Goal: Task Accomplishment & Management: Use online tool/utility

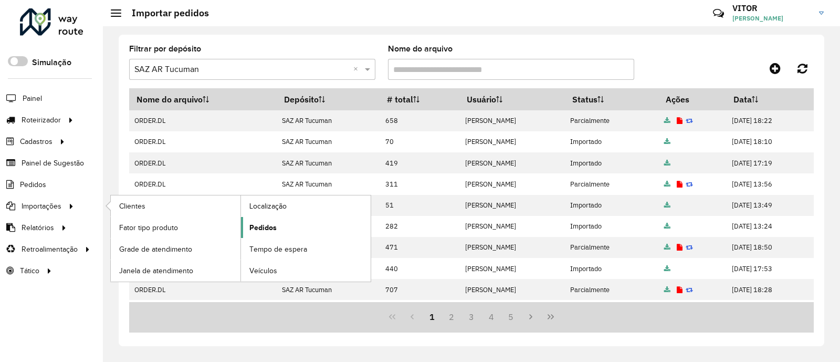
click at [256, 224] on span "Pedidos" at bounding box center [262, 227] width 27 height 11
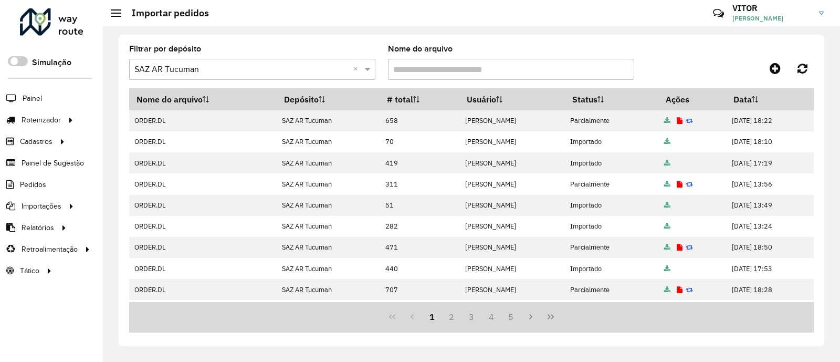
click at [700, 55] on div "Filtrar por depósito Selecione um depósito × SAZ AR Tucuman × Nome do arquivo" at bounding box center [471, 66] width 685 height 43
click at [309, 41] on div "Filtrar por depósito Selecione um depósito × SAZ AR Tucuman × Nome do arquivo N…" at bounding box center [472, 190] width 706 height 311
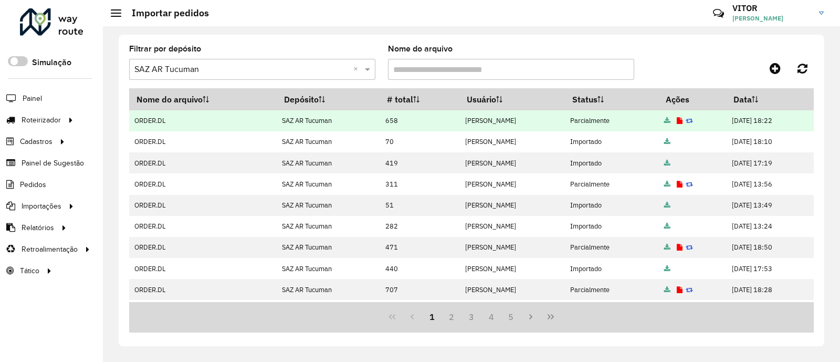
click at [683, 122] on icon at bounding box center [680, 121] width 6 height 7
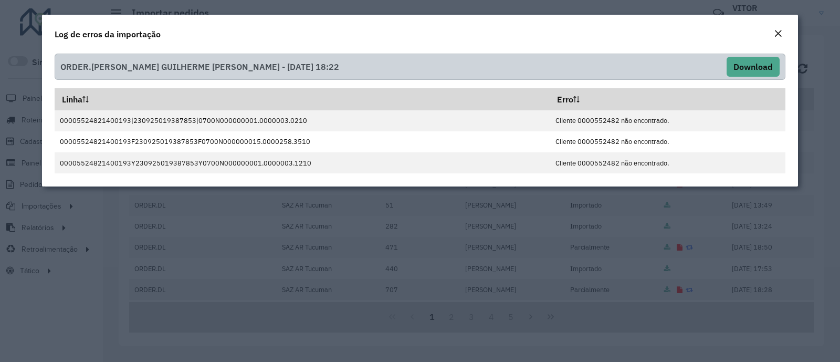
click at [781, 34] on em "Close" at bounding box center [778, 33] width 8 height 8
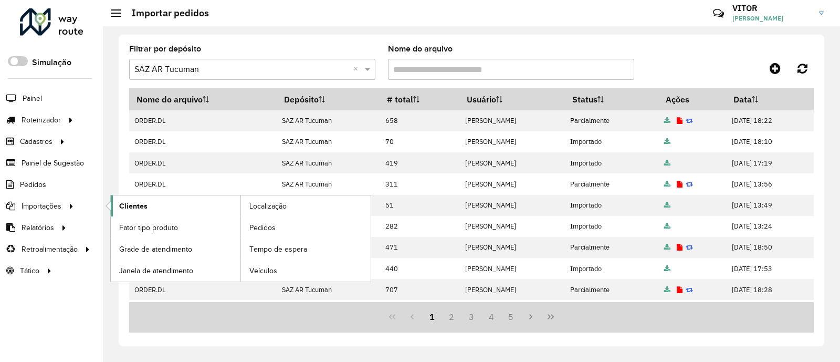
click at [127, 208] on span "Clientes" at bounding box center [133, 206] width 28 height 11
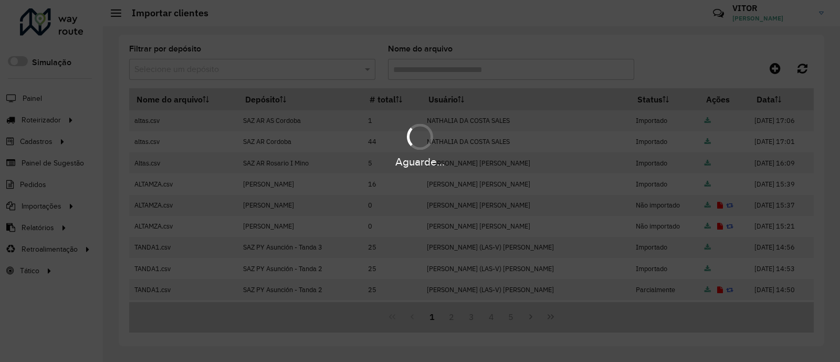
click at [773, 69] on hb-app "Aguarde... Pop-up bloqueado! Seu navegador bloqueou automáticamente a abertura …" at bounding box center [420, 181] width 840 height 362
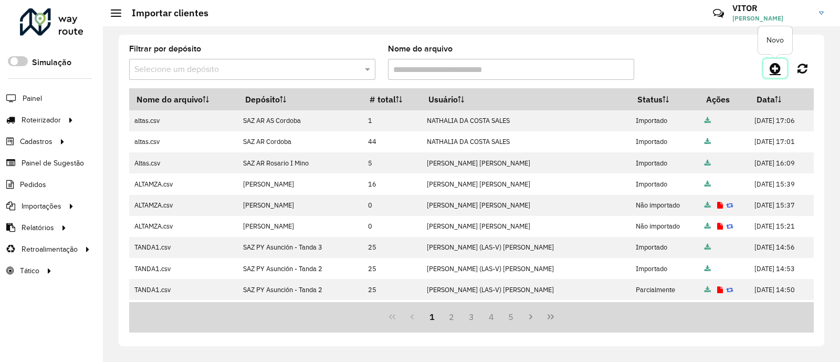
click at [777, 68] on icon at bounding box center [775, 68] width 11 height 13
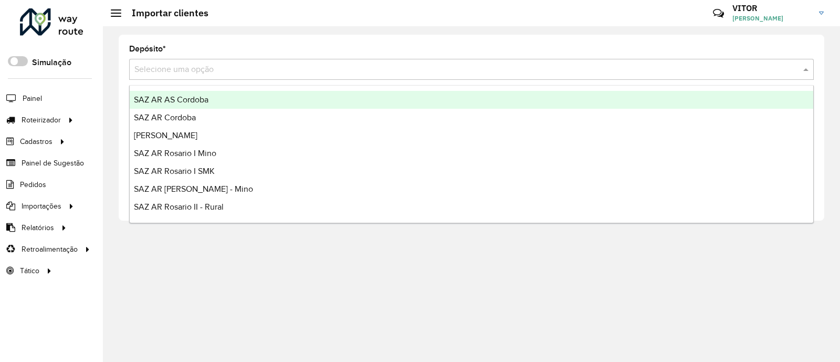
click at [267, 70] on input "text" at bounding box center [460, 70] width 653 height 13
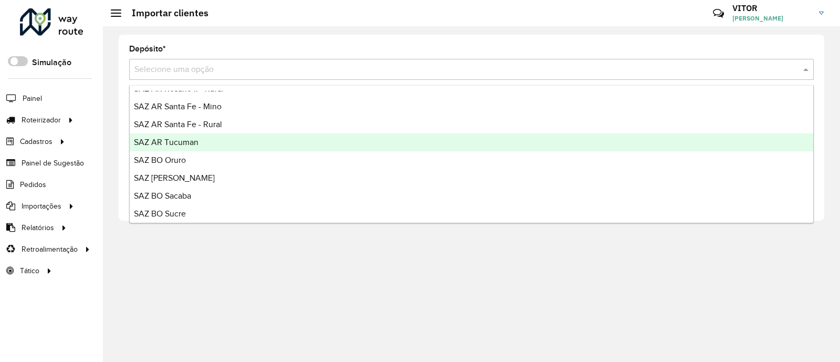
scroll to position [131, 0]
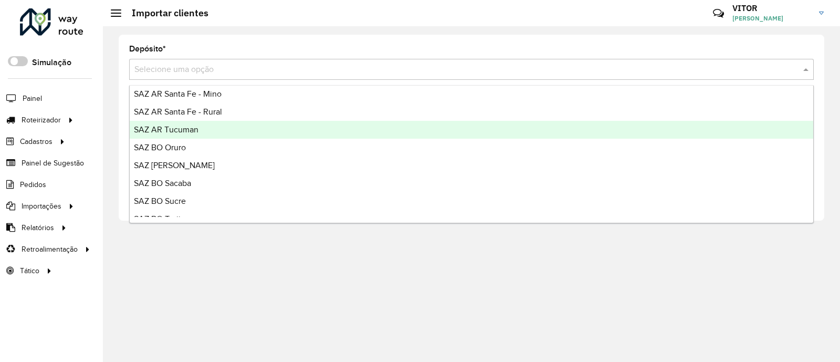
click at [238, 133] on div "SAZ AR Tucuman" at bounding box center [472, 130] width 684 height 18
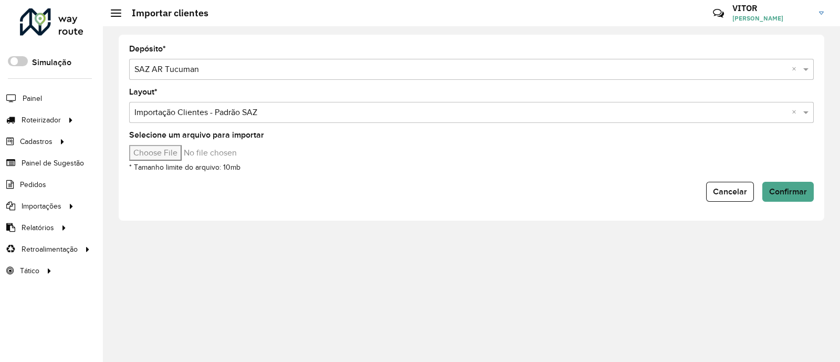
click at [158, 152] on input "Selecione um arquivo para importar" at bounding box center [218, 153] width 179 height 16
type input "**********"
click at [773, 188] on span "Confirmar" at bounding box center [789, 191] width 38 height 9
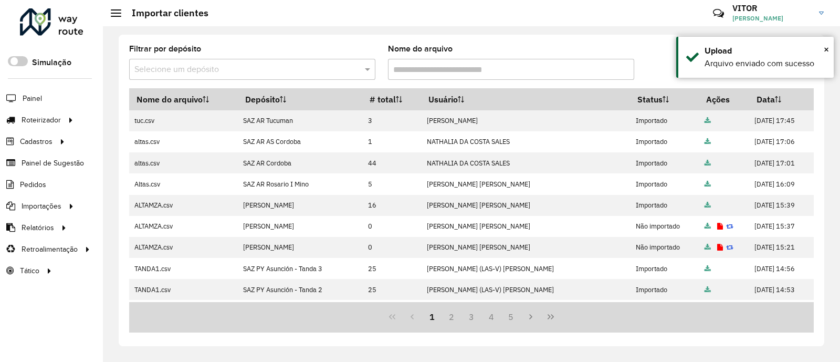
click at [662, 59] on div at bounding box center [728, 68] width 171 height 19
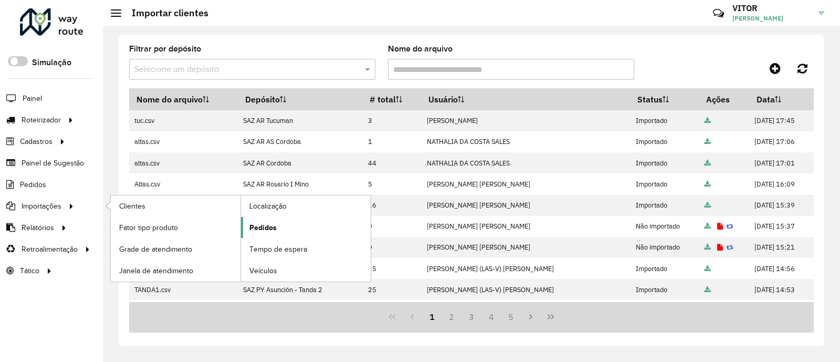
click at [252, 226] on span "Pedidos" at bounding box center [262, 227] width 27 height 11
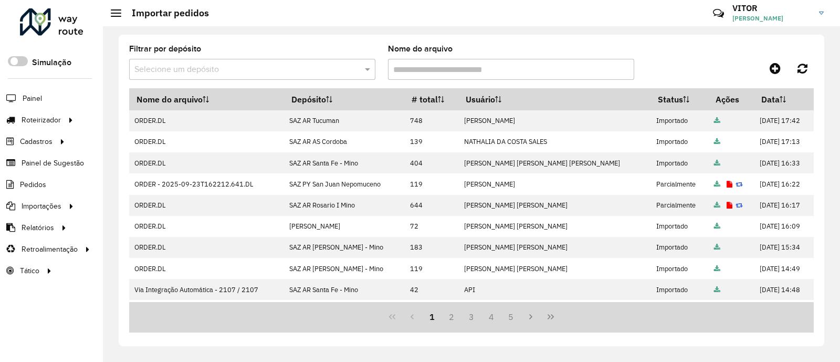
click at [678, 69] on div at bounding box center [728, 68] width 171 height 19
click at [703, 69] on div at bounding box center [728, 68] width 171 height 19
click at [682, 52] on div "Filtrar por depósito Selecione um depósito Nome do arquivo" at bounding box center [471, 66] width 685 height 43
click at [138, 118] on span "Entregas" at bounding box center [134, 120] width 30 height 11
click at [651, 64] on div at bounding box center [728, 68] width 171 height 19
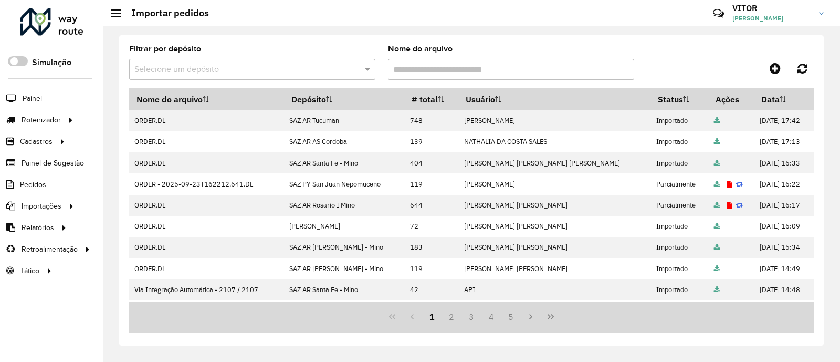
click at [657, 64] on div at bounding box center [728, 68] width 171 height 19
click at [34, 99] on span "Painel" at bounding box center [34, 98] width 22 height 11
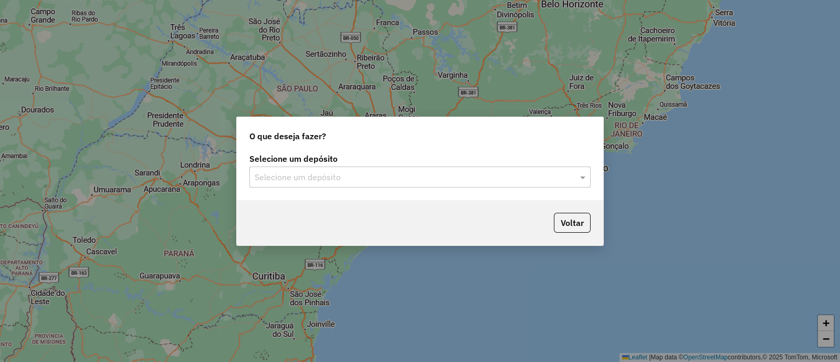
click at [295, 170] on div "Selecione um depósito" at bounding box center [419, 177] width 341 height 21
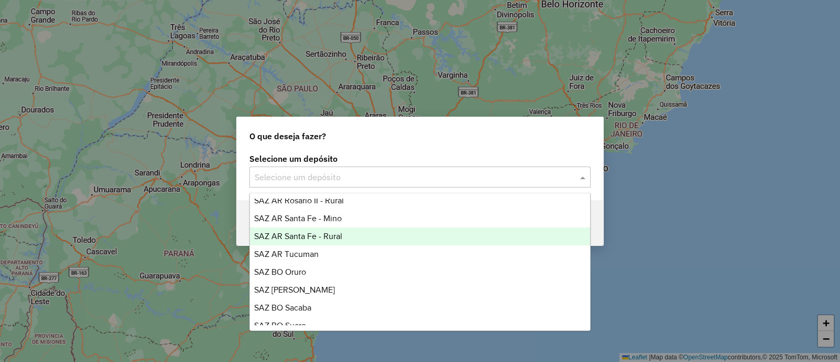
scroll to position [131, 0]
click at [326, 241] on div "SAZ AR Tucuman" at bounding box center [420, 237] width 340 height 18
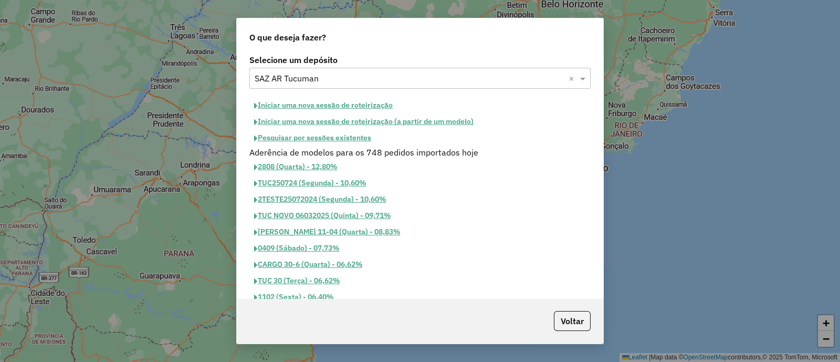
click at [336, 105] on button "Iniciar uma nova sessão de roteirização" at bounding box center [323, 105] width 148 height 16
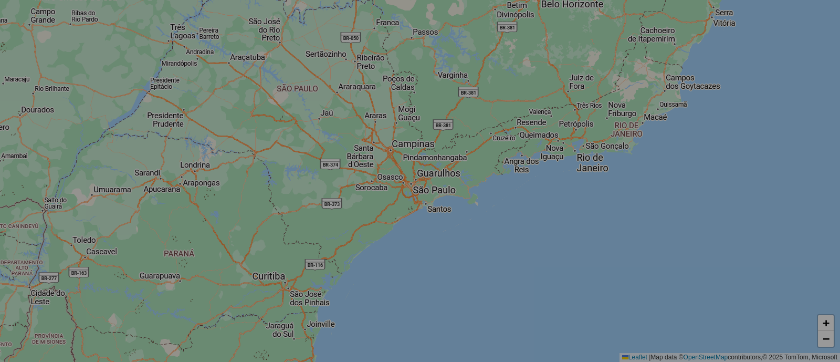
select select "*"
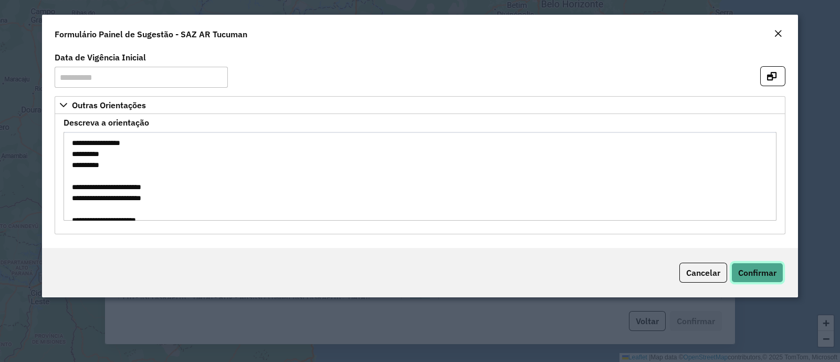
click at [745, 274] on span "Confirmar" at bounding box center [758, 272] width 38 height 11
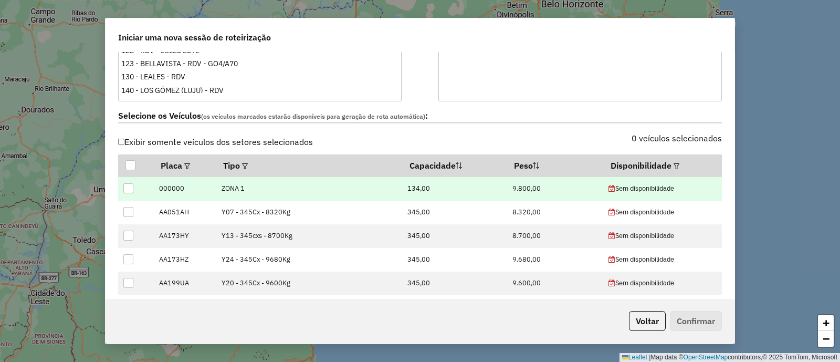
scroll to position [328, 0]
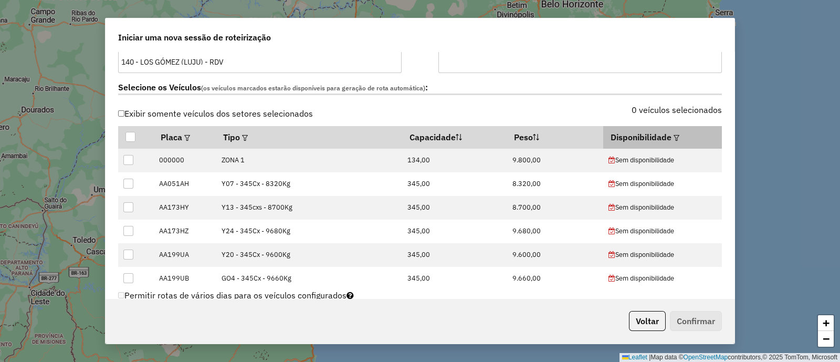
click at [674, 139] on em at bounding box center [677, 138] width 6 height 6
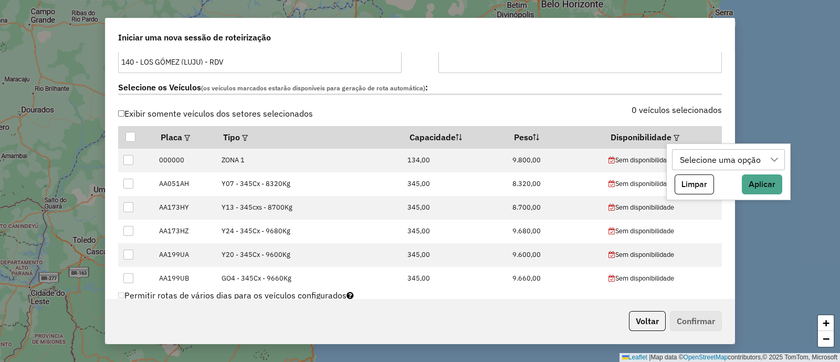
click at [701, 160] on div "Selecione uma opção" at bounding box center [721, 160] width 88 height 20
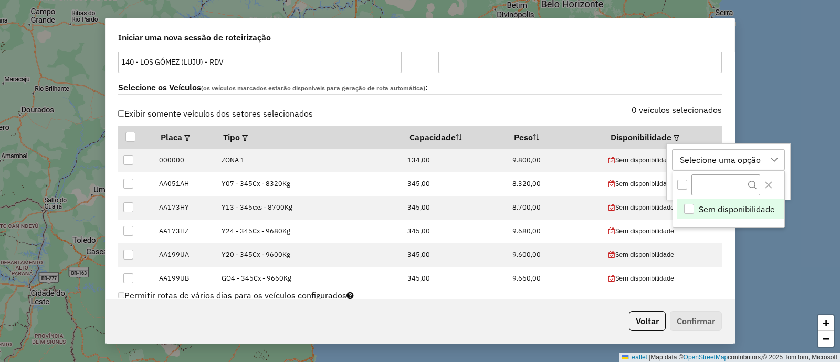
scroll to position [7, 48]
click at [775, 184] on button "Close" at bounding box center [769, 184] width 17 height 17
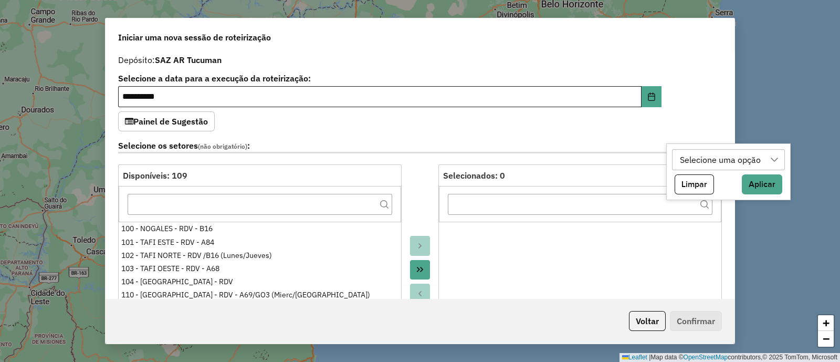
scroll to position [0, 0]
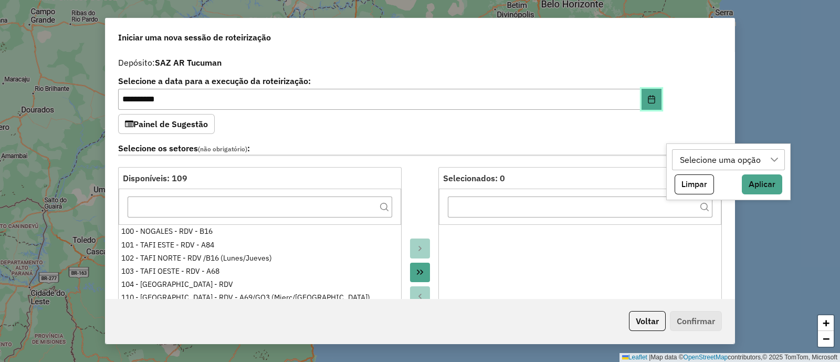
click at [647, 103] on button "Choose Date" at bounding box center [652, 99] width 20 height 21
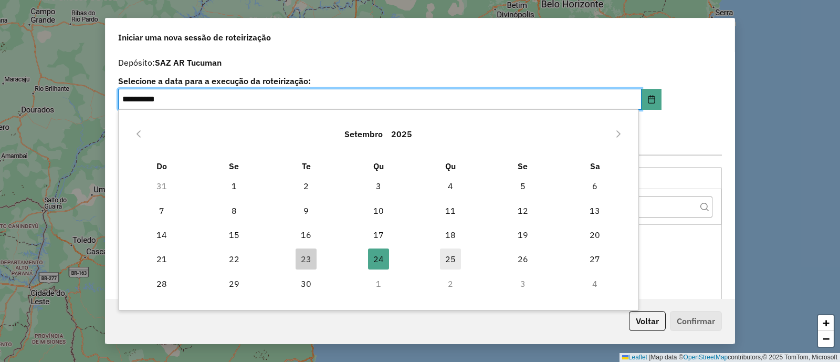
click at [443, 261] on span "25" at bounding box center [450, 258] width 21 height 21
type input "**********"
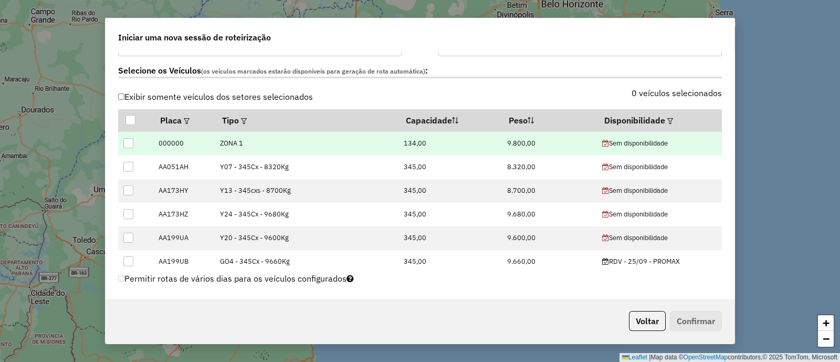
scroll to position [328, 0]
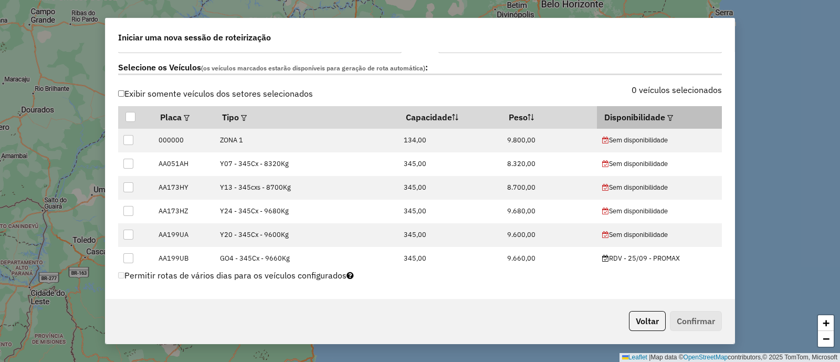
click at [671, 117] on th "Disponibilidade" at bounding box center [659, 117] width 125 height 22
click at [668, 115] on em at bounding box center [671, 118] width 6 height 6
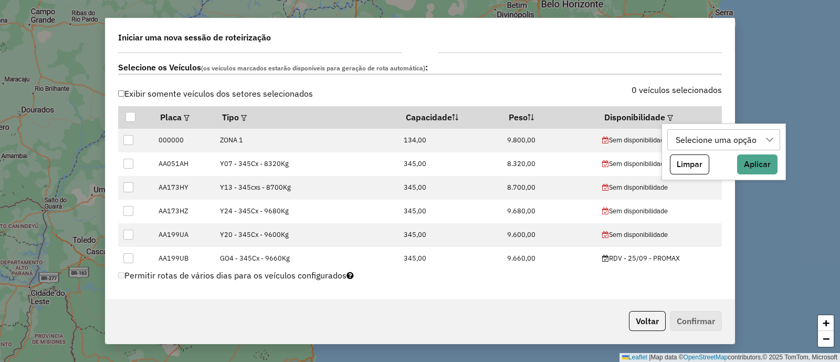
click at [688, 133] on div "Selecione uma opção" at bounding box center [716, 140] width 88 height 20
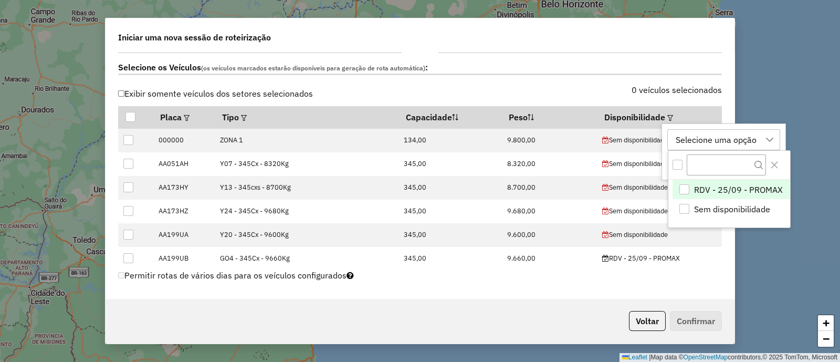
click at [741, 186] on span "RDV - 25/09 - PROMAX" at bounding box center [738, 189] width 89 height 13
click at [772, 164] on icon "Close" at bounding box center [775, 165] width 8 height 8
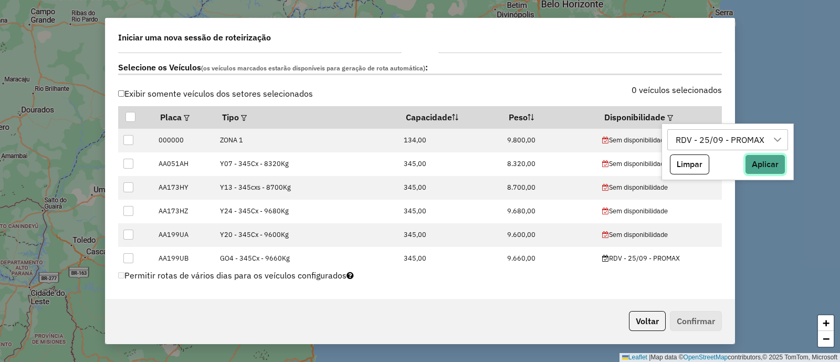
click at [764, 163] on button "Aplicar" at bounding box center [765, 164] width 40 height 20
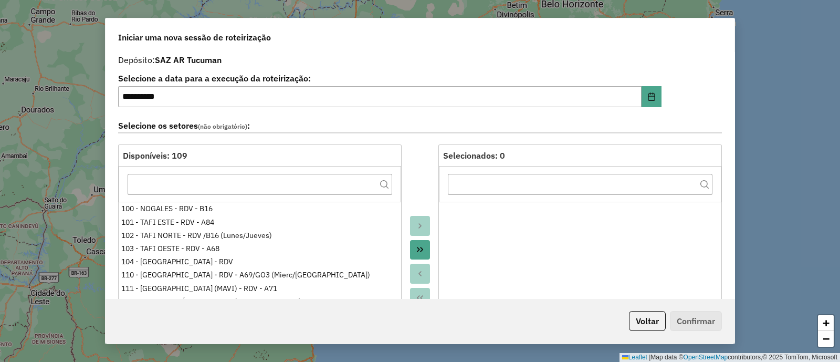
scroll to position [0, 0]
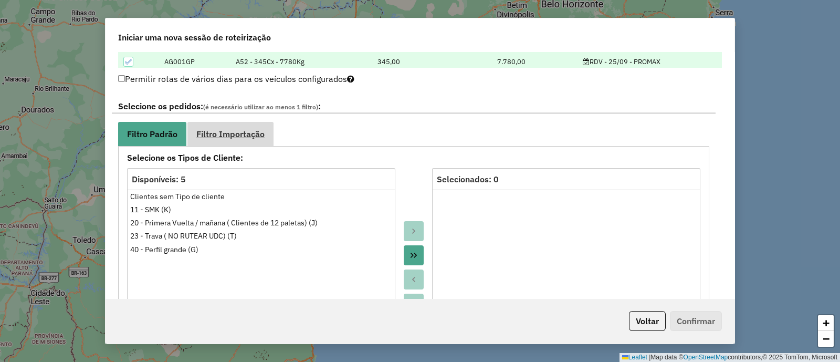
click at [251, 137] on span "Filtro Importação" at bounding box center [230, 134] width 68 height 8
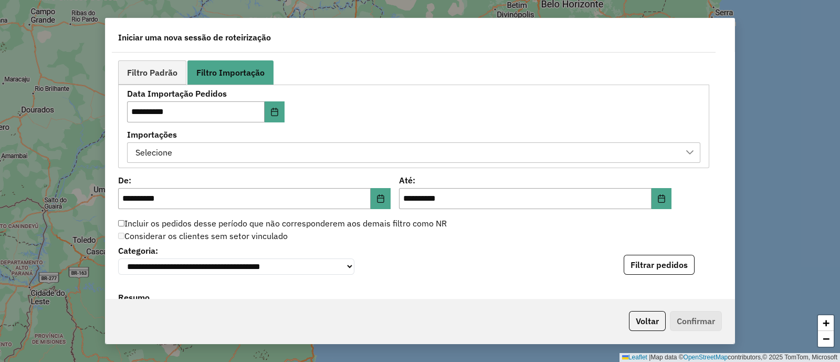
scroll to position [657, 0]
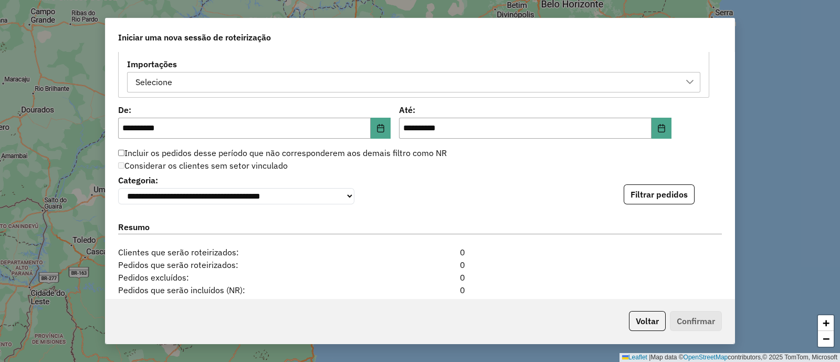
click at [338, 86] on div "Selecione" at bounding box center [406, 82] width 548 height 20
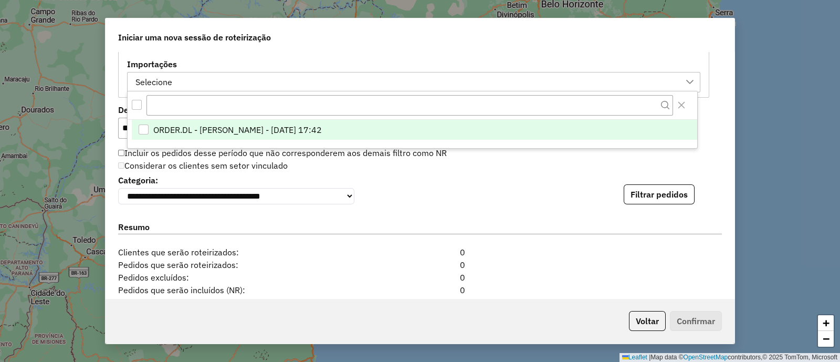
click at [322, 132] on span "ORDER.DL - VITOR GUILHERME EUGENIO DE OLIVEIRA - 23/09/2025 17:42" at bounding box center [237, 129] width 169 height 13
click at [479, 185] on div "**********" at bounding box center [420, 188] width 604 height 32
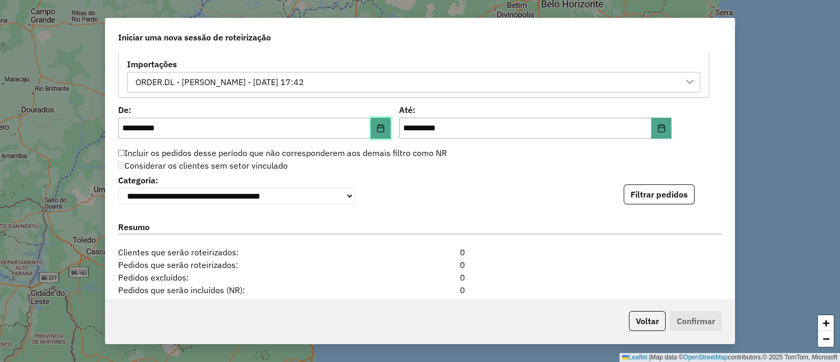
click at [378, 124] on icon "Choose Date" at bounding box center [381, 128] width 8 height 8
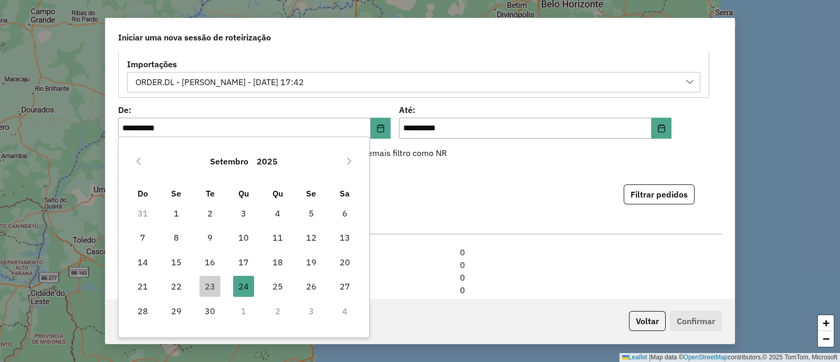
click at [525, 164] on div "Considerar os clientes sem setor vinculado" at bounding box center [414, 166] width 604 height 13
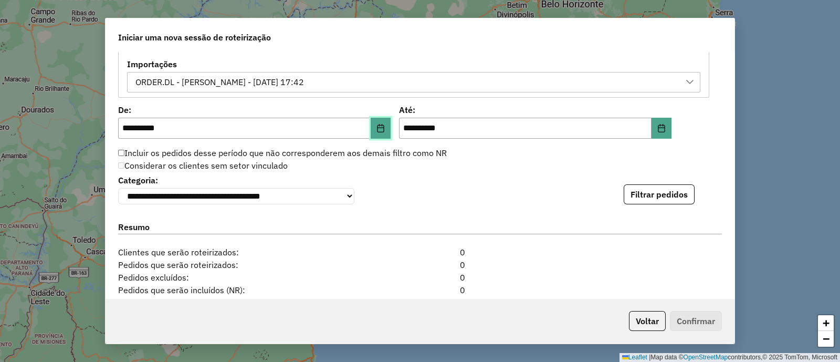
click at [382, 126] on icon "Choose Date" at bounding box center [381, 128] width 7 height 8
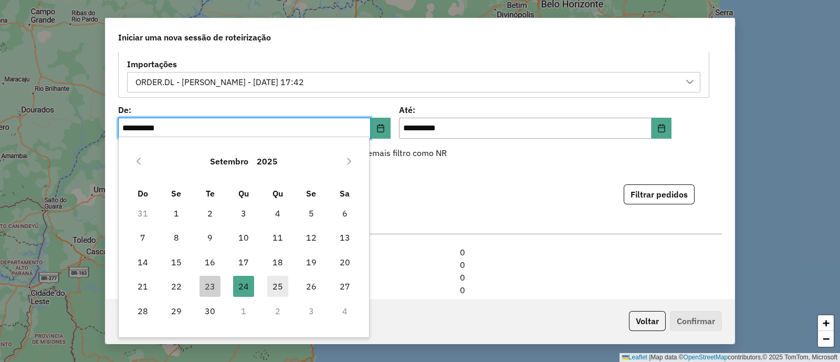
click at [281, 289] on span "25" at bounding box center [277, 286] width 21 height 21
type input "**********"
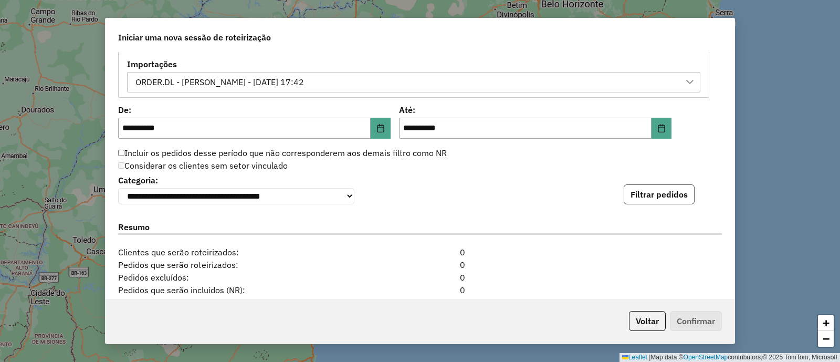
click at [641, 199] on button "Filtrar pedidos" at bounding box center [659, 194] width 71 height 20
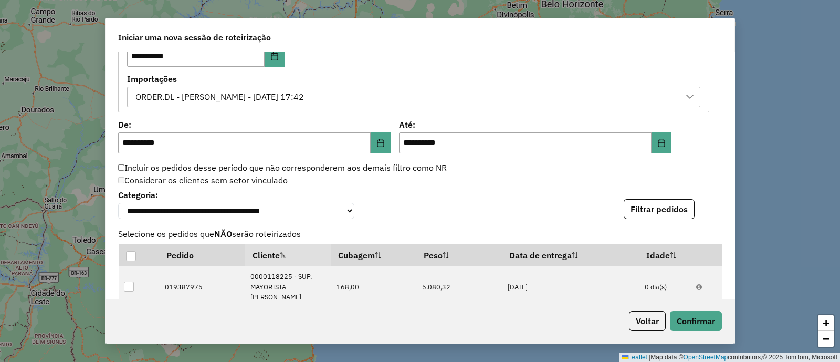
scroll to position [623, 0]
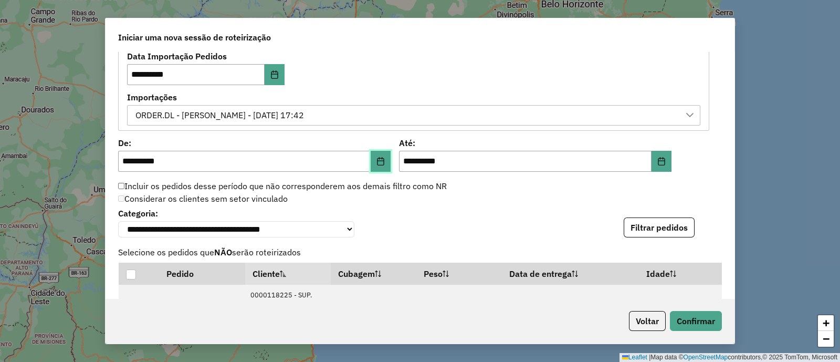
click at [379, 157] on icon "Choose Date" at bounding box center [381, 161] width 8 height 8
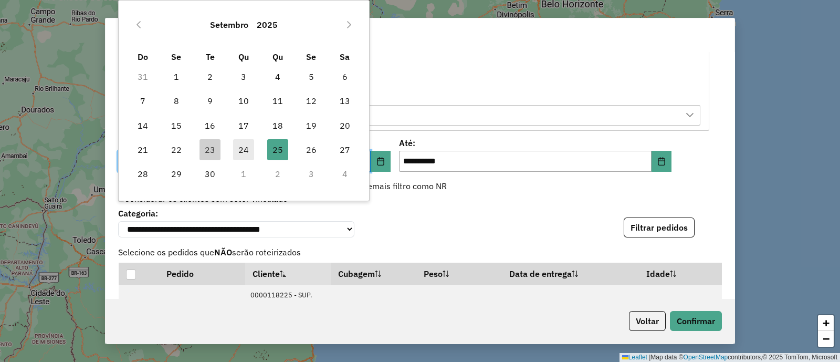
click at [244, 151] on span "24" at bounding box center [243, 149] width 21 height 21
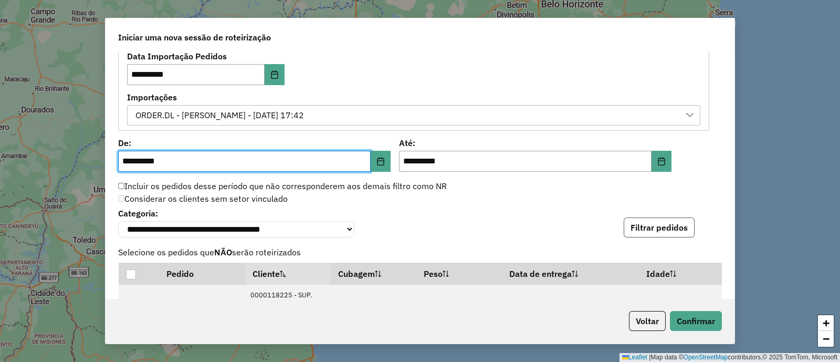
click at [642, 229] on button "Filtrar pedidos" at bounding box center [659, 227] width 71 height 20
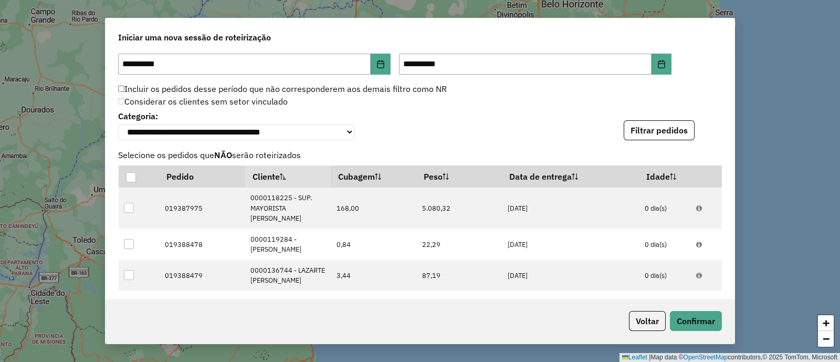
scroll to position [689, 0]
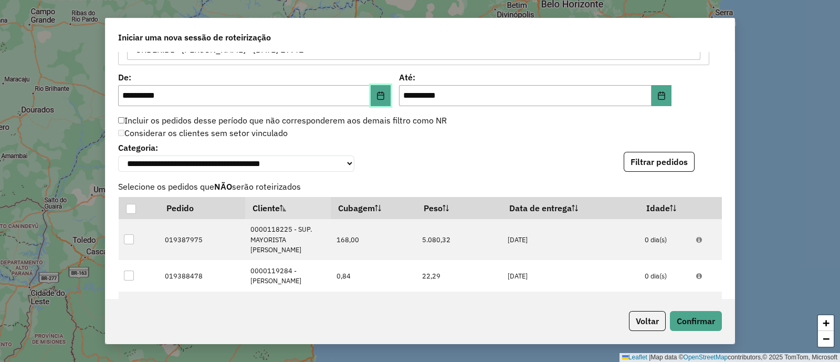
click at [381, 93] on icon "Choose Date" at bounding box center [381, 95] width 8 height 8
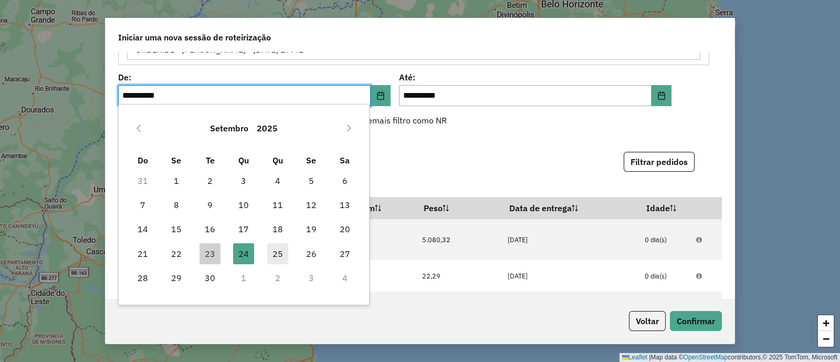
click at [273, 252] on span "25" at bounding box center [277, 253] width 21 height 21
type input "**********"
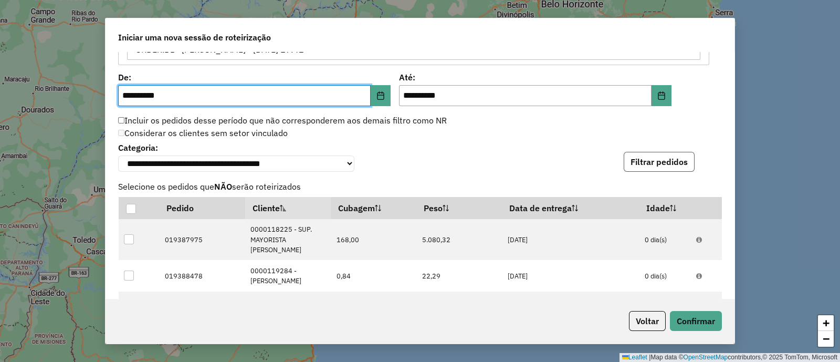
click at [652, 158] on button "Filtrar pedidos" at bounding box center [659, 162] width 71 height 20
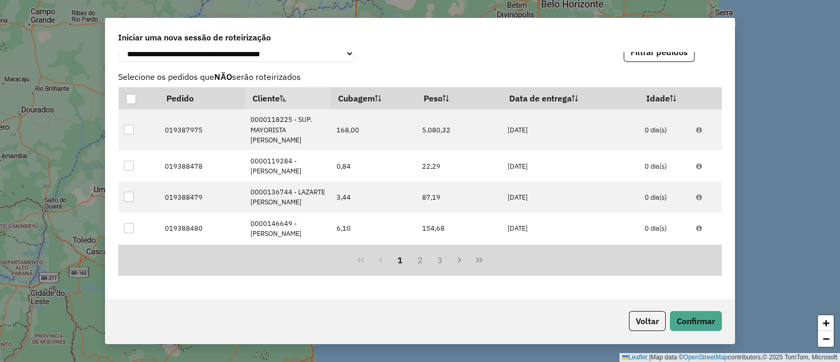
scroll to position [1017, 0]
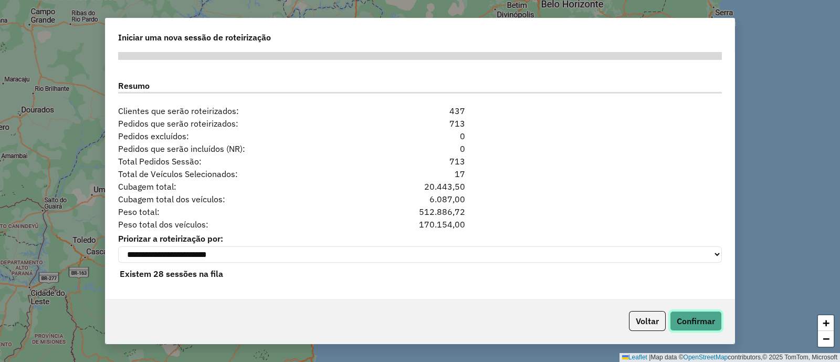
click at [680, 323] on button "Confirmar" at bounding box center [696, 321] width 52 height 20
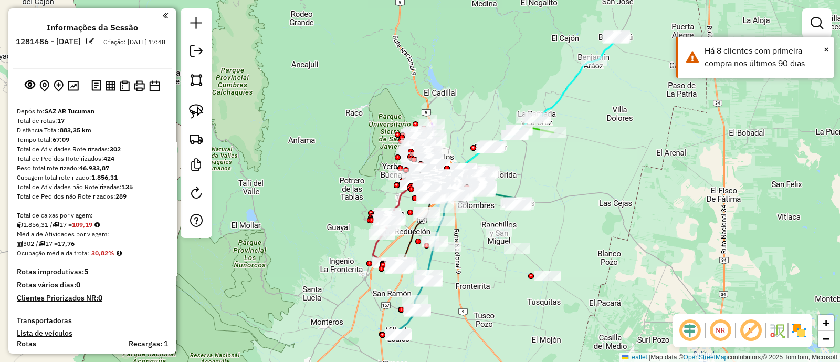
click at [805, 322] on img at bounding box center [799, 330] width 17 height 17
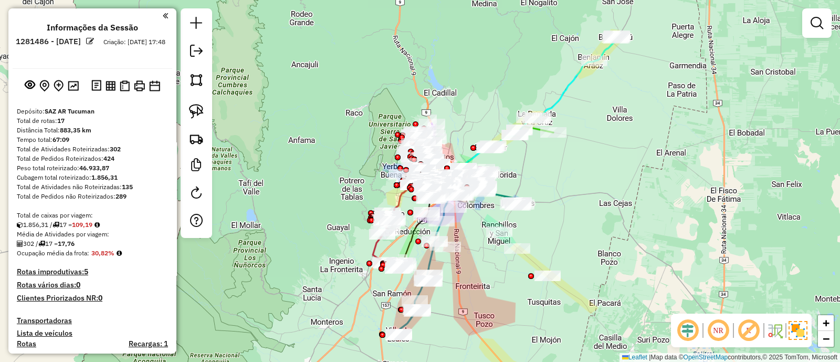
click at [84, 86] on div at bounding box center [93, 85] width 160 height 17
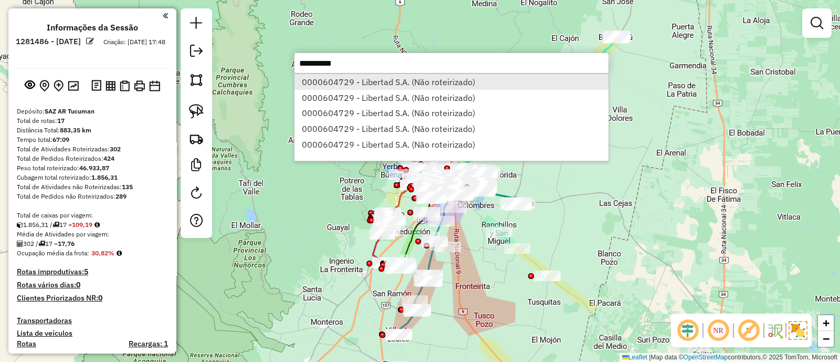
type input "**********"
click at [419, 78] on li "0000604729 - Libertad S.A. (Não roteirizado)" at bounding box center [452, 82] width 314 height 16
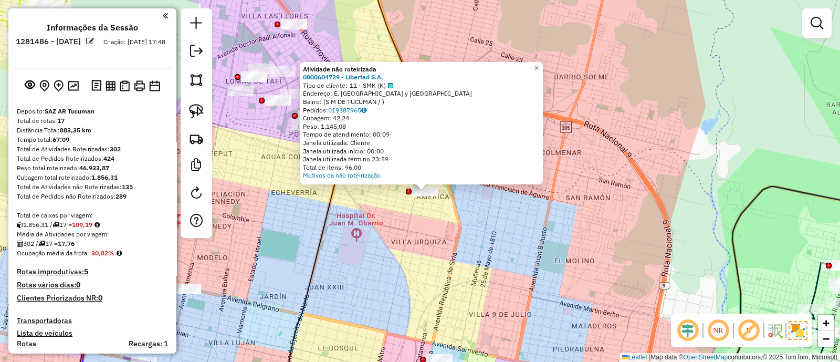
click at [404, 210] on div "Atividade não roteirizada 0000604729 - Libertad S.A. Tipo de cliente: 11 - SMK …" at bounding box center [420, 181] width 840 height 362
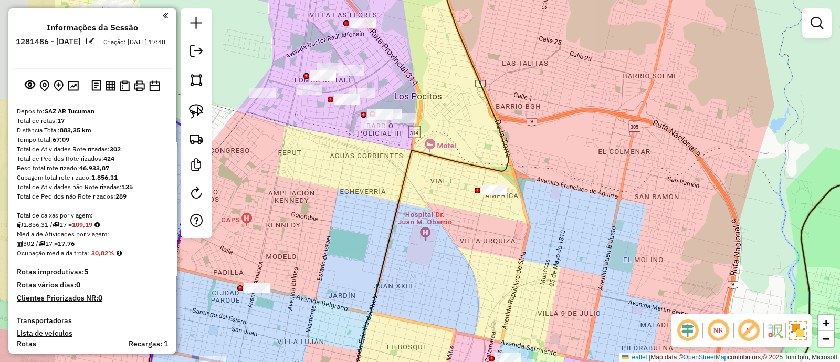
drag, startPoint x: 385, startPoint y: 210, endPoint x: 456, endPoint y: 209, distance: 70.9
click at [456, 209] on div "Janela de atendimento Grade de atendimento Capacidade Transportadoras Veículos …" at bounding box center [420, 181] width 840 height 362
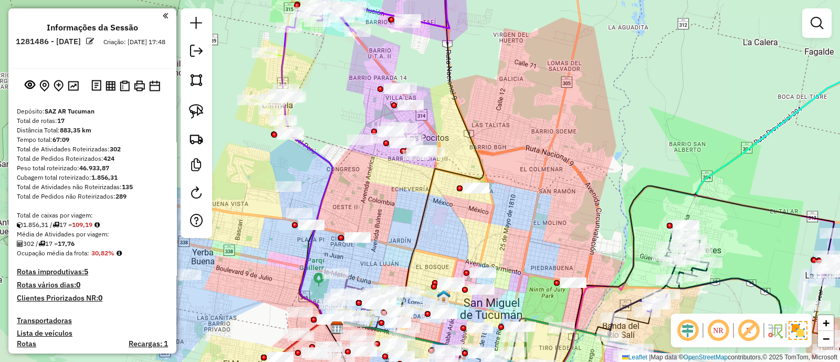
drag, startPoint x: 453, startPoint y: 227, endPoint x: 456, endPoint y: 216, distance: 11.5
click at [456, 216] on div "Janela de atendimento Grade de atendimento Capacidade Transportadoras Veículos …" at bounding box center [420, 181] width 840 height 362
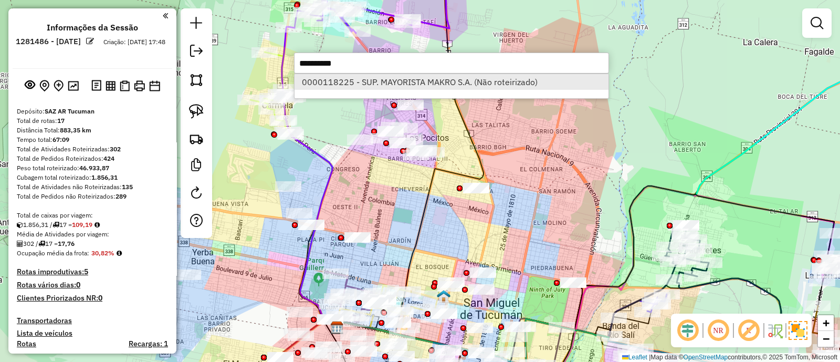
type input "**********"
click at [391, 78] on li "0000118225 - SUP. MAYORISTA MAKRO S.A. (Não roteirizado)" at bounding box center [452, 82] width 314 height 16
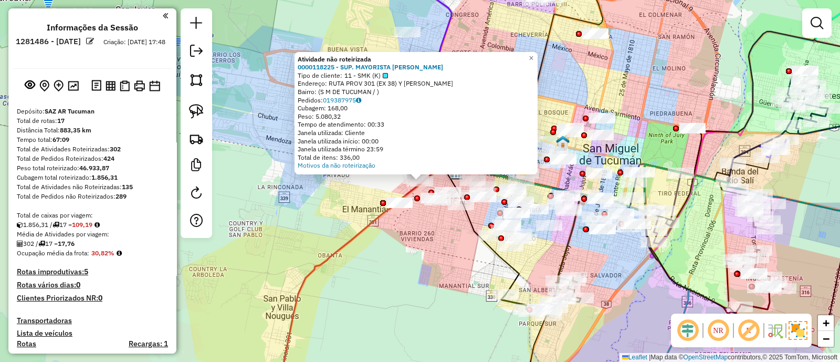
click at [436, 261] on div "Atividade não roteirizada 0000118225 - SUP. MAYORISTA MAKRO S.A. Tipo de client…" at bounding box center [420, 181] width 840 height 362
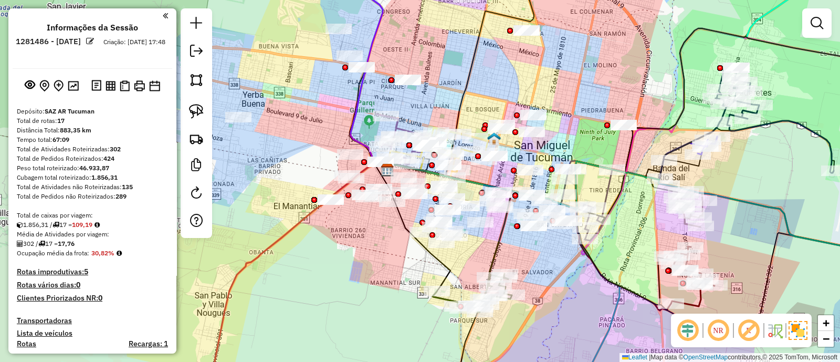
drag, startPoint x: 424, startPoint y: 283, endPoint x: 355, endPoint y: 279, distance: 69.4
click at [355, 279] on div "Janela de atendimento Grade de atendimento Capacidade Transportadoras Veículos …" at bounding box center [420, 181] width 840 height 362
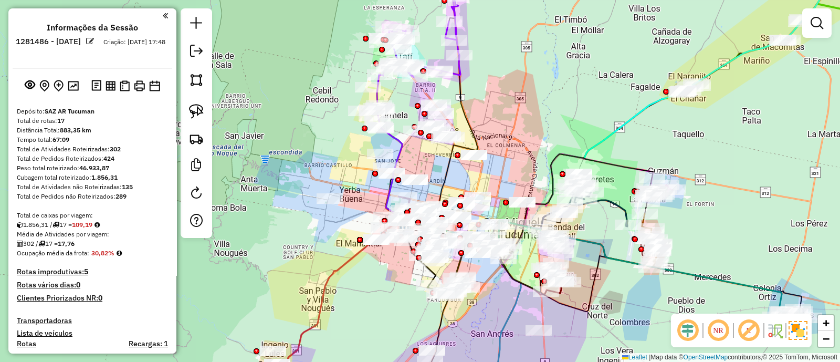
drag, startPoint x: 355, startPoint y: 279, endPoint x: 389, endPoint y: 280, distance: 33.6
click at [389, 280] on div "Janela de atendimento Grade de atendimento Capacidade Transportadoras Veículos …" at bounding box center [420, 181] width 840 height 362
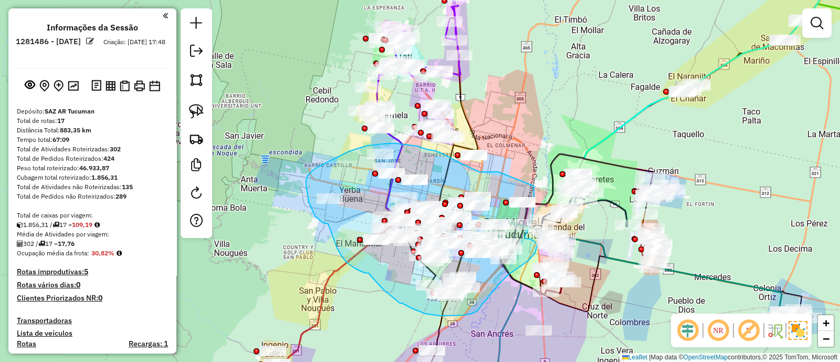
drag, startPoint x: 498, startPoint y: 172, endPoint x: 534, endPoint y: 186, distance: 38.4
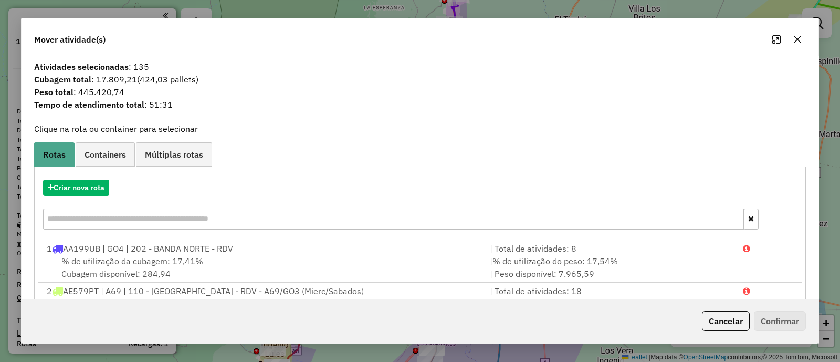
click at [105, 153] on span "Containers" at bounding box center [105, 154] width 41 height 8
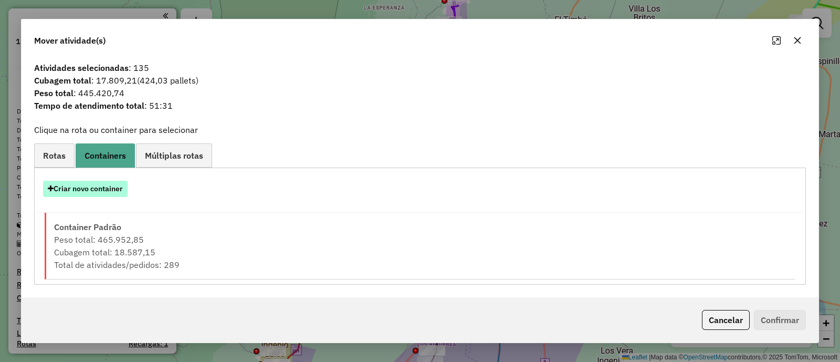
click at [81, 193] on button "Criar novo container" at bounding box center [85, 189] width 85 height 16
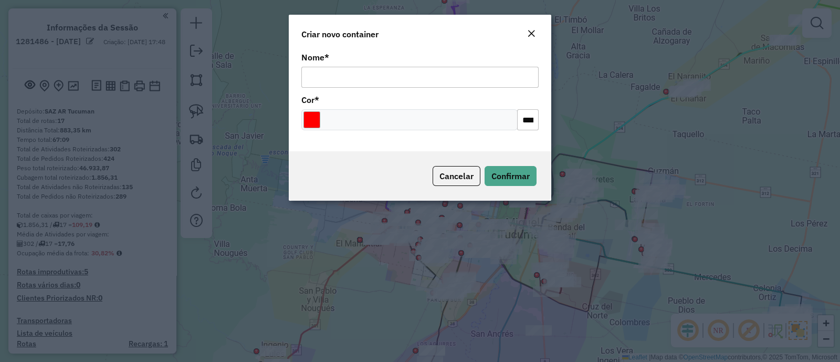
click at [403, 81] on input "Nome *" at bounding box center [419, 77] width 237 height 21
type input "*********"
click at [307, 122] on input "Select a color" at bounding box center [312, 119] width 17 height 17
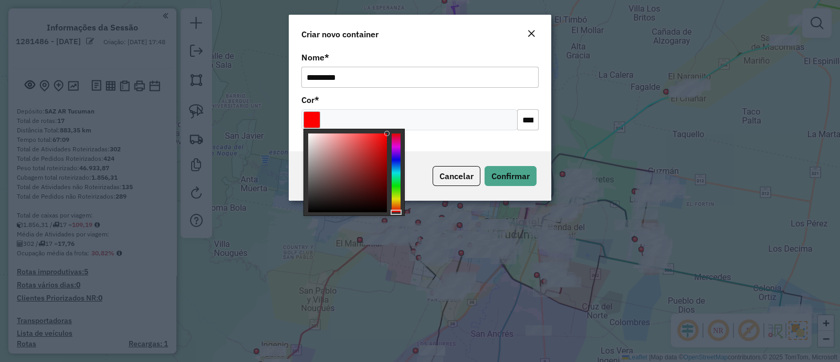
type input "*******"
click at [310, 209] on div at bounding box center [347, 172] width 79 height 79
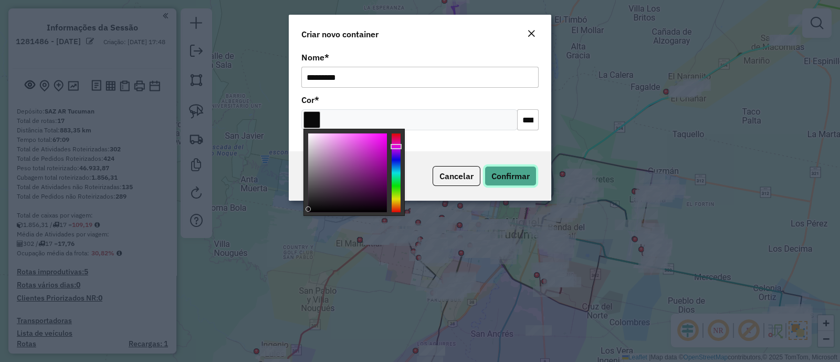
click at [496, 180] on span "Confirmar" at bounding box center [511, 176] width 38 height 11
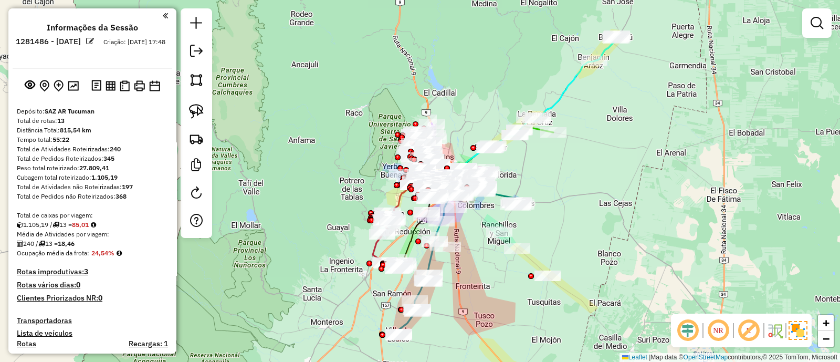
scroll to position [1169, 0]
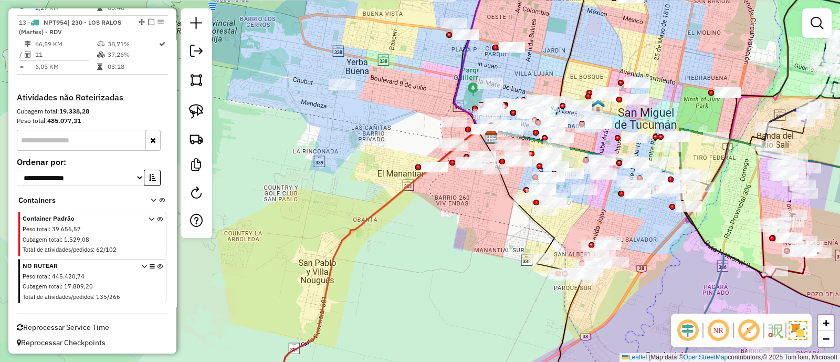
drag, startPoint x: 425, startPoint y: 132, endPoint x: 345, endPoint y: 193, distance: 101.2
click at [345, 193] on div "Janela de atendimento Grade de atendimento Capacidade Transportadoras Veículos …" at bounding box center [420, 181] width 840 height 362
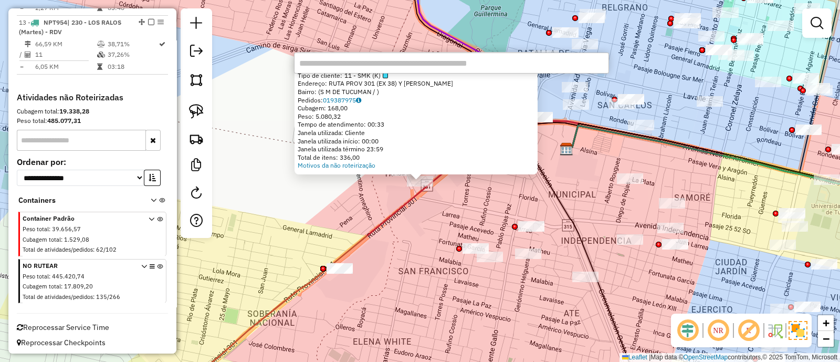
paste input "**********"
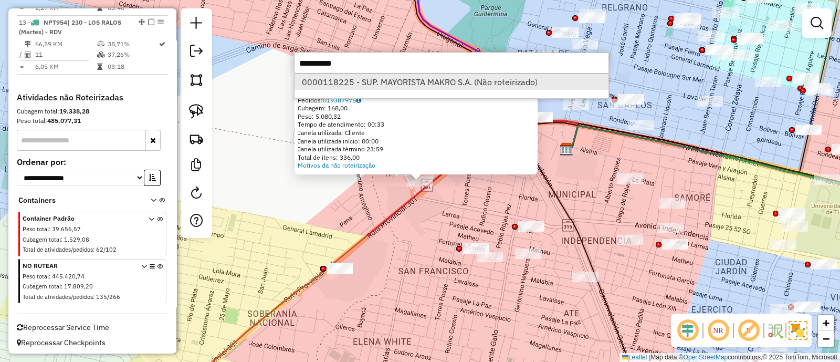
type input "**********"
click at [372, 84] on li "0000118225 - SUP. MAYORISTA MAKRO S.A. (Não roteirizado)" at bounding box center [452, 82] width 314 height 16
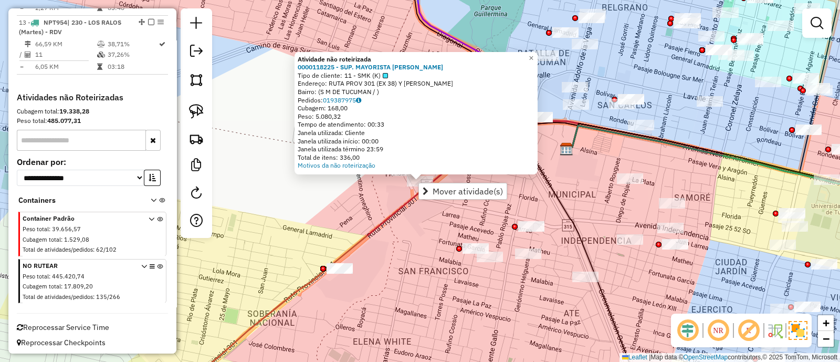
click at [422, 227] on div "Atividade não roteirizada 0000118225 - SUP. MAYORISTA MAKRO S.A. Tipo de client…" at bounding box center [420, 181] width 840 height 362
click at [440, 222] on div "Atividade não roteirizada 0000118225 - SUP. MAYORISTA MAKRO S.A. Tipo de client…" at bounding box center [420, 181] width 840 height 362
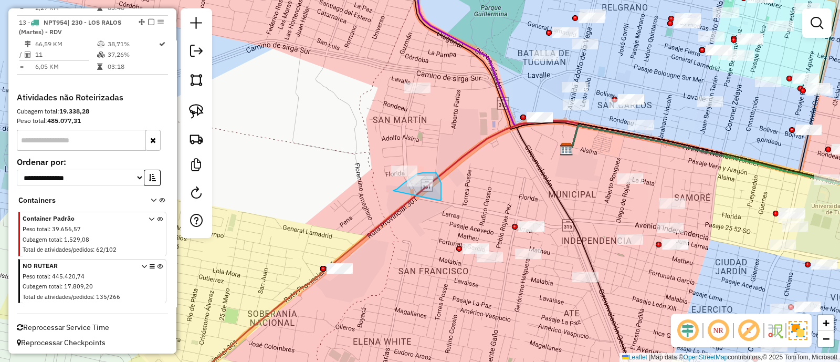
drag, startPoint x: 439, startPoint y: 200, endPoint x: 393, endPoint y: 191, distance: 46.7
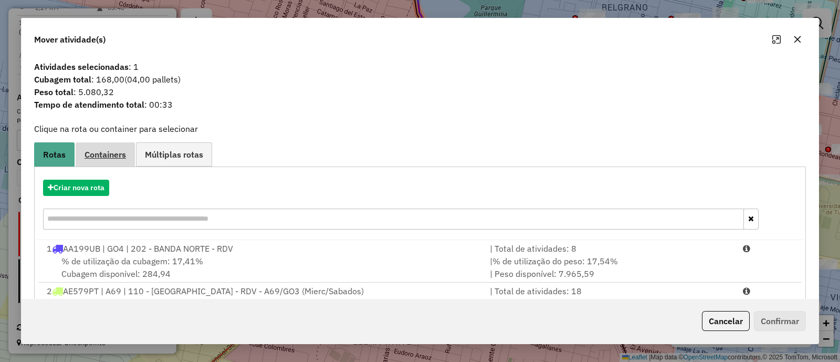
click at [98, 159] on span "Containers" at bounding box center [105, 154] width 41 height 8
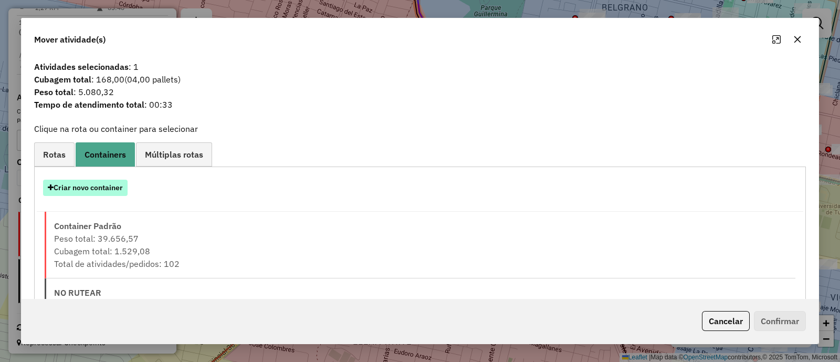
click at [86, 182] on button "Criar novo container" at bounding box center [85, 188] width 85 height 16
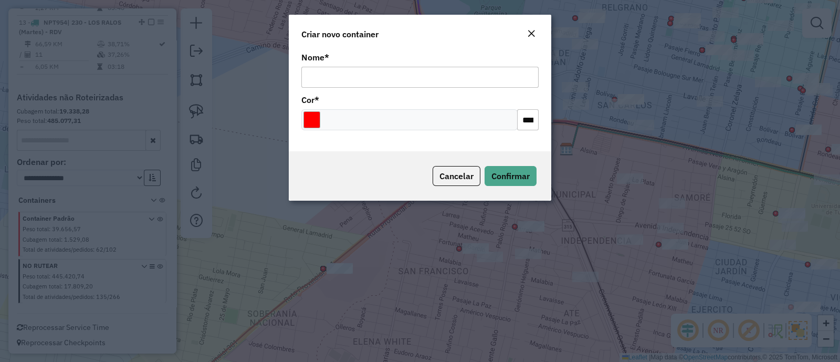
click at [361, 82] on input "Nome *" at bounding box center [419, 77] width 237 height 21
type input "***"
click at [313, 121] on input "Select a color" at bounding box center [312, 119] width 17 height 17
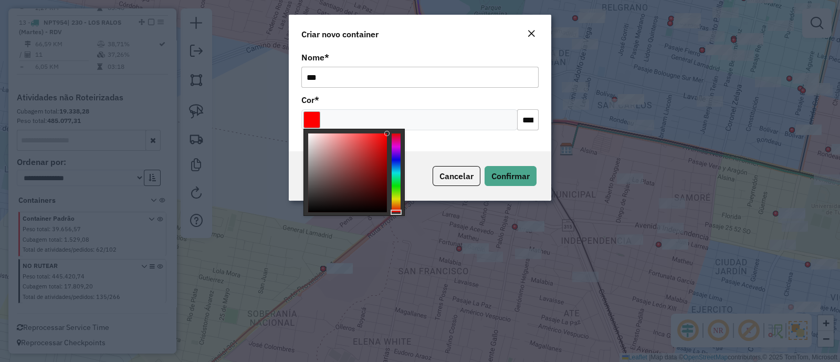
type input "*******"
click at [308, 135] on div at bounding box center [347, 172] width 79 height 79
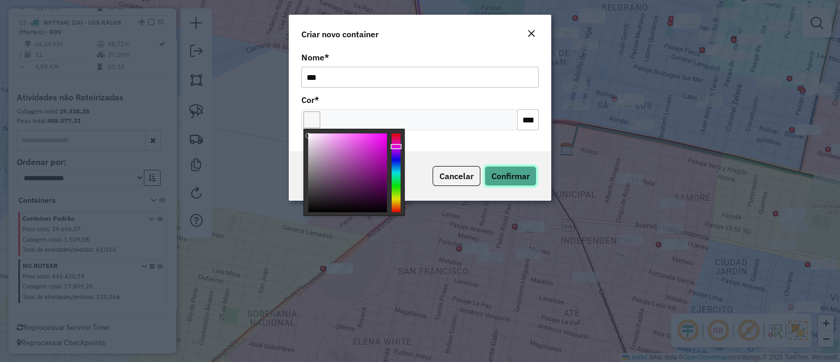
click at [502, 175] on span "Confirmar" at bounding box center [511, 176] width 38 height 11
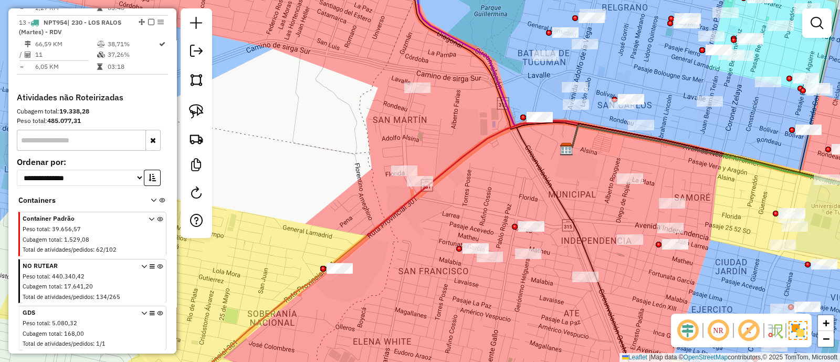
click at [292, 160] on div "Janela de atendimento Grade de atendimento Capacidade Transportadoras Veículos …" at bounding box center [420, 181] width 840 height 362
click at [157, 264] on icon at bounding box center [160, 283] width 6 height 39
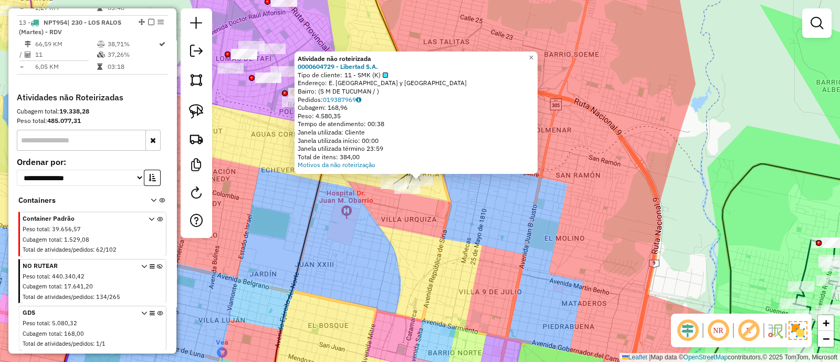
click at [373, 253] on div "Atividade não roteirizada 0000604729 - Libertad S.A. Tipo de cliente: 11 - SMK …" at bounding box center [420, 181] width 840 height 362
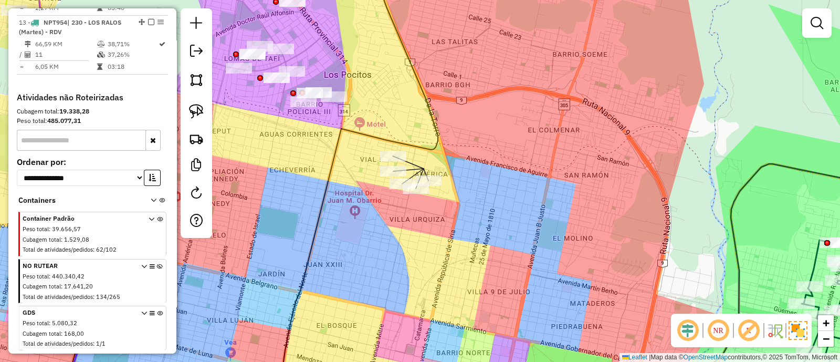
drag, startPoint x: 341, startPoint y: 222, endPoint x: 396, endPoint y: 222, distance: 54.6
click at [396, 222] on div "Janela de atendimento Grade de atendimento Capacidade Transportadoras Veículos …" at bounding box center [420, 181] width 840 height 362
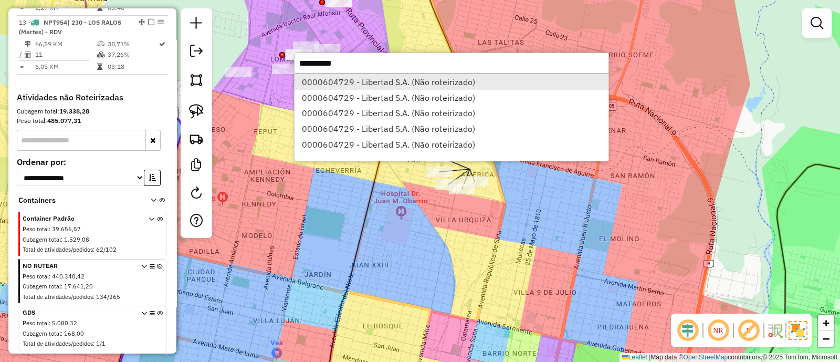
type input "**********"
click at [382, 81] on li "0000604729 - Libertad S.A. (Não roteirizado)" at bounding box center [452, 82] width 314 height 16
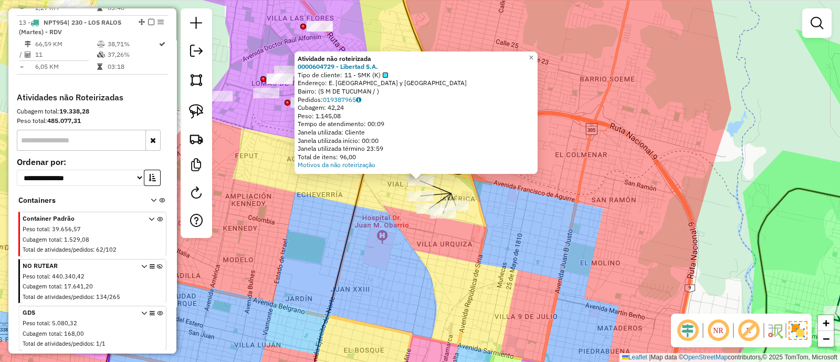
click at [444, 258] on div "Atividade não roteirizada 0000604729 - Libertad S.A. Tipo de cliente: 11 - SMK …" at bounding box center [420, 181] width 840 height 362
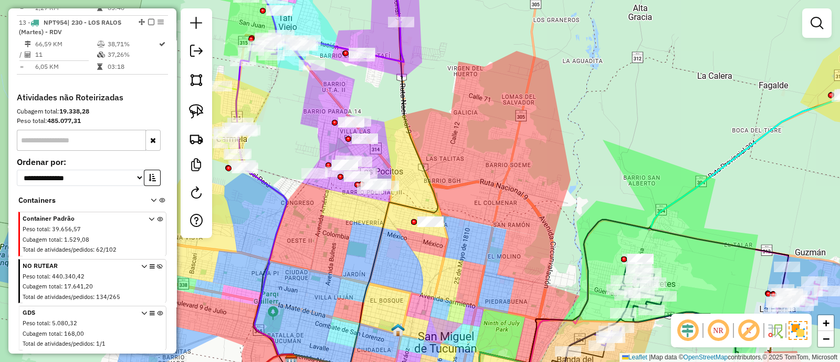
click at [157, 264] on icon at bounding box center [160, 283] width 6 height 39
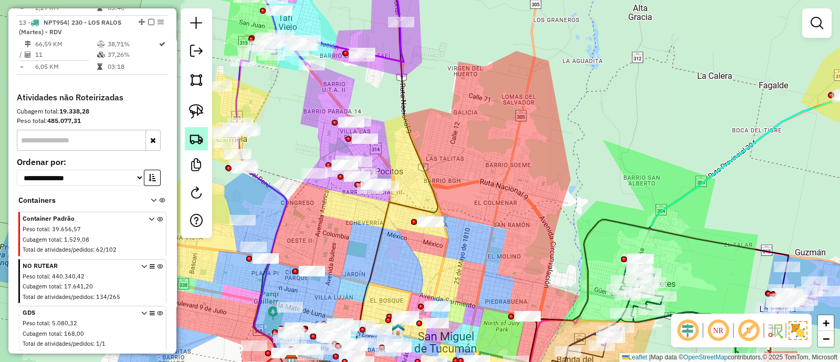
click at [192, 133] on img at bounding box center [196, 138] width 15 height 15
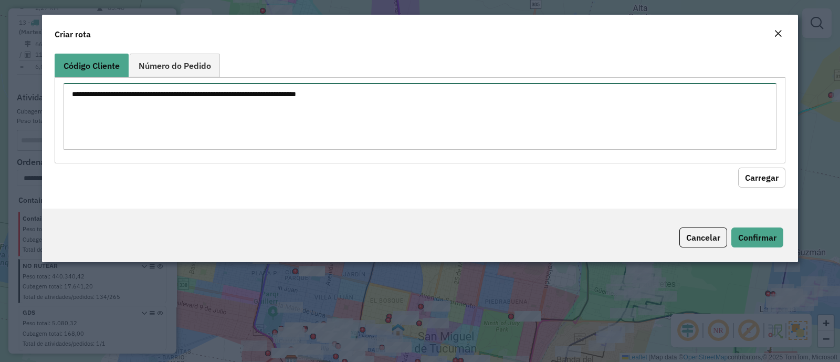
paste textarea "**********"
type textarea "**********"
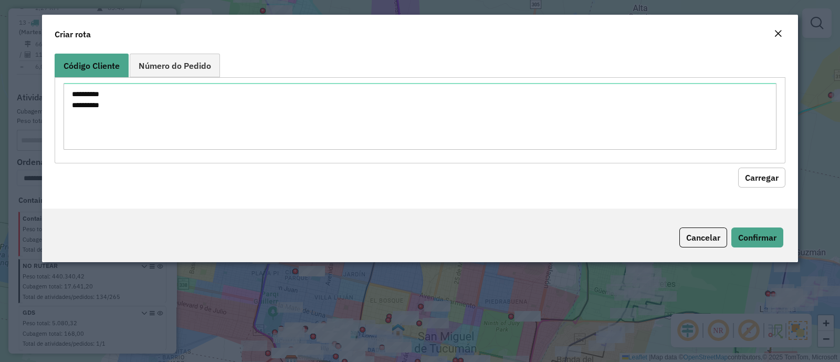
click at [754, 180] on button "Carregar" at bounding box center [762, 178] width 47 height 20
click at [779, 33] on em "Close" at bounding box center [778, 33] width 8 height 8
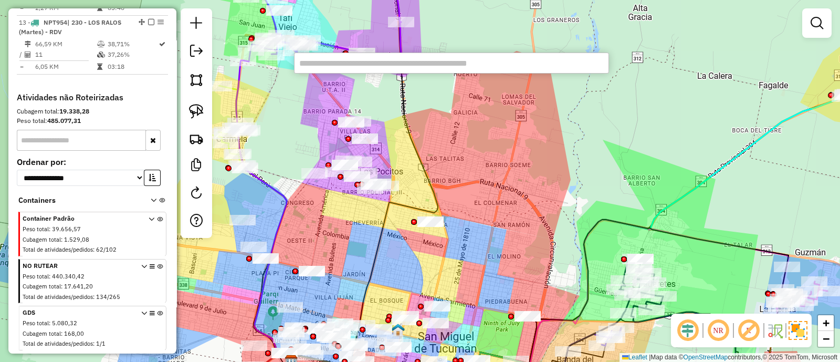
paste input "**********"
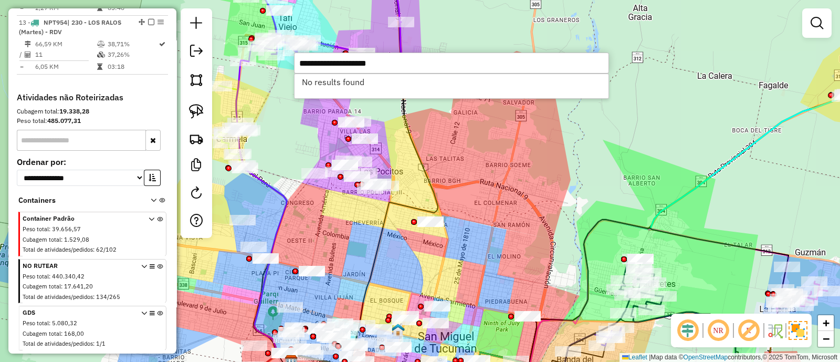
drag, startPoint x: 402, startPoint y: 65, endPoint x: 352, endPoint y: 65, distance: 49.4
click at [352, 65] on input "**********" at bounding box center [451, 63] width 315 height 21
type input "**********"
click at [436, 161] on div "Janela de atendimento Grade de atendimento Capacidade Transportadoras Veículos …" at bounding box center [420, 181] width 840 height 362
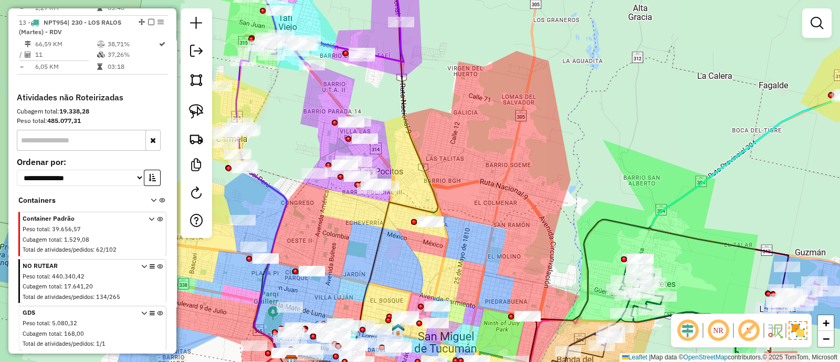
click at [157, 264] on icon at bounding box center [160, 283] width 6 height 39
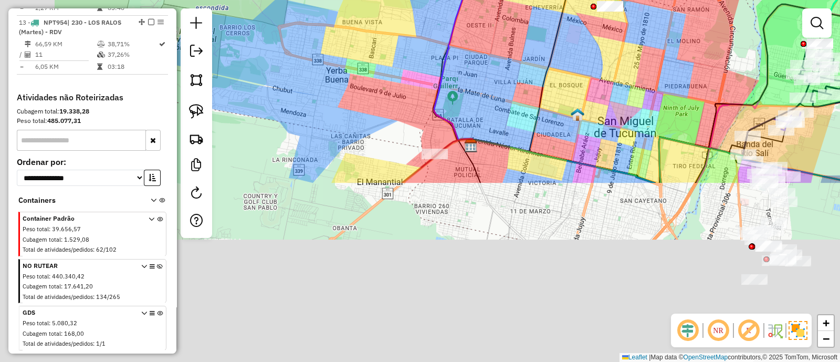
drag, startPoint x: 308, startPoint y: 239, endPoint x: 464, endPoint y: 59, distance: 238.7
click at [460, 68] on div "Janela de atendimento Grade de atendimento Capacidade Transportadoras Veículos …" at bounding box center [420, 181] width 840 height 362
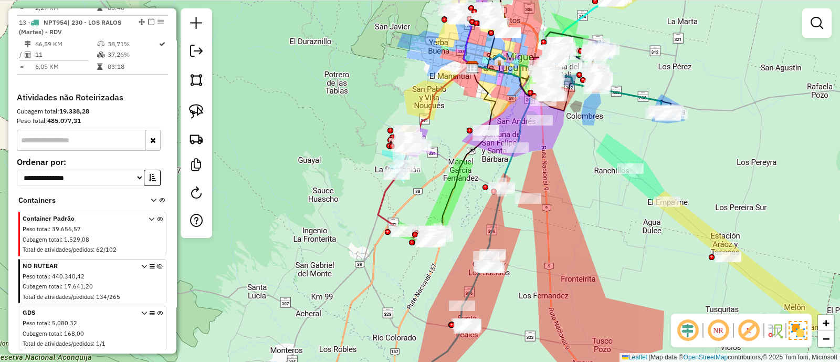
click at [446, 136] on div "Janela de atendimento Grade de atendimento Capacidade Transportadoras Veículos …" at bounding box center [420, 181] width 840 height 362
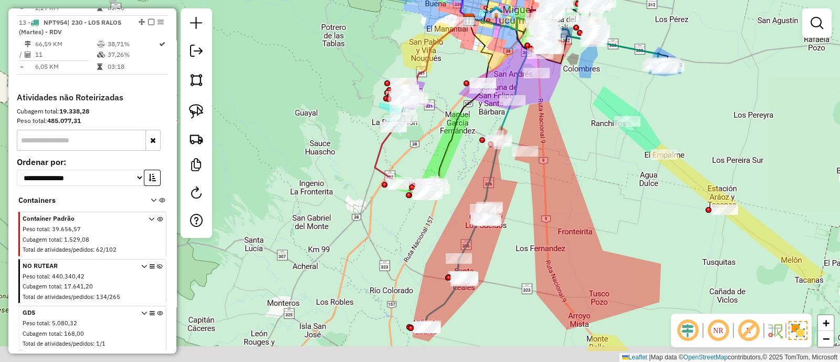
drag, startPoint x: 439, startPoint y: 182, endPoint x: 432, endPoint y: 126, distance: 56.6
click at [433, 126] on div "Janela de atendimento Grade de atendimento Capacidade Transportadoras Veículos …" at bounding box center [420, 181] width 840 height 362
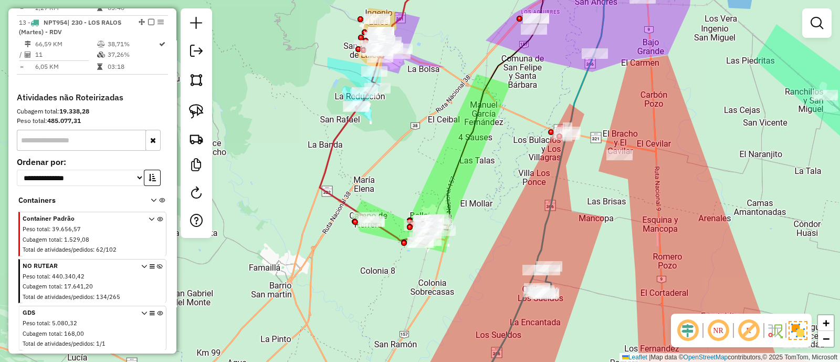
click at [336, 142] on icon at bounding box center [384, 145] width 128 height 199
select select "**********"
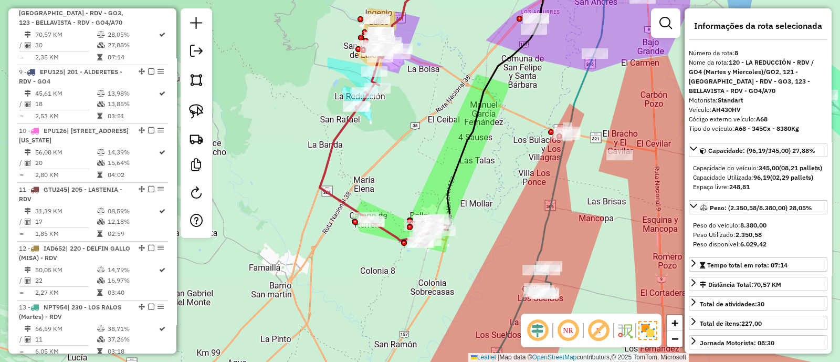
scroll to position [852, 0]
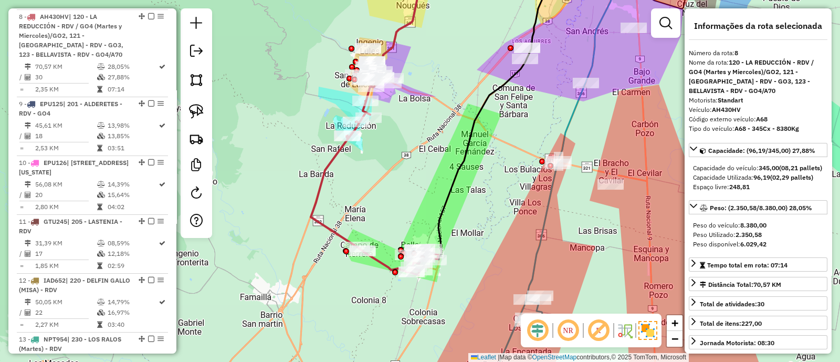
drag, startPoint x: 408, startPoint y: 133, endPoint x: 394, endPoint y: 203, distance: 71.3
click at [394, 203] on div "Janela de atendimento Grade de atendimento Capacidade Transportadoras Veículos …" at bounding box center [420, 181] width 840 height 362
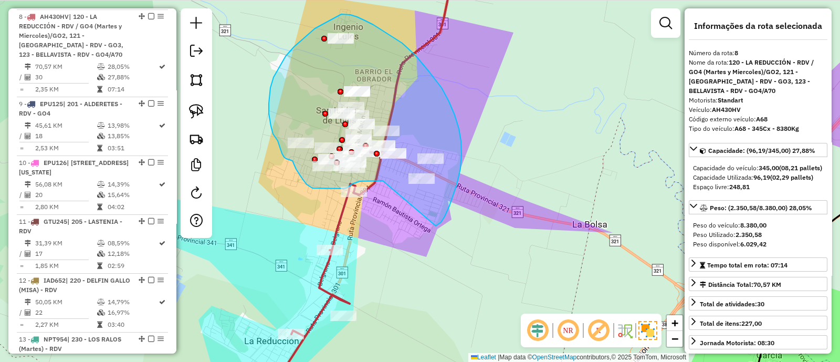
drag, startPoint x: 457, startPoint y: 184, endPoint x: 383, endPoint y: 181, distance: 74.2
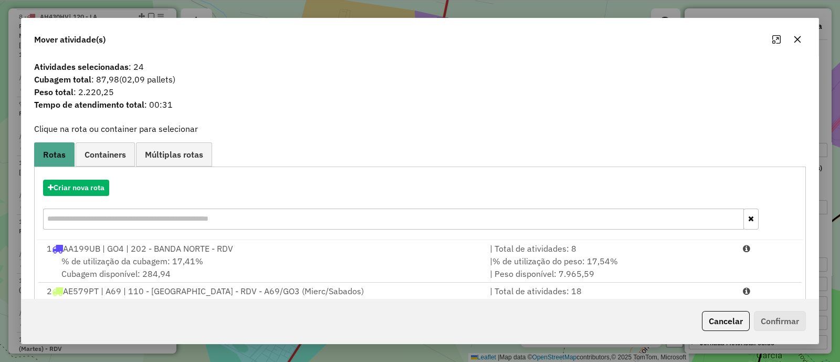
click at [793, 36] on button "button" at bounding box center [797, 39] width 17 height 17
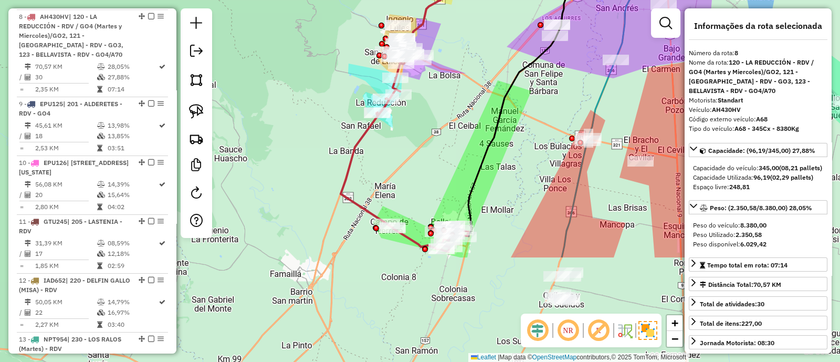
drag, startPoint x: 431, startPoint y: 233, endPoint x: 440, endPoint y: 92, distance: 140.6
click at [440, 92] on div "Janela de atendimento Grade de atendimento Capacidade Transportadoras Veículos …" at bounding box center [420, 181] width 840 height 362
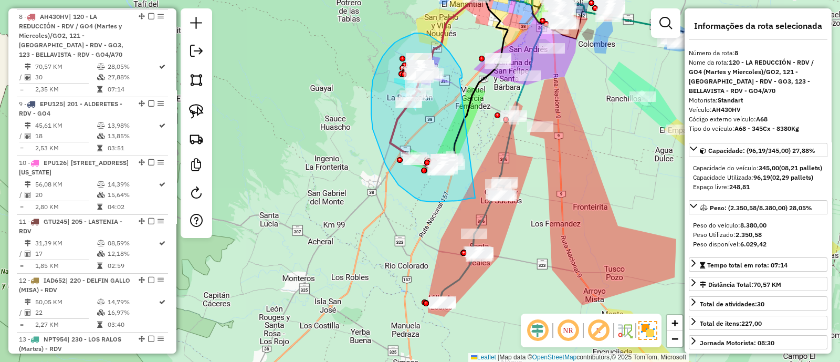
drag, startPoint x: 462, startPoint y: 79, endPoint x: 476, endPoint y: 197, distance: 119.6
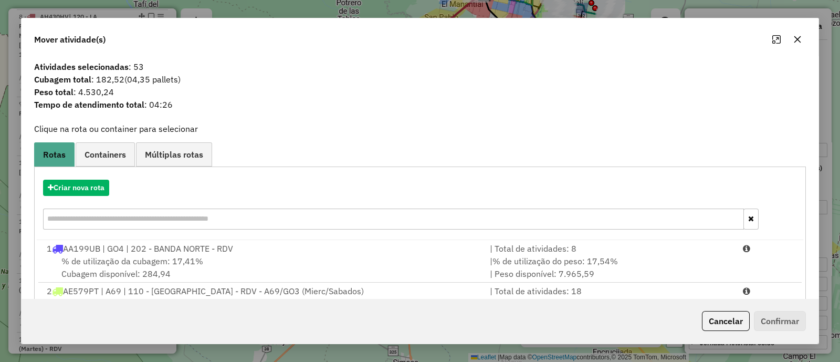
click at [794, 35] on icon "button" at bounding box center [798, 39] width 8 height 8
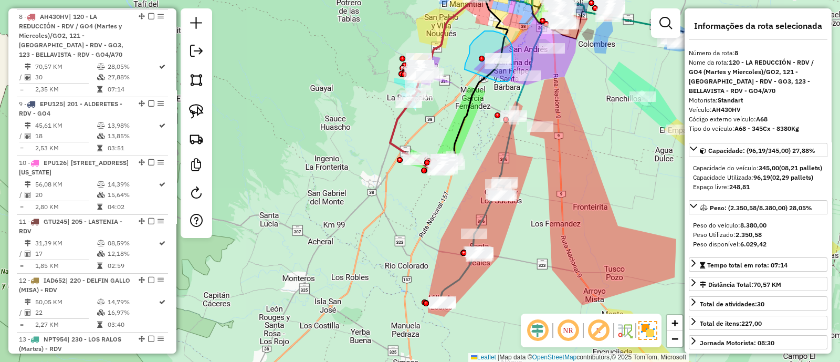
drag, startPoint x: 498, startPoint y: 81, endPoint x: 465, endPoint y: 69, distance: 35.2
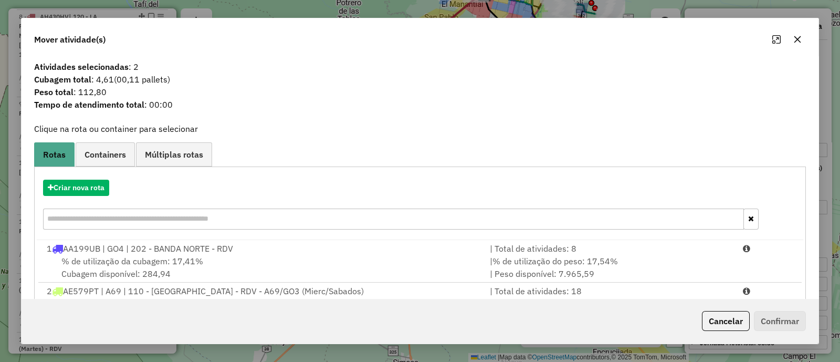
click at [790, 39] on button "button" at bounding box center [797, 39] width 17 height 17
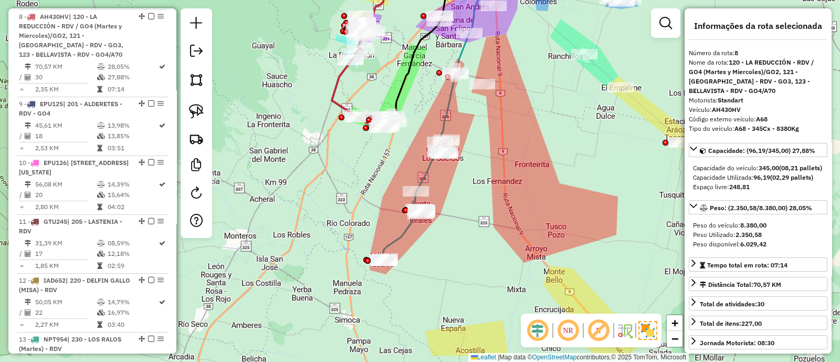
drag, startPoint x: 413, startPoint y: 281, endPoint x: 356, endPoint y: 238, distance: 71.8
click at [356, 238] on div "Janela de atendimento Grade de atendimento Capacidade Transportadoras Veículos …" at bounding box center [420, 181] width 840 height 362
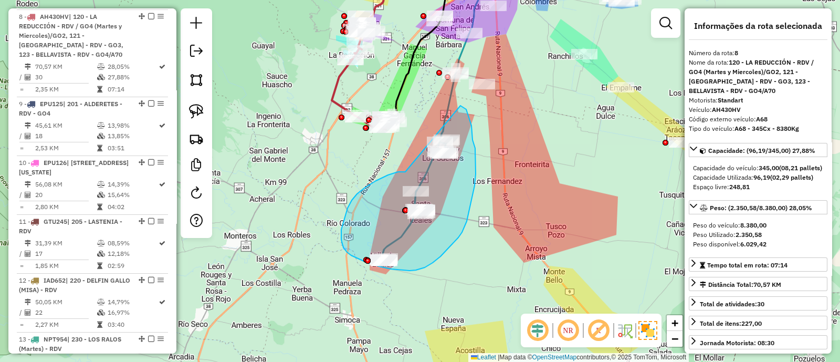
drag, startPoint x: 348, startPoint y: 208, endPoint x: 461, endPoint y: 106, distance: 152.5
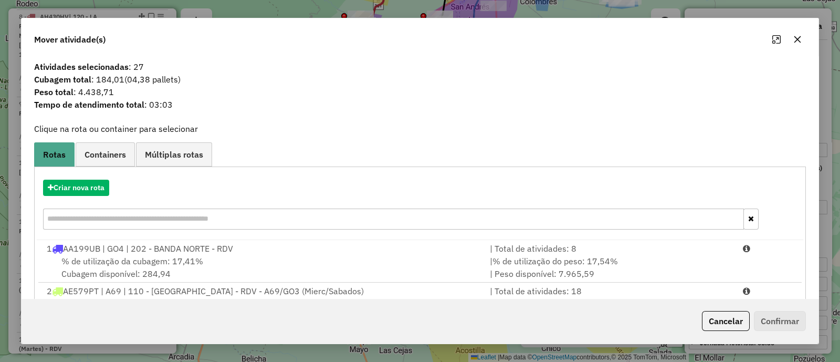
click at [796, 41] on icon "button" at bounding box center [798, 39] width 7 height 7
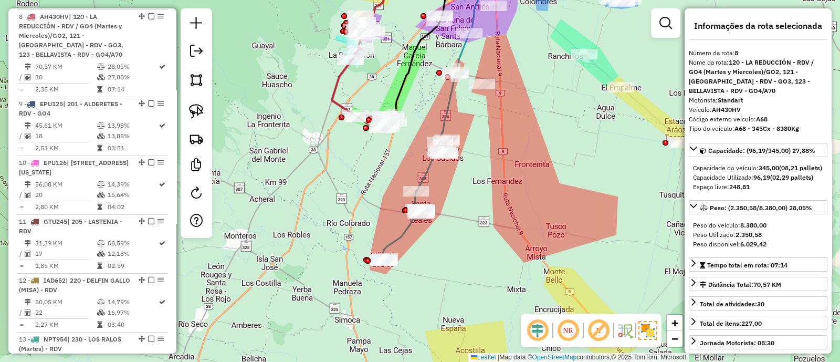
click at [452, 101] on icon at bounding box center [418, 166] width 75 height 188
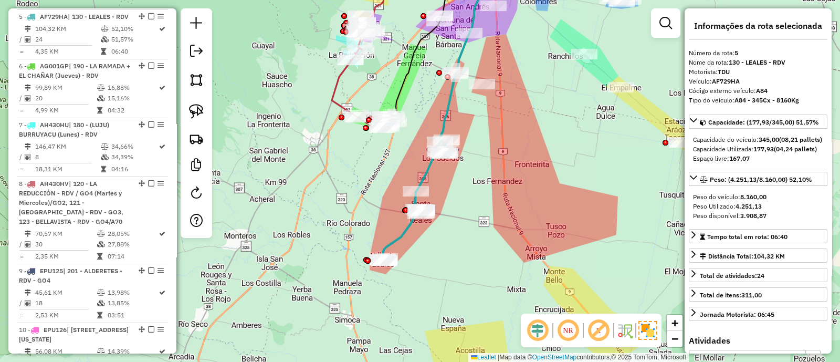
scroll to position [677, 0]
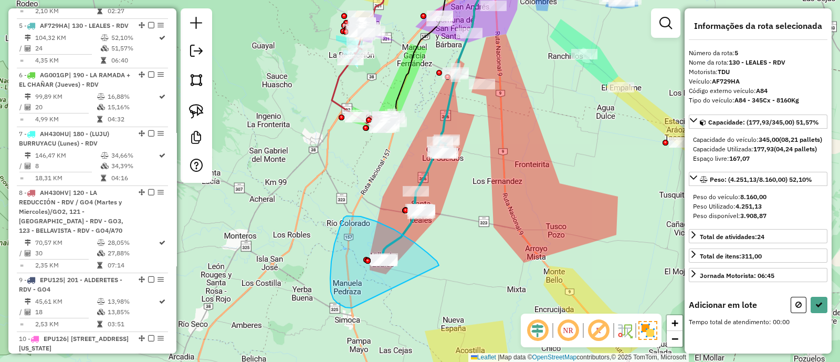
drag, startPoint x: 439, startPoint y: 265, endPoint x: 352, endPoint y: 308, distance: 97.0
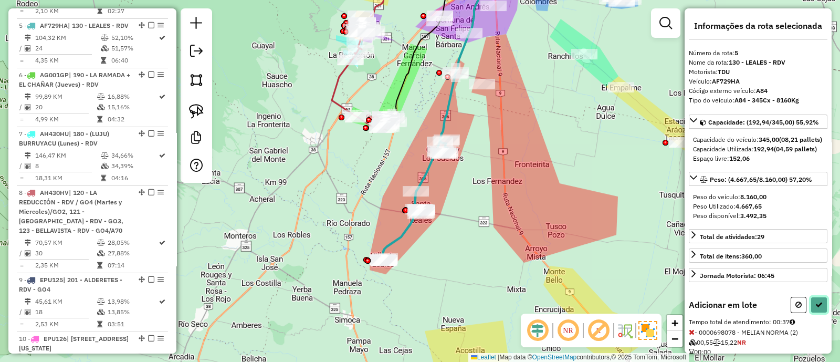
click at [819, 308] on icon at bounding box center [819, 304] width 7 height 7
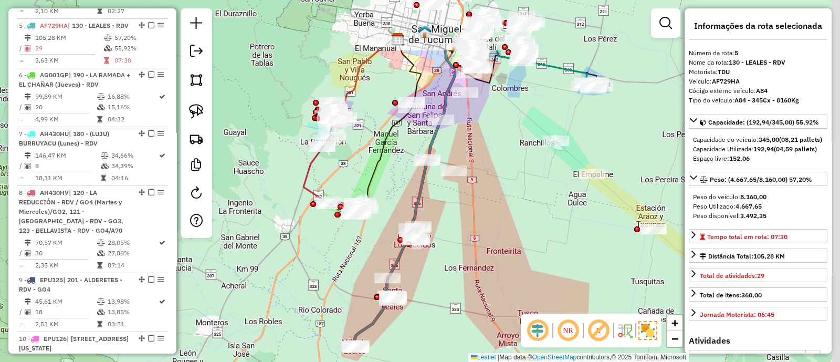
drag, startPoint x: 477, startPoint y: 119, endPoint x: 441, endPoint y: 217, distance: 104.2
click at [442, 217] on div "Janela de atendimento Grade de atendimento Capacidade Transportadoras Veículos …" at bounding box center [420, 181] width 840 height 362
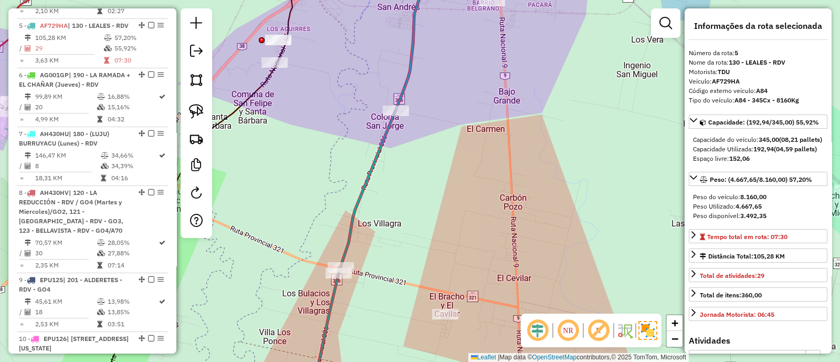
click at [399, 116] on div at bounding box center [396, 111] width 26 height 11
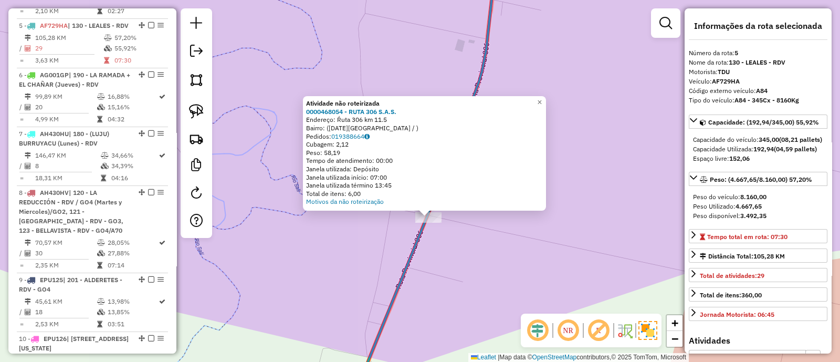
click at [407, 262] on icon at bounding box center [425, 181] width 142 height 434
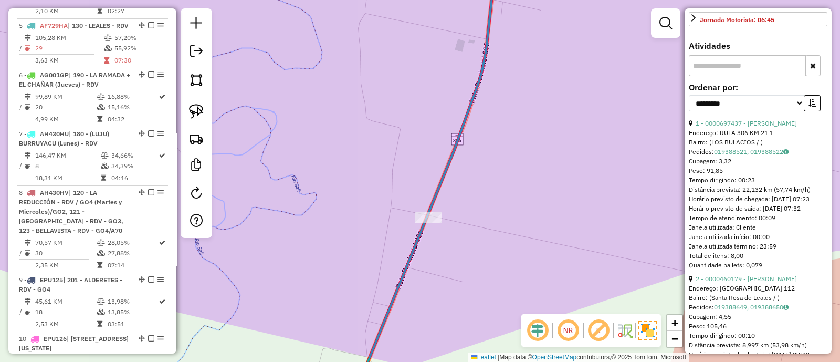
scroll to position [328, 0]
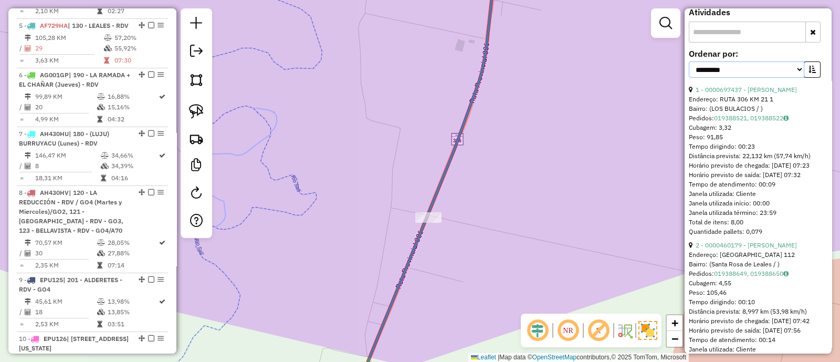
click at [796, 78] on select "**********" at bounding box center [747, 69] width 116 height 16
select select "**********"
click at [689, 78] on select "**********" at bounding box center [747, 69] width 116 height 16
click at [767, 93] on link "5 - 0000698066 - Ocaranza Rosa Del Valle" at bounding box center [760, 90] width 129 height 8
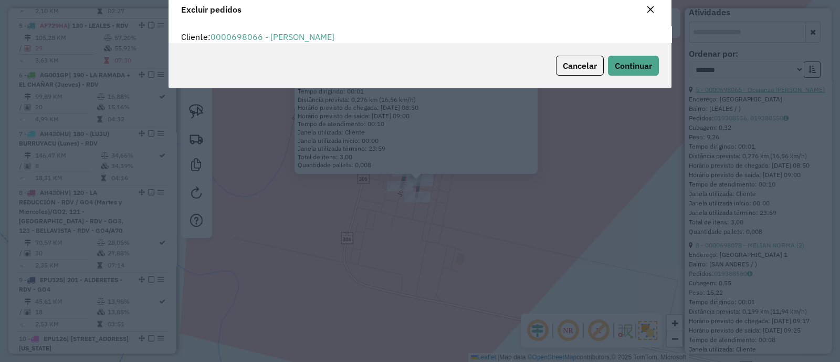
scroll to position [5, 3]
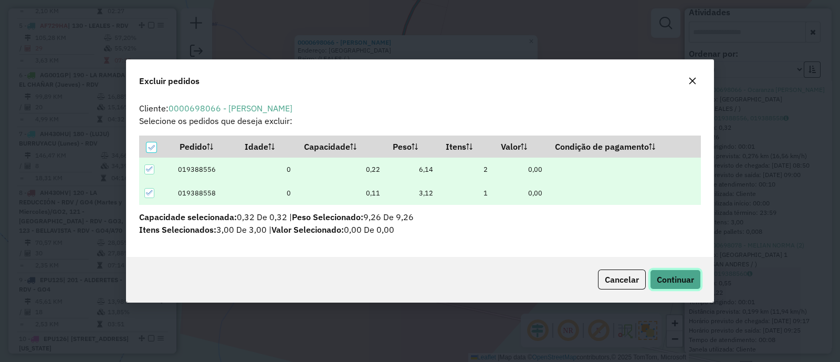
click at [667, 277] on span "Continuar" at bounding box center [675, 279] width 37 height 11
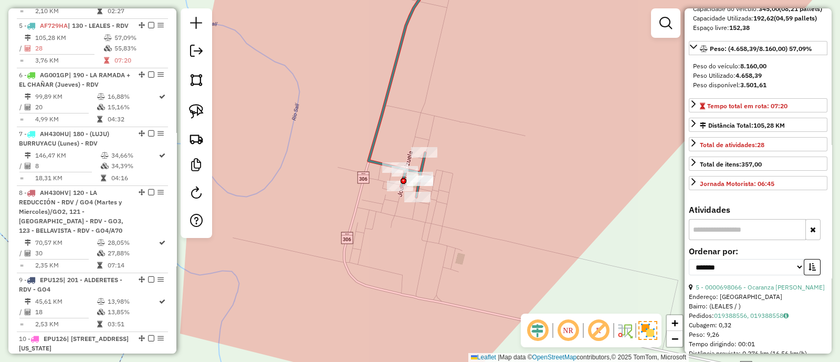
scroll to position [197, 0]
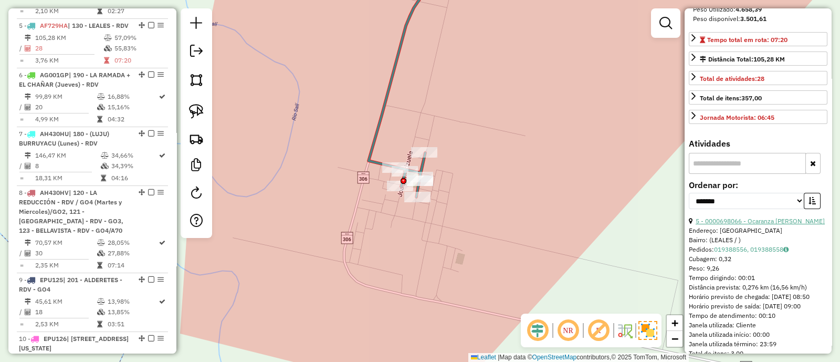
click at [748, 225] on link "5 - 0000698066 - Ocaranza Rosa Del Valle" at bounding box center [760, 221] width 129 height 8
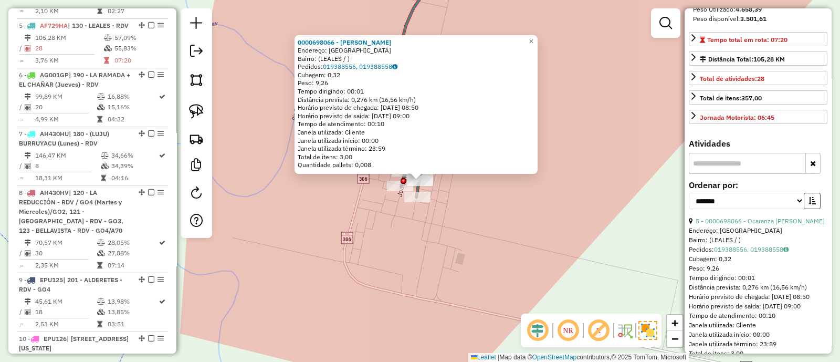
click at [804, 209] on button "button" at bounding box center [812, 201] width 17 height 16
click at [810, 204] on icon "button" at bounding box center [812, 200] width 7 height 7
click at [752, 225] on link "7 - 0000698078 - MELIAN NORMA (2)" at bounding box center [750, 221] width 109 height 8
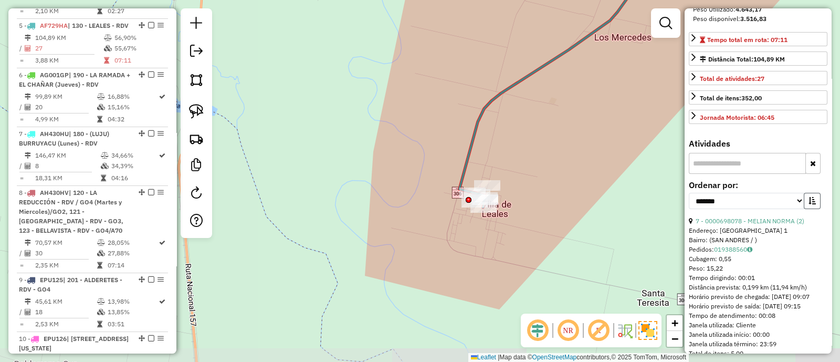
click at [813, 204] on icon "button" at bounding box center [812, 200] width 7 height 7
click at [813, 209] on button "button" at bounding box center [812, 201] width 17 height 16
click at [776, 225] on link "5 - 0000412953 - SASTRE ANTONIA DEL VALLE" at bounding box center [759, 221] width 126 height 8
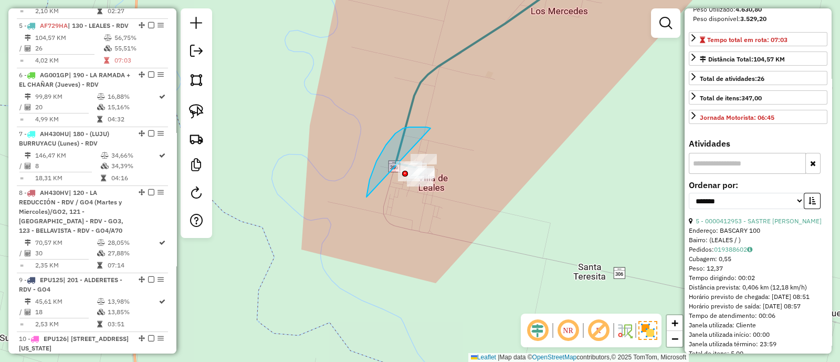
drag, startPoint x: 427, startPoint y: 127, endPoint x: 485, endPoint y: 215, distance: 105.3
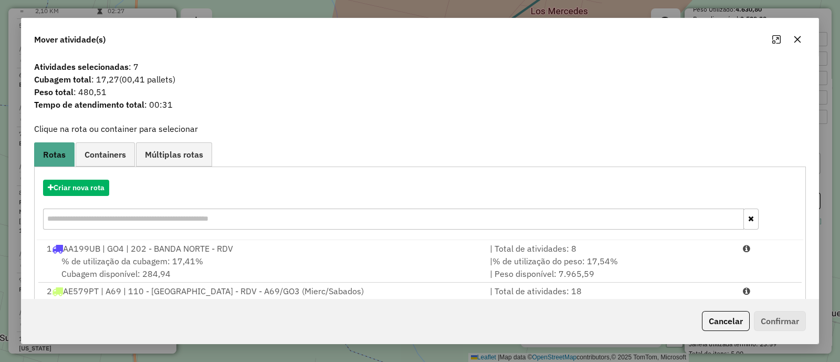
click at [799, 33] on button "button" at bounding box center [797, 39] width 17 height 17
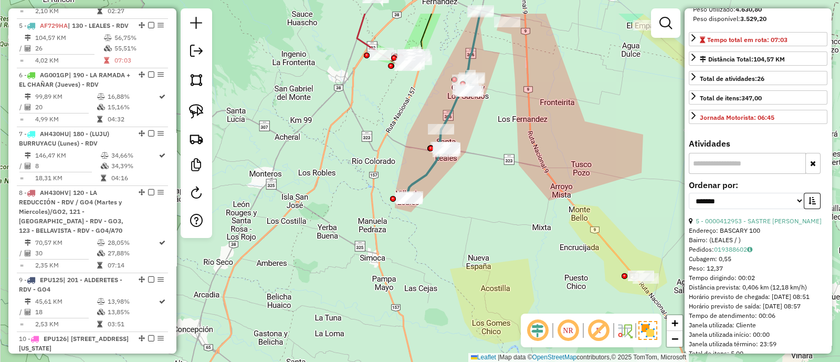
drag, startPoint x: 514, startPoint y: 134, endPoint x: 446, endPoint y: 202, distance: 95.8
click at [451, 196] on div "Janela de atendimento Grade de atendimento Capacidade Transportadoras Veículos …" at bounding box center [420, 181] width 840 height 362
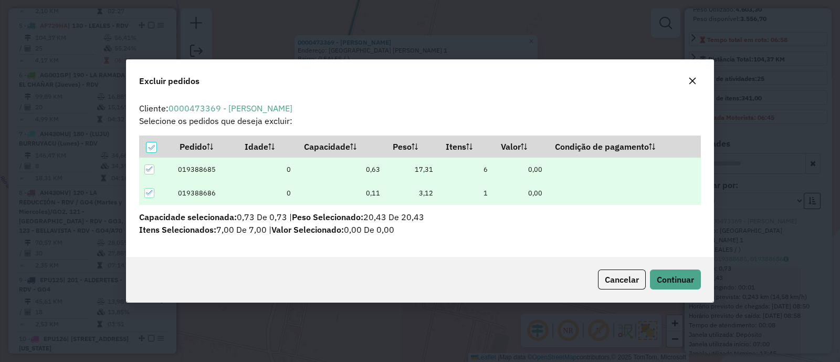
scroll to position [0, 0]
click at [673, 282] on span "Continuar" at bounding box center [675, 279] width 37 height 11
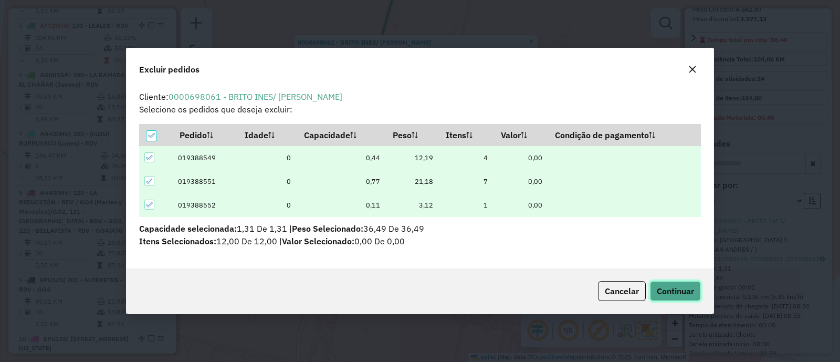
click at [660, 286] on span "Continuar" at bounding box center [675, 291] width 37 height 11
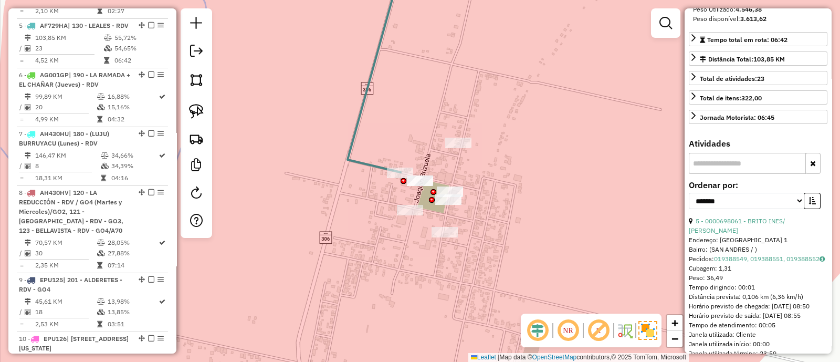
click at [397, 167] on icon at bounding box center [375, 68] width 55 height 209
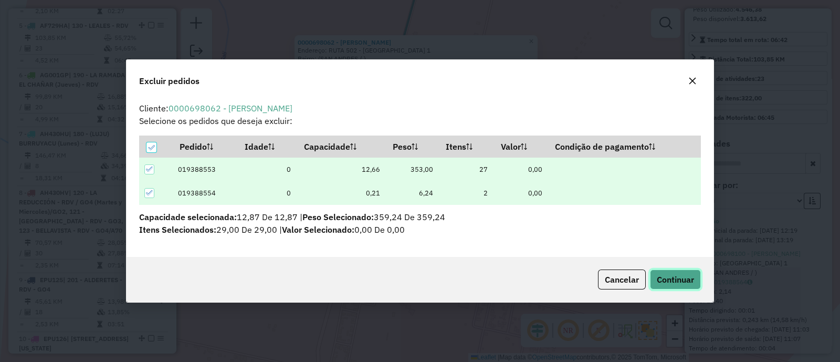
click at [650, 271] on button "Continuar" at bounding box center [675, 279] width 51 height 20
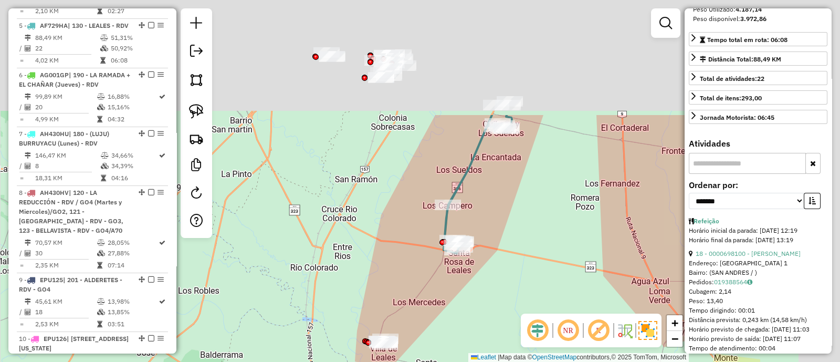
drag, startPoint x: 602, startPoint y: 124, endPoint x: 398, endPoint y: 300, distance: 269.7
click at [396, 300] on div "Janela de atendimento Grade de atendimento Capacidade Transportadoras Veículos …" at bounding box center [420, 181] width 840 height 362
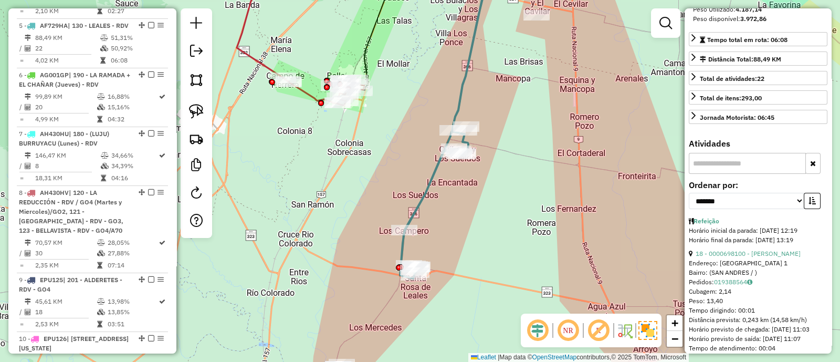
click at [420, 200] on icon at bounding box center [442, 135] width 85 height 286
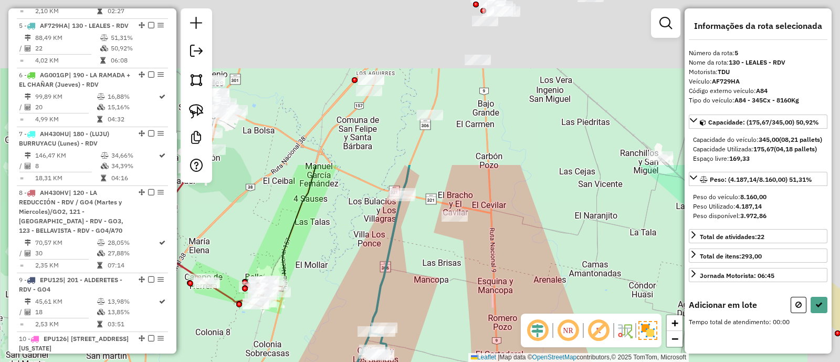
drag, startPoint x: 448, startPoint y: 213, endPoint x: 407, endPoint y: 321, distance: 116.0
click at [407, 321] on div "Janela de atendimento Grade de atendimento Capacidade Transportadoras Veículos …" at bounding box center [420, 181] width 840 height 362
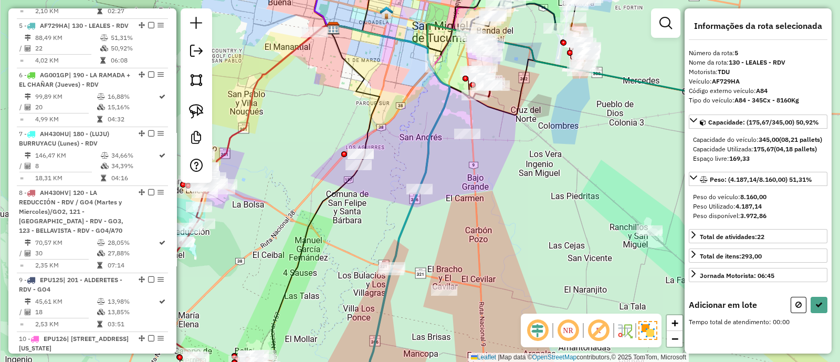
drag, startPoint x: 439, startPoint y: 249, endPoint x: 450, endPoint y: 269, distance: 22.8
click at [450, 269] on div "Janela de atendimento Grade de atendimento Capacidade Transportadoras Veículos …" at bounding box center [420, 181] width 840 height 362
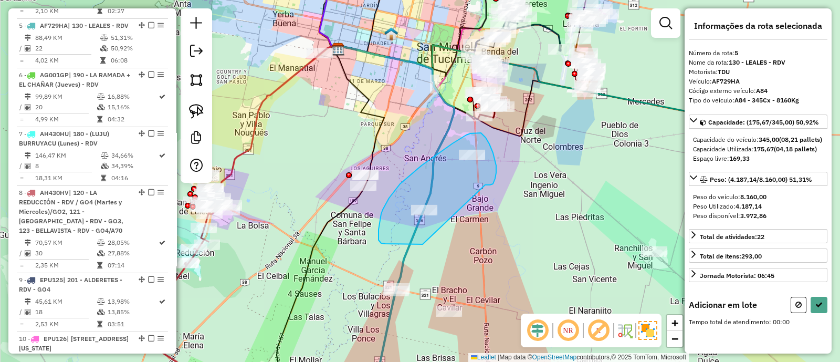
drag, startPoint x: 486, startPoint y: 185, endPoint x: 423, endPoint y: 244, distance: 86.6
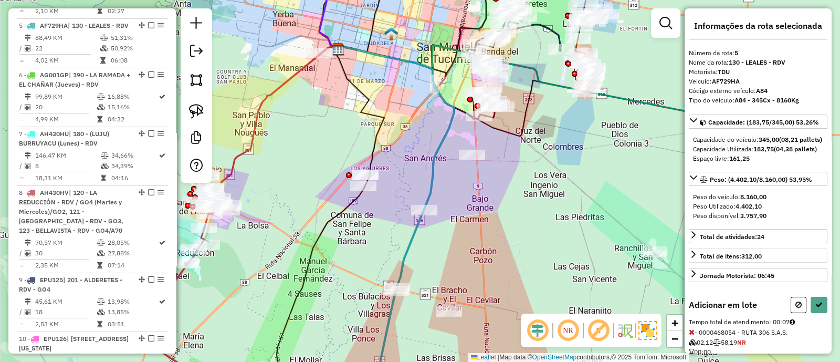
scroll to position [107, 0]
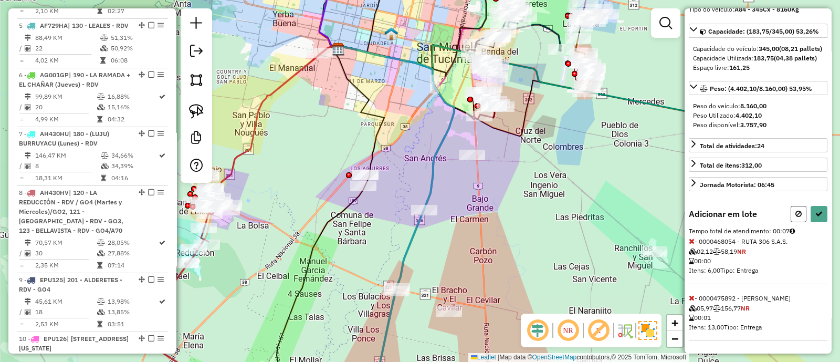
click at [798, 219] on button at bounding box center [799, 214] width 16 height 16
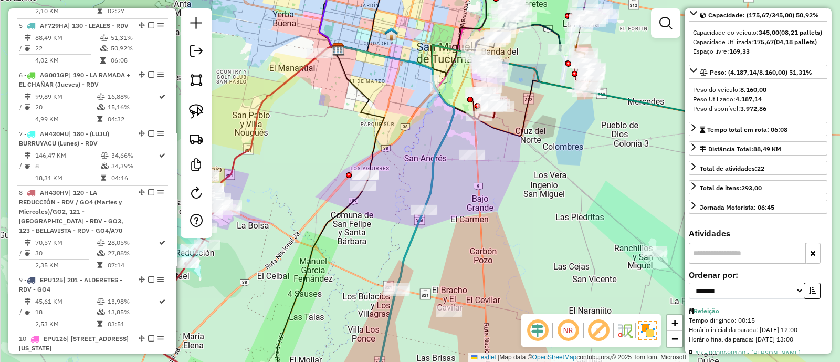
drag, startPoint x: 467, startPoint y: 274, endPoint x: 425, endPoint y: 75, distance: 203.4
click at [426, 77] on div "Janela de atendimento Grade de atendimento Capacidade Transportadoras Veículos …" at bounding box center [420, 181] width 840 height 362
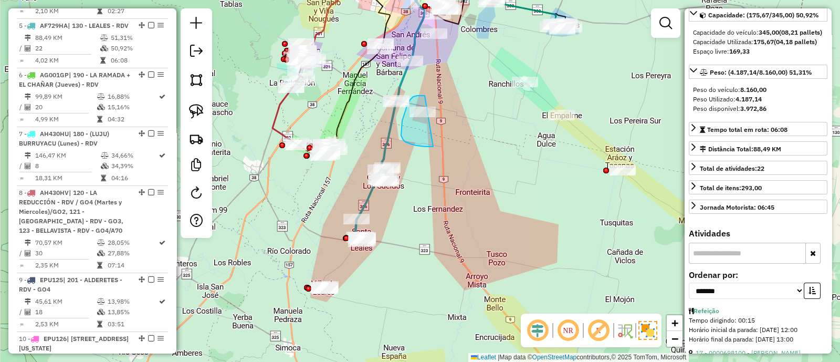
drag, startPoint x: 420, startPoint y: 96, endPoint x: 465, endPoint y: 143, distance: 65.4
click at [465, 143] on div "Rota 5 - Placa AF729HA 0000697437 - ZAMORANO MANUEL BENITO Janela de atendiment…" at bounding box center [420, 181] width 840 height 362
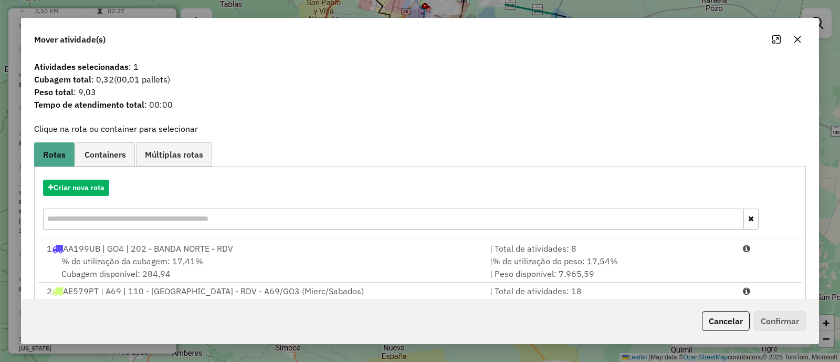
click at [799, 41] on icon "button" at bounding box center [798, 39] width 7 height 7
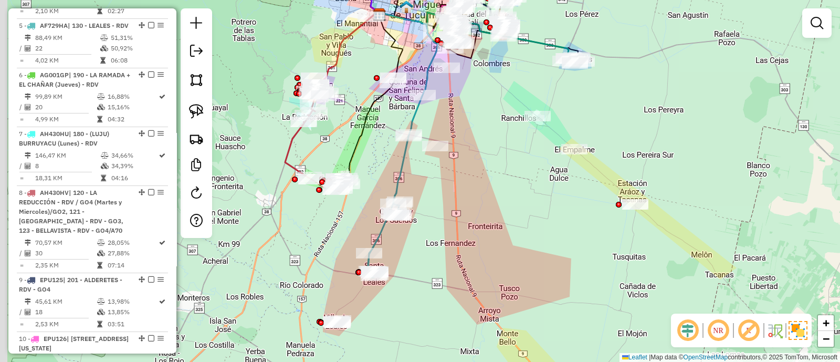
drag, startPoint x: 457, startPoint y: 141, endPoint x: 494, endPoint y: 261, distance: 125.3
click at [493, 259] on div "Janela de atendimento Grade de atendimento Capacidade Transportadoras Veículos …" at bounding box center [420, 181] width 840 height 362
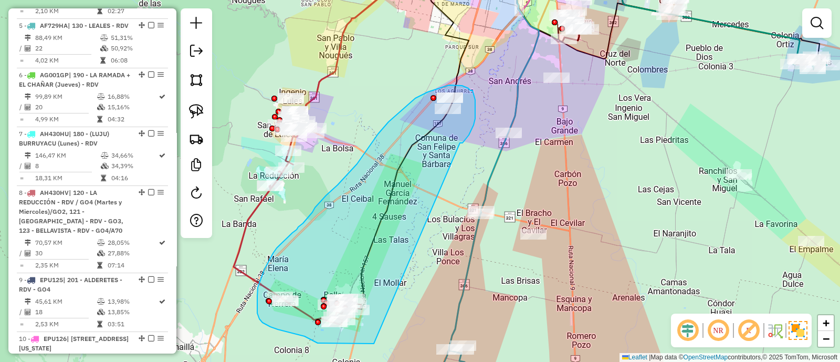
drag, startPoint x: 462, startPoint y: 143, endPoint x: 374, endPoint y: 344, distance: 219.0
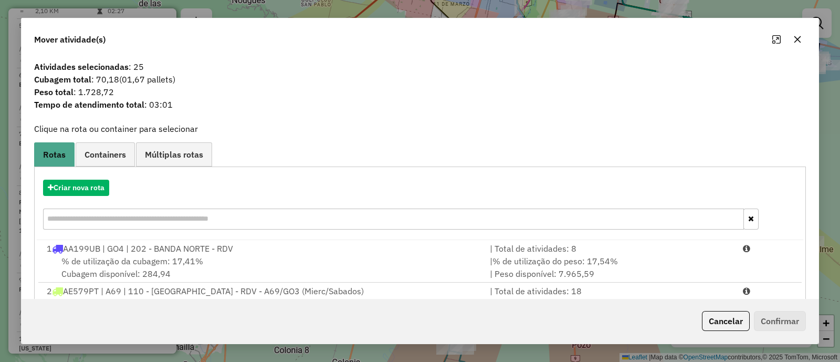
click at [795, 43] on icon "button" at bounding box center [798, 39] width 8 height 8
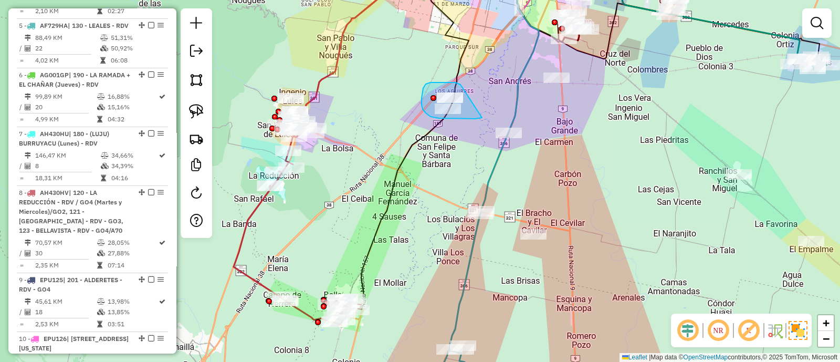
drag, startPoint x: 431, startPoint y: 82, endPoint x: 485, endPoint y: 117, distance: 64.7
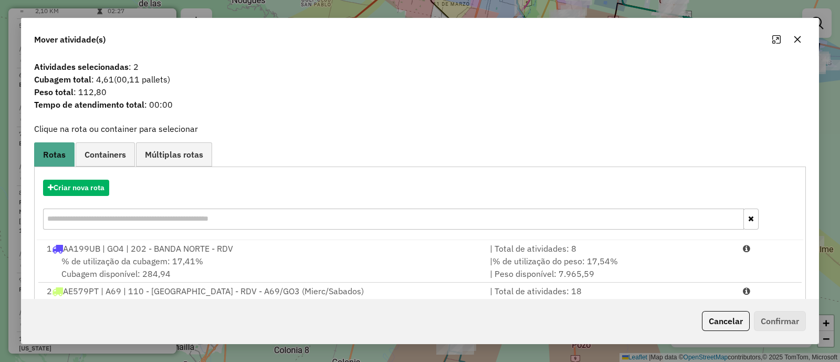
click at [794, 43] on icon "button" at bounding box center [798, 39] width 8 height 8
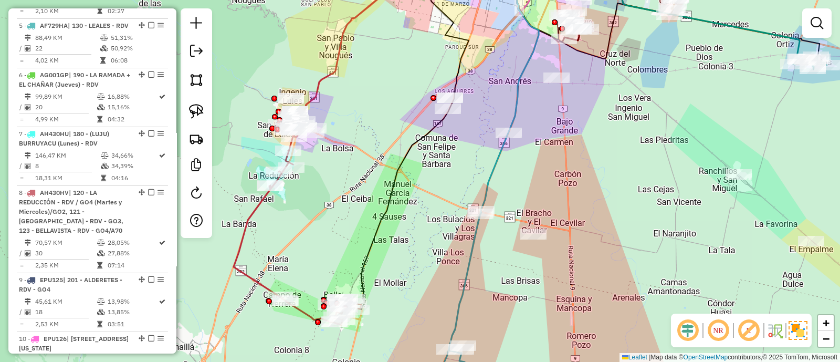
click at [486, 177] on icon at bounding box center [481, 91] width 116 height 245
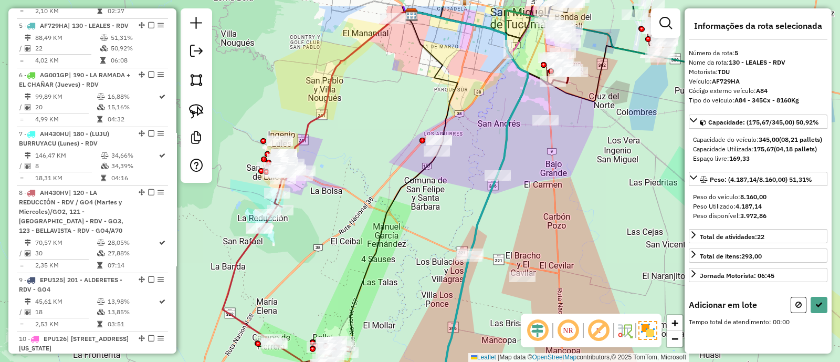
drag, startPoint x: 538, startPoint y: 169, endPoint x: 534, endPoint y: 201, distance: 32.3
click at [533, 201] on div "Janela de atendimento Grade de atendimento Capacidade Transportadoras Veículos …" at bounding box center [420, 181] width 840 height 362
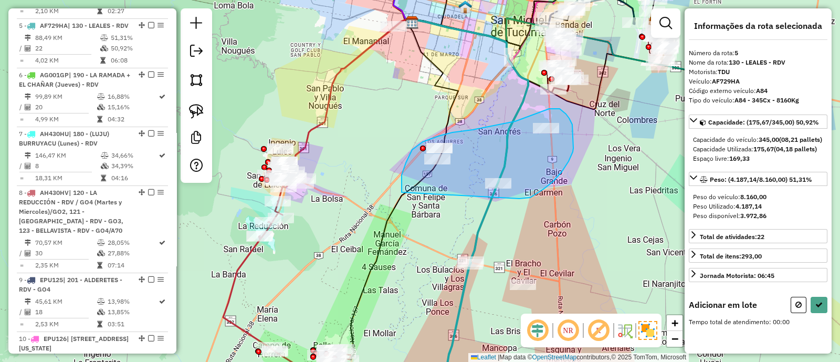
drag, startPoint x: 521, startPoint y: 199, endPoint x: 402, endPoint y: 192, distance: 118.9
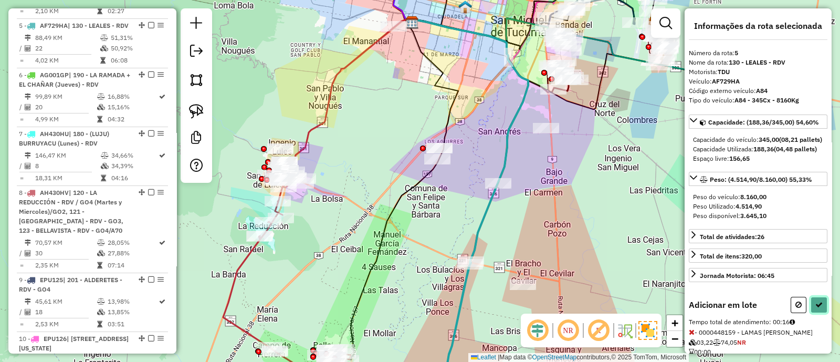
click at [820, 313] on button at bounding box center [819, 305] width 17 height 16
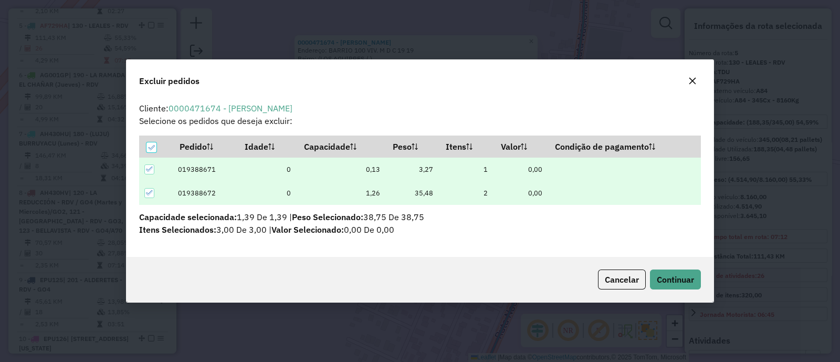
scroll to position [5, 3]
click at [683, 280] on span "Continuar" at bounding box center [675, 279] width 37 height 11
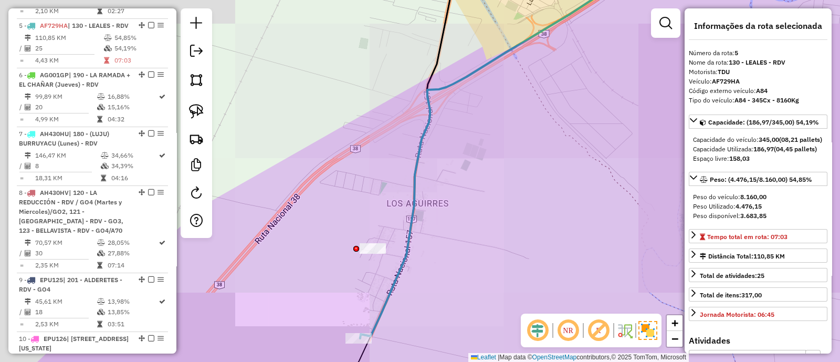
drag, startPoint x: 326, startPoint y: 297, endPoint x: 340, endPoint y: 191, distance: 106.5
click at [340, 193] on div "Janela de atendimento Grade de atendimento Capacidade Transportadoras Veículos …" at bounding box center [420, 181] width 840 height 362
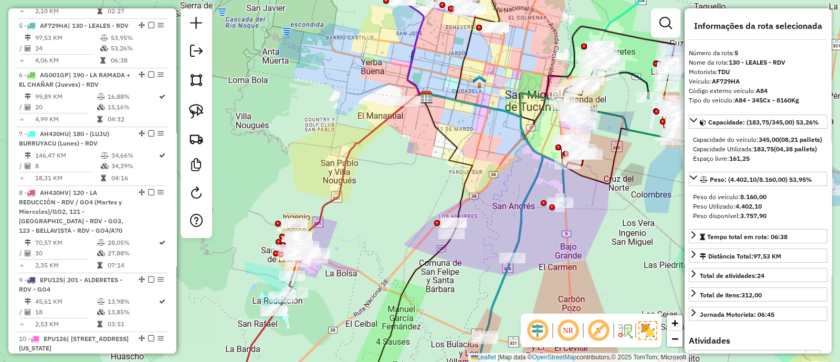
drag, startPoint x: 485, startPoint y: 250, endPoint x: 431, endPoint y: 132, distance: 129.7
click at [431, 133] on div "Janela de atendimento Grade de atendimento Capacidade Transportadoras Veículos …" at bounding box center [420, 181] width 840 height 362
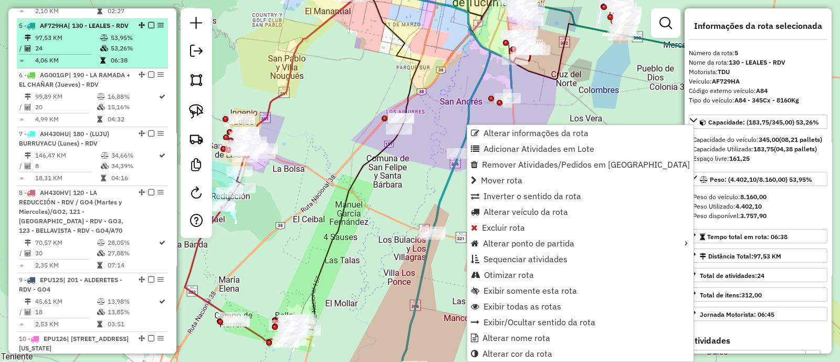
click at [144, 22] on div at bounding box center [148, 25] width 32 height 6
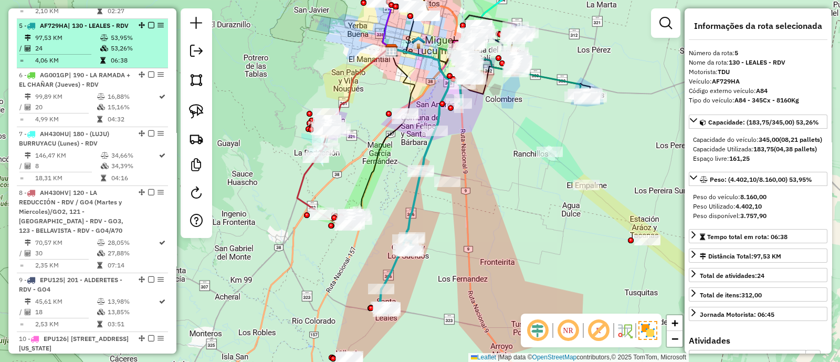
click at [150, 22] on em at bounding box center [151, 25] width 6 height 6
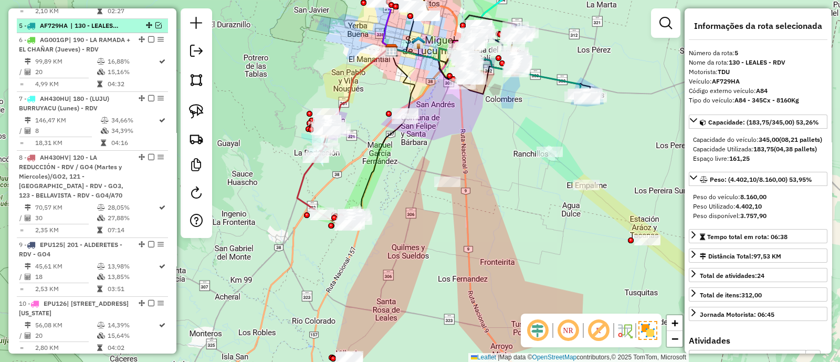
scroll to position [632, 0]
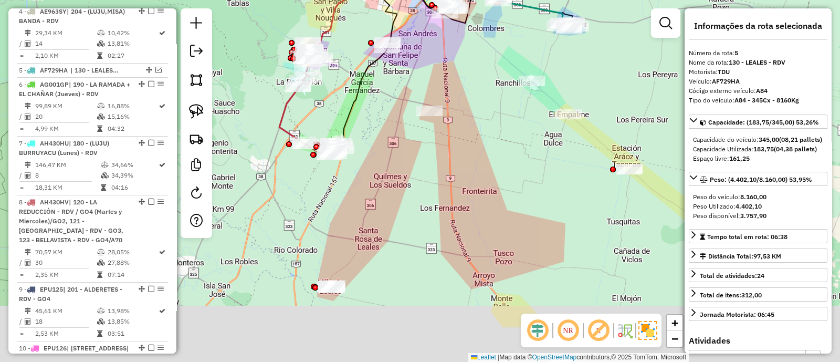
drag, startPoint x: 486, startPoint y: 164, endPoint x: 467, endPoint y: 90, distance: 76.3
click at [467, 90] on div "Janela de atendimento Grade de atendimento Capacidade Transportadoras Veículos …" at bounding box center [420, 181] width 840 height 362
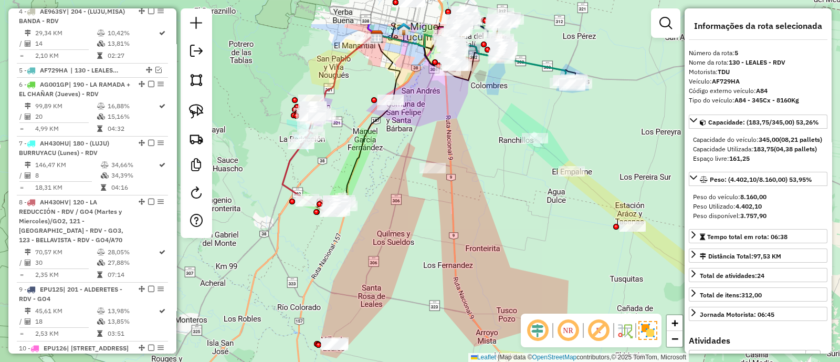
drag, startPoint x: 388, startPoint y: 158, endPoint x: 391, endPoint y: 219, distance: 61.6
click at [391, 219] on div "Janela de atendimento Grade de atendimento Capacidade Transportadoras Veículos …" at bounding box center [420, 181] width 840 height 362
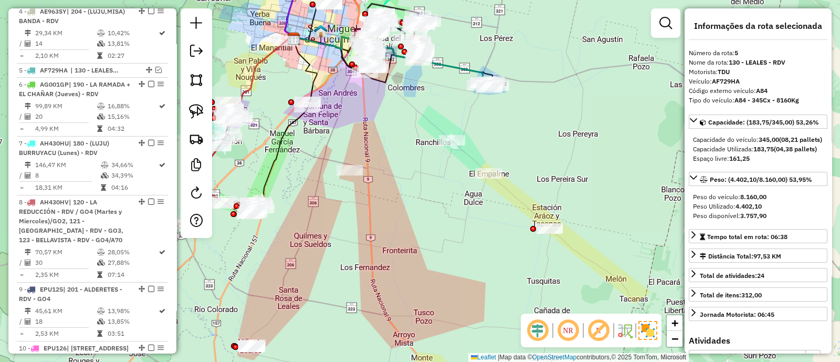
drag, startPoint x: 481, startPoint y: 138, endPoint x: 335, endPoint y: 141, distance: 145.5
click at [336, 141] on div "Janela de atendimento Grade de atendimento Capacidade Transportadoras Veículos …" at bounding box center [420, 181] width 840 height 362
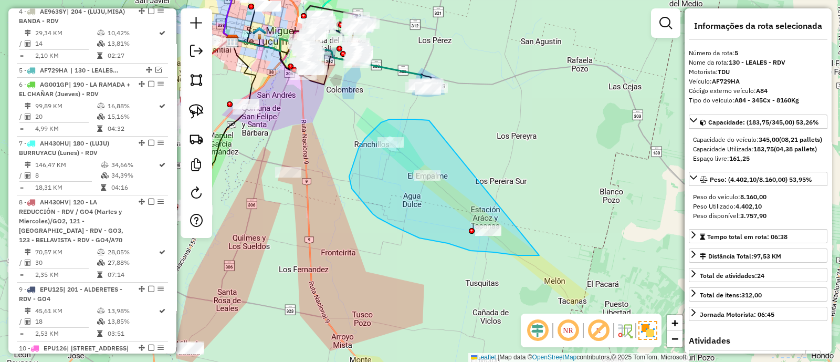
drag, startPoint x: 423, startPoint y: 120, endPoint x: 559, endPoint y: 254, distance: 191.7
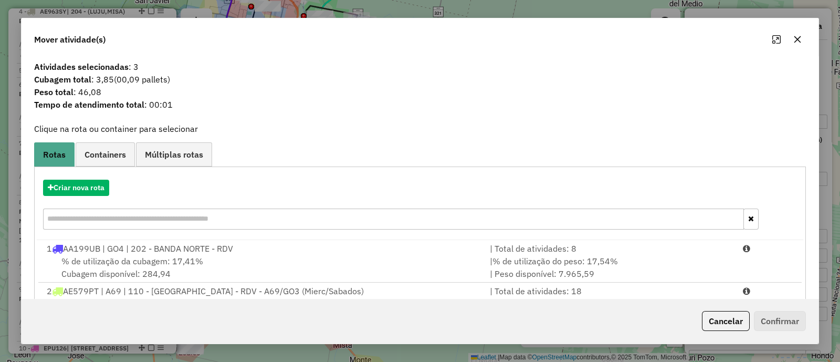
click at [800, 34] on button "button" at bounding box center [797, 39] width 17 height 17
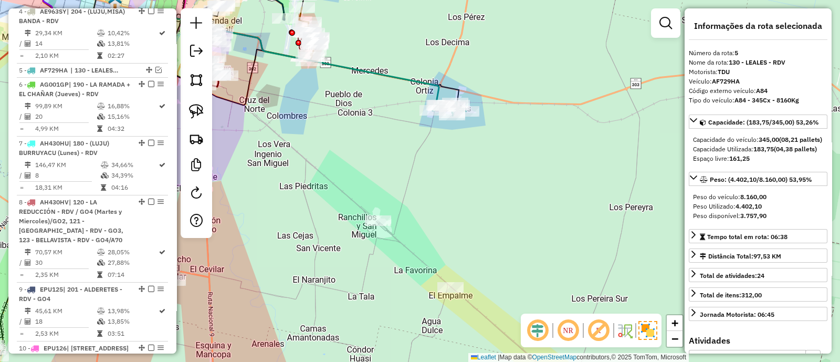
click at [391, 72] on icon at bounding box center [250, 62] width 377 height 97
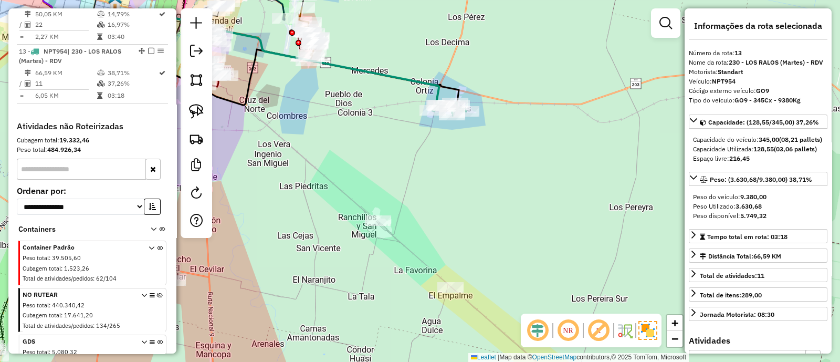
scroll to position [1129, 0]
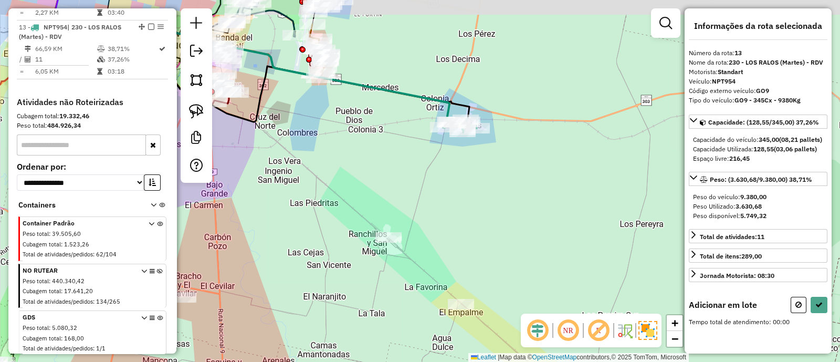
drag, startPoint x: 368, startPoint y: 46, endPoint x: 480, endPoint y: 161, distance: 160.5
click at [481, 161] on div "Janela de atendimento Grade de atendimento Capacidade Transportadoras Veículos …" at bounding box center [420, 181] width 840 height 362
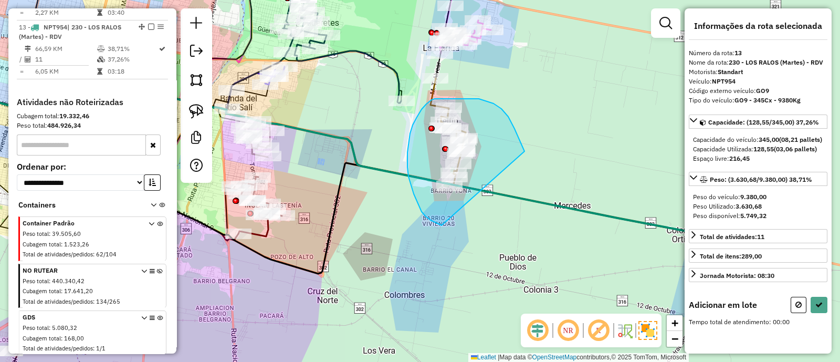
drag, startPoint x: 525, startPoint y: 151, endPoint x: 473, endPoint y: 225, distance: 90.2
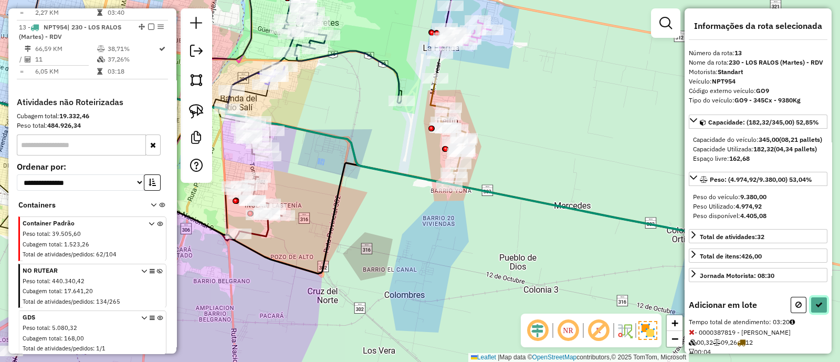
click at [816, 308] on icon at bounding box center [819, 304] width 7 height 7
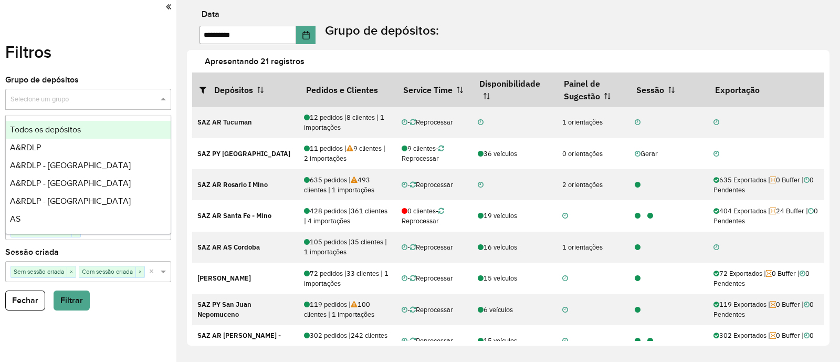
click at [144, 100] on input "text" at bounding box center [78, 100] width 134 height 11
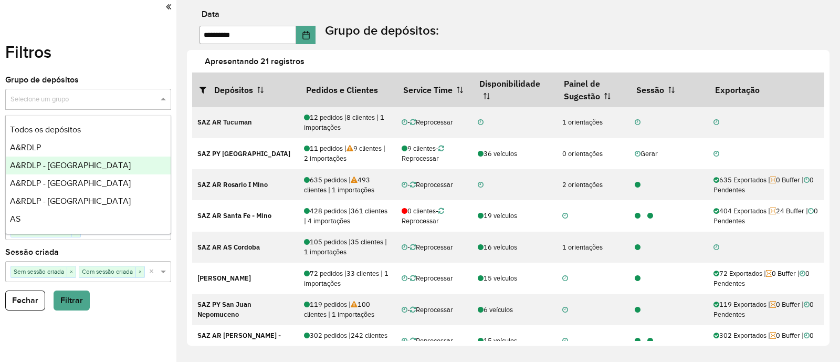
click at [80, 168] on span "A&RDLP - Argentina" at bounding box center [70, 165] width 121 height 9
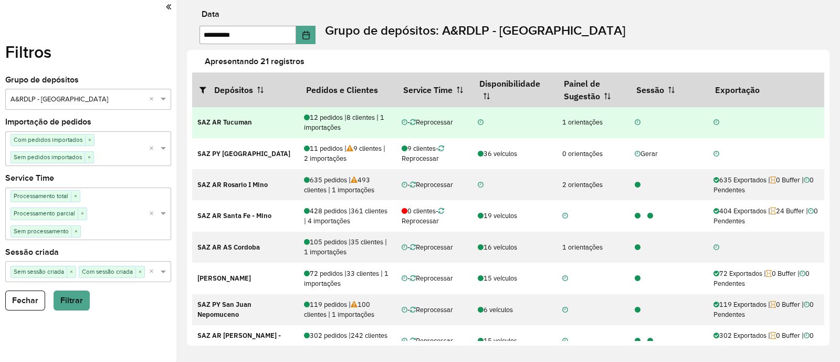
click at [326, 123] on div "12 pedidos | 8 clientes | 1 importações" at bounding box center [347, 122] width 86 height 20
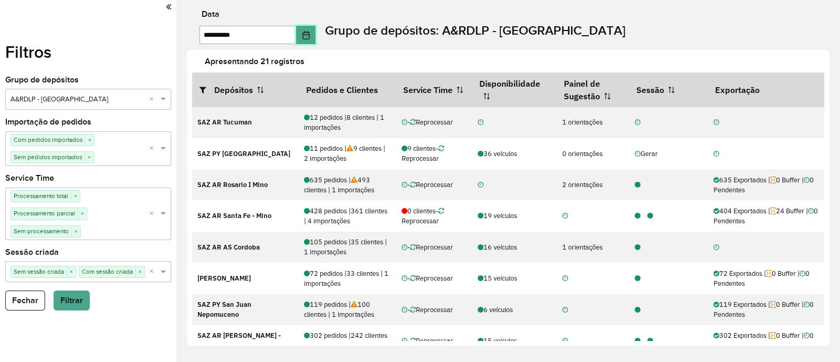
click at [307, 32] on button "Choose Date" at bounding box center [306, 35] width 20 height 18
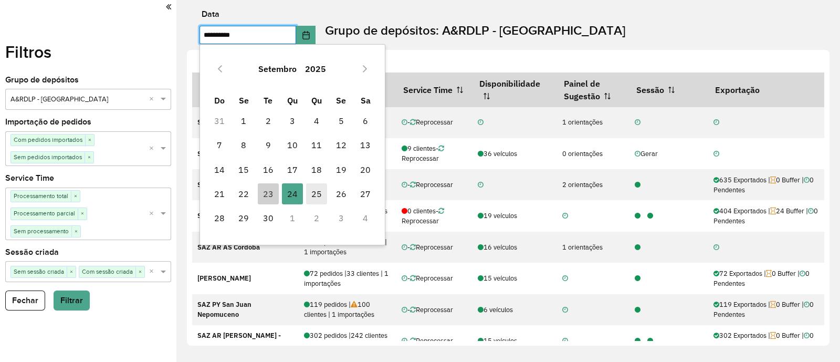
click at [313, 190] on span "25" at bounding box center [316, 193] width 21 height 21
type input "**********"
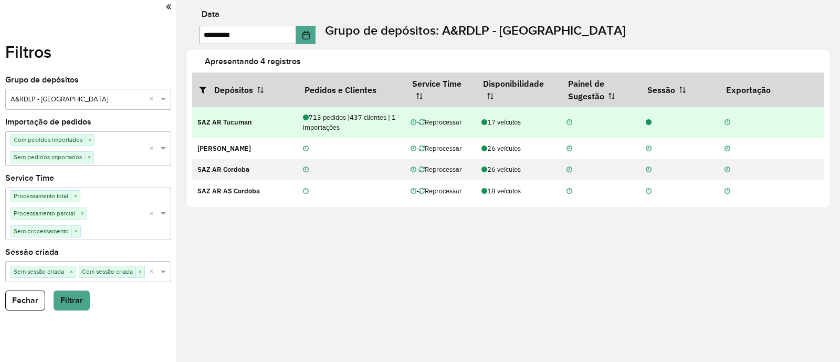
click at [370, 119] on div "713 pedidos | 437 clientes | 1 importações" at bounding box center [351, 122] width 97 height 20
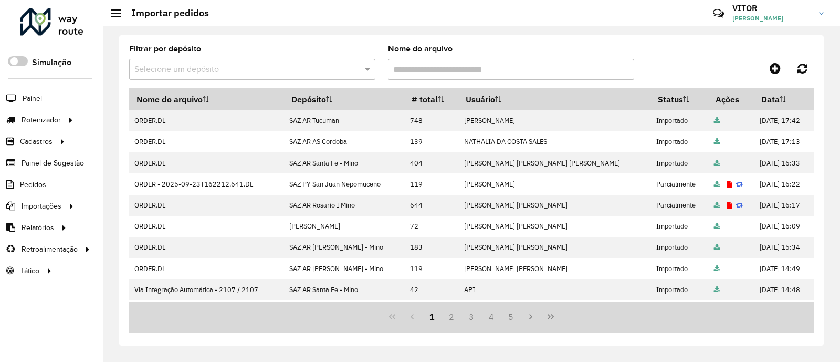
click at [702, 55] on div "Filtrar por depósito Selecione um depósito Nome do arquivo" at bounding box center [471, 66] width 685 height 43
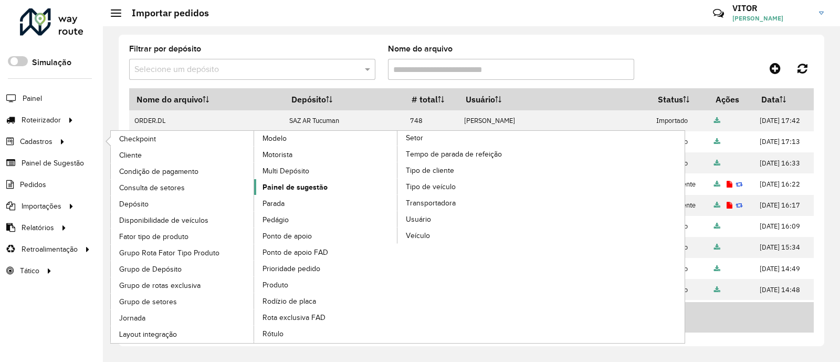
click at [289, 182] on span "Painel de sugestão" at bounding box center [295, 187] width 65 height 11
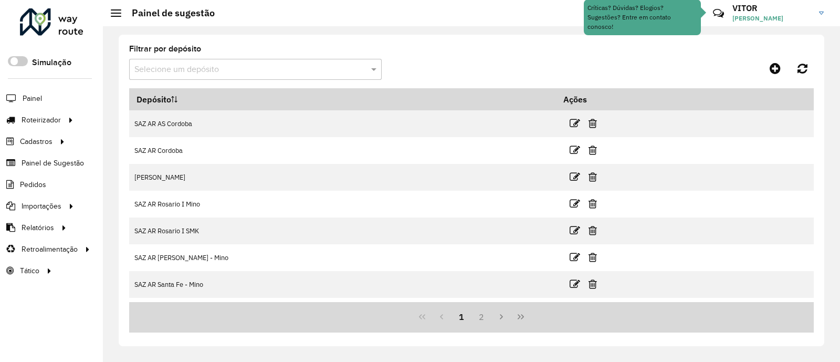
click at [268, 76] on div "Selecione um depósito" at bounding box center [255, 69] width 253 height 21
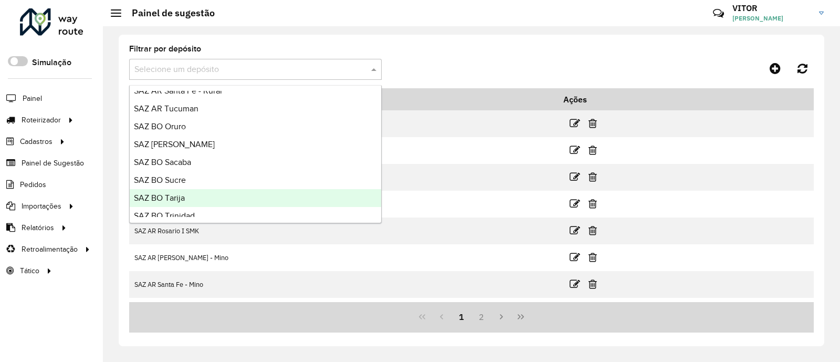
scroll to position [131, 0]
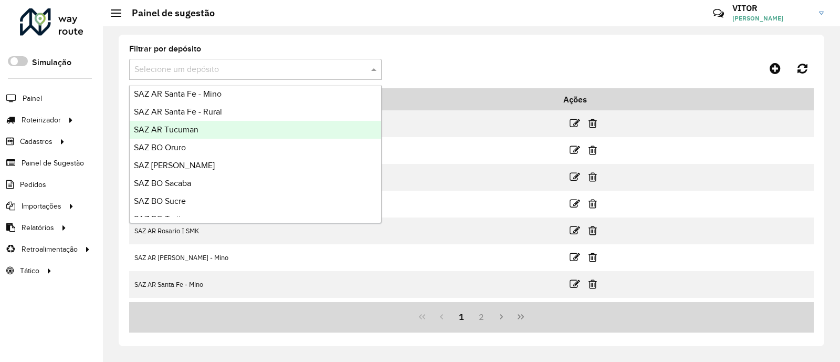
click at [217, 127] on div "SAZ AR Tucuman" at bounding box center [256, 130] width 252 height 18
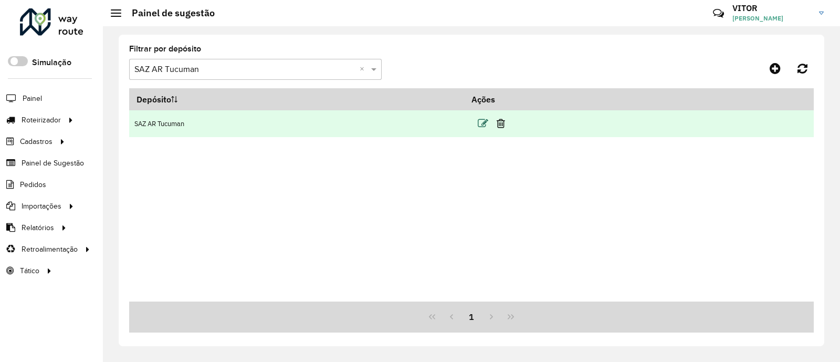
click at [486, 123] on icon at bounding box center [483, 123] width 11 height 11
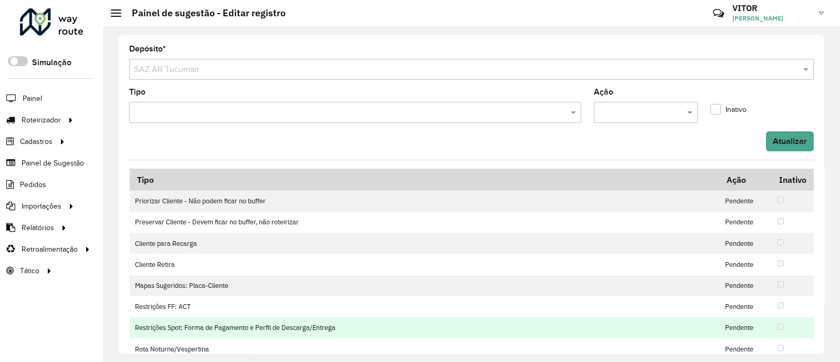
scroll to position [115, 0]
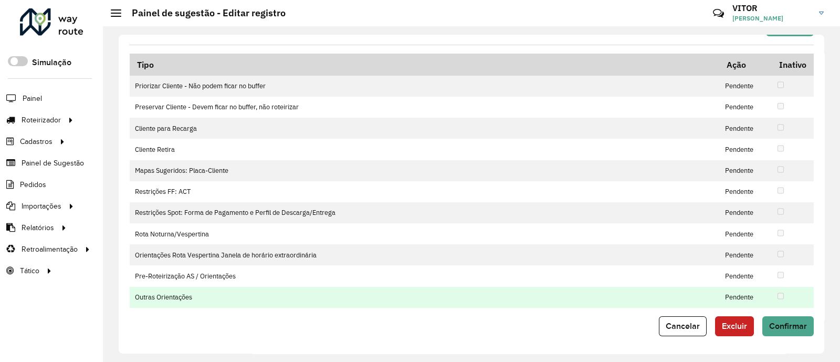
click at [173, 296] on td "Outras Orientações" at bounding box center [425, 297] width 590 height 21
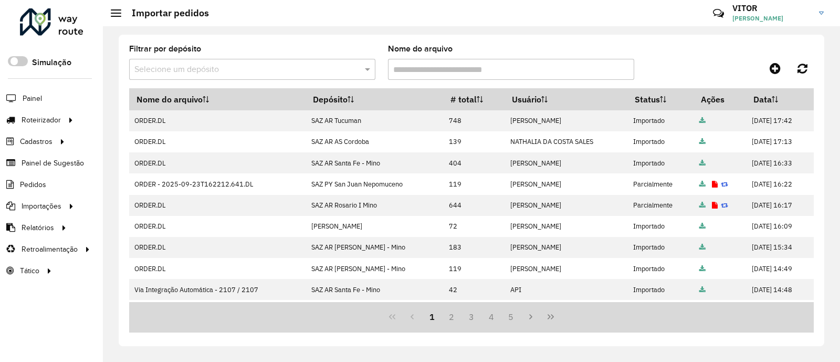
click at [675, 57] on div "Filtrar por depósito Selecione um depósito Nome do arquivo" at bounding box center [471, 66] width 685 height 43
click at [39, 161] on span "Painel de Sugestão" at bounding box center [55, 163] width 66 height 11
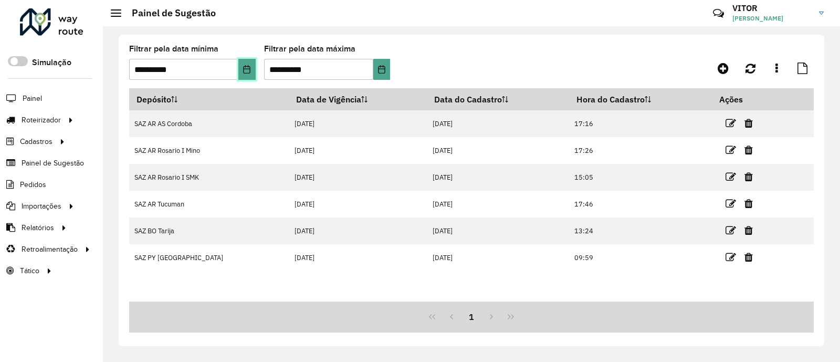
click at [246, 66] on icon "Choose Date" at bounding box center [247, 69] width 7 height 8
click at [442, 56] on formly-group "**********" at bounding box center [381, 66] width 505 height 43
click at [248, 66] on icon "Choose Date" at bounding box center [247, 69] width 7 height 8
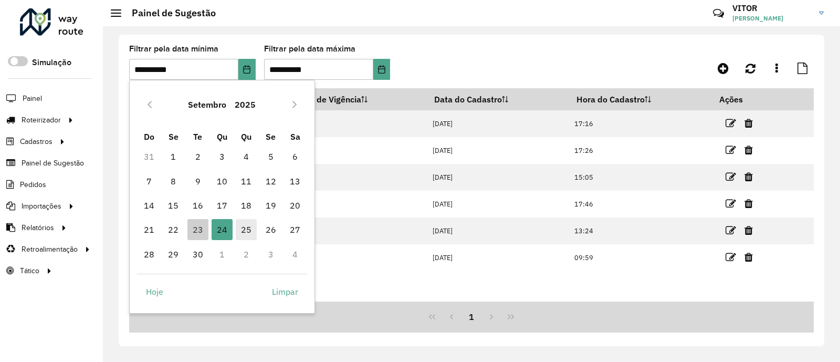
click at [243, 237] on span "25" at bounding box center [246, 229] width 21 height 21
type input "**********"
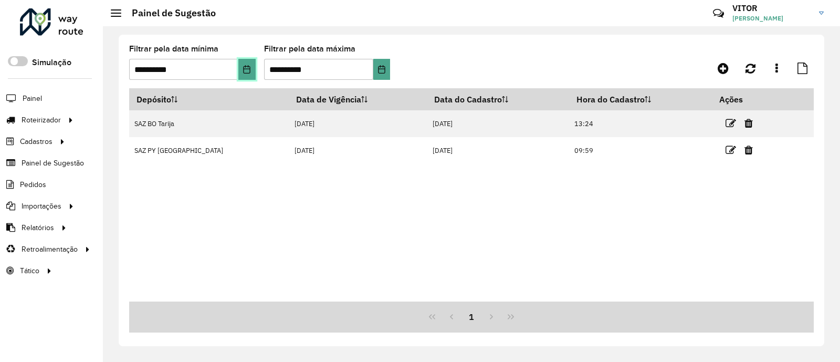
click at [251, 67] on icon "Choose Date" at bounding box center [247, 69] width 8 height 8
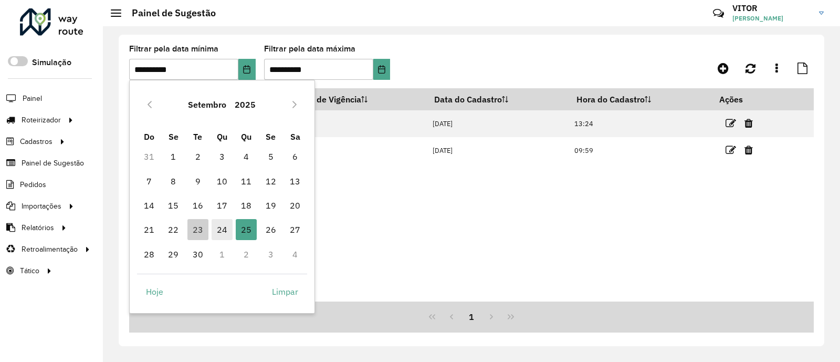
click at [220, 231] on span "24" at bounding box center [222, 229] width 21 height 21
type input "**********"
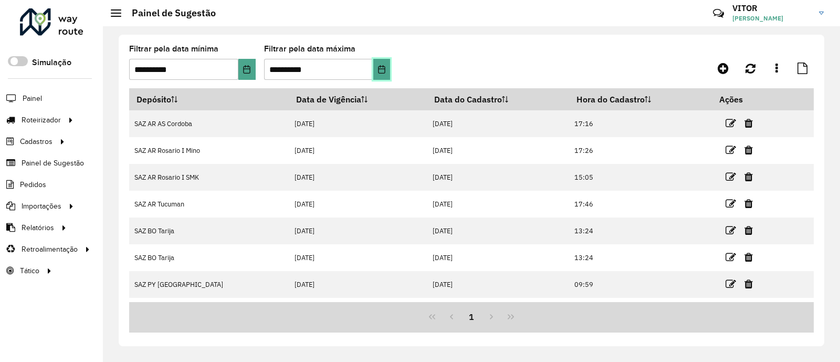
click at [378, 65] on icon "Choose Date" at bounding box center [382, 69] width 8 height 8
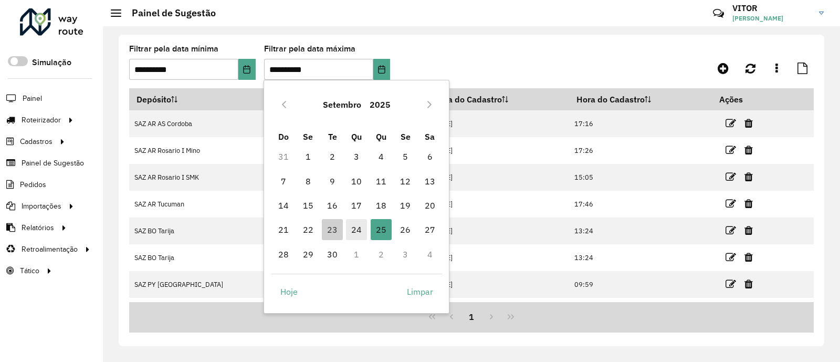
click at [361, 235] on span "24" at bounding box center [356, 229] width 21 height 21
type input "**********"
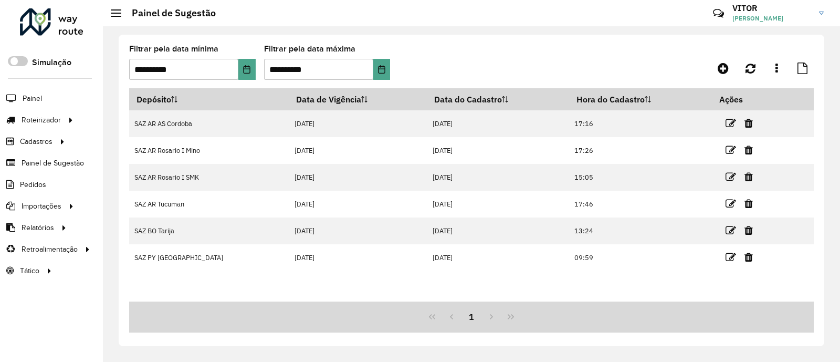
click at [249, 290] on div "Depósito Data de Vigência Data do Cadastro Hora do Cadastro Ações SAZ AR AS Cor…" at bounding box center [471, 194] width 685 height 213
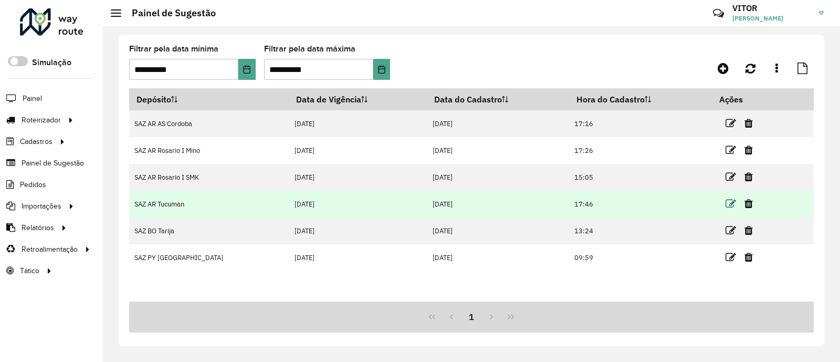
click at [727, 202] on icon at bounding box center [731, 204] width 11 height 11
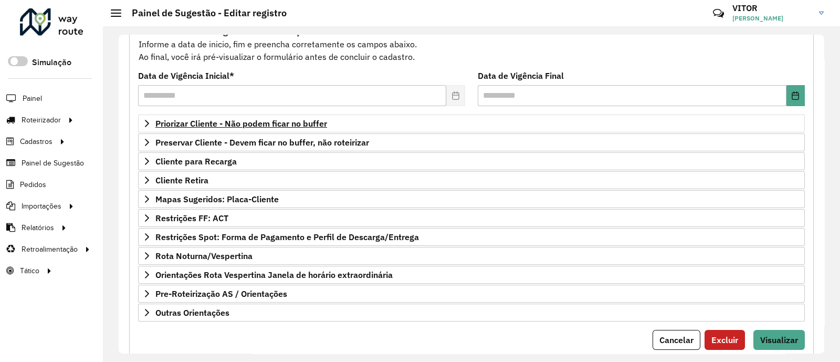
scroll to position [131, 0]
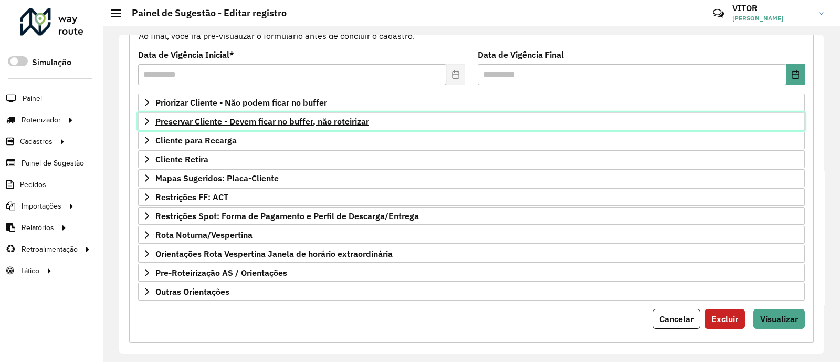
click at [149, 117] on icon at bounding box center [147, 121] width 8 height 8
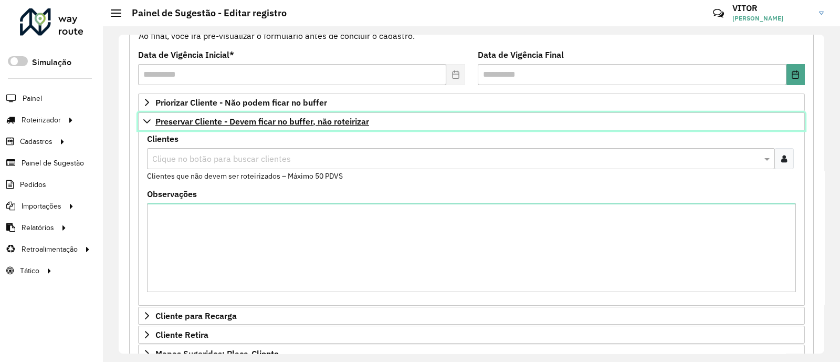
click at [144, 119] on icon at bounding box center [146, 121] width 7 height 4
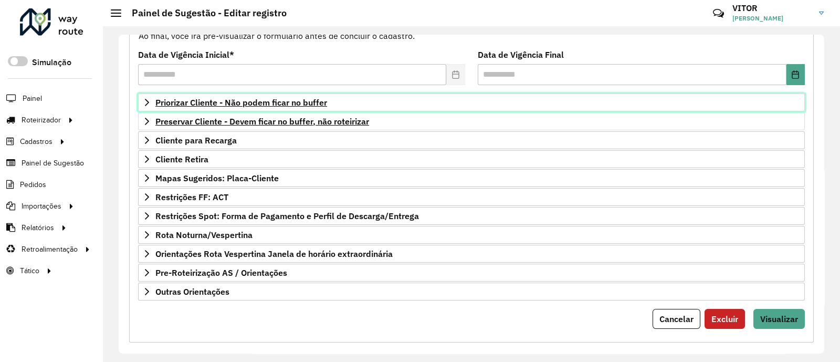
click at [146, 105] on icon at bounding box center [147, 102] width 8 height 8
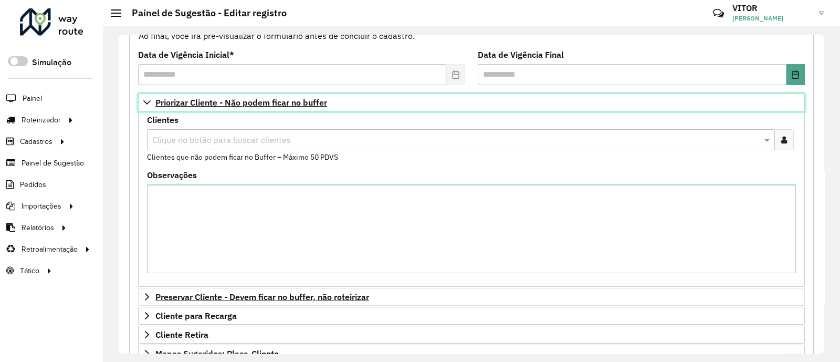
click at [146, 105] on icon at bounding box center [147, 102] width 8 height 8
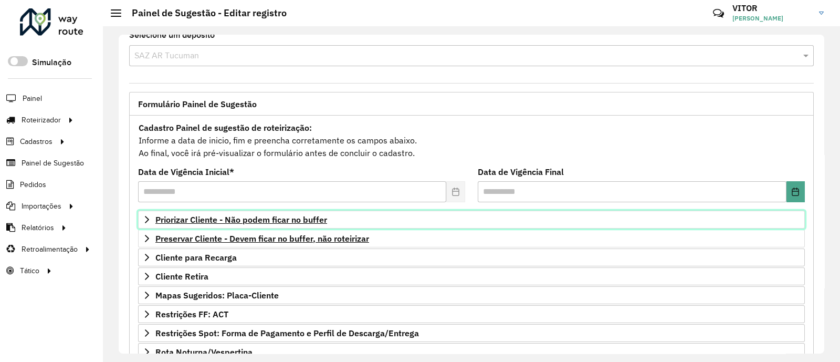
scroll to position [0, 0]
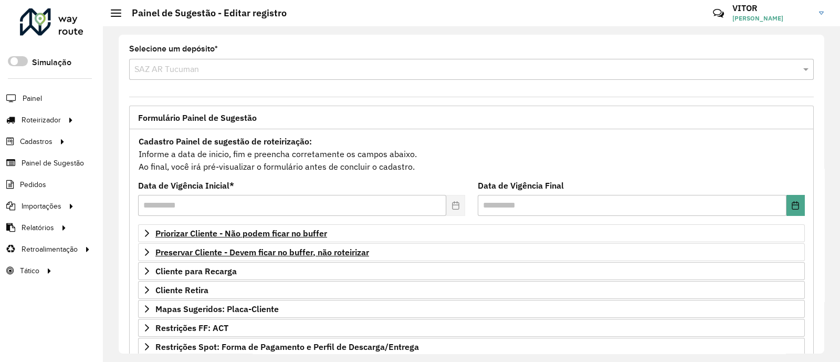
click at [431, 151] on div "Cadastro Painel de sugestão de roteirização: Informe a data de inicio, fim e pr…" at bounding box center [471, 153] width 667 height 39
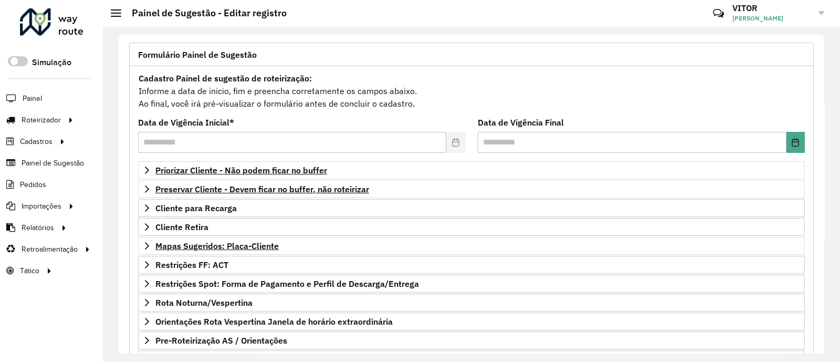
scroll to position [140, 0]
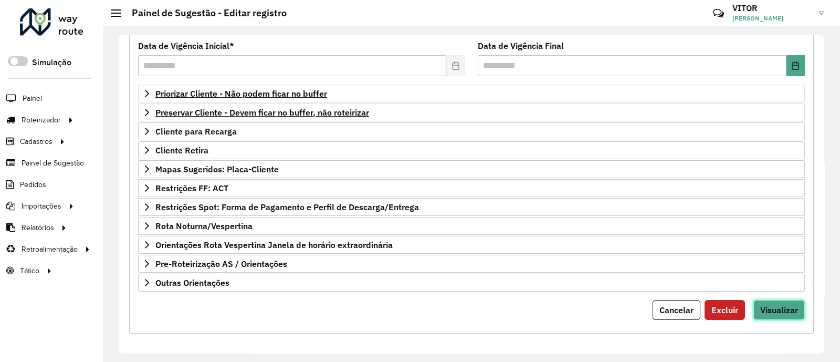
click at [779, 309] on span "Visualizar" at bounding box center [780, 310] width 38 height 11
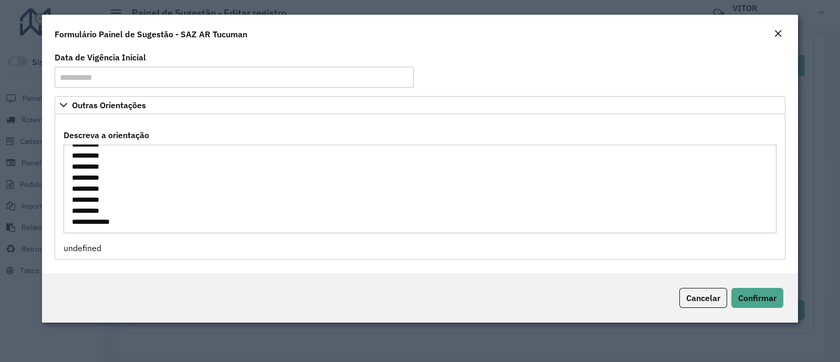
scroll to position [187, 0]
drag, startPoint x: 70, startPoint y: 152, endPoint x: 228, endPoint y: 265, distance: 194.2
click at [228, 265] on div "**********" at bounding box center [420, 161] width 756 height 224
click at [778, 31] on em "Close" at bounding box center [778, 33] width 8 height 8
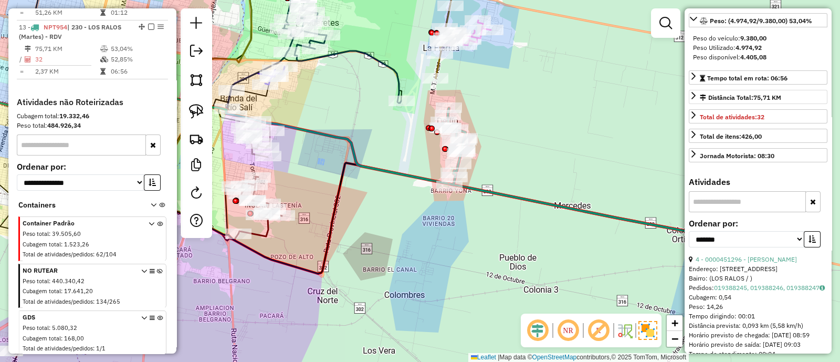
scroll to position [197, 0]
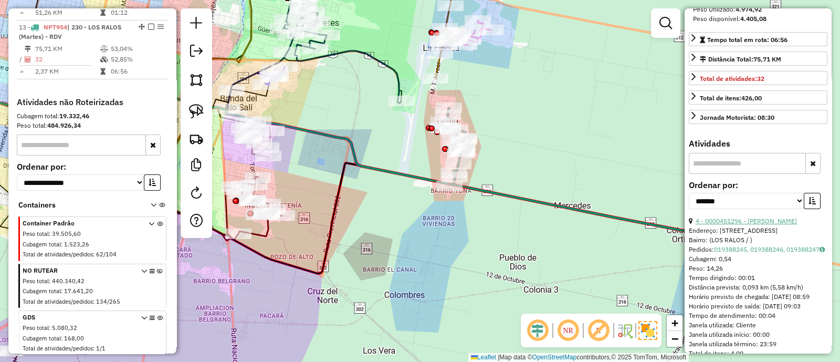
click at [759, 225] on link "4 - 0000451296 - [PERSON_NAME]" at bounding box center [746, 221] width 101 height 8
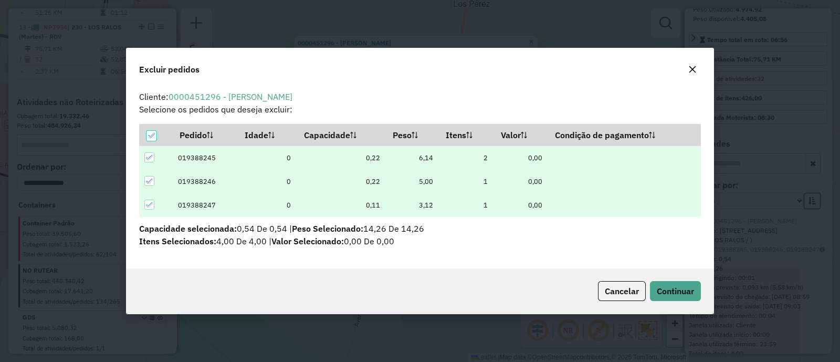
scroll to position [0, 0]
click at [673, 290] on span "Continuar" at bounding box center [675, 291] width 37 height 11
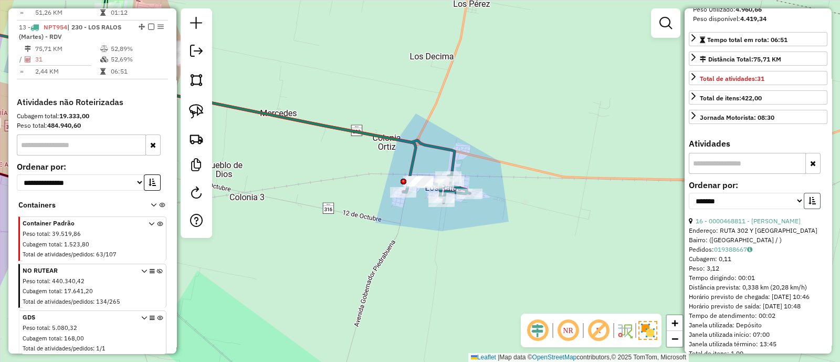
click at [811, 204] on icon "button" at bounding box center [812, 200] width 7 height 7
click at [762, 225] on link "15 - 0000468811 - [PERSON_NAME]" at bounding box center [748, 221] width 105 height 8
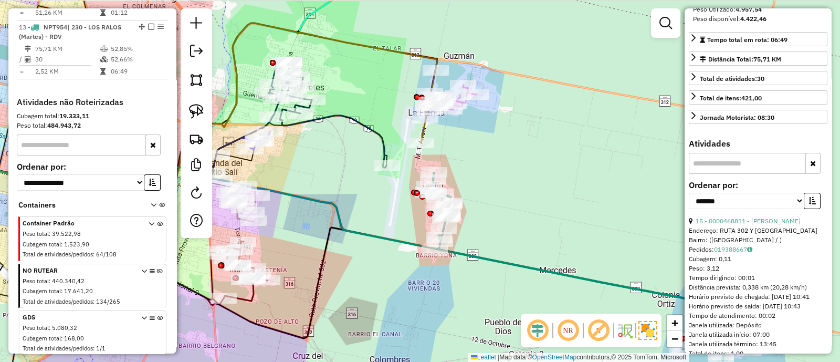
drag, startPoint x: 361, startPoint y: 234, endPoint x: 401, endPoint y: 299, distance: 76.4
click at [401, 299] on div "Janela de atendimento Grade de atendimento Capacidade Transportadoras Veículos …" at bounding box center [420, 181] width 840 height 362
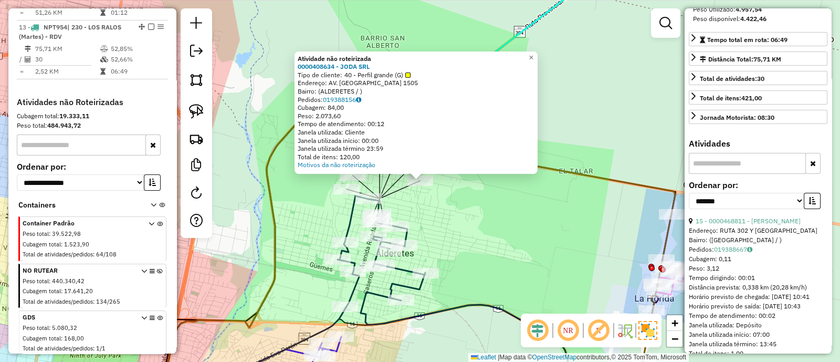
click at [452, 223] on div "Atividade não roteirizada 0000408634 - JODA SRL Tipo de cliente: 40 - Perfil gr…" at bounding box center [420, 181] width 840 height 362
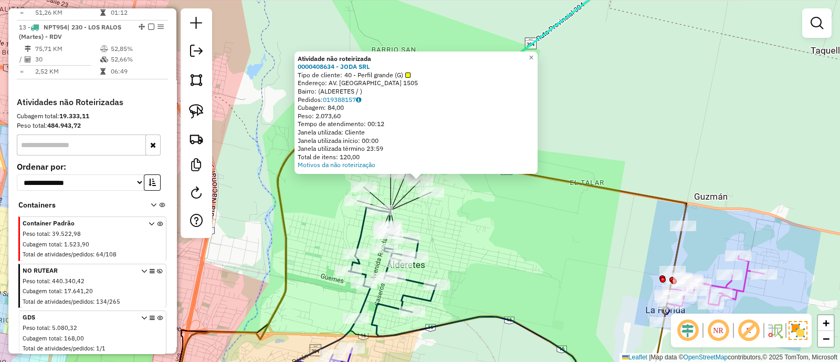
click at [488, 235] on div "Atividade não roteirizada 0000408634 - JODA SRL Tipo de cliente: 40 - Perfil gr…" at bounding box center [420, 181] width 840 height 362
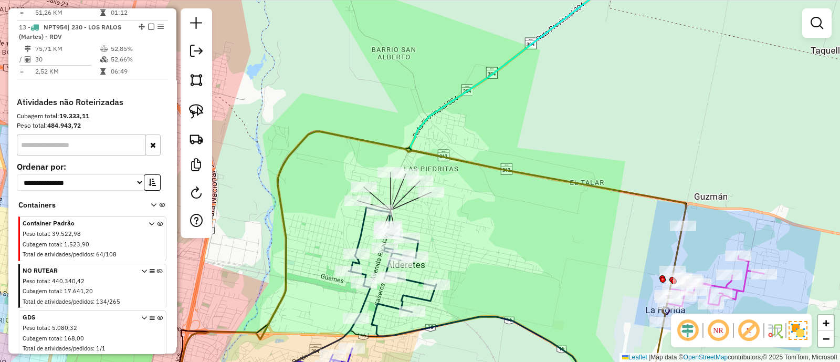
drag, startPoint x: 552, startPoint y: 279, endPoint x: 444, endPoint y: 152, distance: 167.3
click at [445, 153] on div "Janela de atendimento Grade de atendimento Capacidade Transportadoras Veículos …" at bounding box center [420, 181] width 840 height 362
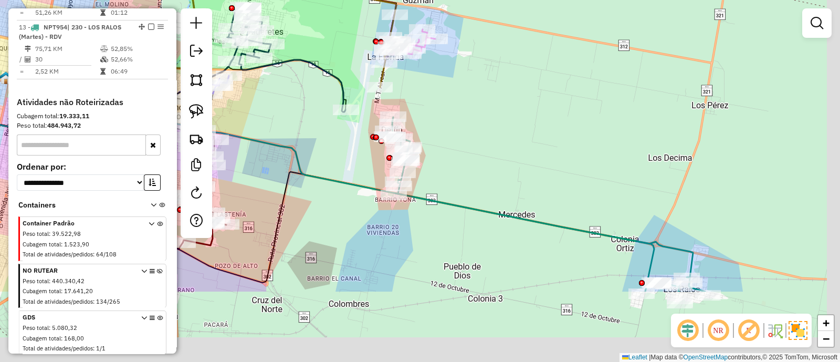
drag, startPoint x: 567, startPoint y: 240, endPoint x: 442, endPoint y: 126, distance: 168.8
click at [446, 129] on div "Janela de atendimento Grade de atendimento Capacidade Transportadoras Veículos …" at bounding box center [420, 181] width 840 height 362
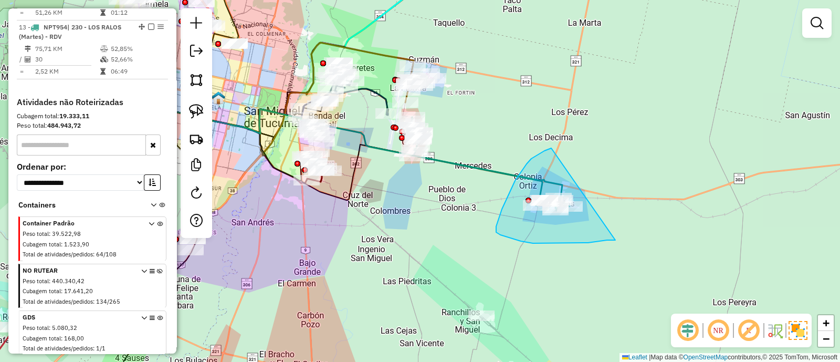
drag, startPoint x: 545, startPoint y: 151, endPoint x: 616, endPoint y: 240, distance: 114.0
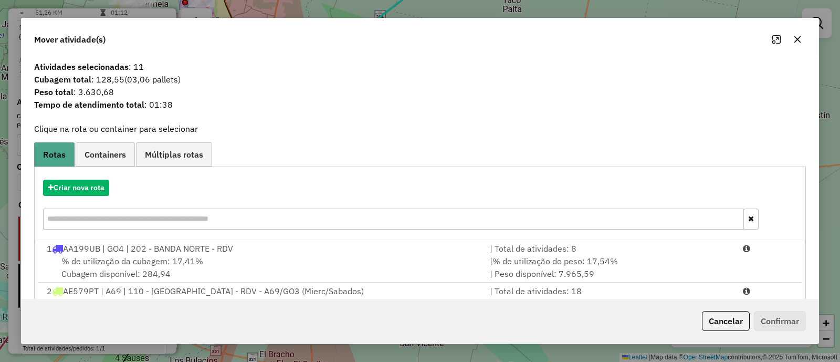
click at [794, 41] on icon "button" at bounding box center [798, 39] width 8 height 8
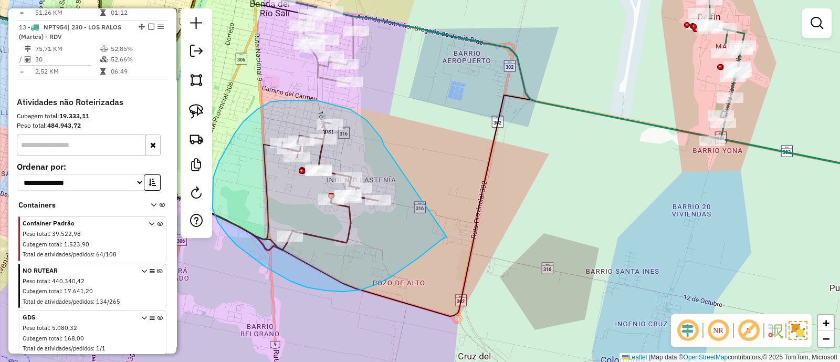
drag, startPoint x: 383, startPoint y: 141, endPoint x: 447, endPoint y: 237, distance: 115.5
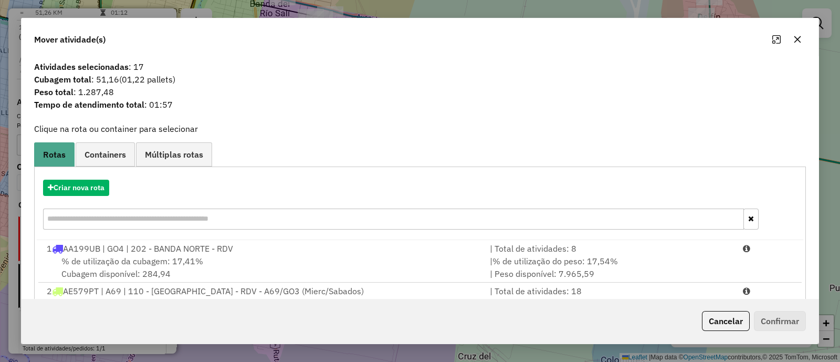
click at [794, 38] on icon "button" at bounding box center [798, 39] width 8 height 8
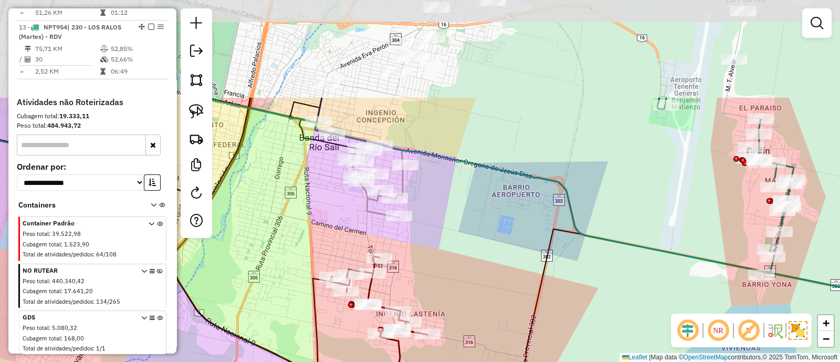
drag, startPoint x: 356, startPoint y: 102, endPoint x: 404, endPoint y: 240, distance: 145.9
click at [404, 240] on div "Janela de atendimento Grade de atendimento Capacidade Transportadoras Veículos …" at bounding box center [420, 181] width 840 height 362
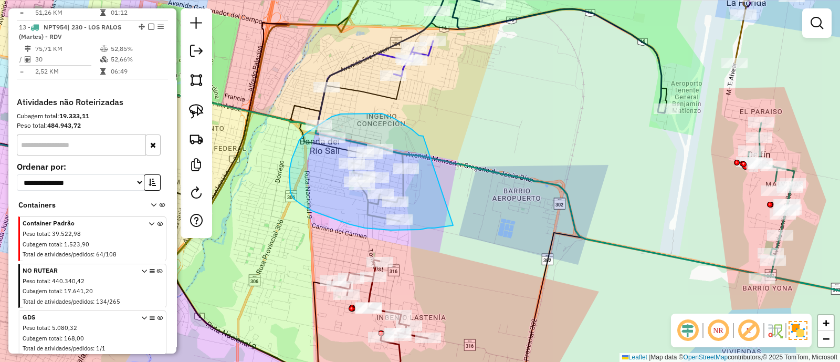
drag, startPoint x: 423, startPoint y: 136, endPoint x: 456, endPoint y: 225, distance: 95.2
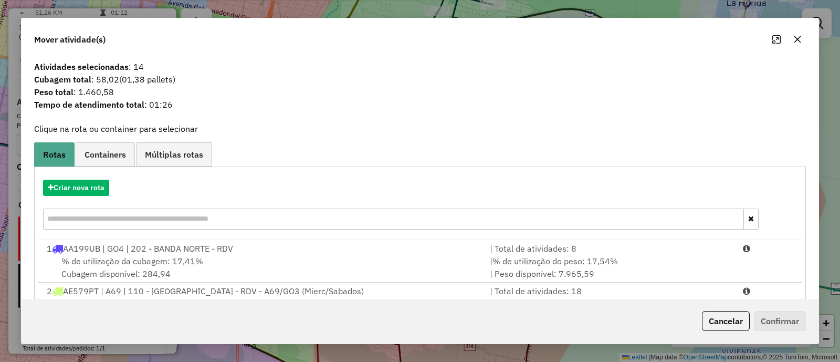
click at [798, 40] on icon "button" at bounding box center [798, 39] width 7 height 7
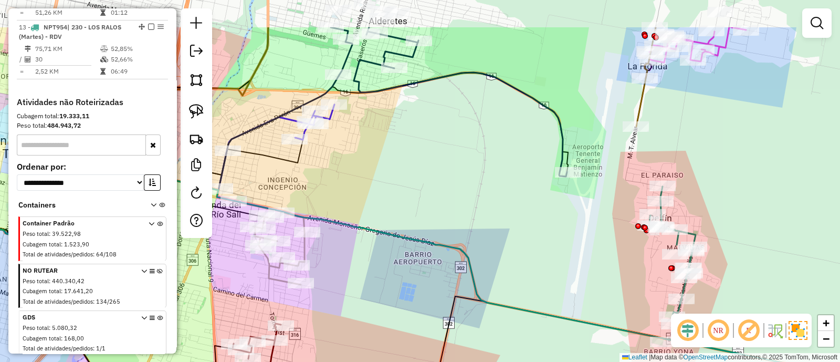
drag, startPoint x: 508, startPoint y: 153, endPoint x: 394, endPoint y: 237, distance: 141.6
click at [394, 234] on div "Janela de atendimento Grade de atendimento Capacidade Transportadoras Veículos …" at bounding box center [420, 181] width 840 height 362
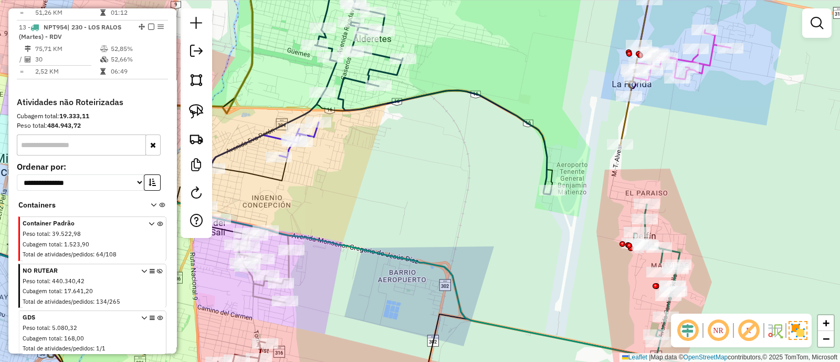
drag, startPoint x: 363, startPoint y: 203, endPoint x: 447, endPoint y: 317, distance: 141.2
click at [446, 317] on div "Janela de atendimento Grade de atendimento Capacidade Transportadoras Veículos …" at bounding box center [420, 181] width 840 height 362
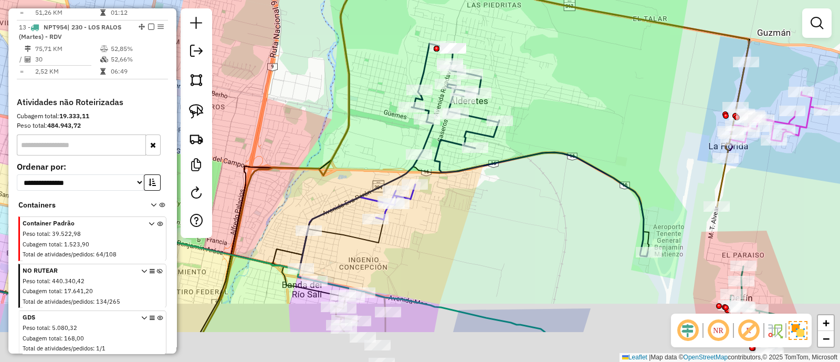
drag, startPoint x: 431, startPoint y: 297, endPoint x: 469, endPoint y: 210, distance: 95.3
click at [468, 224] on div "Janela de atendimento Grade de atendimento Capacidade Transportadoras Veículos …" at bounding box center [420, 181] width 840 height 362
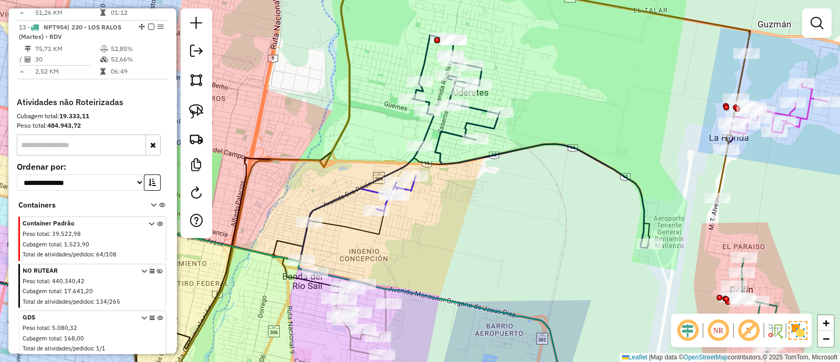
click at [440, 158] on icon at bounding box center [530, 141] width 236 height 213
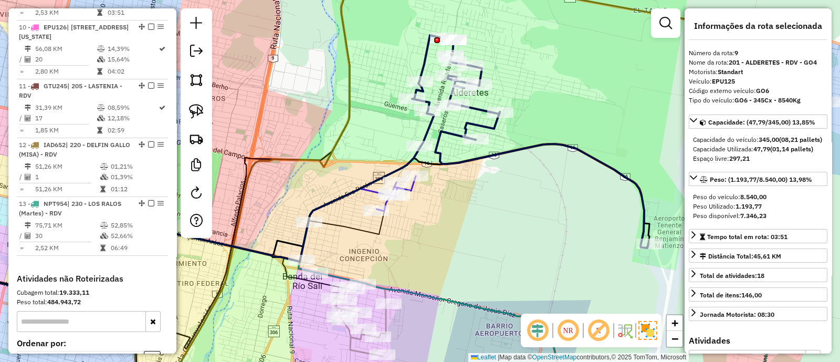
scroll to position [895, 0]
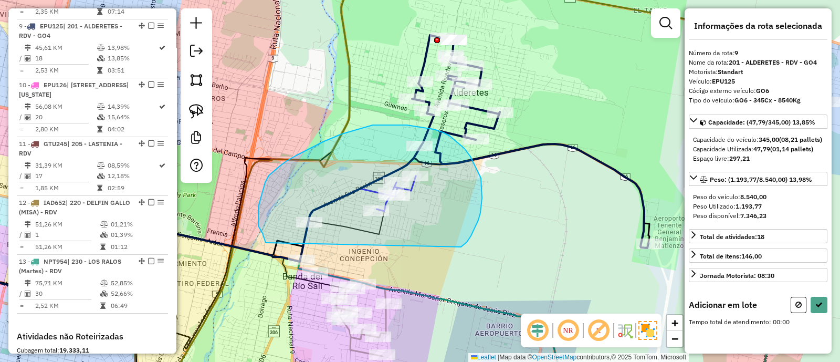
drag, startPoint x: 475, startPoint y: 228, endPoint x: 267, endPoint y: 243, distance: 208.5
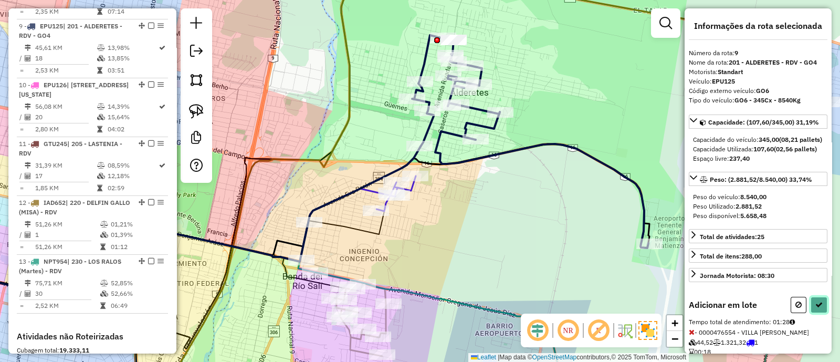
click at [816, 308] on icon at bounding box center [819, 304] width 7 height 7
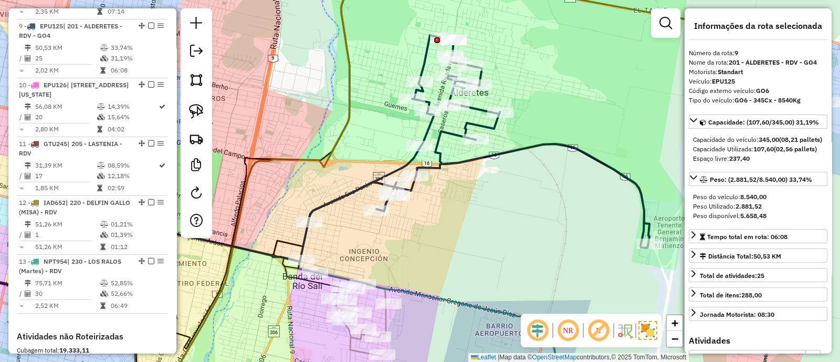
drag, startPoint x: 462, startPoint y: 268, endPoint x: 462, endPoint y: 114, distance: 154.4
click at [462, 119] on div "Janela de atendimento Grade de atendimento Capacidade Transportadoras Veículos …" at bounding box center [420, 181] width 840 height 362
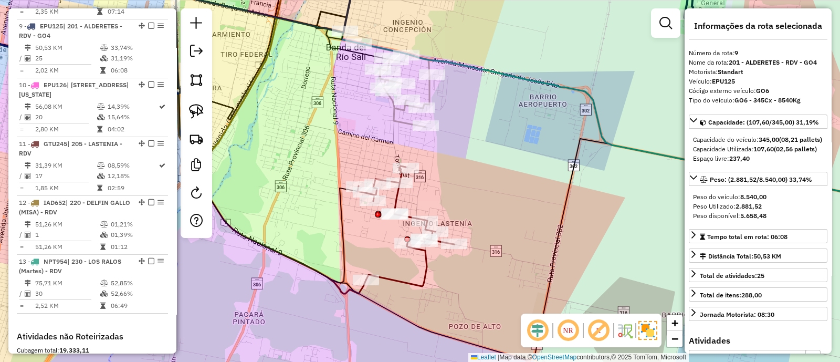
click at [394, 203] on icon at bounding box center [406, 226] width 97 height 120
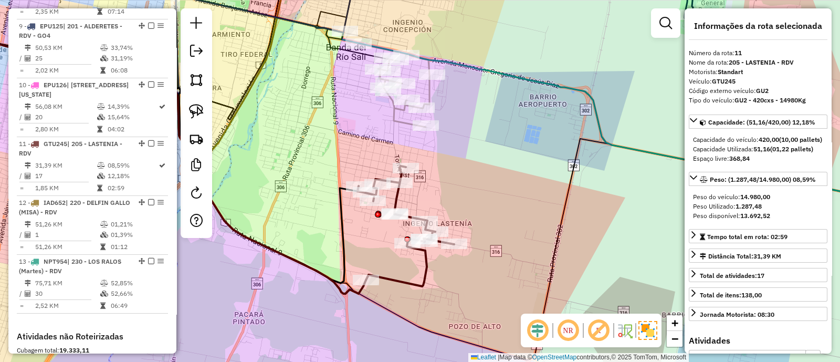
scroll to position [1013, 0]
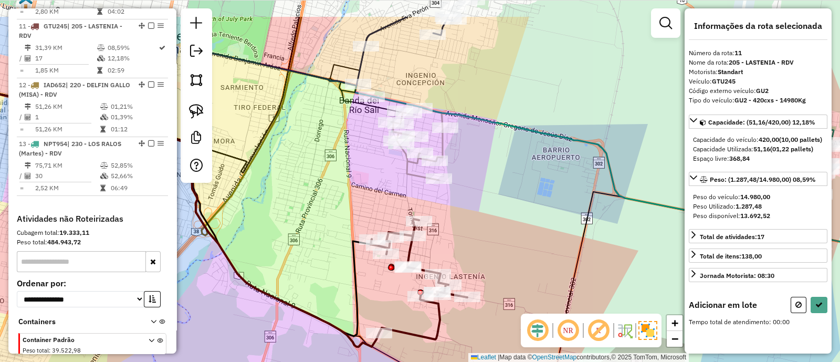
drag, startPoint x: 368, startPoint y: 140, endPoint x: 399, endPoint y: 220, distance: 85.2
click at [399, 219] on div "Janela de atendimento Grade de atendimento Capacidade Transportadoras Veículos …" at bounding box center [420, 181] width 840 height 362
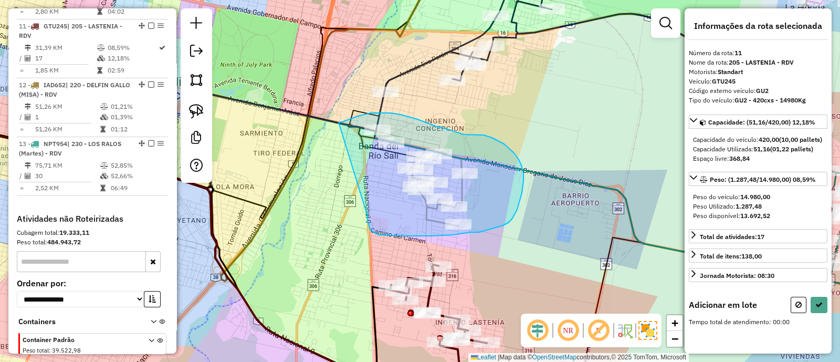
drag, startPoint x: 375, startPoint y: 233, endPoint x: 338, endPoint y: 123, distance: 115.6
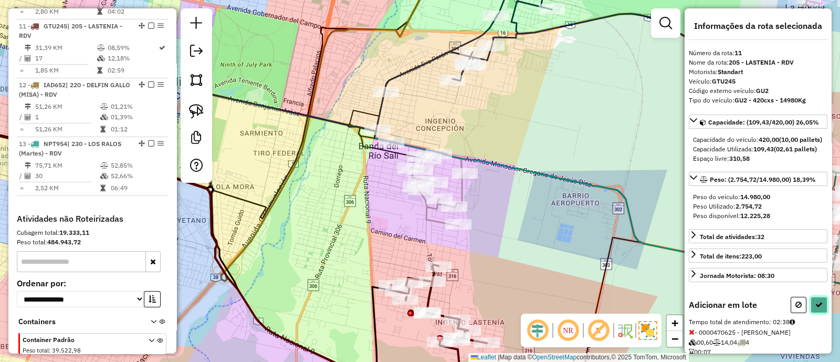
click at [816, 308] on icon at bounding box center [819, 304] width 7 height 7
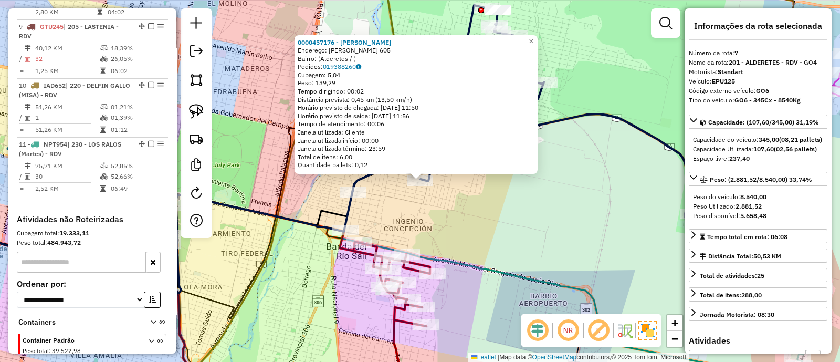
scroll to position [777, 0]
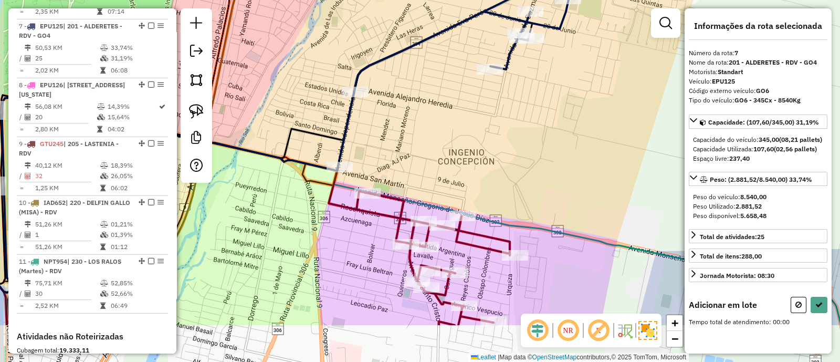
drag, startPoint x: 383, startPoint y: 230, endPoint x: 457, endPoint y: 177, distance: 90.4
click at [415, 146] on div "Janela de atendimento Grade de atendimento Capacidade Transportadoras Veículos …" at bounding box center [420, 181] width 840 height 362
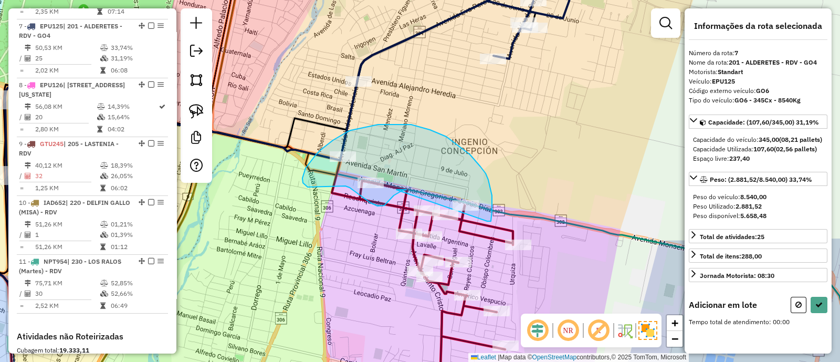
drag, startPoint x: 487, startPoint y: 221, endPoint x: 397, endPoint y: 190, distance: 96.2
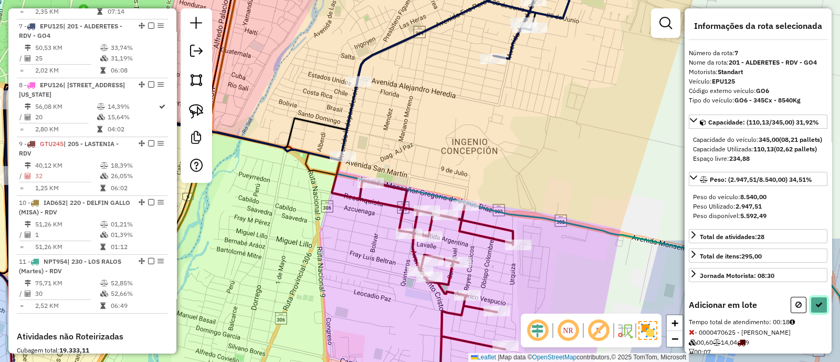
click at [818, 308] on icon at bounding box center [819, 304] width 7 height 7
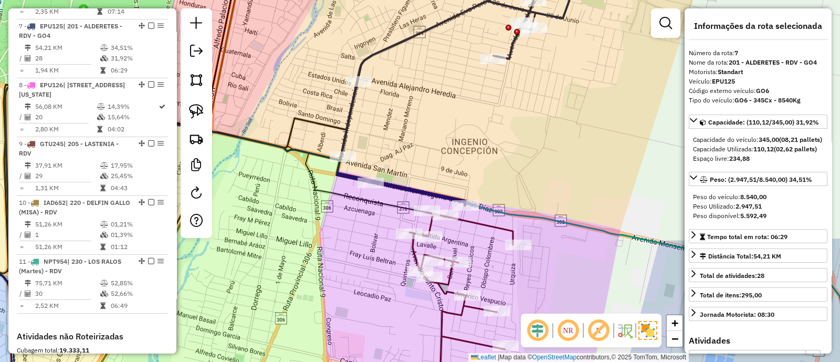
click at [485, 222] on icon at bounding box center [461, 305] width 103 height 186
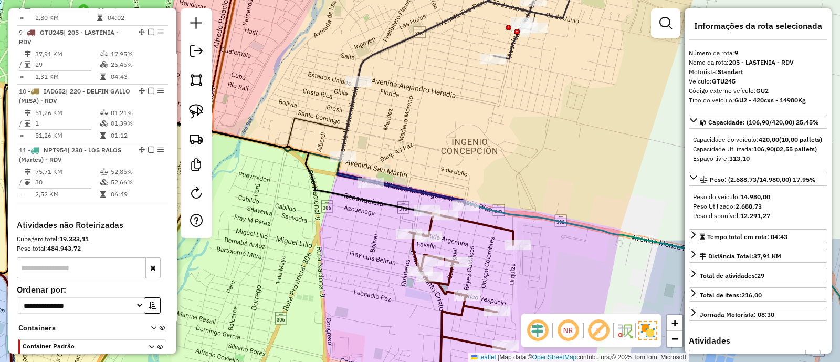
scroll to position [895, 0]
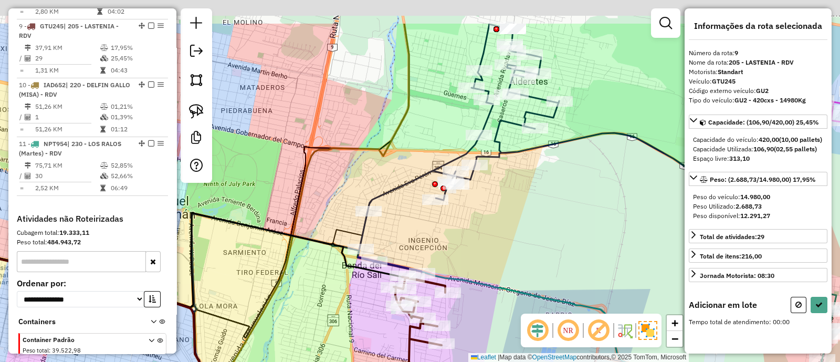
drag, startPoint x: 589, startPoint y: 136, endPoint x: 471, endPoint y: 301, distance: 204.1
click at [471, 300] on div "Janela de atendimento Grade de atendimento Capacidade Transportadoras Veículos …" at bounding box center [420, 181] width 840 height 362
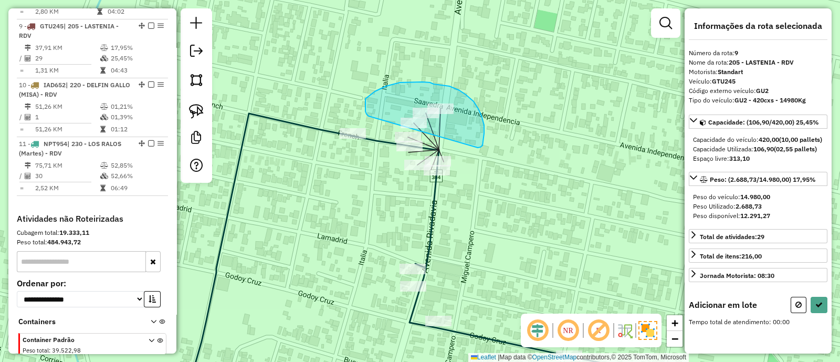
drag, startPoint x: 484, startPoint y: 140, endPoint x: 369, endPoint y: 116, distance: 117.5
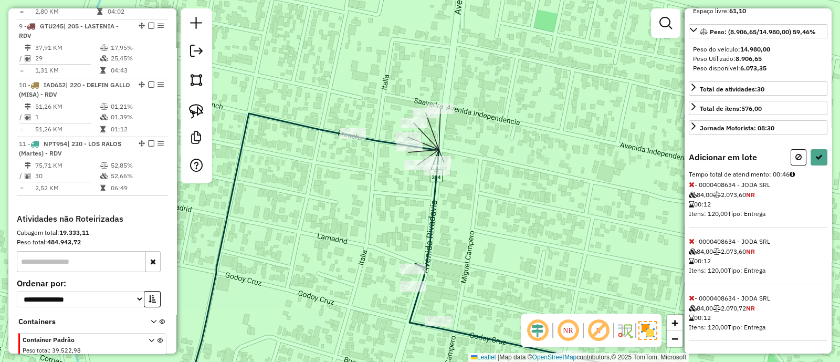
scroll to position [164, 0]
click at [691, 301] on icon at bounding box center [692, 297] width 6 height 7
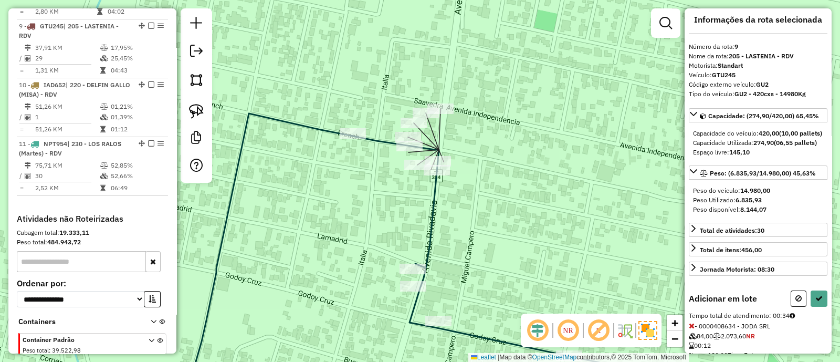
scroll to position [0, 0]
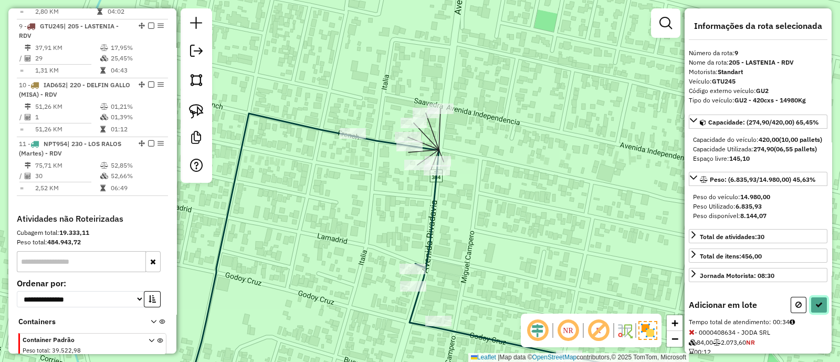
click at [819, 313] on button at bounding box center [819, 305] width 17 height 16
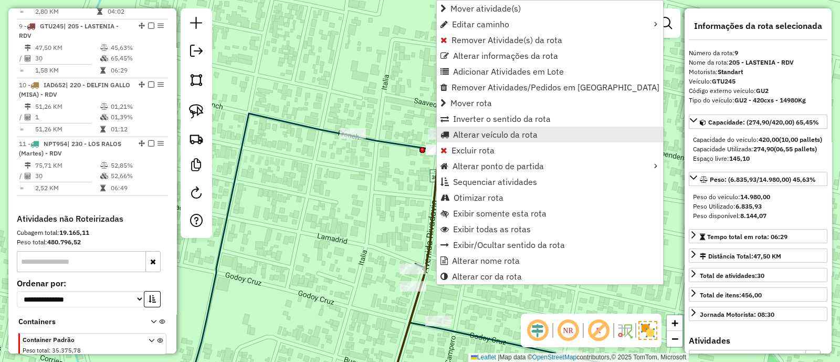
click at [510, 133] on span "Alterar veículo da rota" at bounding box center [495, 134] width 85 height 8
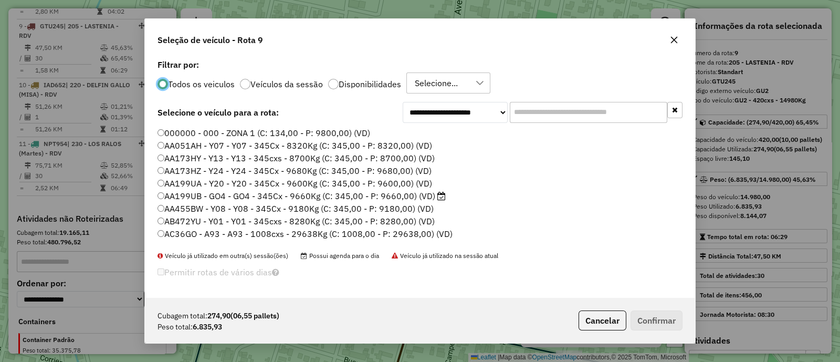
scroll to position [5, 3]
click at [330, 85] on div at bounding box center [333, 84] width 11 height 11
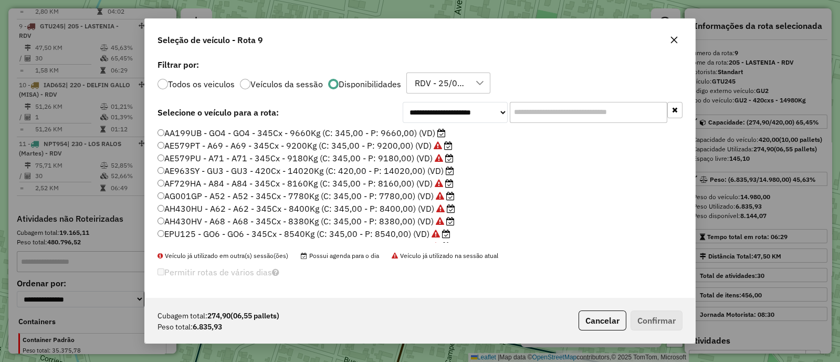
click at [401, 132] on label "AA199UB - GO4 - GO4 - 345Cx - 9660Kg (C: 345,00 - P: 9660,00) (VD)" at bounding box center [302, 133] width 288 height 13
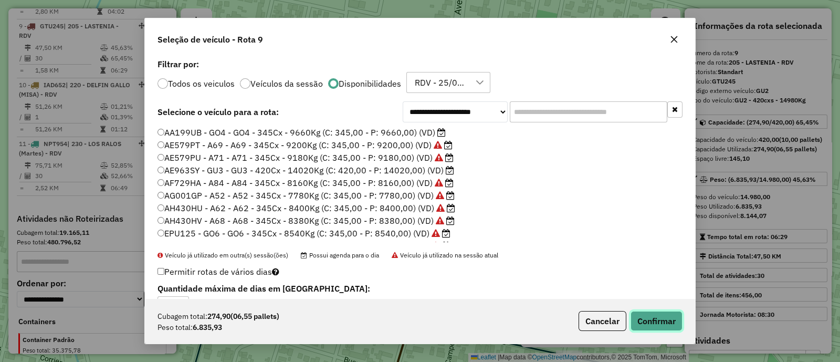
click at [660, 318] on button "Confirmar" at bounding box center [657, 321] width 52 height 20
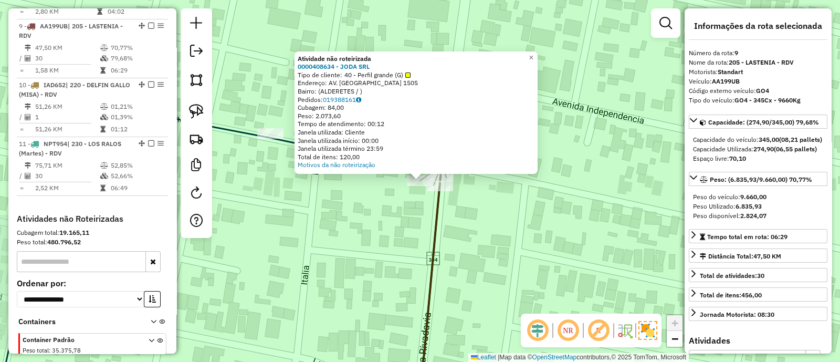
click at [396, 213] on div "Atividade não roteirizada 0000408634 - JODA SRL Tipo de cliente: 40 - Perfil gr…" at bounding box center [420, 181] width 840 height 362
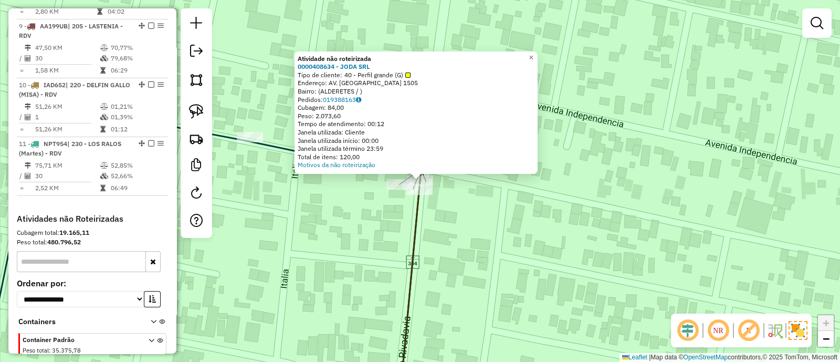
click at [477, 222] on div "Atividade não roteirizada 0000408634 - JODA SRL Tipo de cliente: 40 - Perfil gr…" at bounding box center [420, 181] width 840 height 362
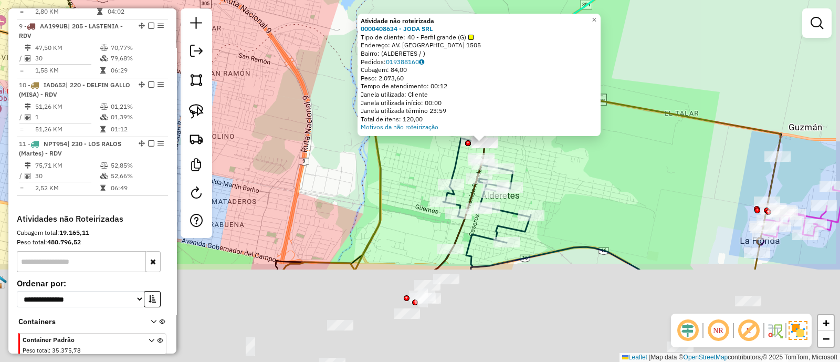
drag, startPoint x: 589, startPoint y: 311, endPoint x: 538, endPoint y: 62, distance: 254.8
click at [538, 63] on div "Atividade não roteirizada 0000408634 - JODA SRL Tipo de cliente: 40 - Perfil gr…" at bounding box center [420, 181] width 840 height 362
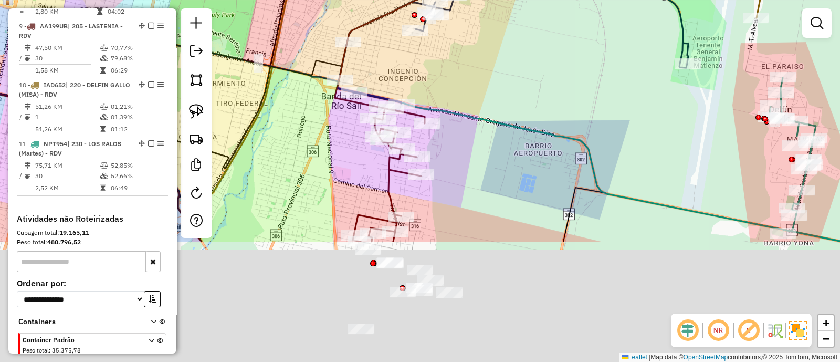
drag, startPoint x: 457, startPoint y: 249, endPoint x: 491, endPoint y: 88, distance: 164.3
click at [491, 88] on div "Atividade não roteirizada 0000408634 - JODA SRL Tipo de cliente: 40 - Perfil gr…" at bounding box center [420, 181] width 840 height 362
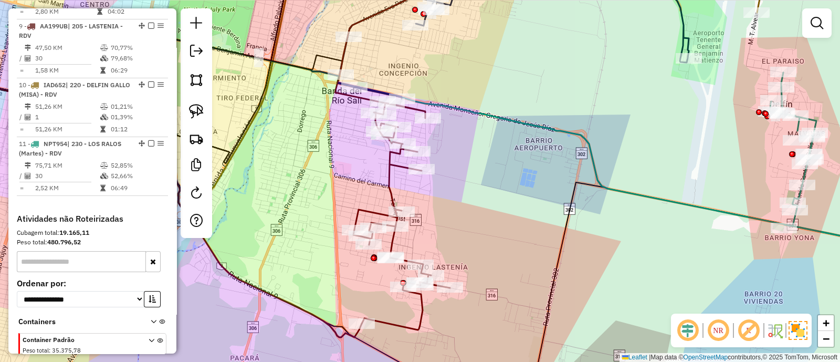
click at [390, 192] on icon at bounding box center [396, 147] width 123 height 366
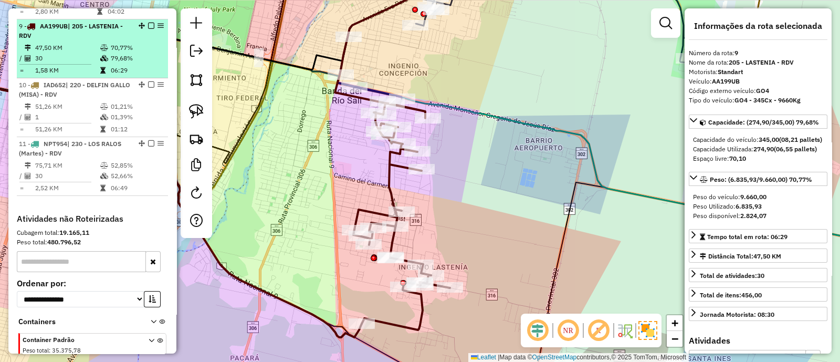
click at [148, 23] on em at bounding box center [151, 26] width 6 height 6
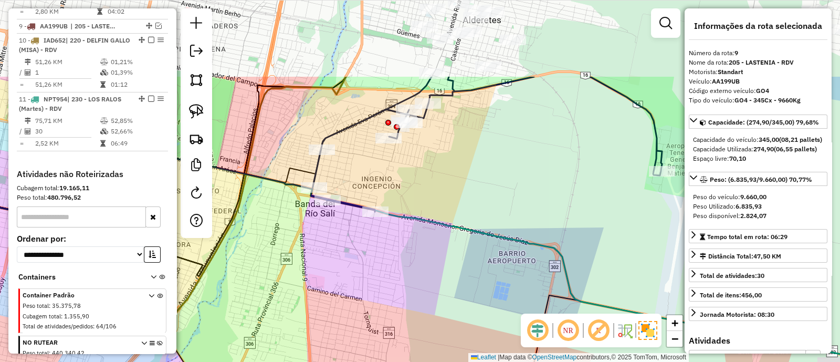
drag, startPoint x: 438, startPoint y: 151, endPoint x: 425, endPoint y: 249, distance: 99.0
click at [425, 249] on div "Janela de atendimento Grade de atendimento Capacidade Transportadoras Veículos …" at bounding box center [420, 181] width 840 height 362
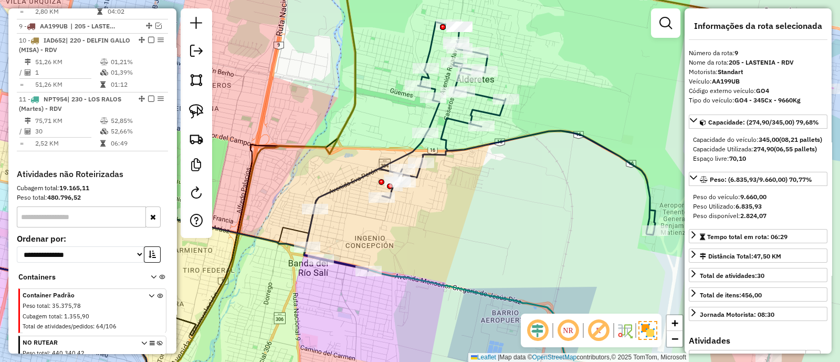
drag, startPoint x: 505, startPoint y: 64, endPoint x: 496, endPoint y: 120, distance: 56.3
click at [496, 119] on div "Janela de atendimento Grade de atendimento Capacidade Transportadoras Veículos …" at bounding box center [420, 181] width 840 height 362
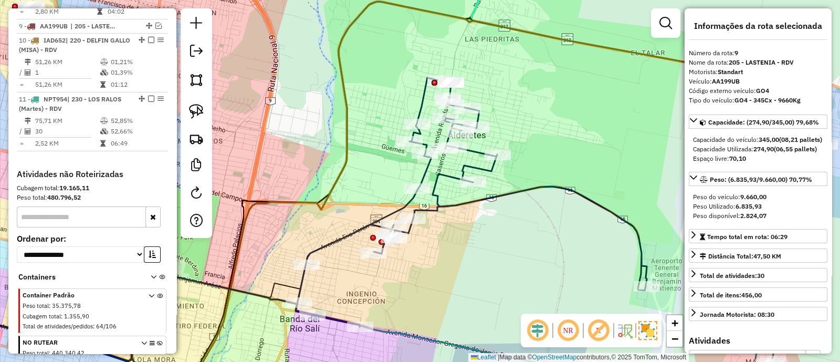
click at [478, 160] on div "Janela de atendimento Grade de atendimento Capacidade Transportadoras Veículos …" at bounding box center [420, 181] width 840 height 362
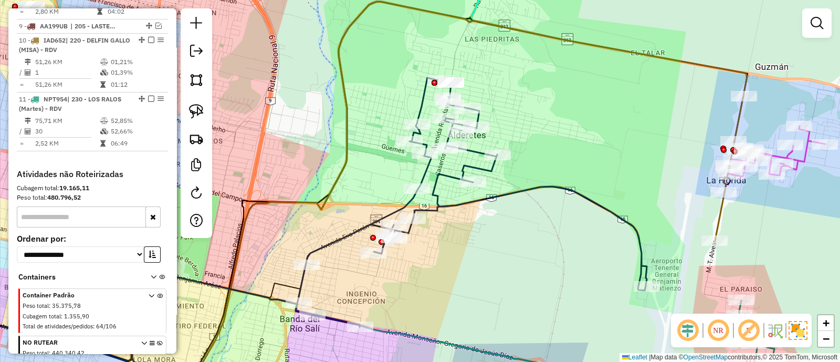
click at [476, 162] on icon at bounding box center [471, 202] width 351 height 249
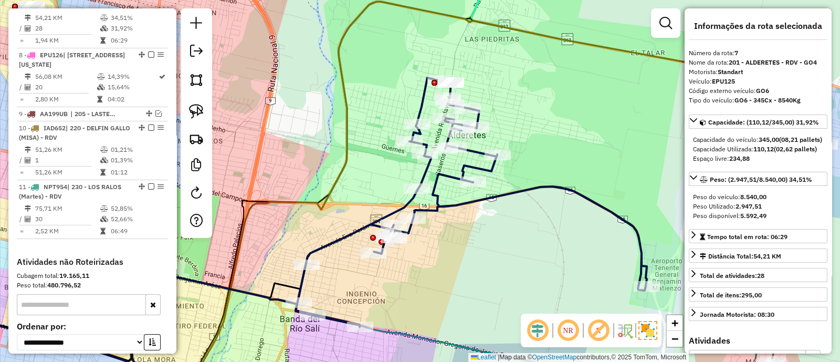
scroll to position [777, 0]
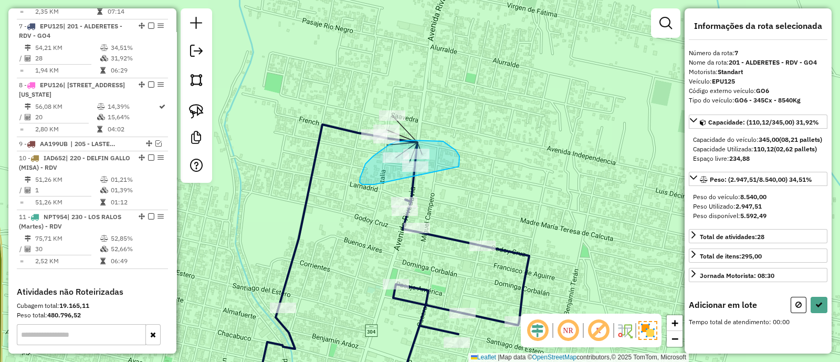
drag, startPoint x: 459, startPoint y: 167, endPoint x: 375, endPoint y: 184, distance: 86.4
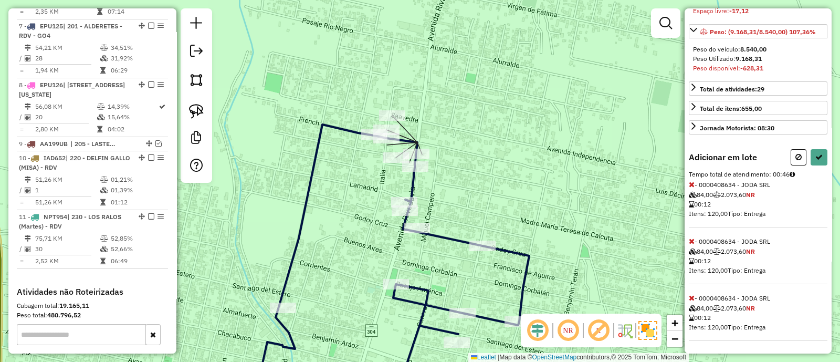
scroll to position [173, 0]
click at [691, 182] on icon at bounding box center [692, 184] width 6 height 7
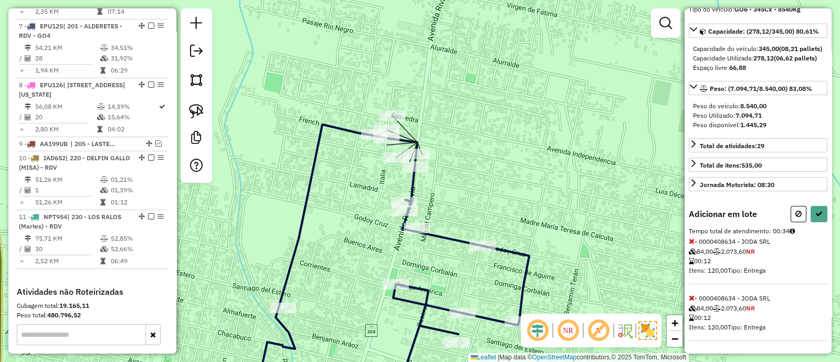
scroll to position [107, 0]
click at [819, 216] on icon at bounding box center [819, 213] width 7 height 7
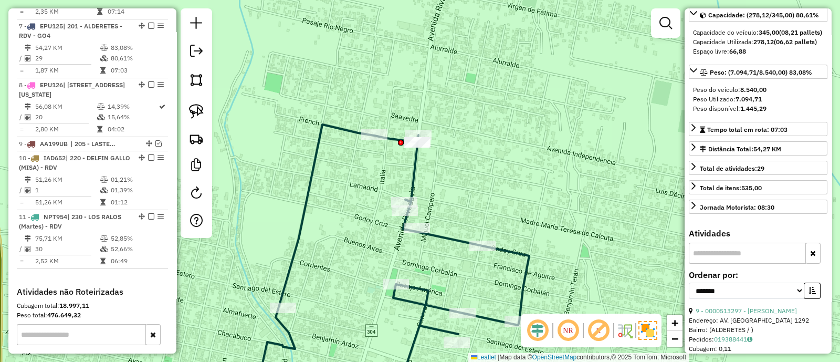
click at [413, 188] on icon at bounding box center [390, 261] width 279 height 274
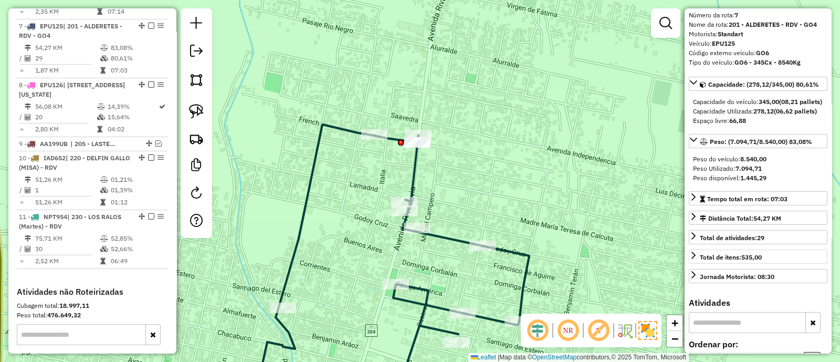
scroll to position [0, 0]
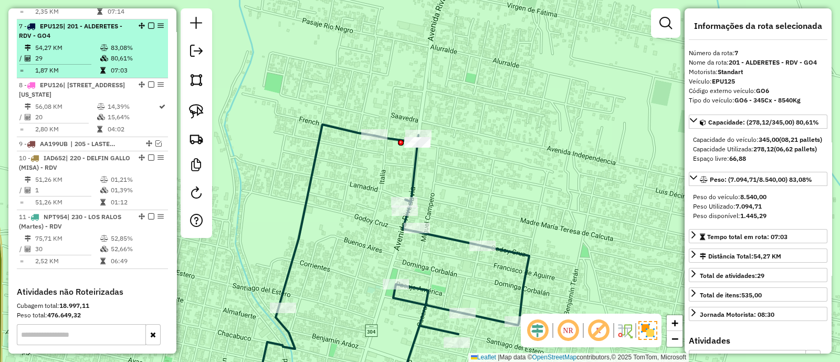
click at [148, 23] on em at bounding box center [151, 26] width 6 height 6
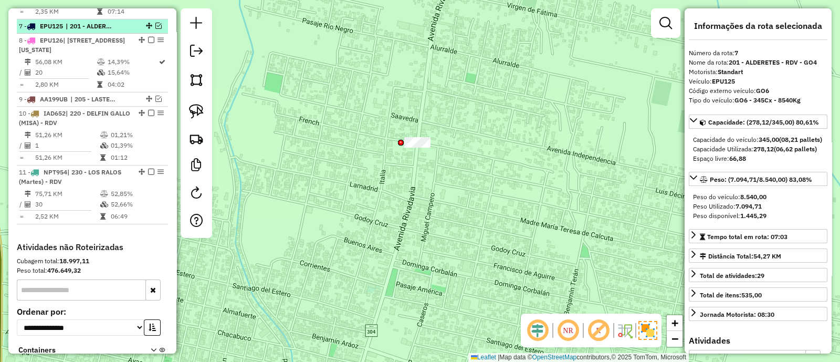
scroll to position [733, 0]
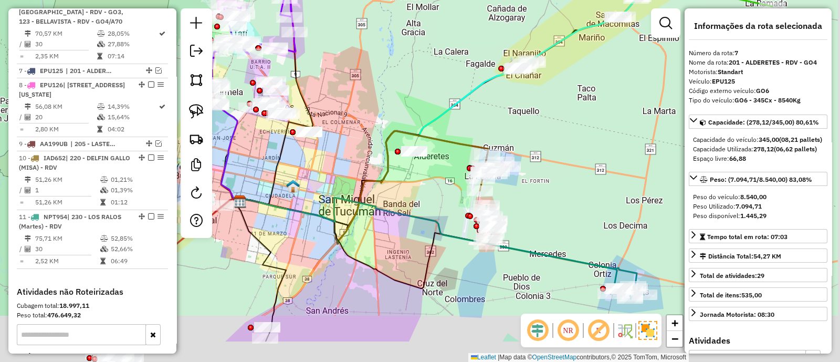
drag, startPoint x: 523, startPoint y: 232, endPoint x: 433, endPoint y: 168, distance: 110.2
click at [436, 171] on div "Janela de atendimento Grade de atendimento Capacidade Transportadoras Veículos …" at bounding box center [420, 181] width 840 height 362
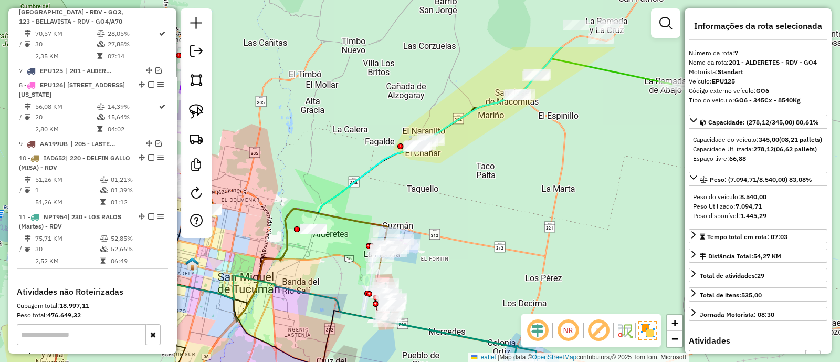
drag, startPoint x: 558, startPoint y: 143, endPoint x: 438, endPoint y: 277, distance: 180.4
click at [433, 276] on div "Janela de atendimento Grade de atendimento Capacidade Transportadoras Veículos …" at bounding box center [420, 181] width 840 height 362
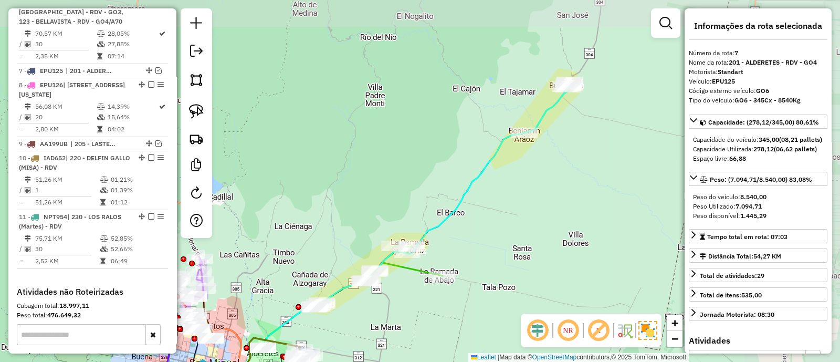
drag, startPoint x: 605, startPoint y: 107, endPoint x: 491, endPoint y: 205, distance: 150.5
click at [491, 205] on div "Janela de atendimento Grade de atendimento Capacidade Transportadoras Veículos …" at bounding box center [420, 181] width 840 height 362
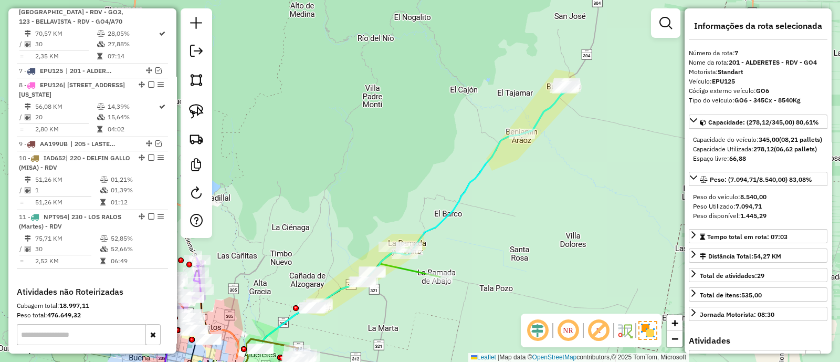
click at [470, 188] on icon at bounding box center [368, 242] width 390 height 308
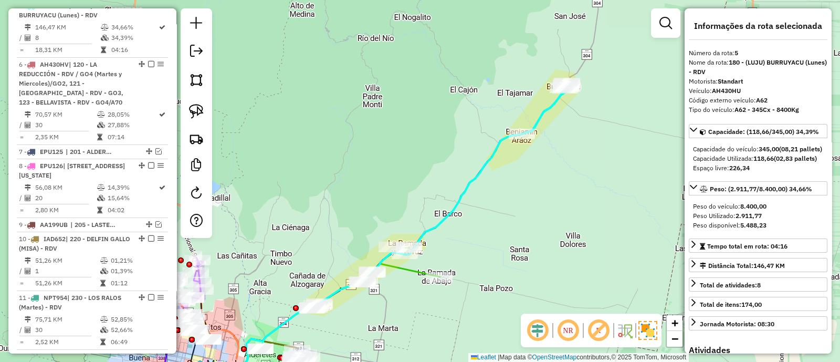
scroll to position [632, 0]
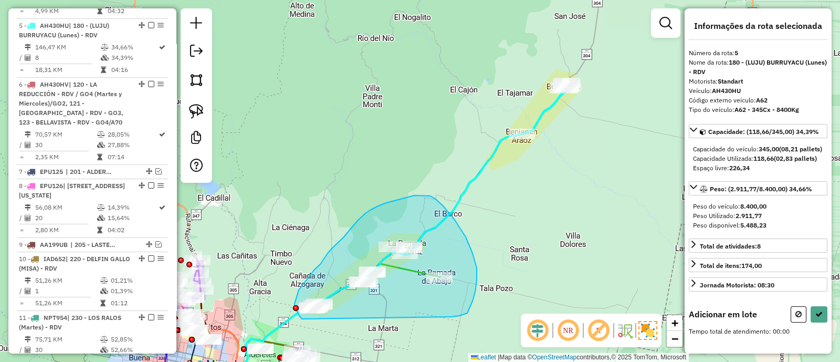
drag, startPoint x: 467, startPoint y: 313, endPoint x: 302, endPoint y: 319, distance: 165.6
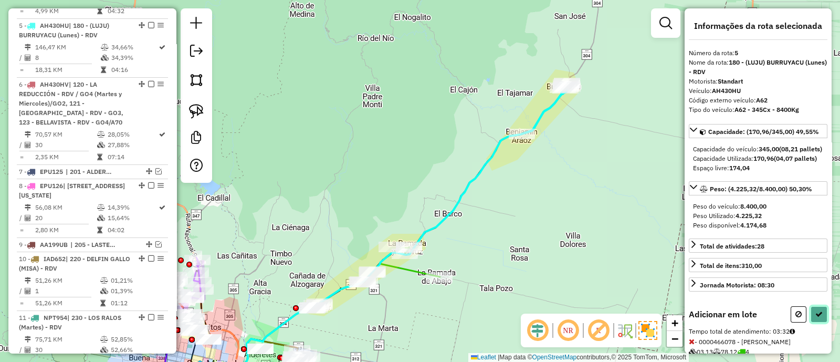
click at [818, 323] on button at bounding box center [819, 314] width 17 height 16
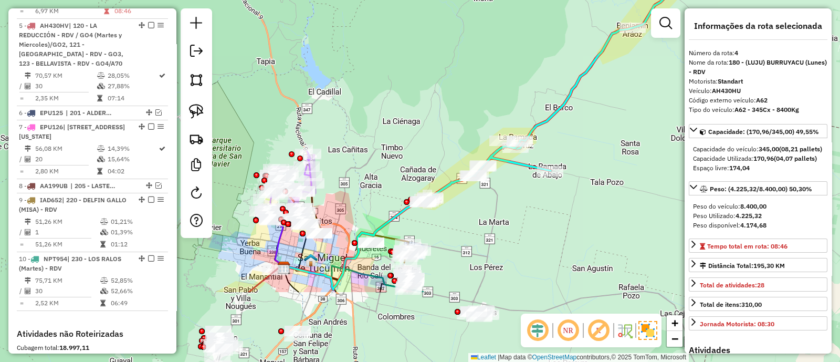
drag, startPoint x: 342, startPoint y: 327, endPoint x: 452, endPoint y: 222, distance: 152.3
click at [452, 222] on div "Janela de atendimento Grade de atendimento Capacidade Transportadoras Veículos …" at bounding box center [420, 181] width 840 height 362
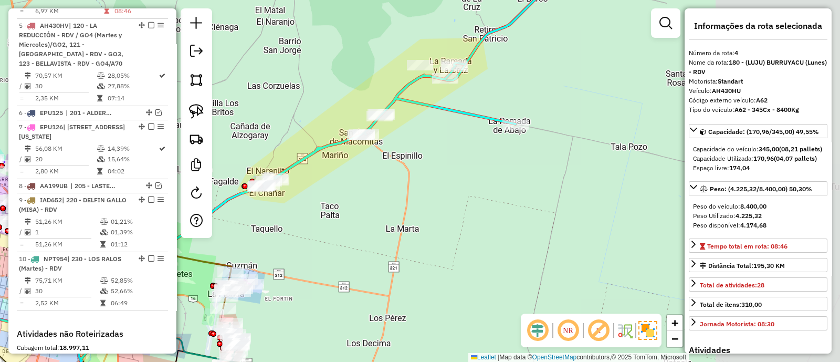
drag, startPoint x: 511, startPoint y: 214, endPoint x: 358, endPoint y: 203, distance: 153.2
click at [358, 203] on div "Janela de atendimento Grade de atendimento Capacidade Transportadoras Veículos …" at bounding box center [420, 181] width 840 height 362
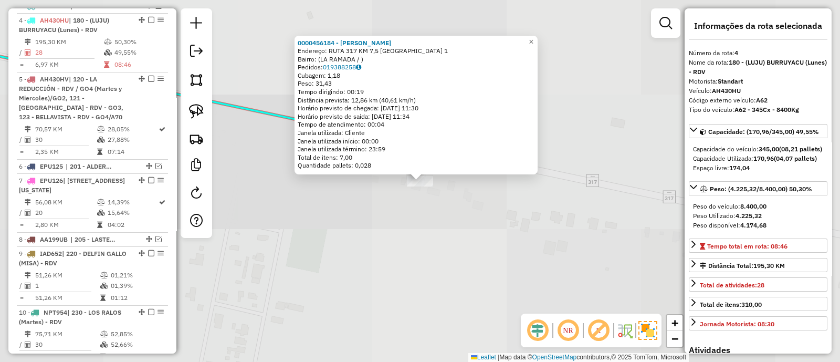
scroll to position [573, 0]
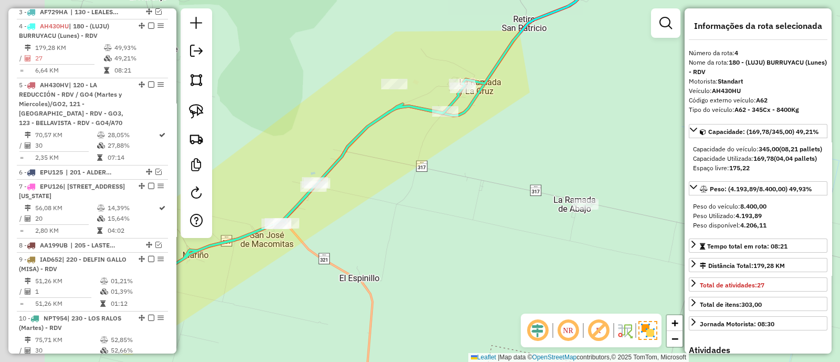
drag, startPoint x: 359, startPoint y: 193, endPoint x: 609, endPoint y: 142, distance: 255.3
click at [609, 142] on div "Janela de atendimento Grade de atendimento Capacidade Transportadoras Veículos …" at bounding box center [420, 181] width 840 height 362
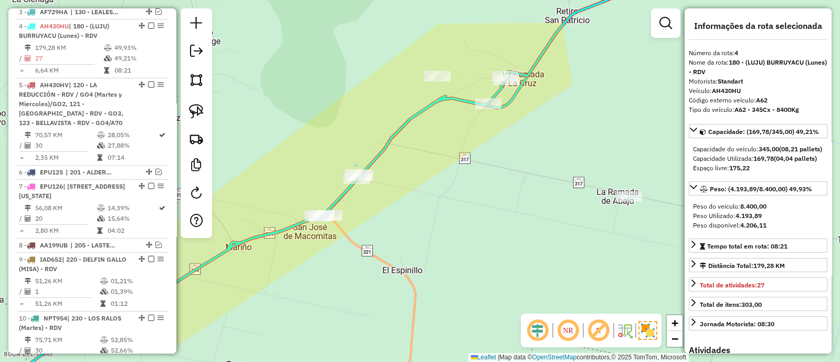
click at [393, 140] on icon at bounding box center [383, 143] width 532 height 358
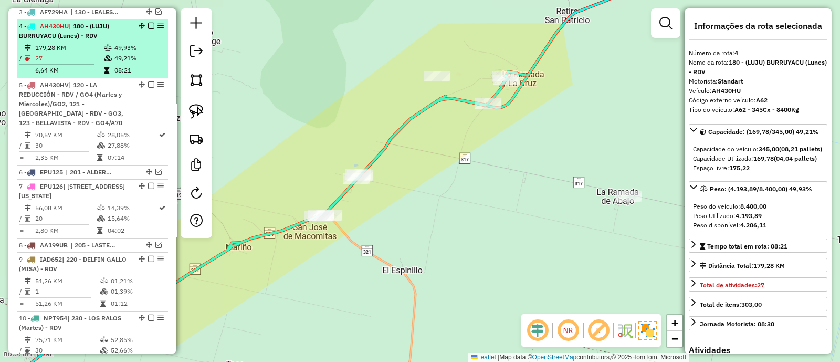
click at [148, 23] on em at bounding box center [151, 26] width 6 height 6
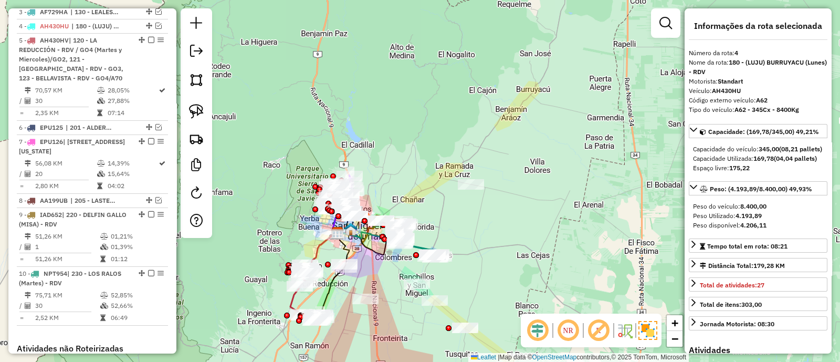
drag, startPoint x: 472, startPoint y: 258, endPoint x: 470, endPoint y: 136, distance: 121.9
click at [470, 138] on div "Janela de atendimento Grade de atendimento Capacidade Transportadoras Veículos …" at bounding box center [420, 181] width 840 height 362
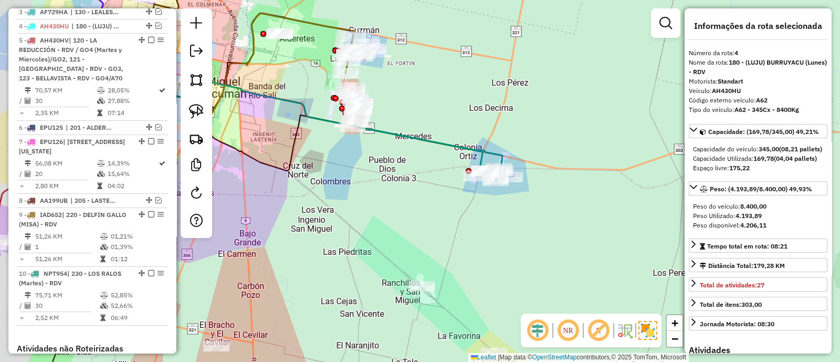
drag, startPoint x: 346, startPoint y: 153, endPoint x: 431, endPoint y: 179, distance: 89.1
click at [431, 179] on div "Janela de atendimento Grade de atendimento Capacidade Transportadoras Veículos …" at bounding box center [420, 181] width 840 height 362
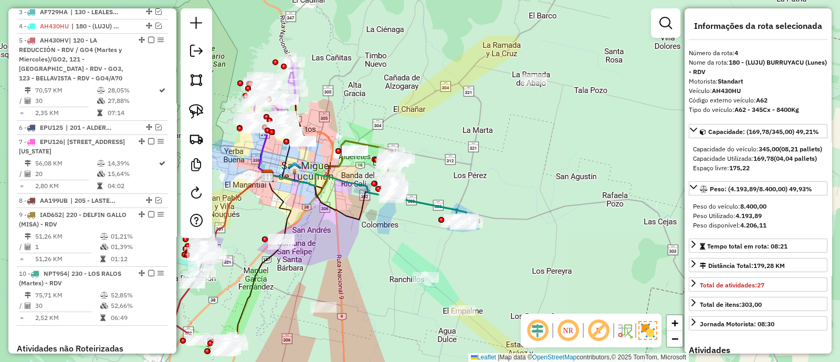
drag, startPoint x: 461, startPoint y: 213, endPoint x: 449, endPoint y: 244, distance: 33.8
click at [467, 266] on div "Janela de atendimento Grade de atendimento Capacidade Transportadoras Veículos …" at bounding box center [420, 181] width 840 height 362
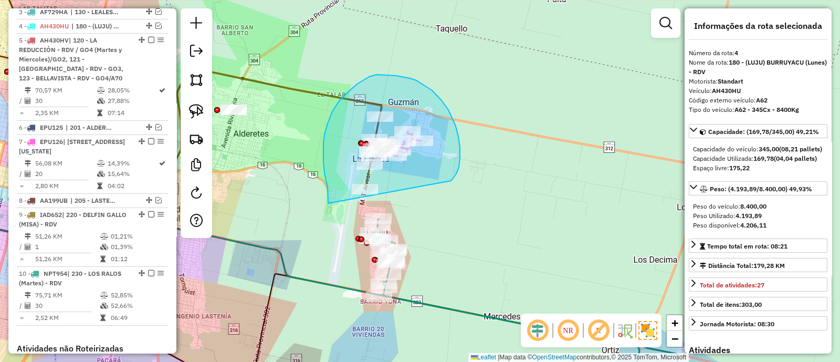
drag, startPoint x: 450, startPoint y: 181, endPoint x: 328, endPoint y: 203, distance: 123.8
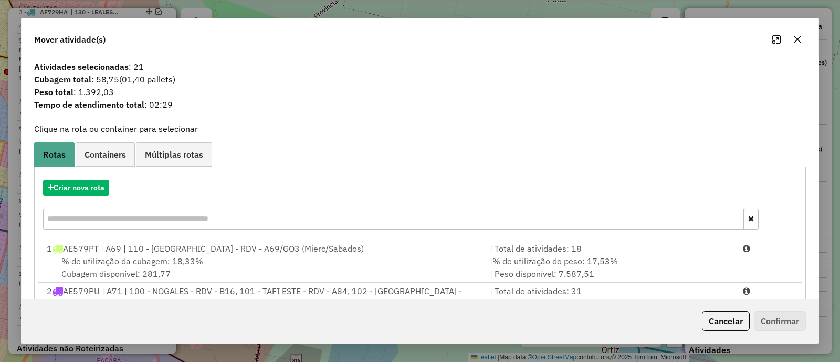
click at [796, 46] on button "button" at bounding box center [797, 39] width 17 height 17
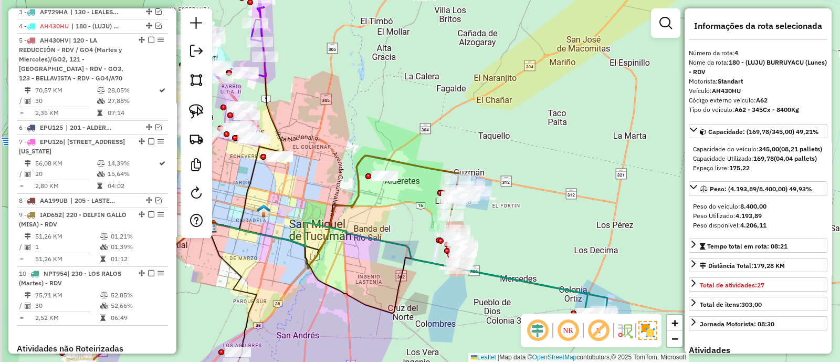
drag, startPoint x: 492, startPoint y: 207, endPoint x: 533, endPoint y: 232, distance: 48.1
click at [532, 232] on div "Janela de atendimento Grade de atendimento Capacidade Transportadoras Veículos …" at bounding box center [420, 181] width 840 height 362
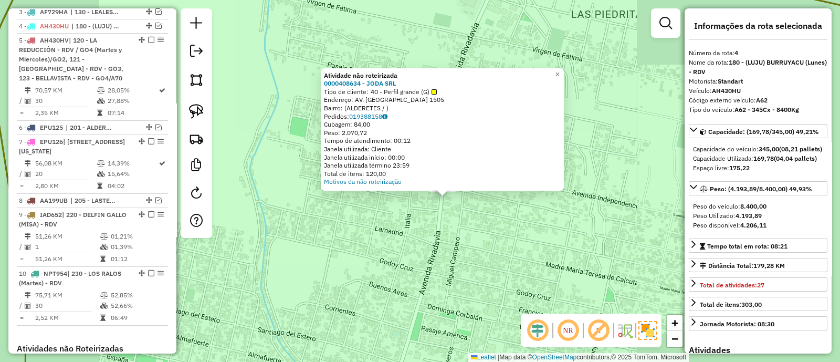
click at [506, 241] on div "Atividade não roteirizada 0000408634 - JODA SRL Tipo de cliente: 40 - Perfil gr…" at bounding box center [420, 181] width 840 height 362
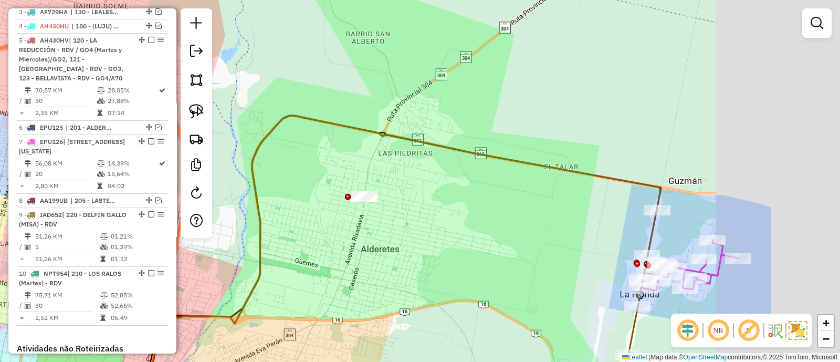
drag, startPoint x: 560, startPoint y: 259, endPoint x: 380, endPoint y: 220, distance: 183.9
click at [386, 221] on div "Janela de atendimento Grade de atendimento Capacidade Transportadoras Veículos …" at bounding box center [420, 181] width 840 height 362
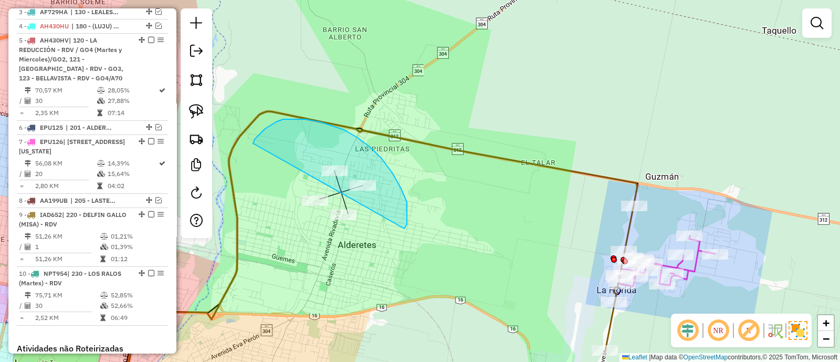
drag, startPoint x: 401, startPoint y: 189, endPoint x: 254, endPoint y: 144, distance: 153.7
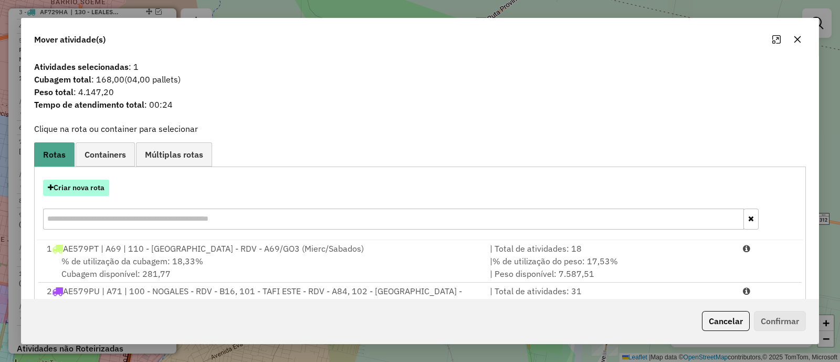
click at [80, 190] on button "Criar nova rota" at bounding box center [76, 188] width 66 height 16
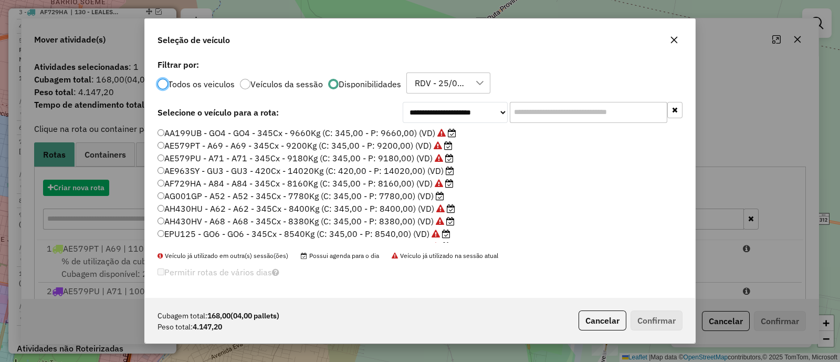
scroll to position [5, 3]
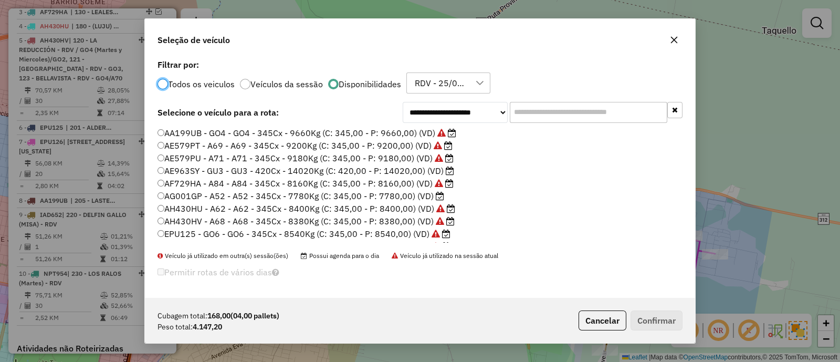
click at [400, 195] on label "AG001GP - A52 - A52 - 345Cx - 7780Kg (C: 345,00 - P: 7780,00) (VD)" at bounding box center [301, 196] width 287 height 13
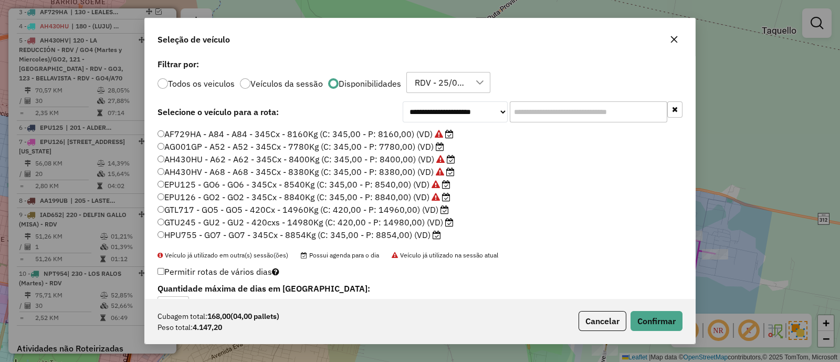
scroll to position [65, 0]
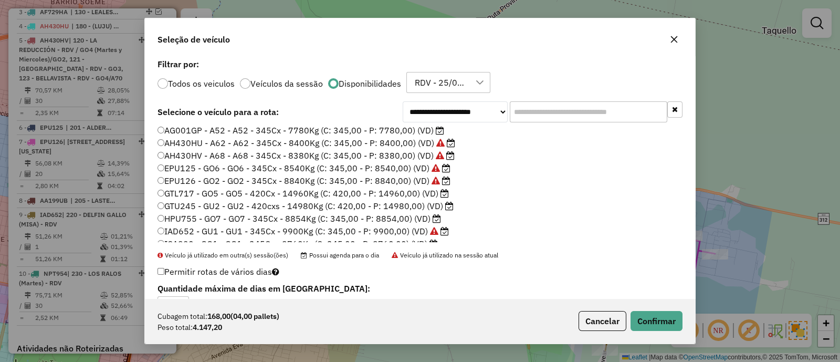
click at [408, 220] on label "HPU755 - GO7 - GO7 - 345Cx - 8854Kg (C: 345,00 - P: 8854,00) (VD)" at bounding box center [300, 218] width 284 height 13
click at [673, 318] on button "Confirmar" at bounding box center [657, 321] width 52 height 20
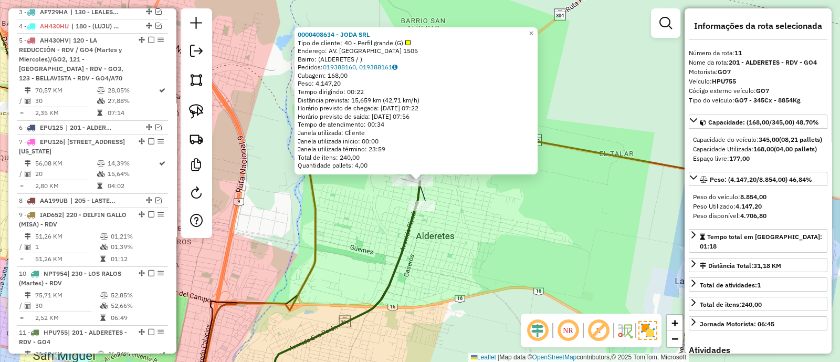
scroll to position [879, 0]
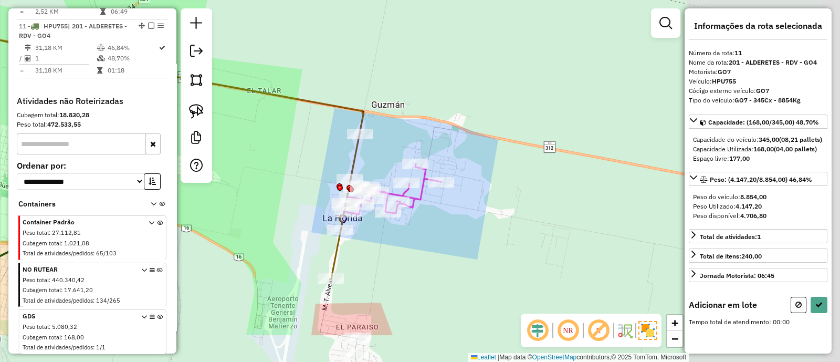
drag, startPoint x: 582, startPoint y: 225, endPoint x: 242, endPoint y: 167, distance: 345.4
click at [242, 167] on div "Janela de atendimento Grade de atendimento Capacidade Transportadoras Veículos …" at bounding box center [420, 181] width 840 height 362
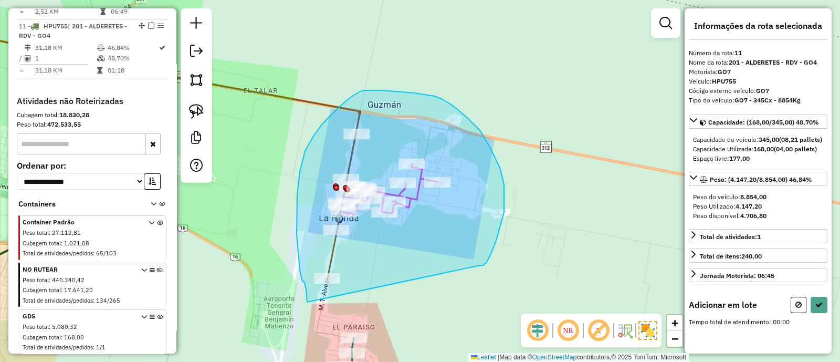
drag, startPoint x: 483, startPoint y: 265, endPoint x: 307, endPoint y: 302, distance: 179.8
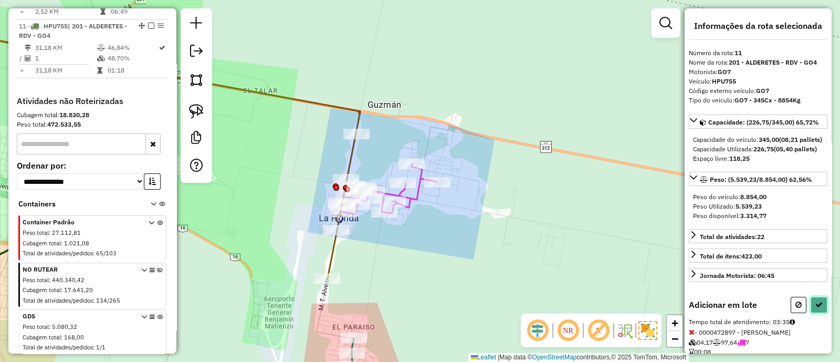
click at [824, 313] on button at bounding box center [819, 305] width 17 height 16
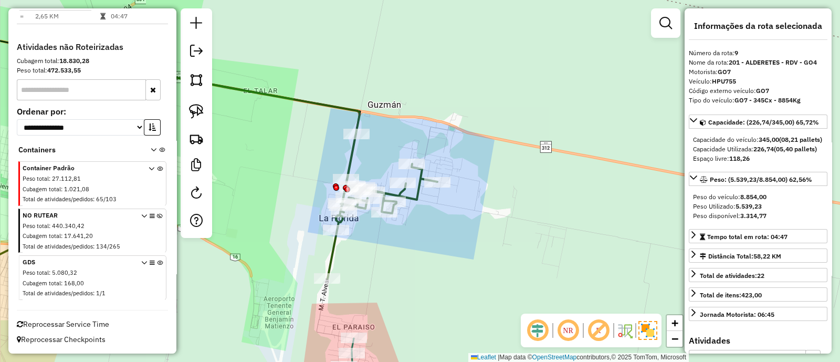
scroll to position [790, 0]
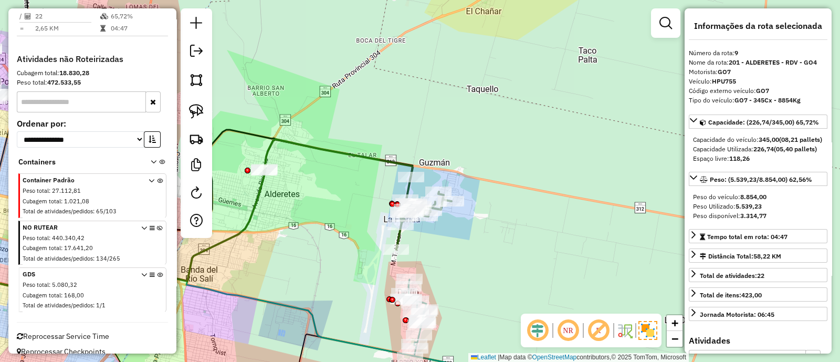
drag, startPoint x: 476, startPoint y: 279, endPoint x: 513, endPoint y: 137, distance: 146.9
click at [513, 139] on div "Janela de atendimento Grade de atendimento Capacidade Transportadoras Veículos …" at bounding box center [420, 181] width 840 height 362
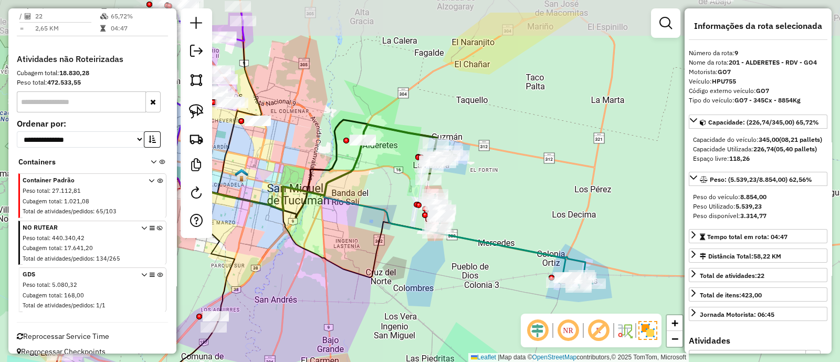
drag, startPoint x: 529, startPoint y: 139, endPoint x: 488, endPoint y: 188, distance: 63.8
click at [488, 188] on div "Janela de atendimento Grade de atendimento Capacidade Transportadoras Veículos …" at bounding box center [420, 181] width 840 height 362
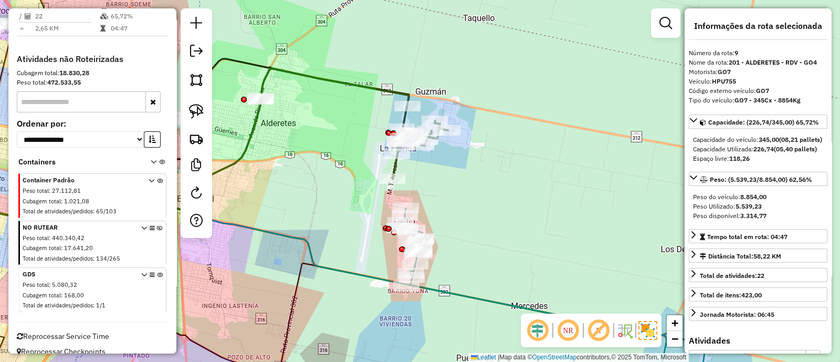
click at [405, 119] on icon at bounding box center [354, 123] width 187 height 110
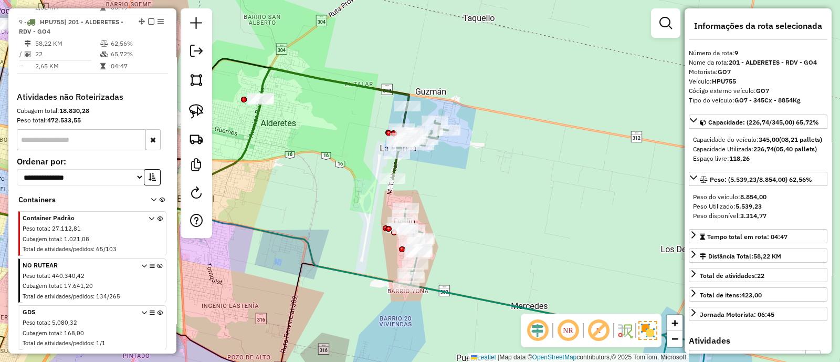
scroll to position [748, 0]
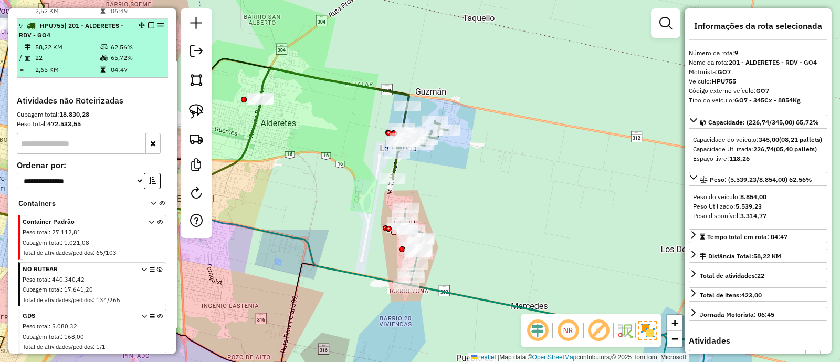
click at [151, 22] on div at bounding box center [148, 25] width 32 height 6
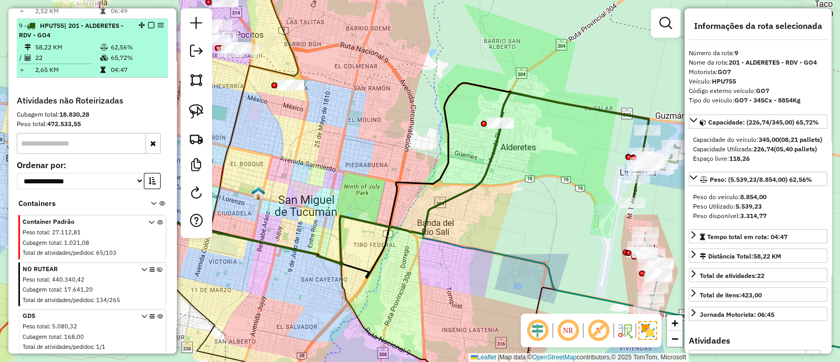
click at [148, 22] on em at bounding box center [151, 25] width 6 height 6
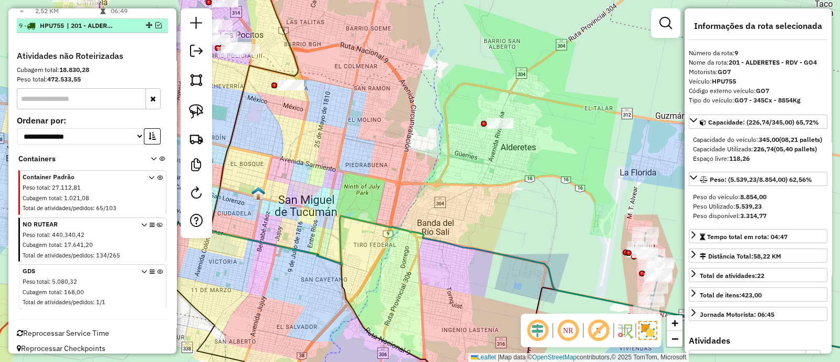
scroll to position [745, 0]
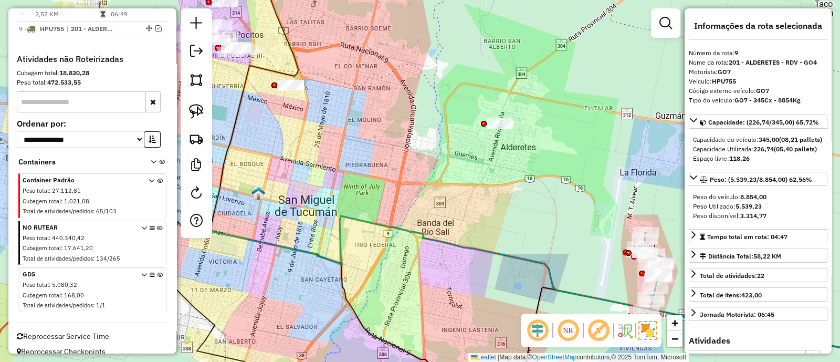
drag, startPoint x: 579, startPoint y: 189, endPoint x: 389, endPoint y: 106, distance: 207.7
click at [390, 106] on div "Janela de atendimento Grade de atendimento Capacidade Transportadoras Veículos …" at bounding box center [420, 181] width 840 height 362
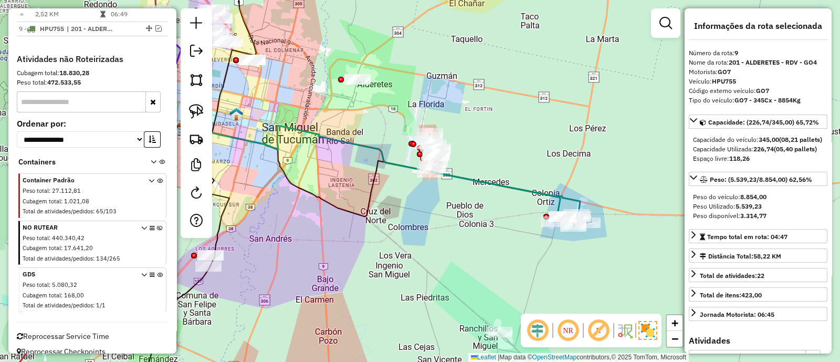
click at [478, 179] on icon at bounding box center [507, 179] width 161 height 93
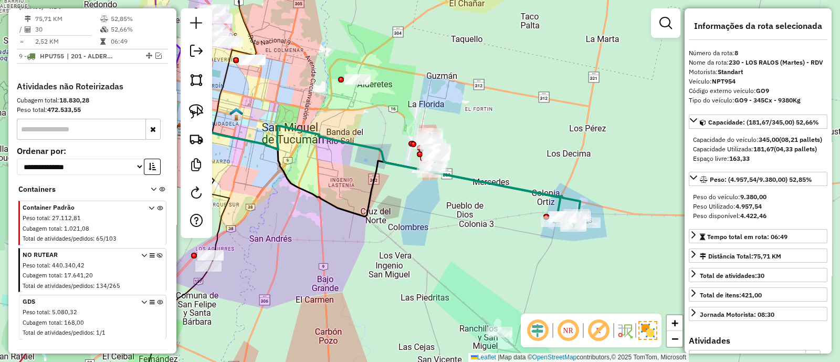
scroll to position [690, 0]
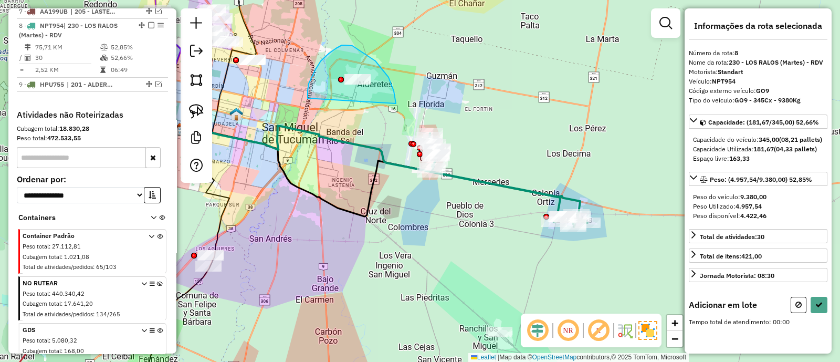
drag, startPoint x: 381, startPoint y: 67, endPoint x: 309, endPoint y: 98, distance: 78.3
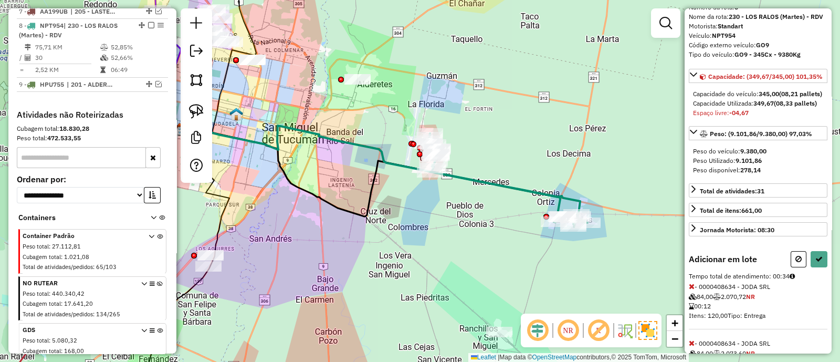
scroll to position [65, 0]
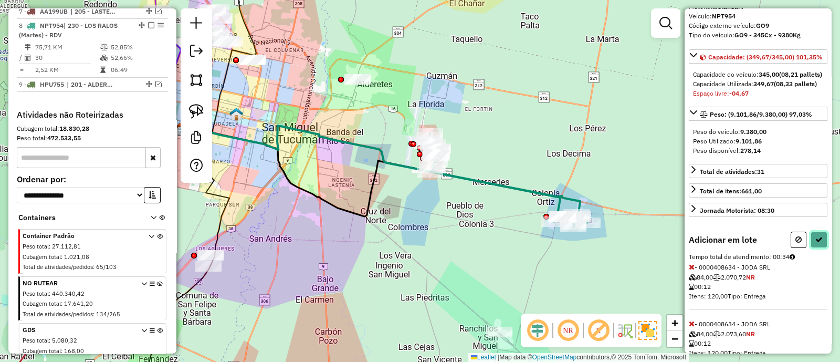
click at [817, 243] on icon at bounding box center [819, 239] width 7 height 7
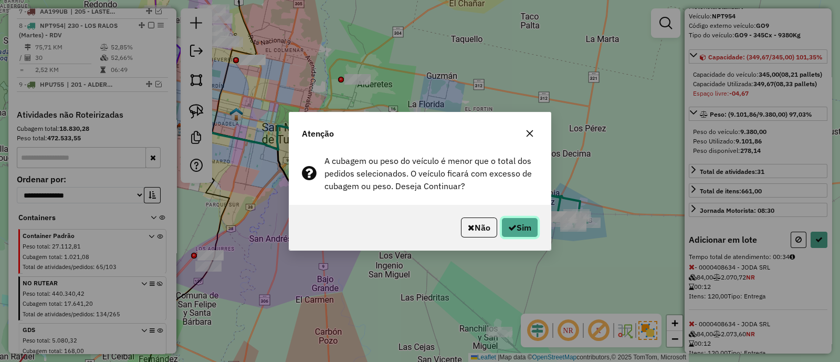
click at [527, 225] on button "Sim" at bounding box center [520, 227] width 37 height 20
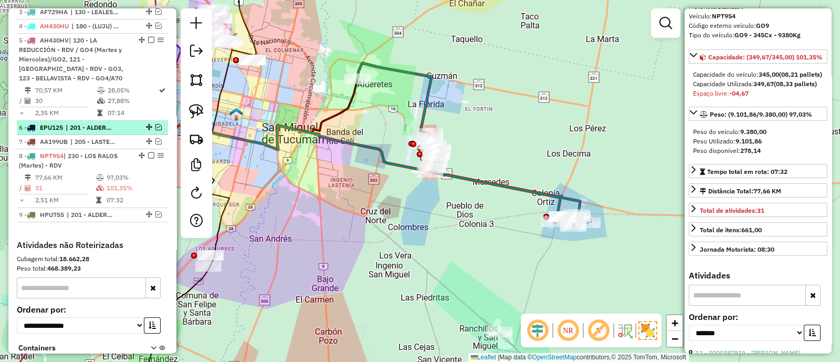
scroll to position [558, 0]
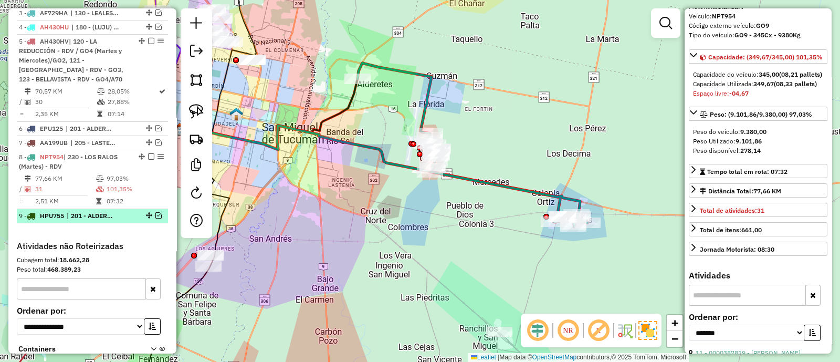
click at [157, 212] on em at bounding box center [158, 215] width 6 height 6
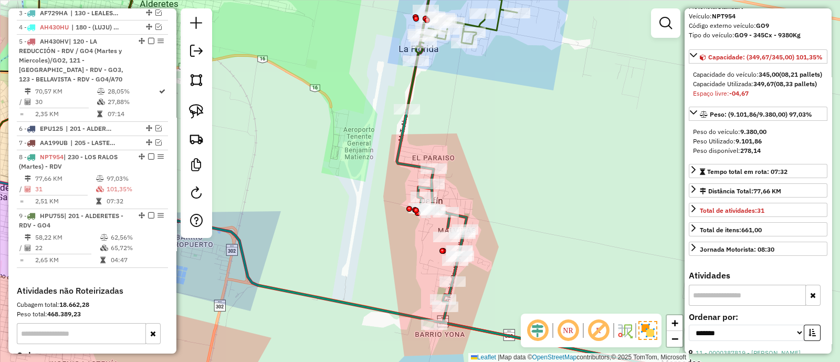
click at [409, 91] on icon at bounding box center [463, 36] width 110 height 145
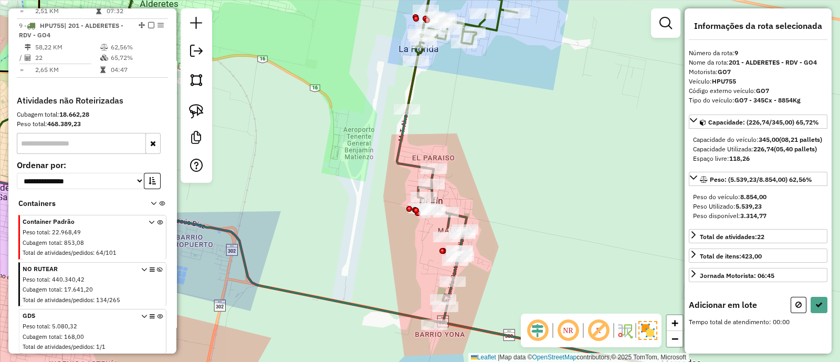
scroll to position [0, 0]
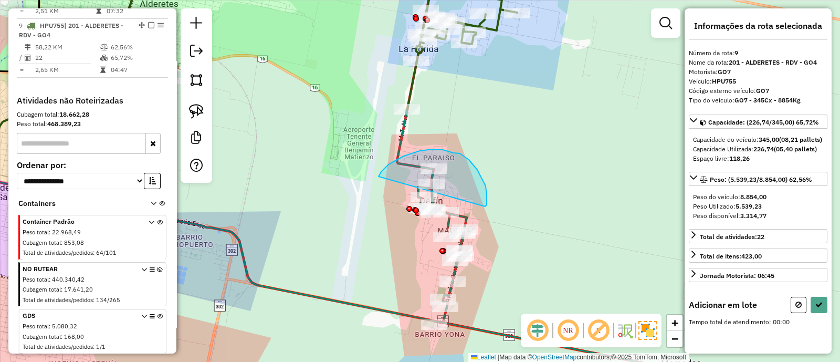
drag, startPoint x: 486, startPoint y: 206, endPoint x: 379, endPoint y: 176, distance: 111.3
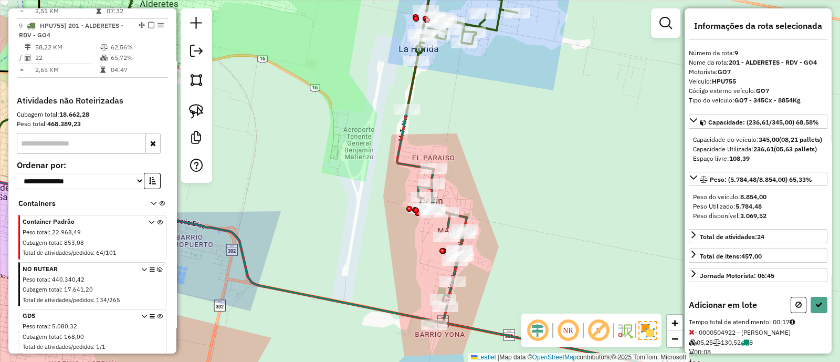
scroll to position [107, 0]
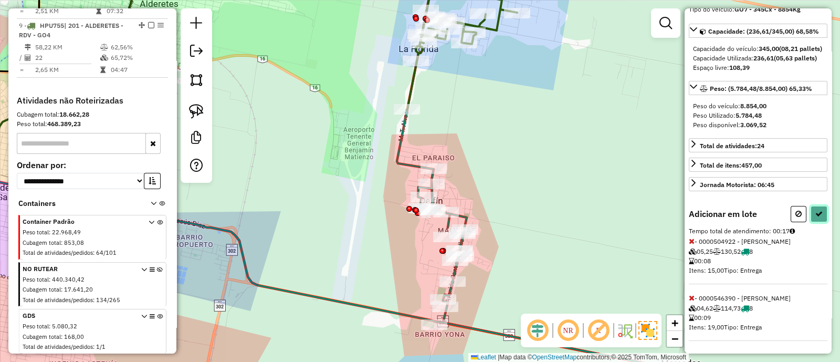
click at [816, 216] on icon at bounding box center [819, 213] width 7 height 7
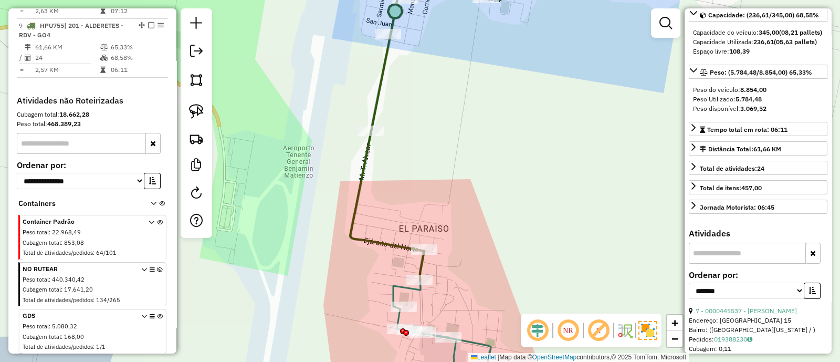
drag, startPoint x: 414, startPoint y: 115, endPoint x: 407, endPoint y: 135, distance: 21.1
click at [407, 135] on div "Janela de atendimento Grade de atendimento Capacidade Transportadoras Veículos …" at bounding box center [420, 181] width 840 height 362
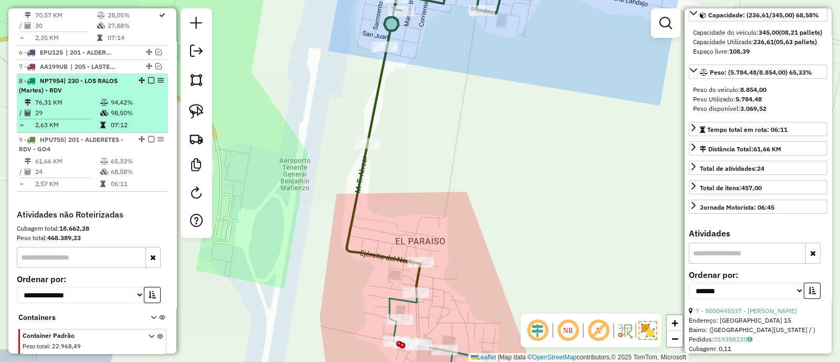
scroll to position [617, 0]
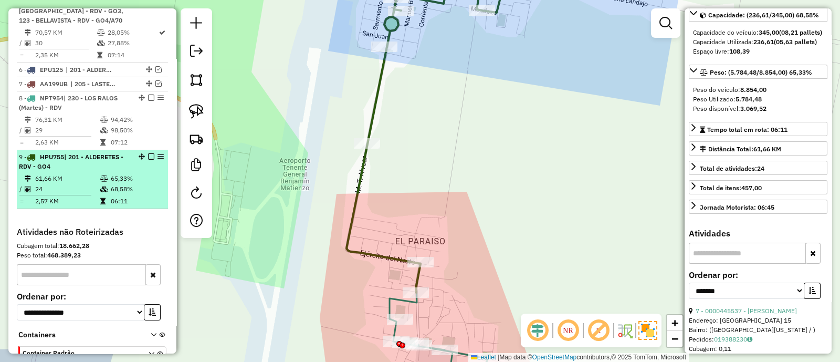
click at [145, 162] on li "9 - HPU755 | 201 - ALDERETES - RDV - GO4 61,66 KM 65,33% / 24 68,58% = 2,57 KM …" at bounding box center [92, 179] width 151 height 59
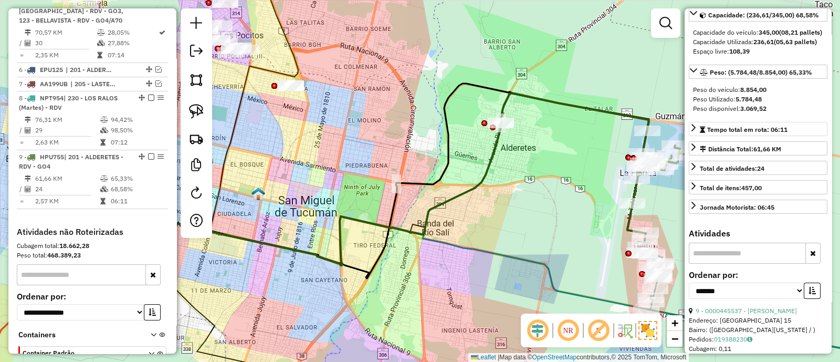
scroll to position [0, 0]
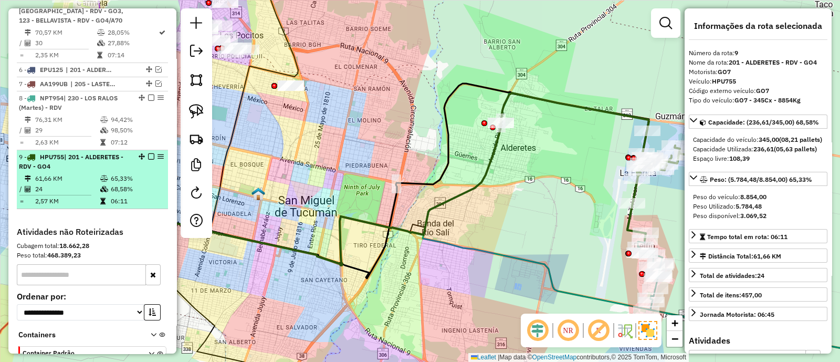
click at [148, 153] on em at bounding box center [151, 156] width 6 height 6
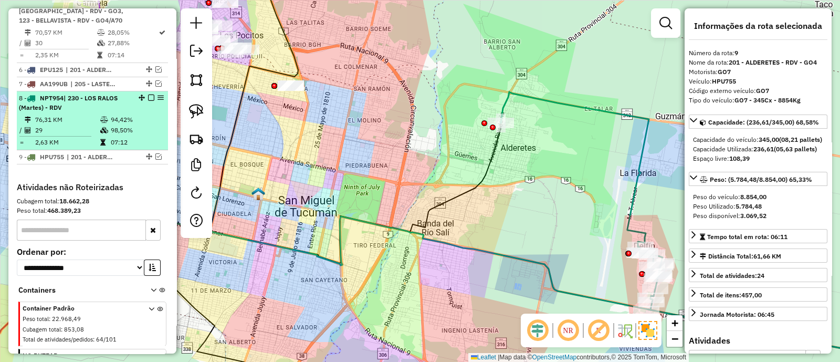
click at [147, 115] on td "94,42%" at bounding box center [136, 120] width 53 height 11
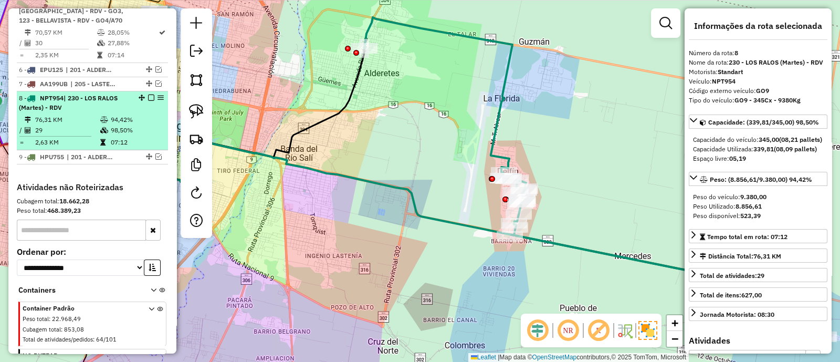
click at [148, 95] on em at bounding box center [151, 98] width 6 height 6
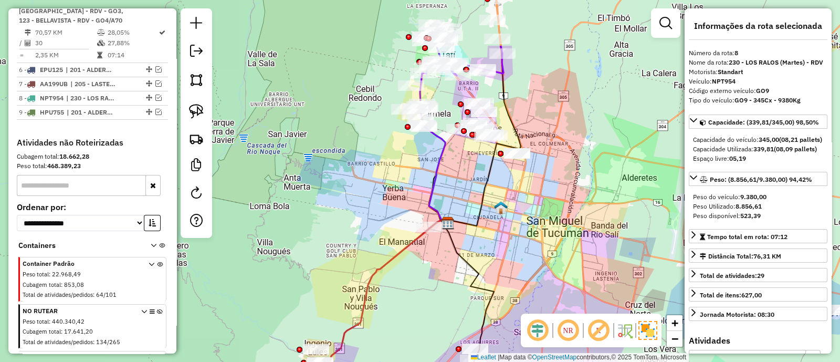
drag, startPoint x: 343, startPoint y: 132, endPoint x: 610, endPoint y: 215, distance: 279.6
click at [610, 215] on div "Janela de atendimento Grade de atendimento Capacidade Transportadoras Veículos …" at bounding box center [420, 181] width 840 height 362
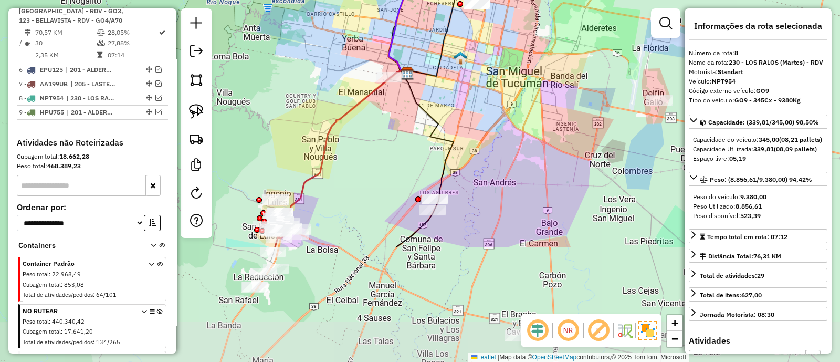
drag, startPoint x: 573, startPoint y: 173, endPoint x: 534, endPoint y: 22, distance: 156.3
click at [534, 22] on div "Janela de atendimento Grade de atendimento Capacidade Transportadoras Veículos …" at bounding box center [420, 181] width 840 height 362
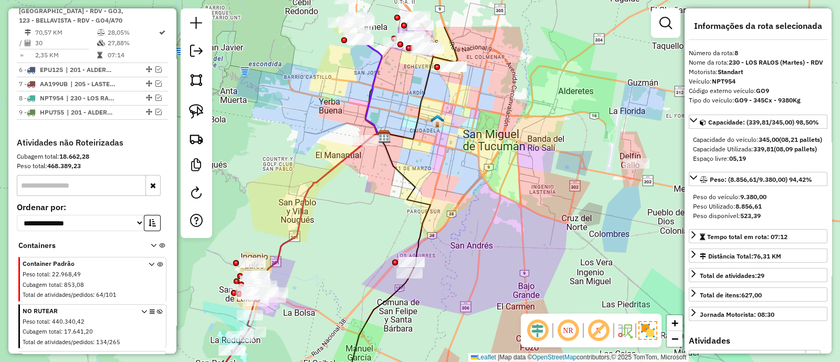
drag, startPoint x: 399, startPoint y: 122, endPoint x: 351, endPoint y: 325, distance: 208.2
click at [351, 324] on div "Janela de atendimento Grade de atendimento Capacidade Transportadoras Veículos …" at bounding box center [420, 181] width 840 height 362
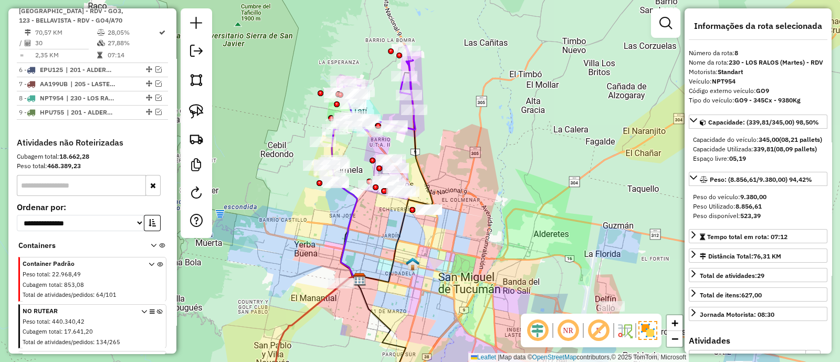
drag, startPoint x: 431, startPoint y: 107, endPoint x: 432, endPoint y: 140, distance: 32.6
click at [432, 140] on div "Janela de atendimento Grade de atendimento Capacidade Transportadoras Veículos …" at bounding box center [420, 181] width 840 height 362
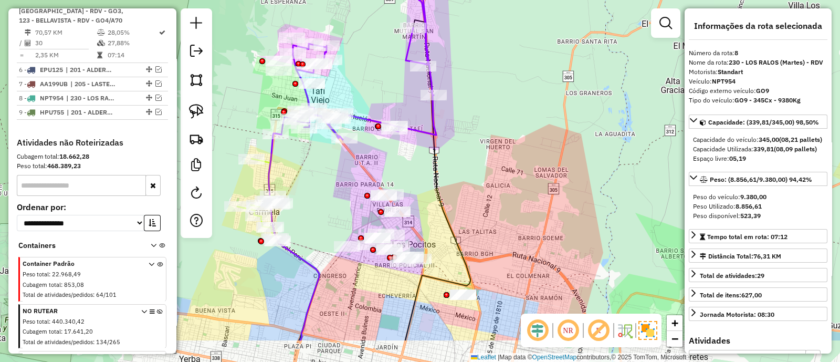
drag, startPoint x: 360, startPoint y: 150, endPoint x: 386, endPoint y: 106, distance: 51.3
click at [379, 93] on div "Janela de atendimento Grade de atendimento Capacidade Transportadoras Veículos …" at bounding box center [420, 181] width 840 height 362
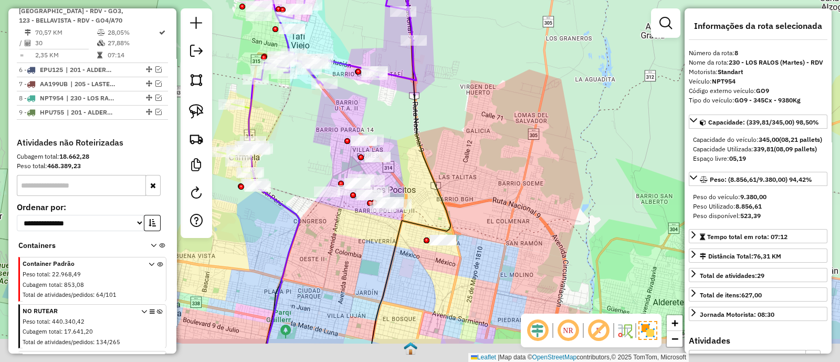
drag, startPoint x: 467, startPoint y: 236, endPoint x: 444, endPoint y: 180, distance: 61.0
click at [444, 180] on div "Janela de atendimento Grade de atendimento Capacidade Transportadoras Veículos …" at bounding box center [420, 181] width 840 height 362
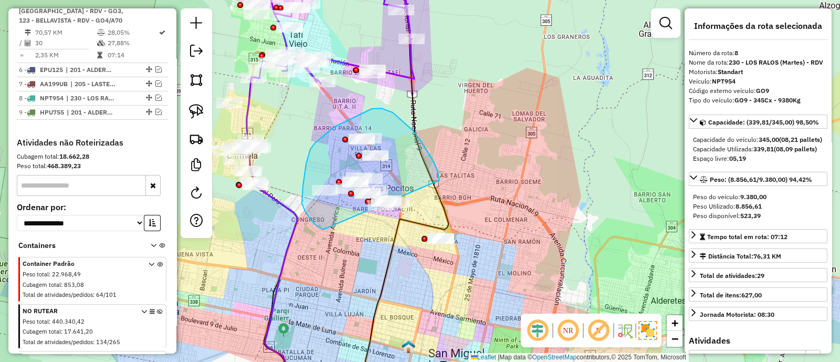
drag, startPoint x: 440, startPoint y: 180, endPoint x: 362, endPoint y: 240, distance: 98.1
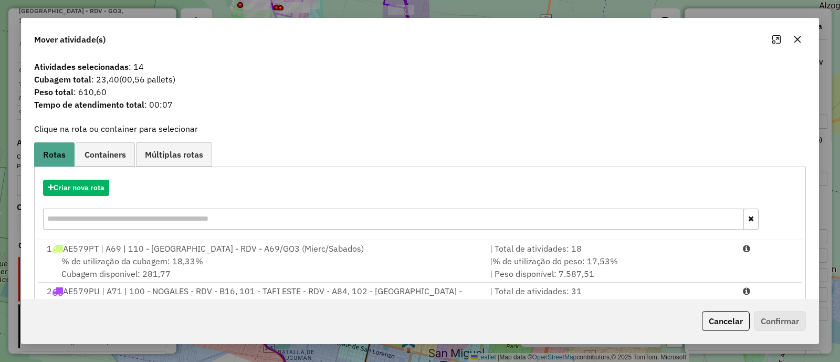
click at [796, 35] on button "button" at bounding box center [797, 39] width 17 height 17
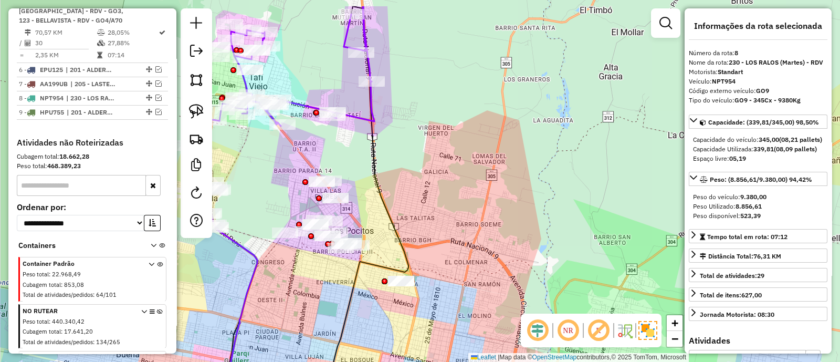
drag, startPoint x: 486, startPoint y: 127, endPoint x: 430, endPoint y: 251, distance: 136.1
click at [430, 248] on div "Janela de atendimento Grade de atendimento Capacidade Transportadoras Veículos …" at bounding box center [420, 181] width 840 height 362
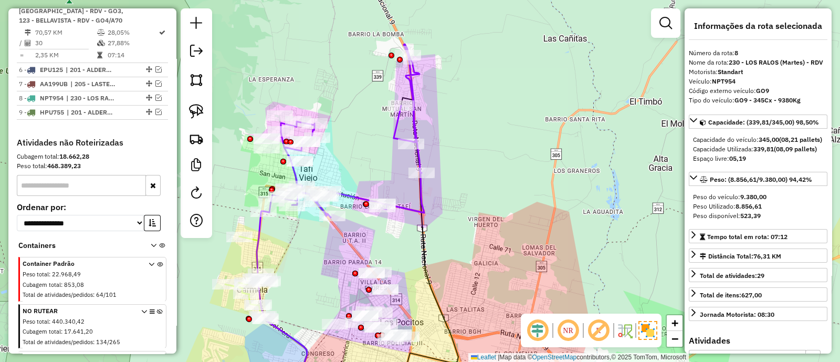
drag, startPoint x: 381, startPoint y: 124, endPoint x: 481, endPoint y: 104, distance: 101.9
click at [481, 104] on div "Janela de atendimento Grade de atendimento Capacidade Transportadoras Veículos …" at bounding box center [420, 181] width 840 height 362
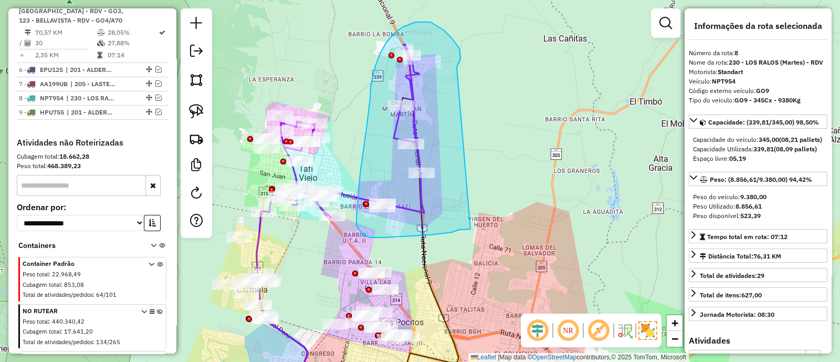
drag, startPoint x: 457, startPoint y: 68, endPoint x: 471, endPoint y: 229, distance: 161.8
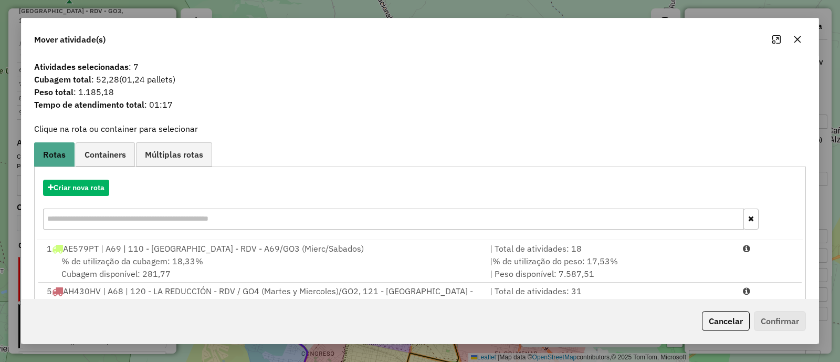
click at [794, 43] on icon "button" at bounding box center [798, 39] width 8 height 8
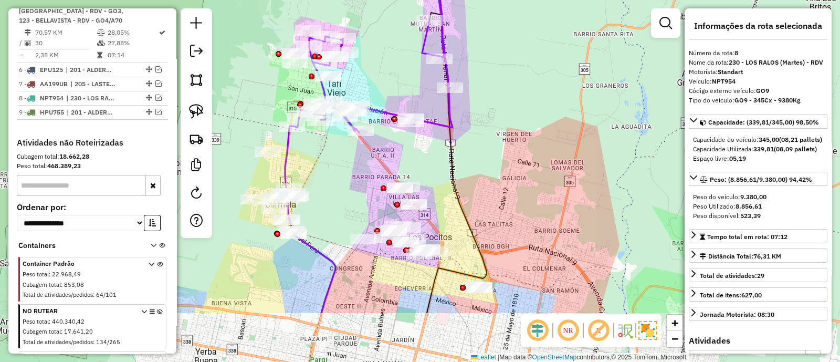
drag, startPoint x: 352, startPoint y: 223, endPoint x: 362, endPoint y: 136, distance: 87.8
click at [362, 136] on div "Janela de atendimento Grade de atendimento Capacidade Transportadoras Veículos …" at bounding box center [420, 181] width 840 height 362
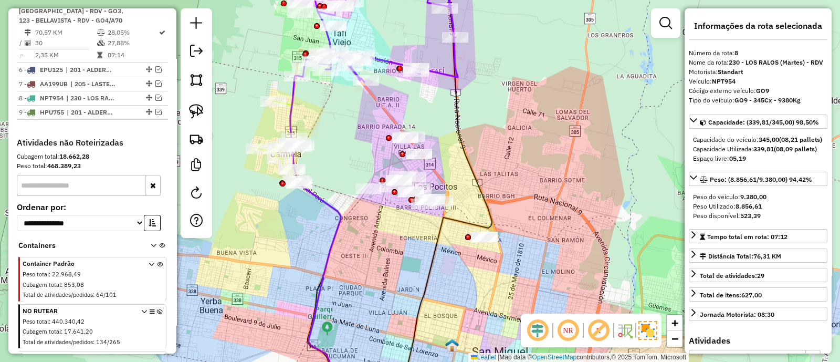
click at [274, 122] on div "Janela de atendimento Grade de atendimento Capacidade Transportadoras Veículos …" at bounding box center [420, 181] width 840 height 362
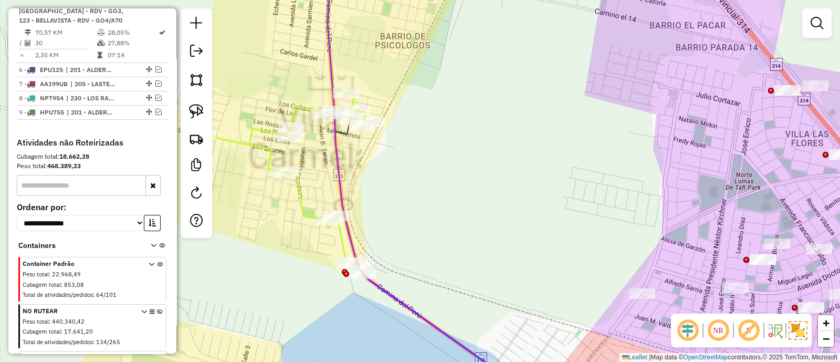
click at [296, 186] on icon at bounding box center [286, 119] width 172 height 310
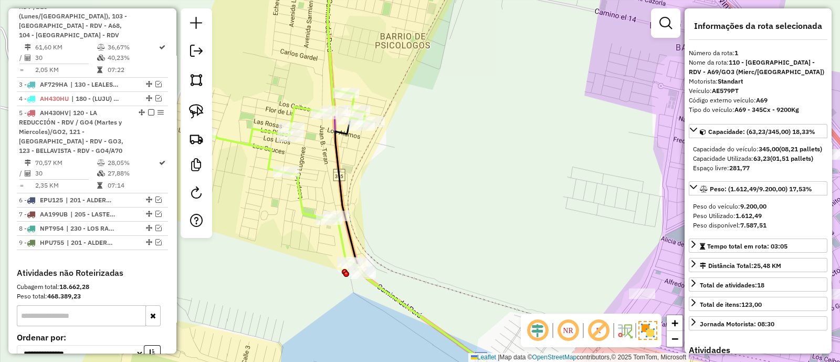
scroll to position [381, 0]
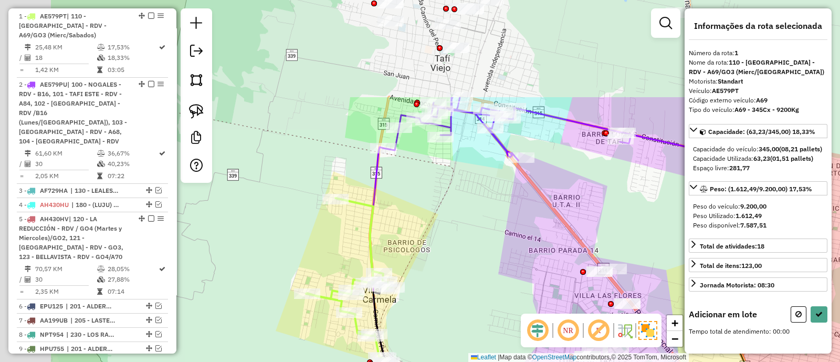
drag, startPoint x: 354, startPoint y: 111, endPoint x: 413, endPoint y: 247, distance: 148.4
click at [413, 247] on div "Janela de atendimento Grade de atendimento Capacidade Transportadoras Veículos …" at bounding box center [420, 181] width 840 height 362
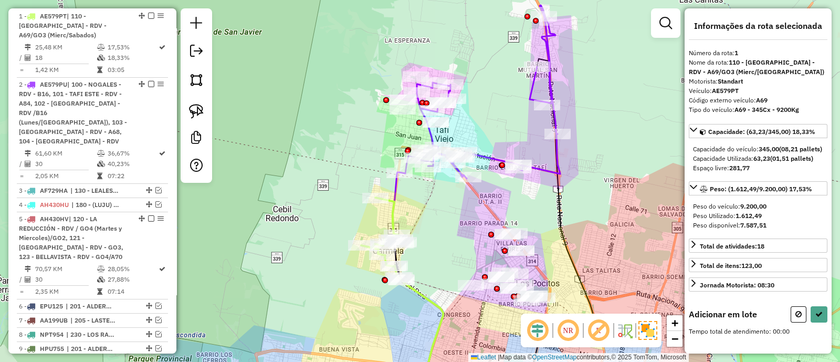
drag, startPoint x: 418, startPoint y: 194, endPoint x: 420, endPoint y: 274, distance: 79.9
click at [420, 274] on div "Janela de atendimento Grade de atendimento Capacidade Transportadoras Veículos …" at bounding box center [420, 181] width 840 height 362
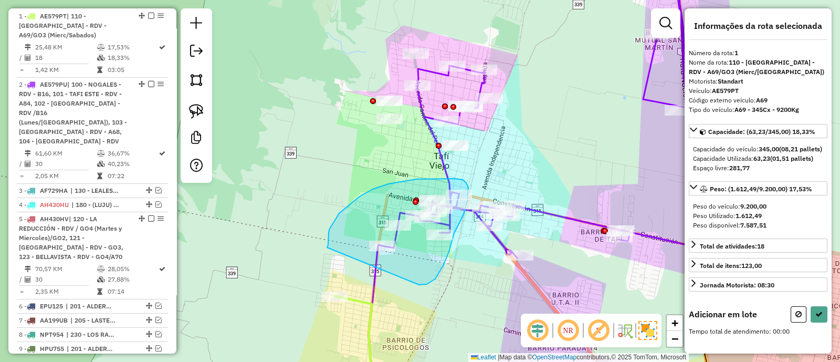
drag, startPoint x: 441, startPoint y: 270, endPoint x: 327, endPoint y: 247, distance: 115.7
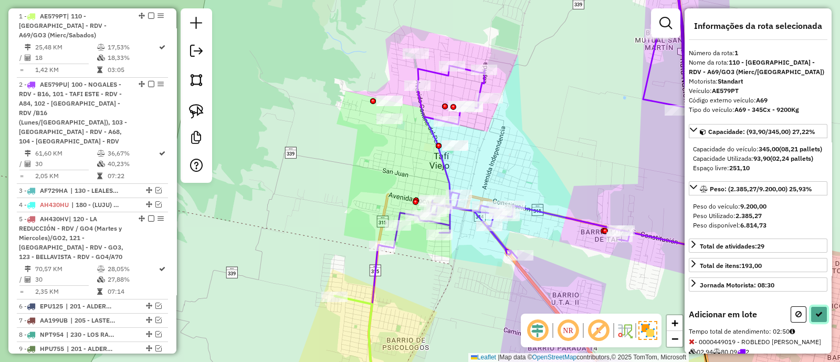
click at [817, 318] on icon at bounding box center [819, 313] width 7 height 7
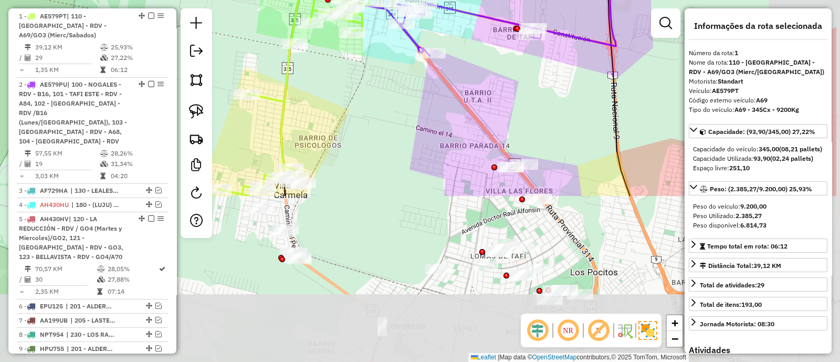
drag, startPoint x: 448, startPoint y: 318, endPoint x: 358, endPoint y: 111, distance: 225.1
click at [358, 111] on div "Janela de atendimento Grade de atendimento Capacidade Transportadoras Veículos …" at bounding box center [420, 181] width 840 height 362
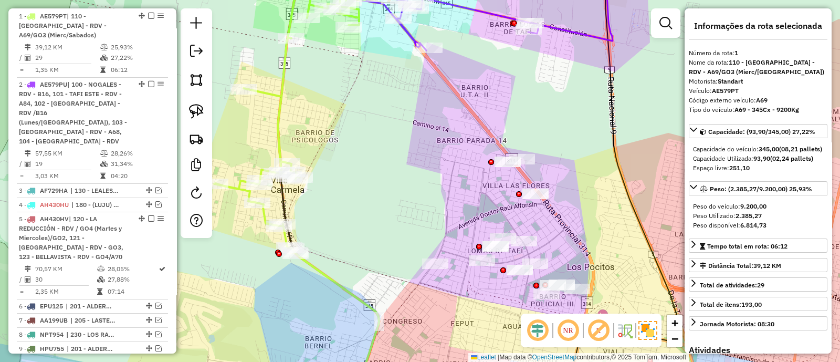
click at [273, 132] on icon at bounding box center [291, 119] width 154 height 268
click at [278, 132] on icon at bounding box center [291, 119] width 154 height 268
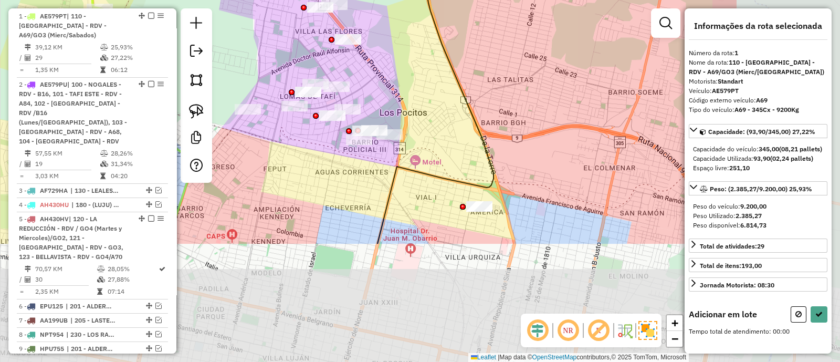
drag, startPoint x: 421, startPoint y: 206, endPoint x: 219, endPoint y: 42, distance: 260.3
click at [219, 41] on div "Janela de atendimento Grade de atendimento Capacidade Transportadoras Veículos …" at bounding box center [420, 181] width 840 height 362
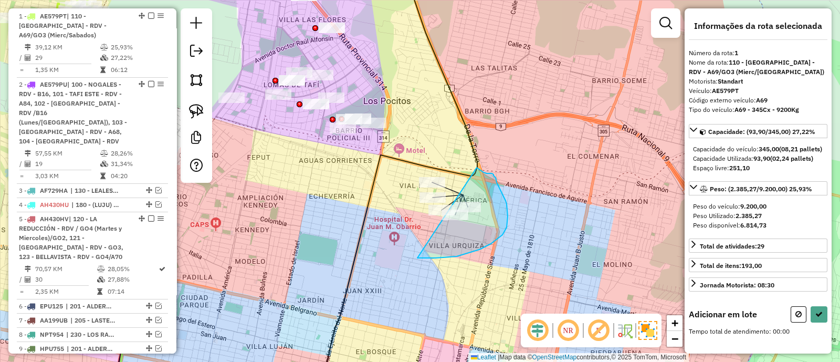
drag, startPoint x: 423, startPoint y: 258, endPoint x: 477, endPoint y: 168, distance: 105.3
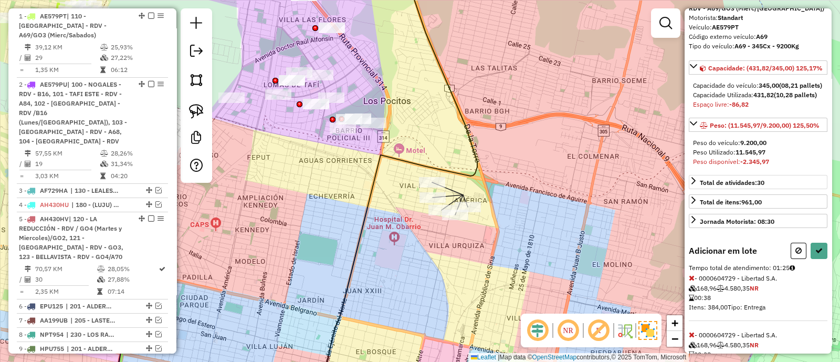
scroll to position [126, 0]
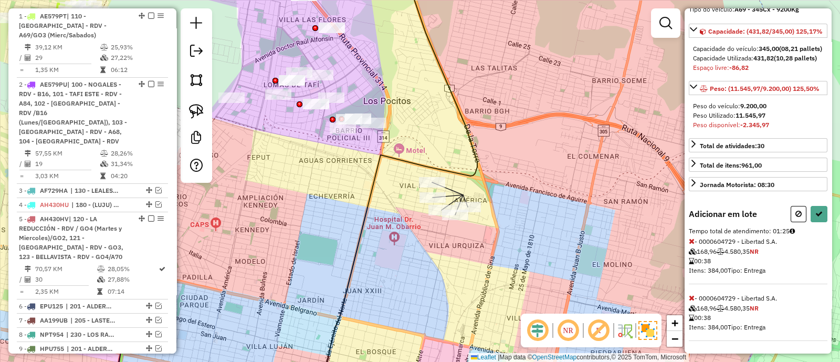
click at [692, 296] on icon at bounding box center [692, 297] width 6 height 7
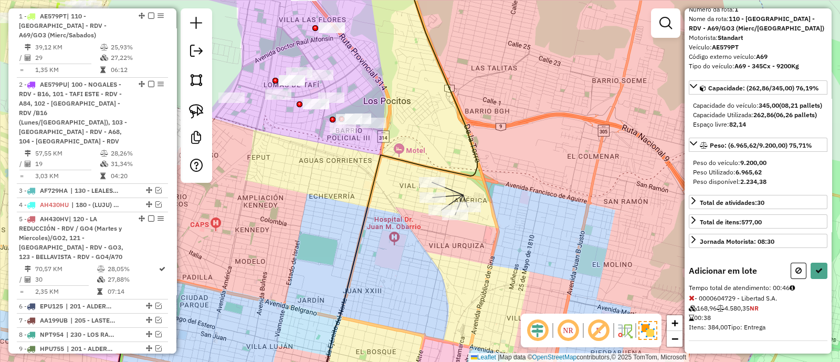
scroll to position [60, 0]
click at [822, 271] on button at bounding box center [819, 271] width 17 height 16
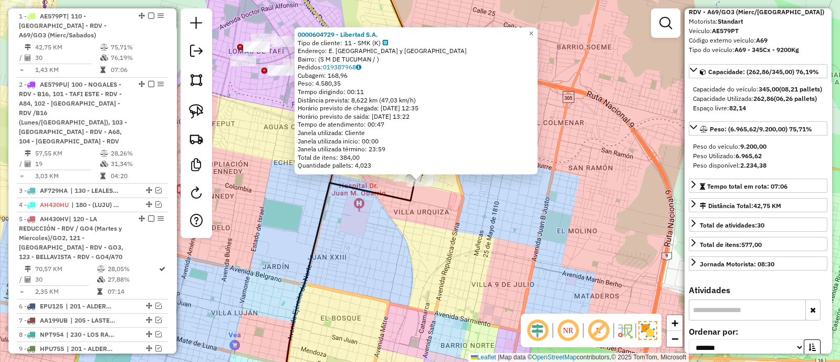
click at [434, 218] on div "0000604729 - Libertad S.A. Tipo de cliente: 11 - SMK (K) Endereço: E. Castelar …" at bounding box center [420, 181] width 840 height 362
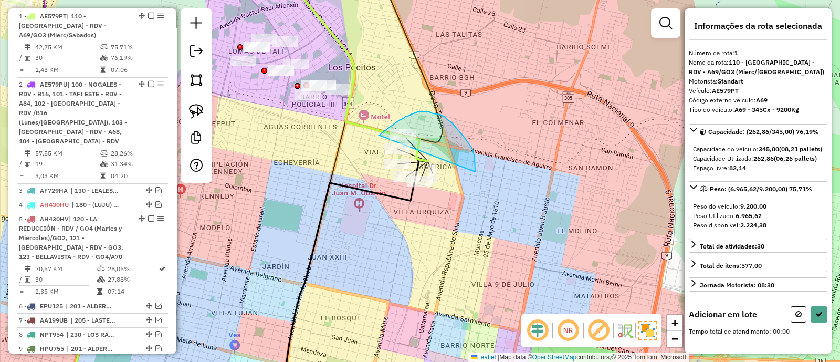
drag, startPoint x: 475, startPoint y: 157, endPoint x: 379, endPoint y: 135, distance: 98.5
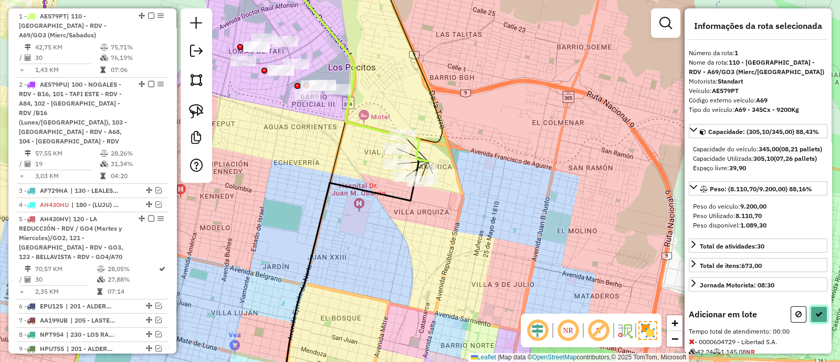
click at [819, 318] on icon at bounding box center [819, 313] width 7 height 7
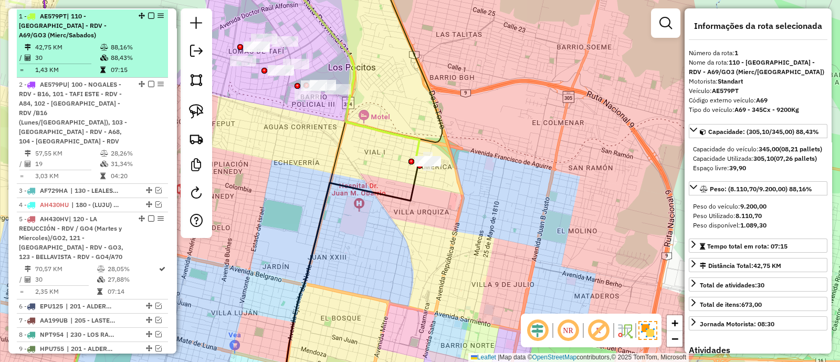
click at [148, 13] on em at bounding box center [151, 16] width 6 height 6
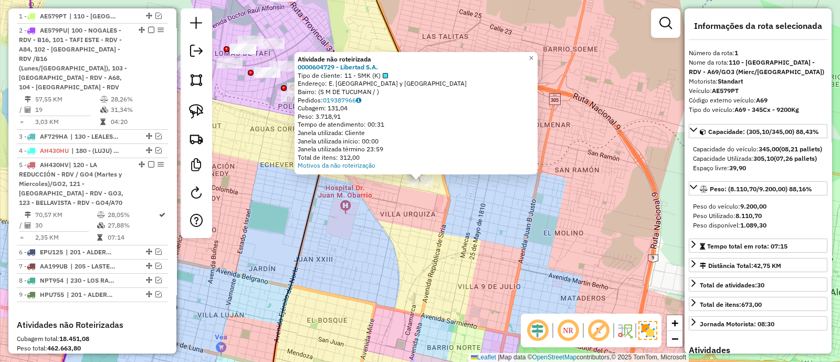
click at [421, 226] on div "Atividade não roteirizada 0000604729 - Libertad S.A. Tipo de cliente: 11 - SMK …" at bounding box center [420, 181] width 840 height 362
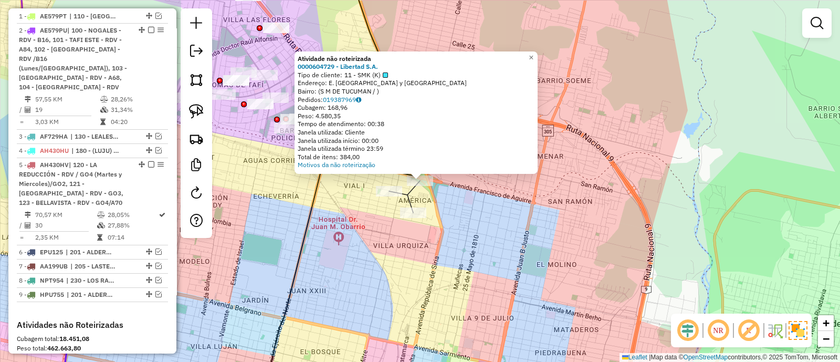
click at [460, 223] on div "Atividade não roteirizada 0000604729 - Libertad S.A. Tipo de cliente: 11 - SMK …" at bounding box center [420, 181] width 840 height 362
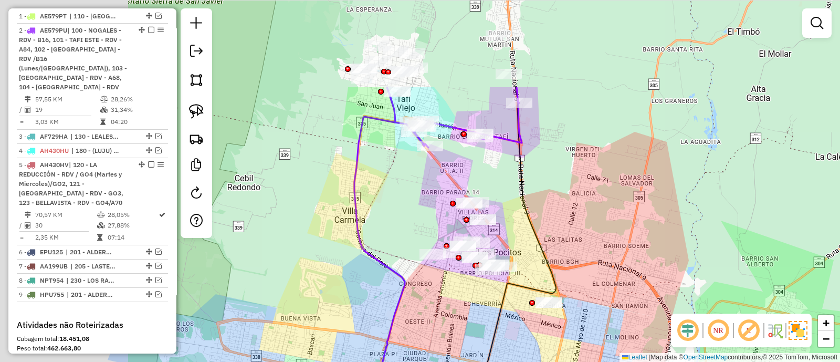
drag, startPoint x: 349, startPoint y: 90, endPoint x: 546, endPoint y: 232, distance: 242.4
click at [545, 230] on icon at bounding box center [483, 267] width 146 height 360
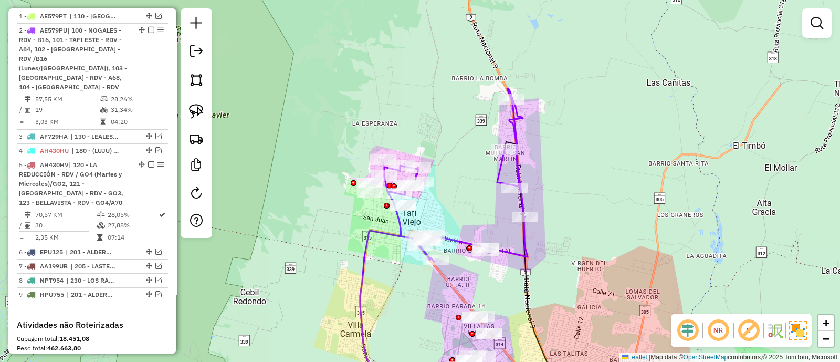
drag, startPoint x: 455, startPoint y: 113, endPoint x: 441, endPoint y: 206, distance: 93.4
click at [441, 206] on div "Janela de atendimento Grade de atendimento Capacidade Transportadoras Veículos …" at bounding box center [420, 181] width 840 height 362
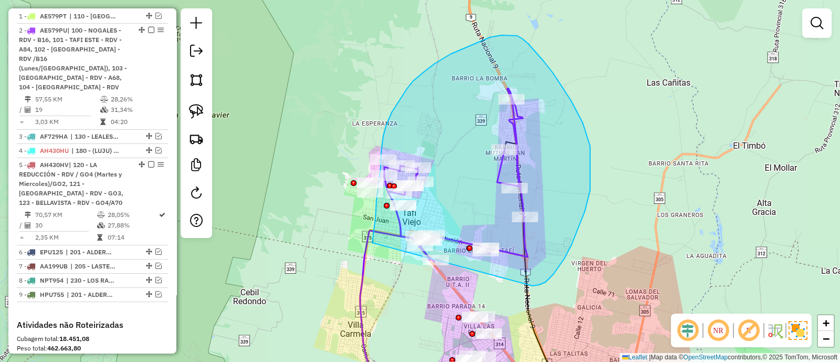
drag, startPoint x: 572, startPoint y: 244, endPoint x: 372, endPoint y: 243, distance: 199.6
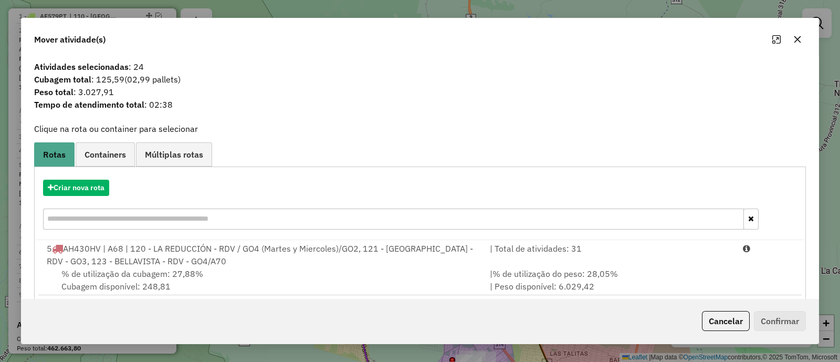
click at [796, 41] on icon "button" at bounding box center [798, 39] width 7 height 7
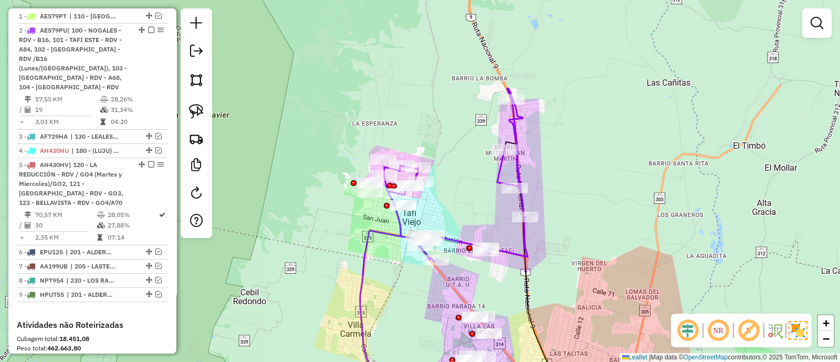
click at [523, 196] on icon at bounding box center [458, 174] width 140 height 173
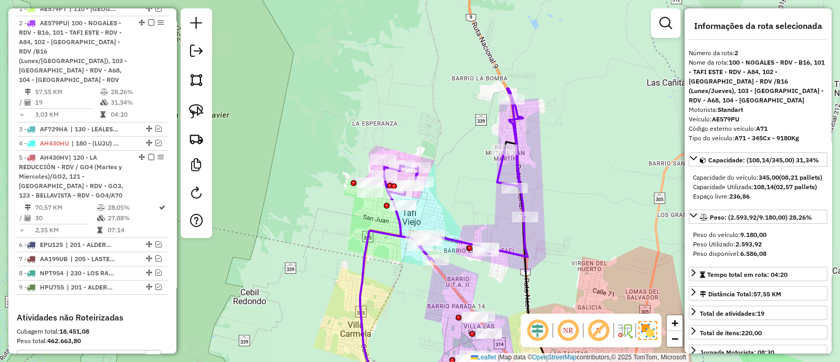
scroll to position [396, 0]
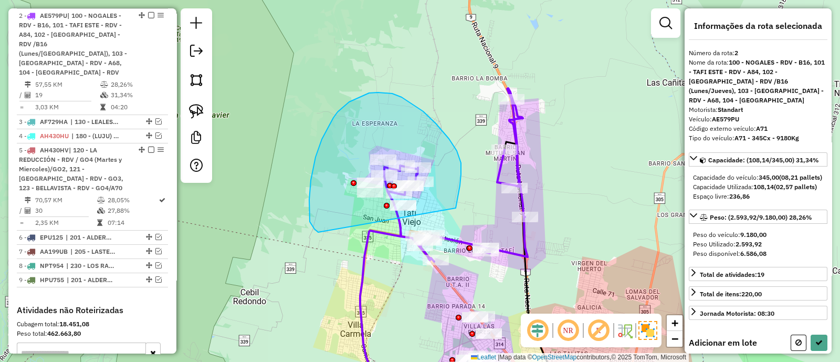
drag, startPoint x: 457, startPoint y: 151, endPoint x: 318, endPoint y: 232, distance: 160.8
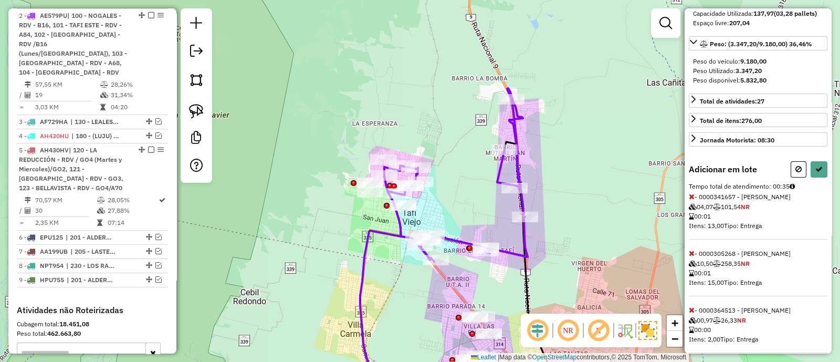
scroll to position [197, 0]
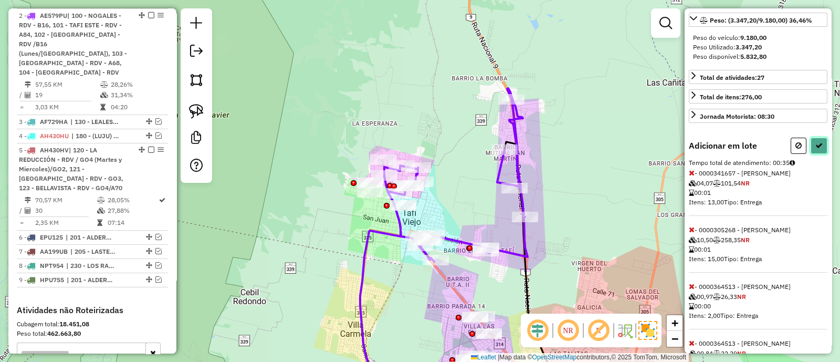
click at [812, 154] on button at bounding box center [819, 146] width 17 height 16
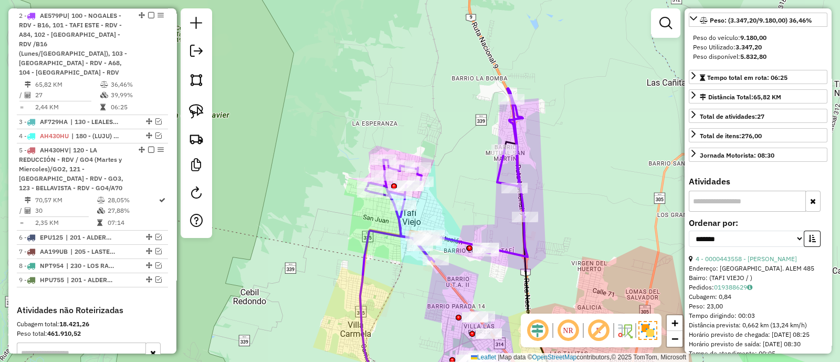
click at [510, 253] on icon at bounding box center [447, 174] width 162 height 173
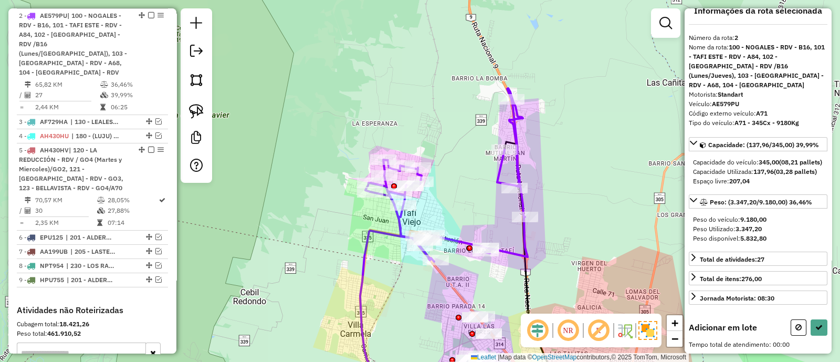
scroll to position [32, 0]
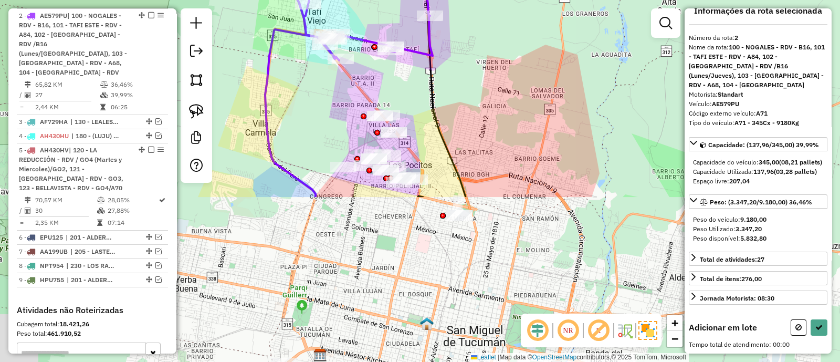
drag, startPoint x: 560, startPoint y: 291, endPoint x: 430, endPoint y: 29, distance: 292.9
click at [431, 32] on div "Janela de atendimento Grade de atendimento Capacidade Transportadoras Veículos …" at bounding box center [420, 181] width 840 height 362
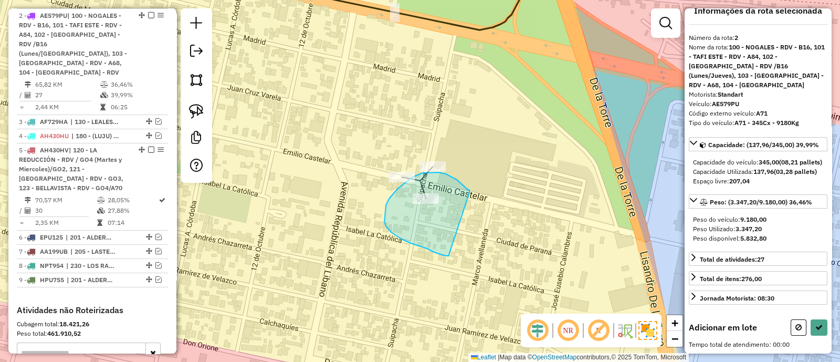
drag, startPoint x: 457, startPoint y: 180, endPoint x: 449, endPoint y: 256, distance: 76.6
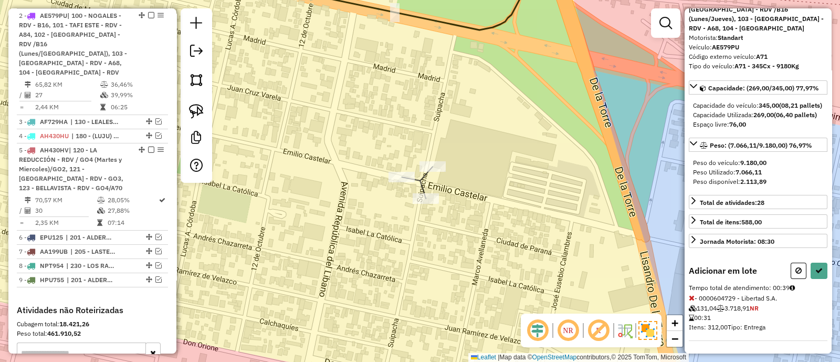
click at [796, 276] on button at bounding box center [799, 271] width 16 height 16
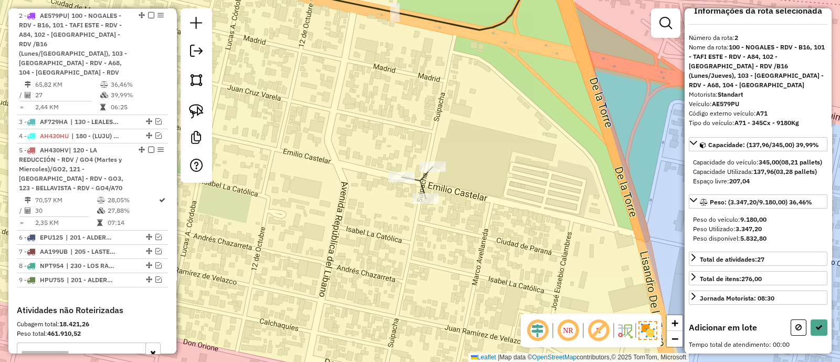
scroll to position [32, 0]
drag, startPoint x: 411, startPoint y: 147, endPoint x: 421, endPoint y: 191, distance: 45.6
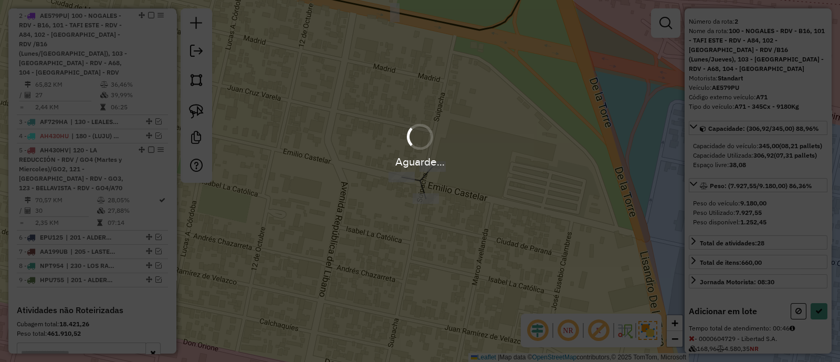
scroll to position [88, 0]
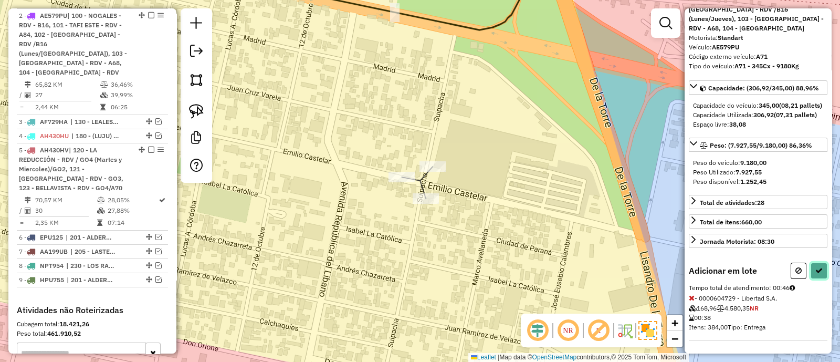
click at [817, 266] on button at bounding box center [819, 271] width 17 height 16
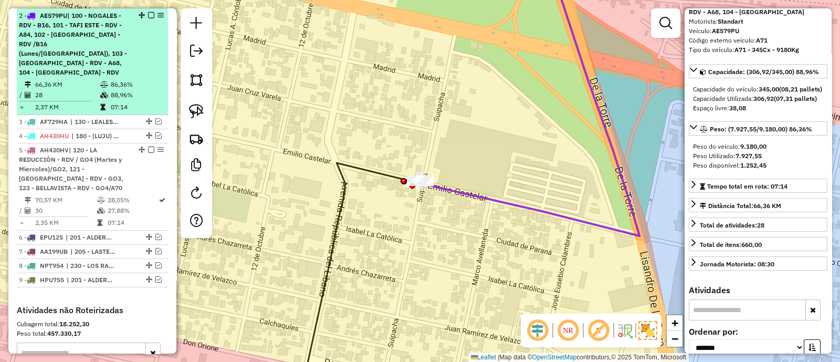
click at [147, 27] on div "2 - AE579PU | 100 - NOGALES - RDV - B16, 101 - TAFI ESTE - RDV - A84, 102 - TAF…" at bounding box center [92, 44] width 147 height 66
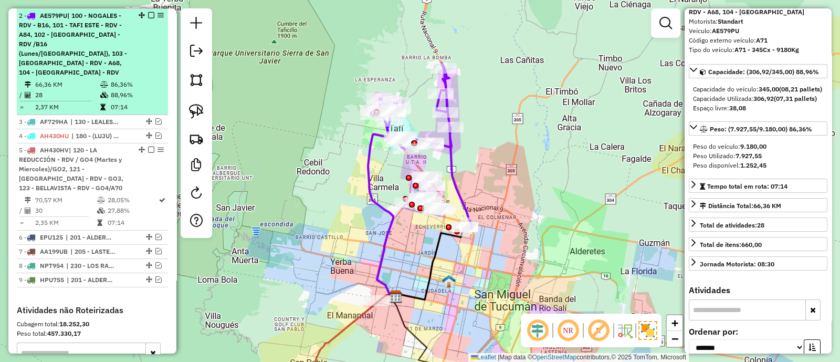
click at [148, 14] on em at bounding box center [151, 15] width 6 height 6
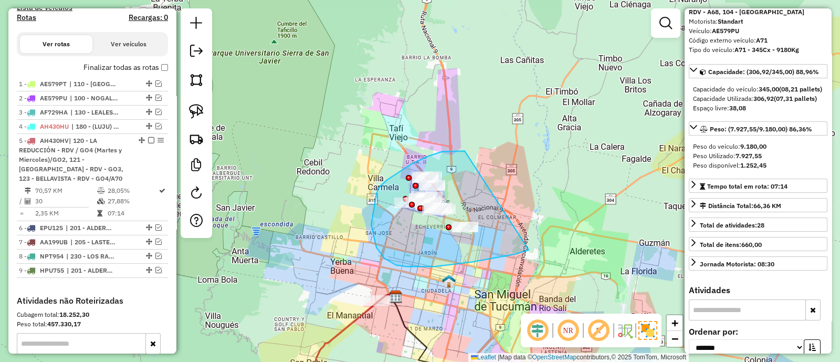
drag, startPoint x: 460, startPoint y: 151, endPoint x: 529, endPoint y: 249, distance: 120.7
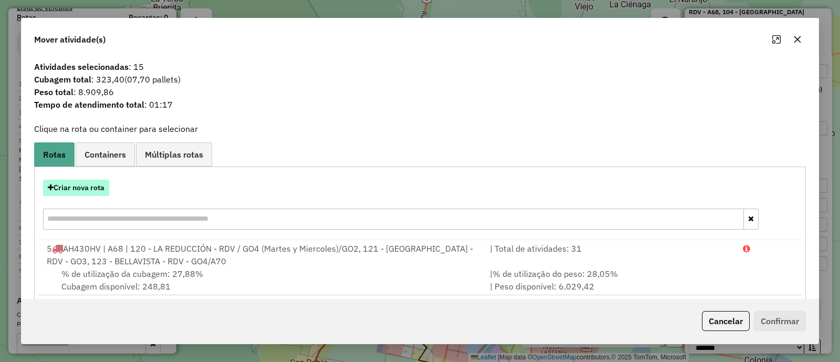
click at [81, 188] on button "Criar nova rota" at bounding box center [76, 188] width 66 height 16
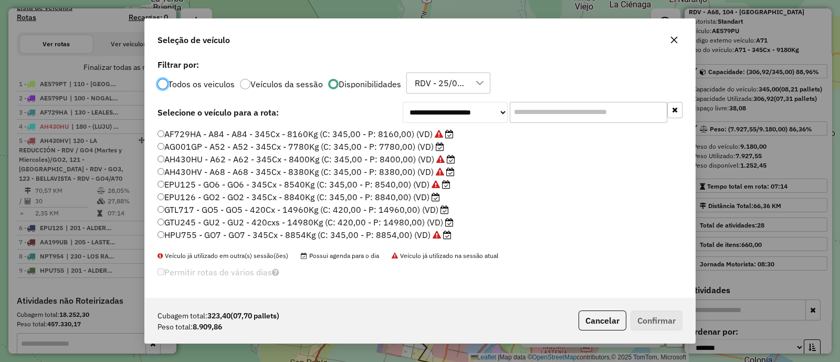
scroll to position [99, 0]
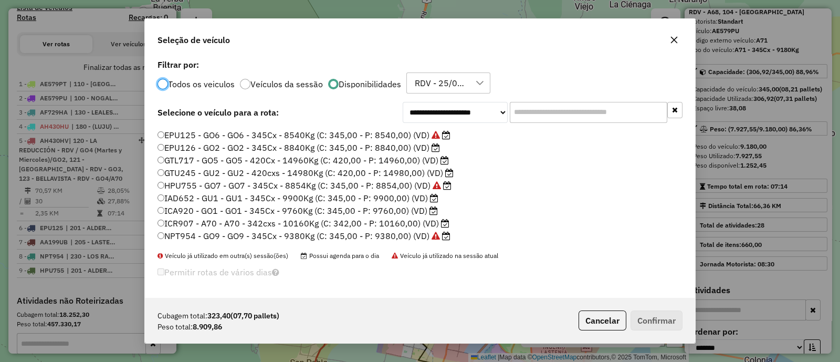
click at [390, 197] on label "IAD652 - GU1 - GU1 - 345Cx - 9900Kg (C: 345,00 - P: 9900,00) (VD)" at bounding box center [298, 198] width 281 height 13
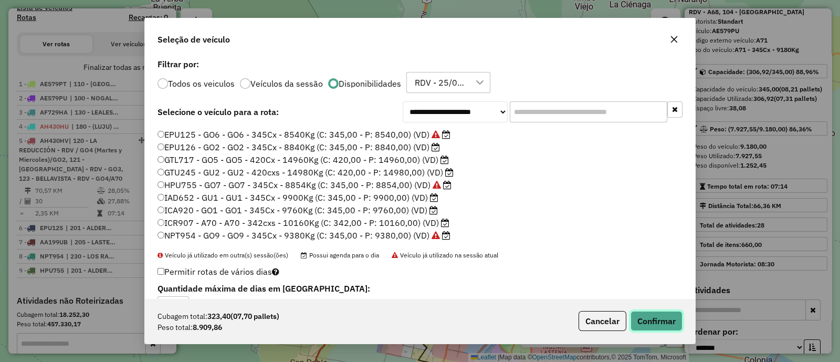
click at [649, 317] on button "Confirmar" at bounding box center [657, 321] width 52 height 20
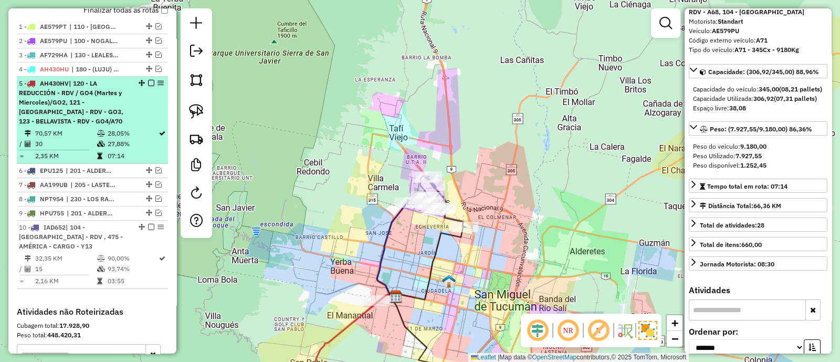
scroll to position [396, 0]
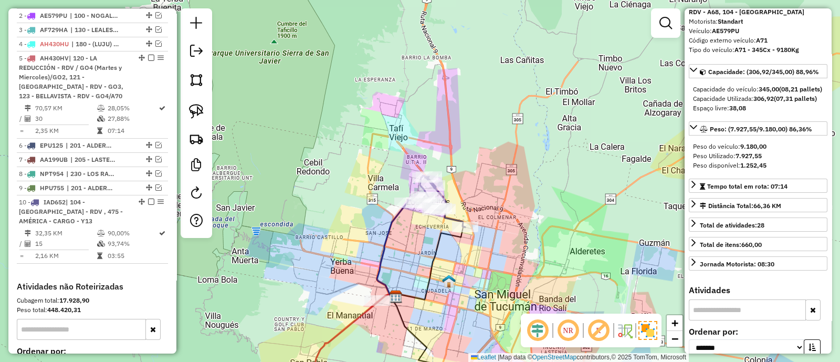
click at [451, 220] on icon at bounding box center [436, 200] width 58 height 51
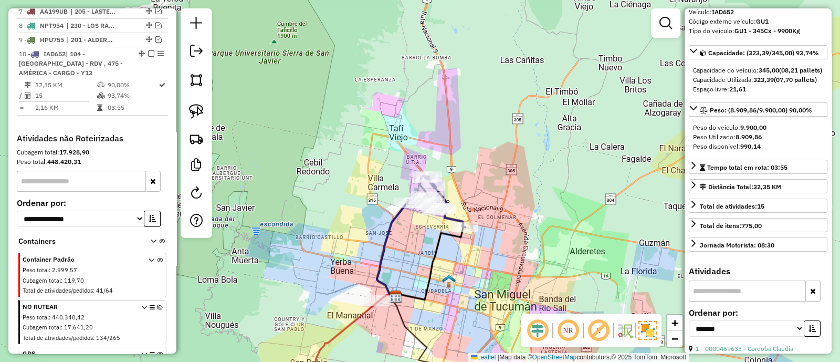
scroll to position [581, 0]
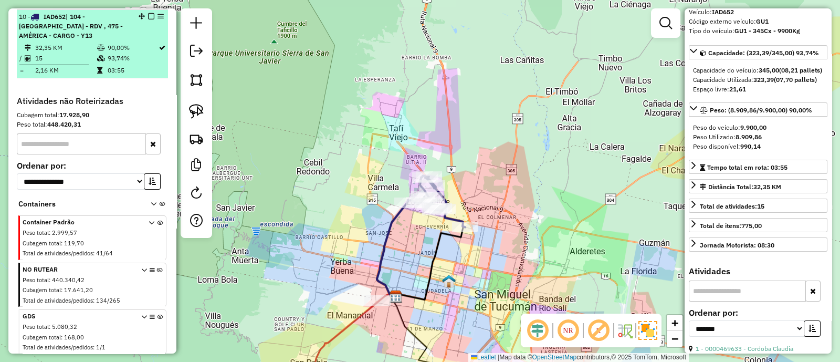
click at [148, 14] on em at bounding box center [151, 16] width 6 height 6
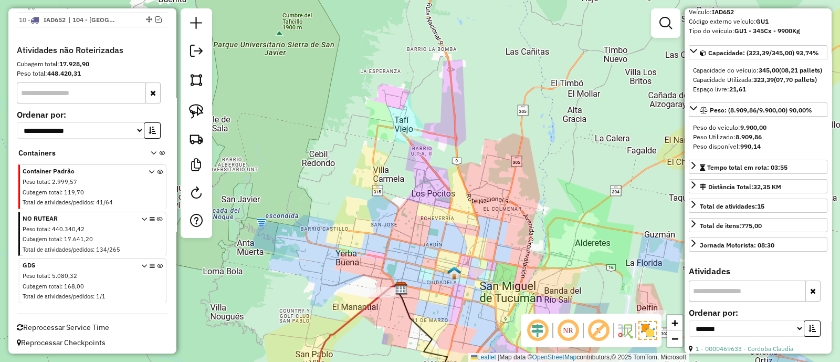
drag, startPoint x: 418, startPoint y: 327, endPoint x: 515, endPoint y: 173, distance: 182.0
click at [448, 285] on icon at bounding box center [421, 337] width 53 height 105
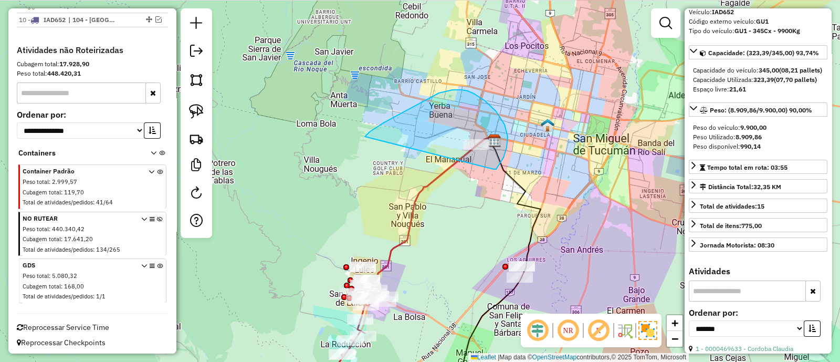
drag, startPoint x: 494, startPoint y: 169, endPoint x: 365, endPoint y: 137, distance: 133.3
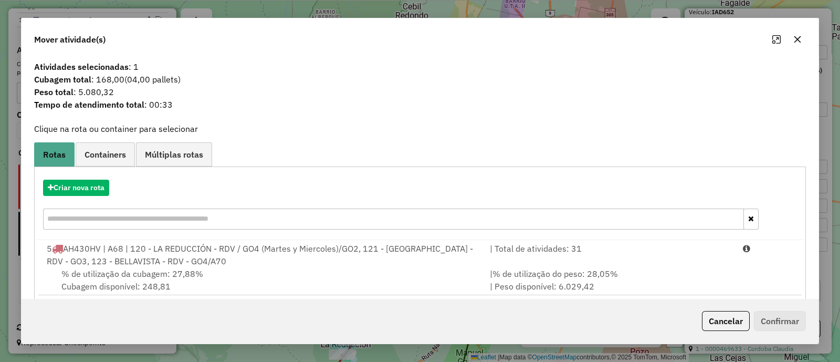
click at [796, 40] on icon "button" at bounding box center [798, 39] width 8 height 8
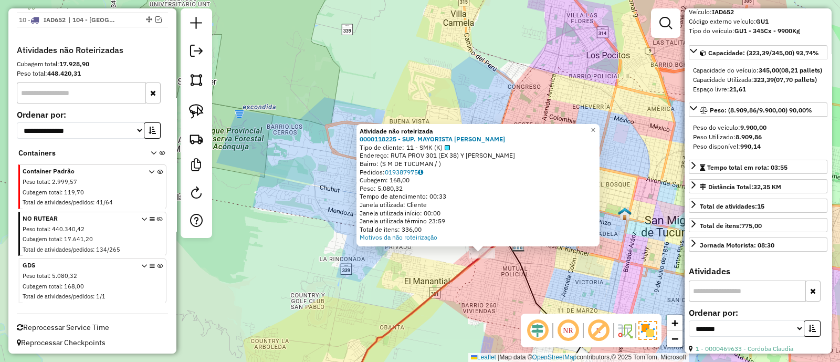
click at [469, 305] on div "Atividade não roteirizada 0000118225 - SUP. MAYORISTA MAKRO S.A. Tipo de client…" at bounding box center [420, 181] width 840 height 362
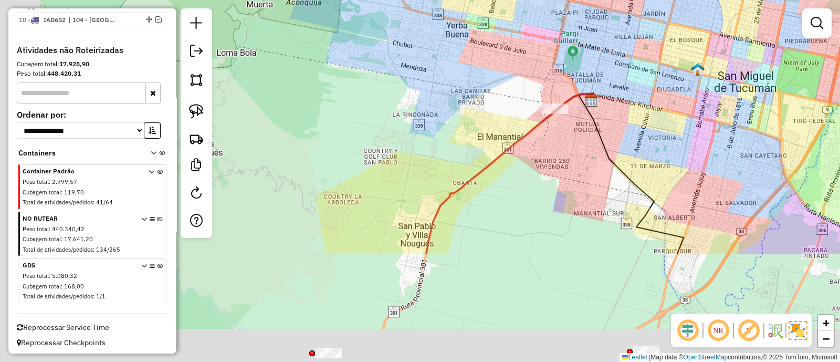
drag, startPoint x: 432, startPoint y: 342, endPoint x: 535, endPoint y: 114, distance: 250.8
click at [535, 117] on div "Janela de atendimento Grade de atendimento Capacidade Transportadoras Veículos …" at bounding box center [420, 181] width 840 height 362
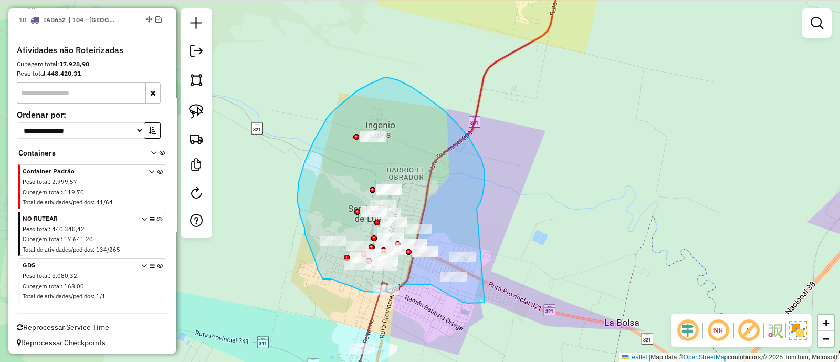
drag, startPoint x: 483, startPoint y: 195, endPoint x: 485, endPoint y: 303, distance: 107.2
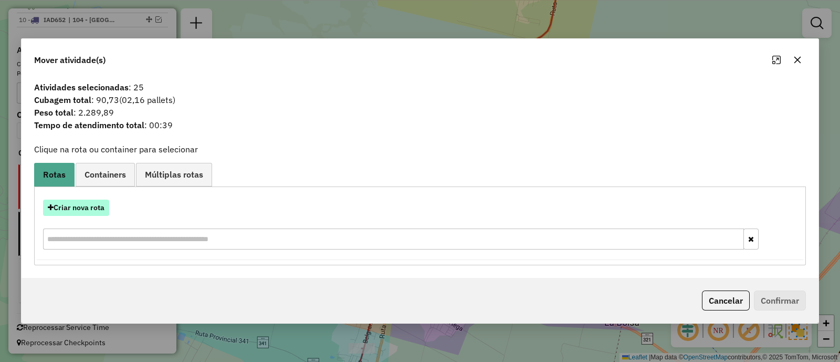
click at [90, 211] on button "Criar nova rota" at bounding box center [76, 208] width 66 height 16
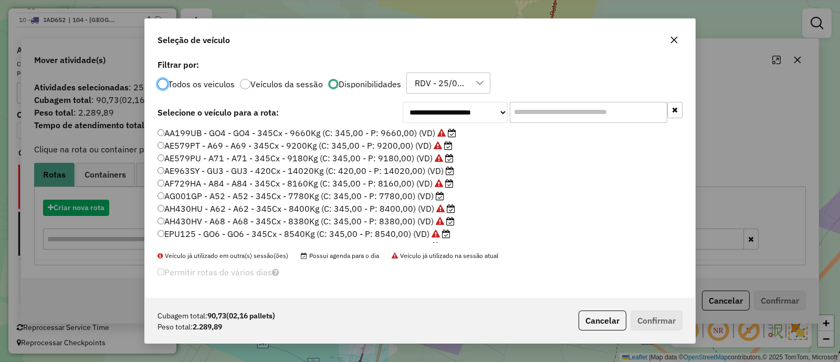
scroll to position [5, 3]
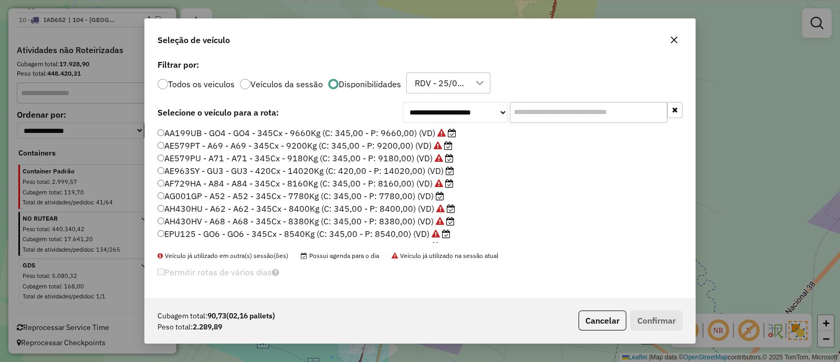
click at [394, 194] on label "AG001GP - A52 - A52 - 345Cx - 7780Kg (C: 345,00 - P: 7780,00) (VD)" at bounding box center [301, 196] width 287 height 13
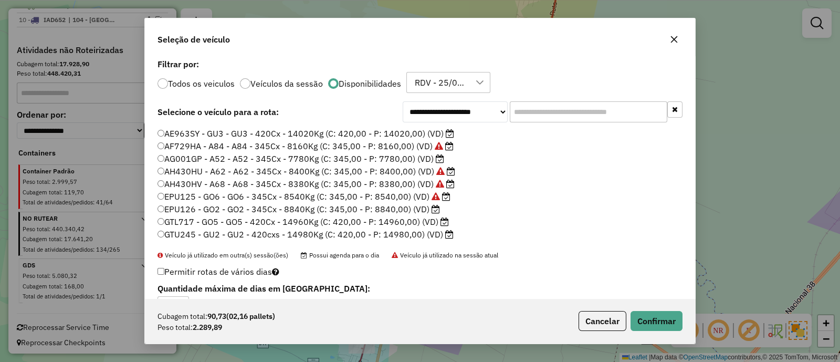
scroll to position [65, 0]
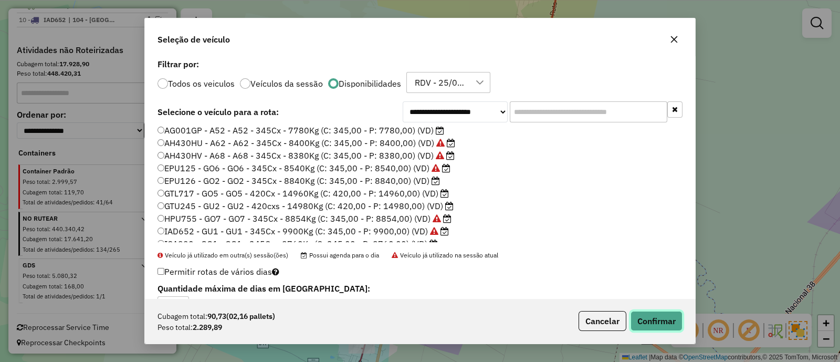
click at [672, 325] on button "Confirmar" at bounding box center [657, 321] width 52 height 20
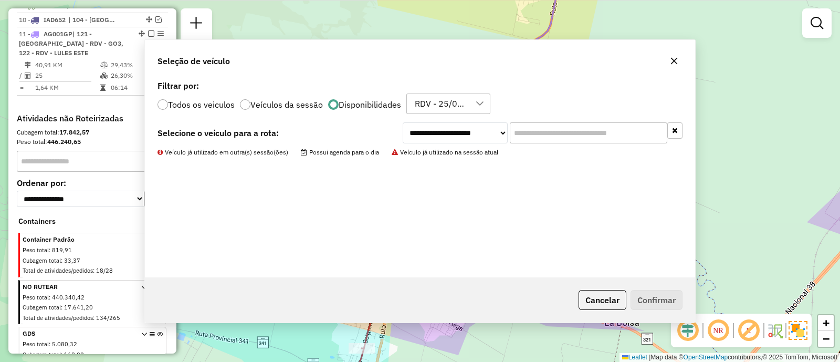
scroll to position [581, 0]
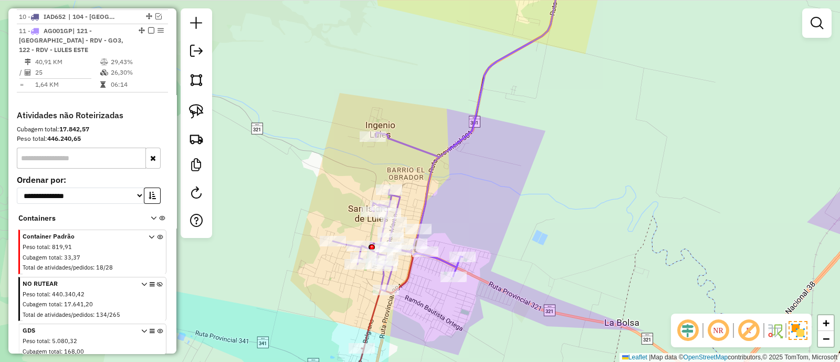
click at [427, 206] on icon at bounding box center [398, 211] width 130 height 159
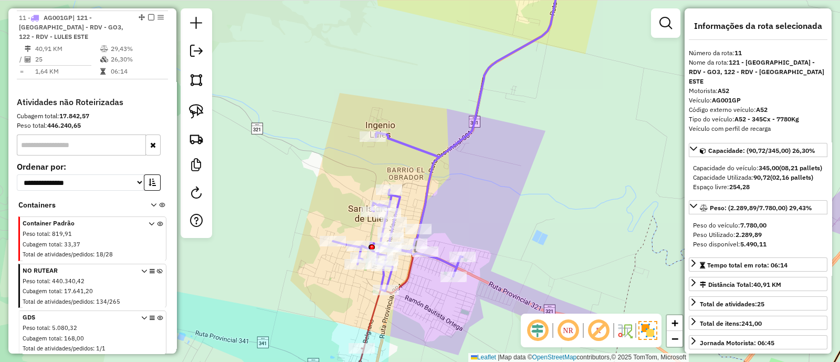
scroll to position [596, 0]
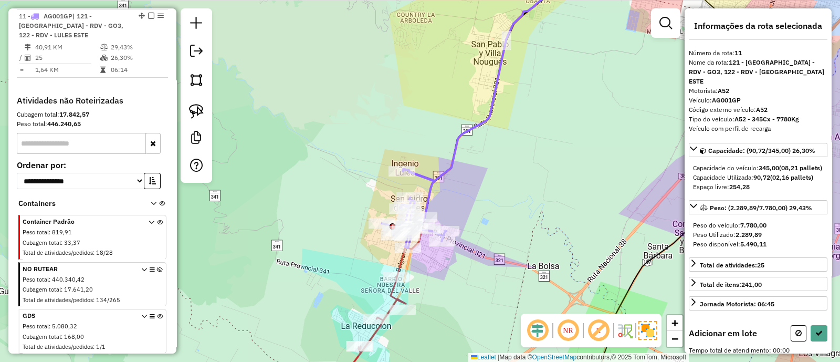
drag, startPoint x: 548, startPoint y: 143, endPoint x: 413, endPoint y: 306, distance: 212.2
click at [414, 306] on div "Janela de atendimento Grade de atendimento Capacidade Transportadoras Veículos …" at bounding box center [420, 181] width 840 height 362
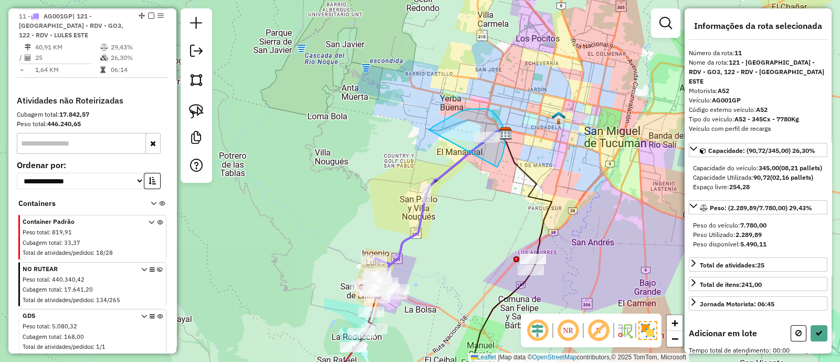
drag, startPoint x: 497, startPoint y: 167, endPoint x: 429, endPoint y: 130, distance: 77.8
click at [818, 341] on button at bounding box center [819, 333] width 17 height 16
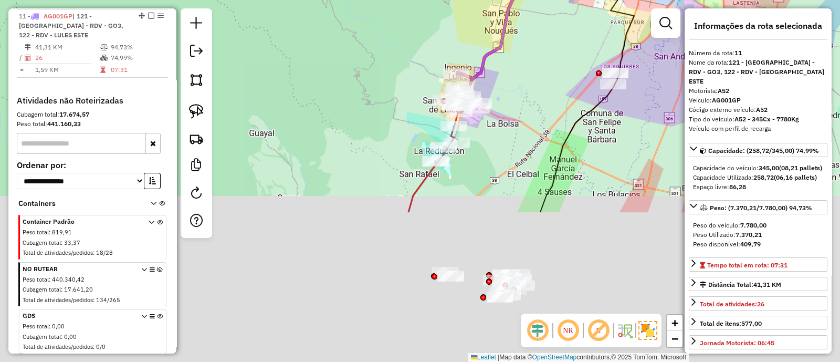
drag, startPoint x: 431, startPoint y: 289, endPoint x: 514, endPoint y: 93, distance: 213.3
click at [514, 93] on div "Janela de atendimento Grade de atendimento Capacidade Transportadoras Veículos …" at bounding box center [420, 181] width 840 height 362
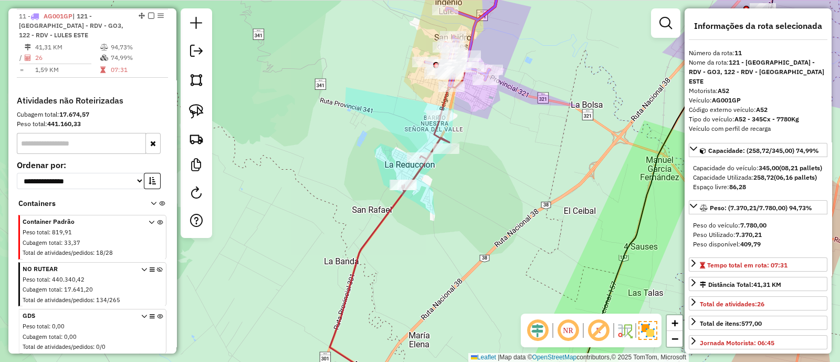
click at [383, 213] on icon at bounding box center [390, 257] width 120 height 283
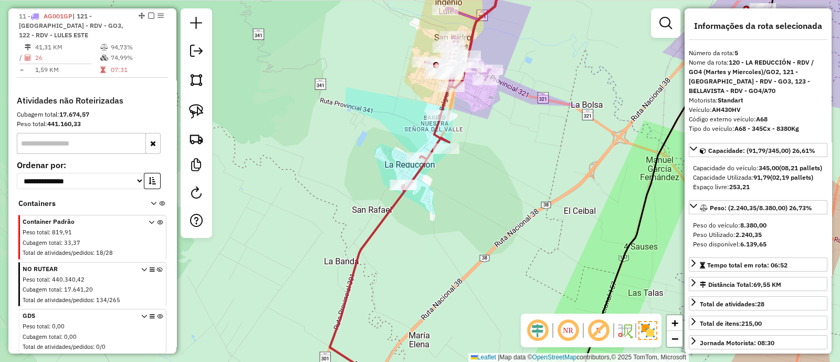
scroll to position [438, 0]
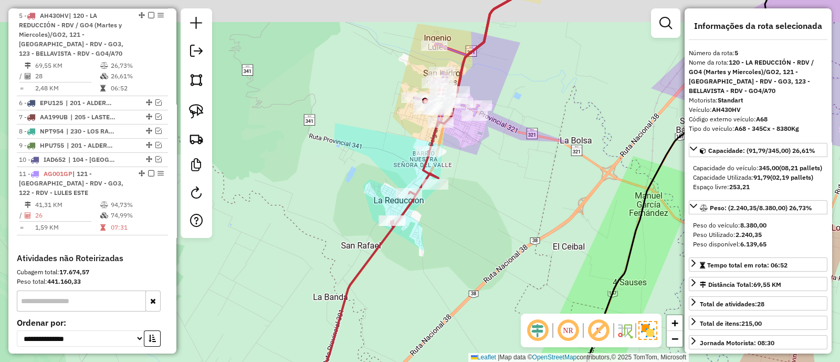
drag, startPoint x: 491, startPoint y: 127, endPoint x: 460, endPoint y: 207, distance: 86.1
click at [472, 206] on div "Janela de atendimento Grade de atendimento Capacidade Transportadoras Veículos …" at bounding box center [420, 181] width 840 height 362
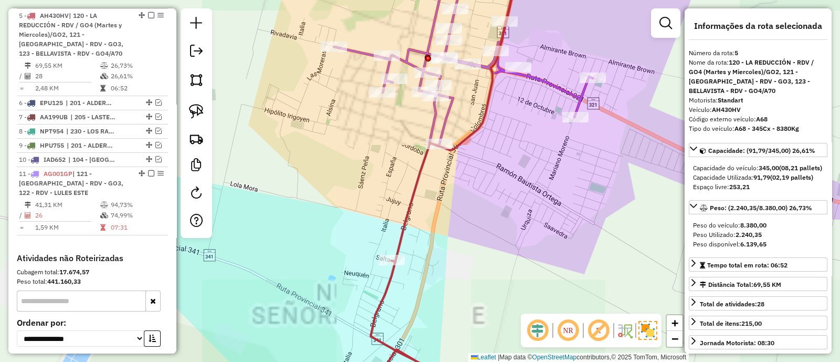
drag, startPoint x: 551, startPoint y: 145, endPoint x: 487, endPoint y: 202, distance: 85.2
click at [487, 202] on div "Janela de atendimento Grade de atendimento Capacidade Transportadoras Veículos …" at bounding box center [420, 181] width 840 height 362
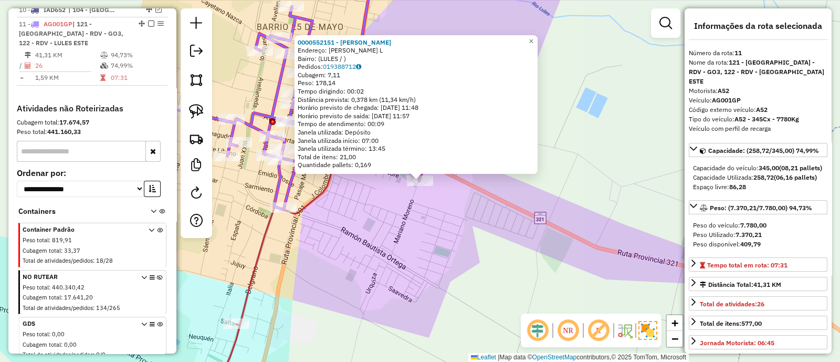
scroll to position [596, 0]
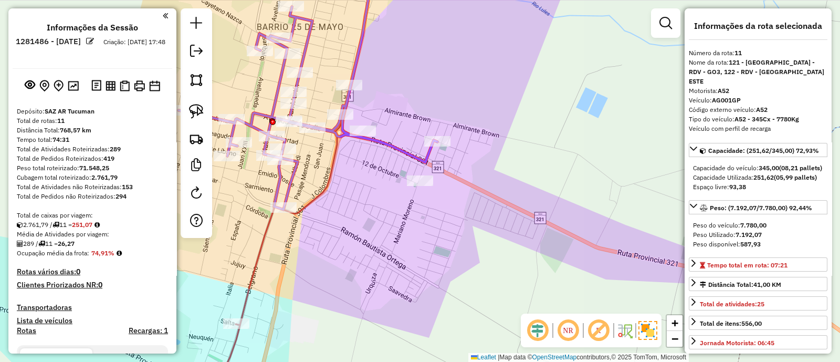
scroll to position [596, 0]
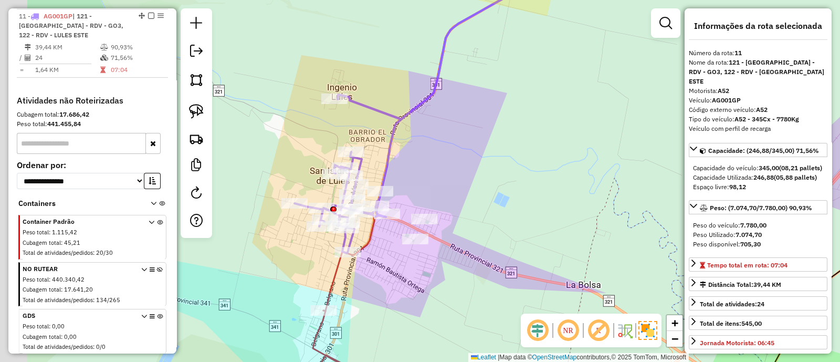
drag, startPoint x: 361, startPoint y: 256, endPoint x: 402, endPoint y: 256, distance: 40.4
click at [402, 256] on div "Janela de atendimento Grade de atendimento Capacidade Transportadoras Veículos …" at bounding box center [420, 181] width 840 height 362
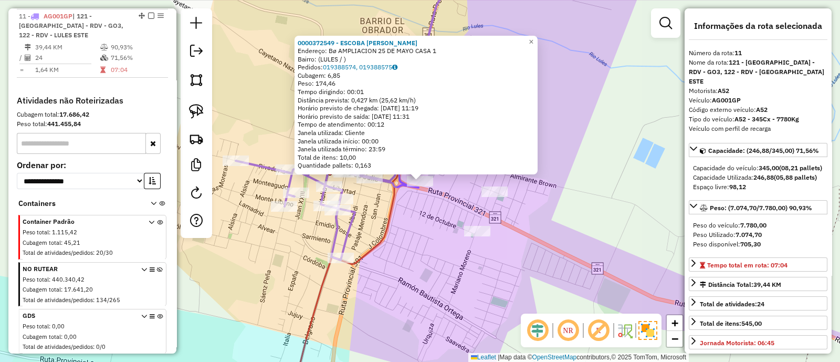
click at [404, 290] on div "0000372549 - ESCOBA [PERSON_NAME]: Bø AMPLIACION 25 DE MAYO CASA 1 Bairro: (LUL…" at bounding box center [420, 181] width 840 height 362
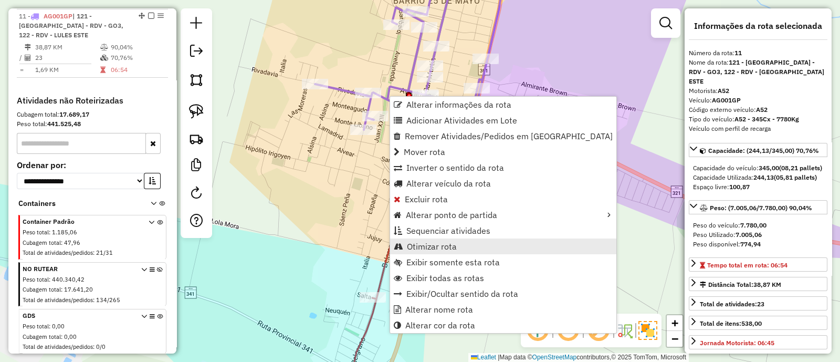
click at [422, 245] on span "Otimizar rota" at bounding box center [432, 246] width 50 height 8
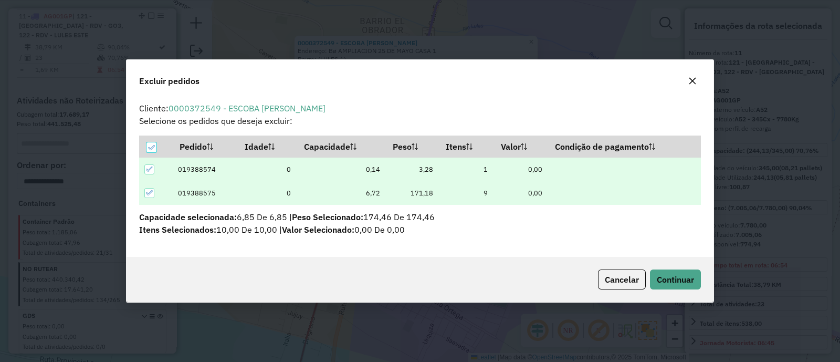
scroll to position [0, 0]
click at [654, 279] on button "Continuar" at bounding box center [675, 279] width 51 height 20
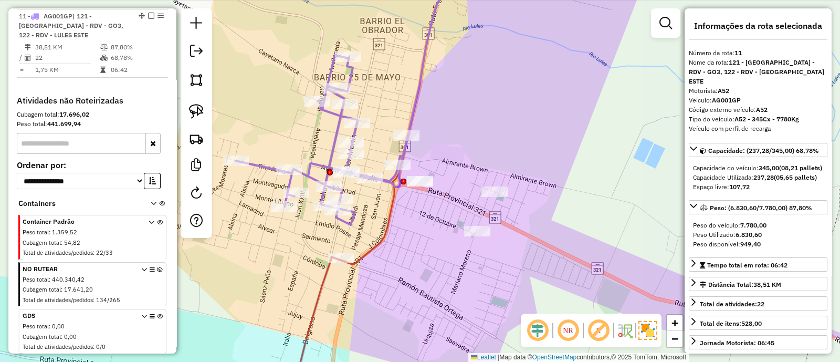
click at [411, 254] on div "Janela de atendimento Grade de atendimento Capacidade Transportadoras Veículos …" at bounding box center [420, 181] width 840 height 362
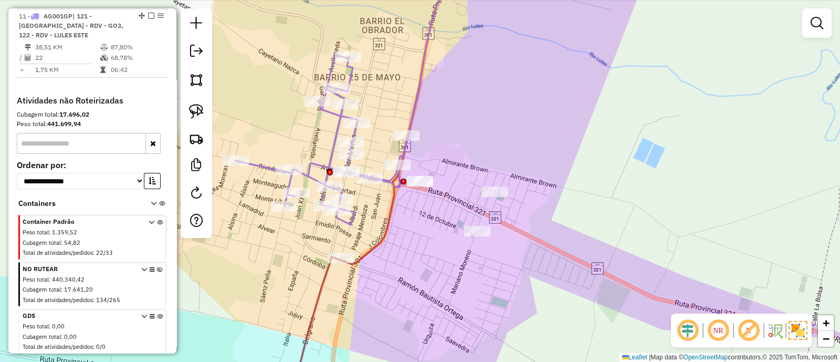
click at [414, 99] on icon at bounding box center [360, 94] width 248 height 261
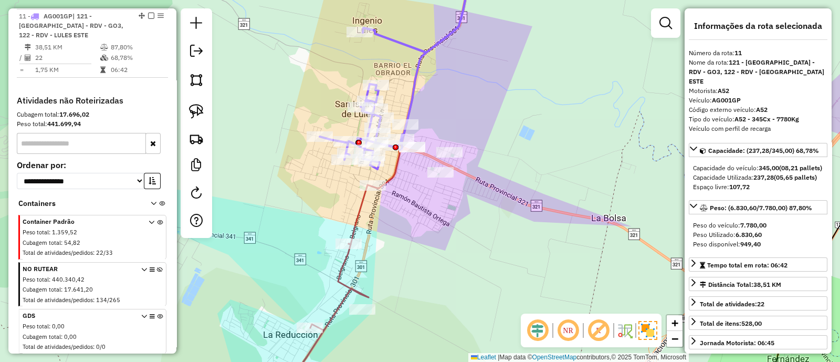
drag, startPoint x: 462, startPoint y: 83, endPoint x: 422, endPoint y: 187, distance: 111.4
click at [423, 186] on div "Janela de atendimento Grade de atendimento Capacidade Transportadoras Veículos …" at bounding box center [420, 181] width 840 height 362
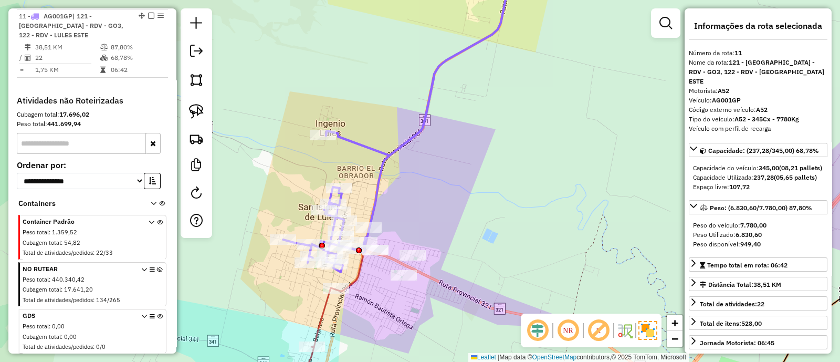
click at [381, 151] on icon at bounding box center [398, 118] width 230 height 308
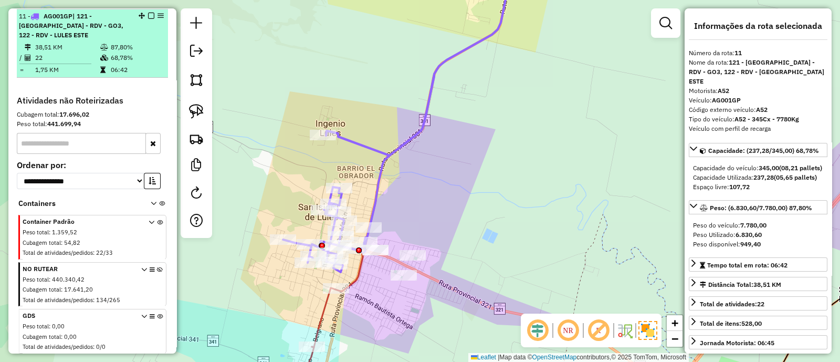
click at [148, 13] on em at bounding box center [151, 16] width 6 height 6
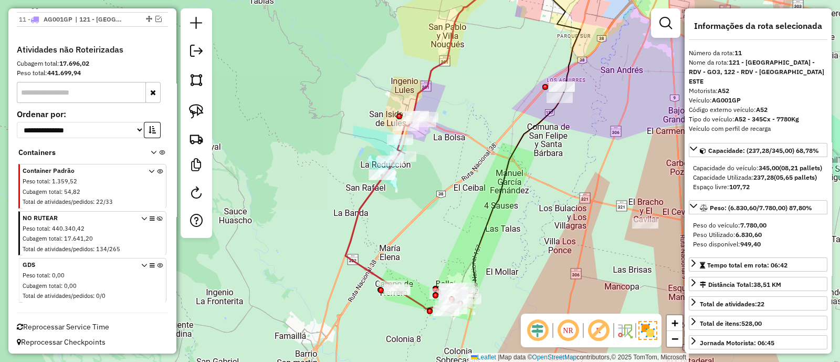
click at [364, 201] on icon at bounding box center [410, 227] width 128 height 174
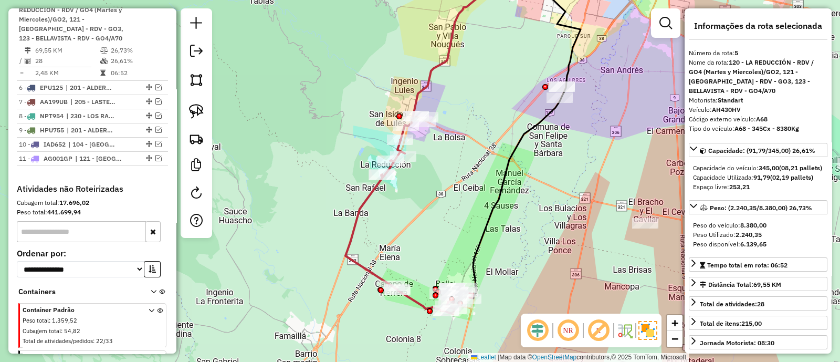
scroll to position [438, 0]
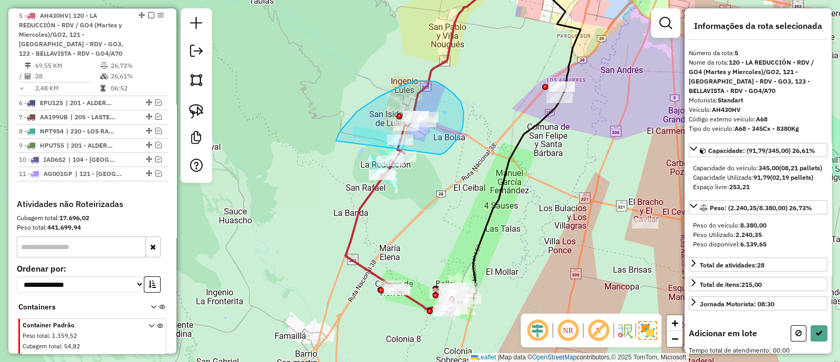
drag, startPoint x: 441, startPoint y: 154, endPoint x: 336, endPoint y: 141, distance: 105.9
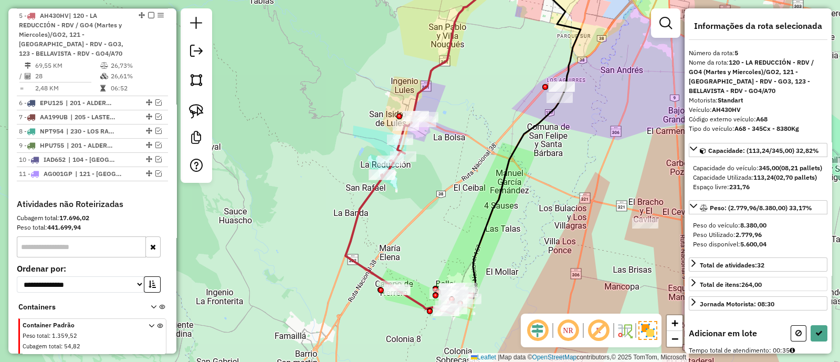
scroll to position [65, 0]
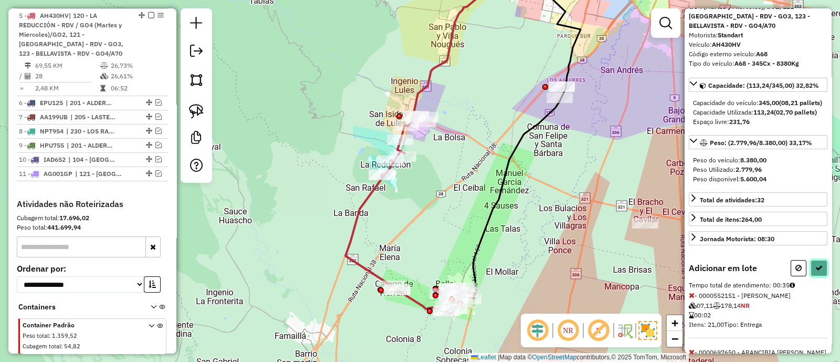
click at [816, 272] on icon at bounding box center [819, 267] width 7 height 7
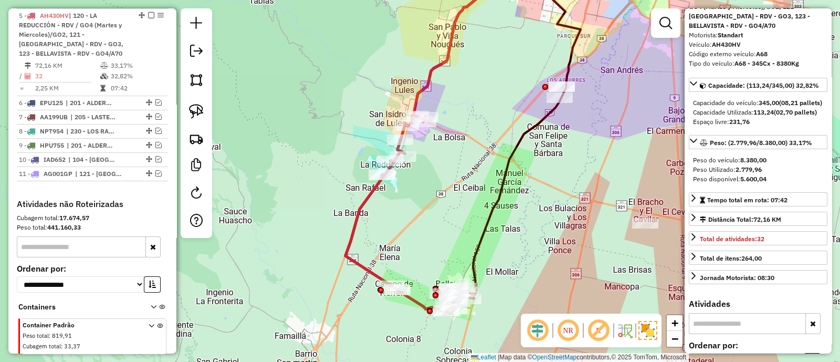
click at [360, 206] on icon at bounding box center [410, 215] width 128 height 198
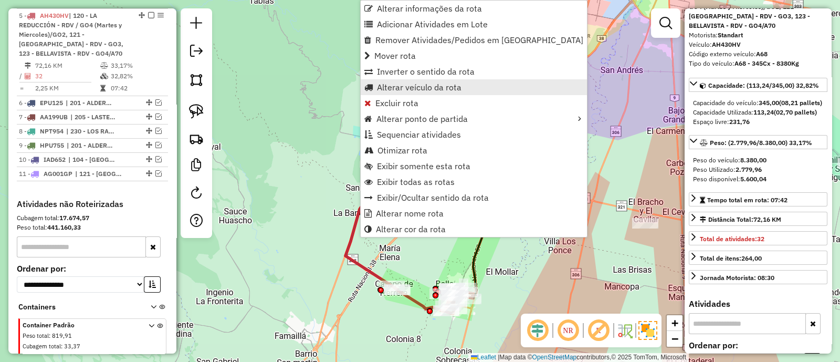
click at [398, 85] on span "Alterar veículo da rota" at bounding box center [419, 87] width 85 height 8
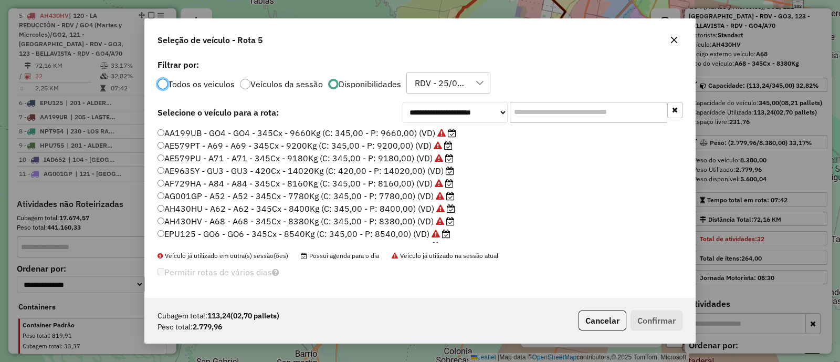
scroll to position [5, 3]
click at [674, 35] on button "button" at bounding box center [674, 40] width 17 height 17
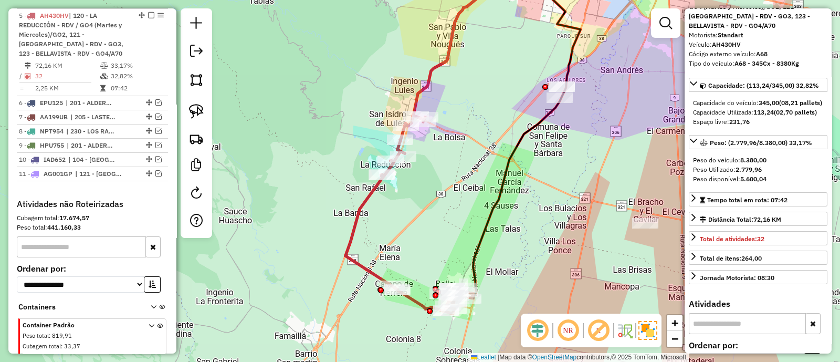
click at [361, 192] on div "Janela de atendimento Grade de atendimento Capacidade Transportadoras Veículos …" at bounding box center [420, 181] width 840 height 362
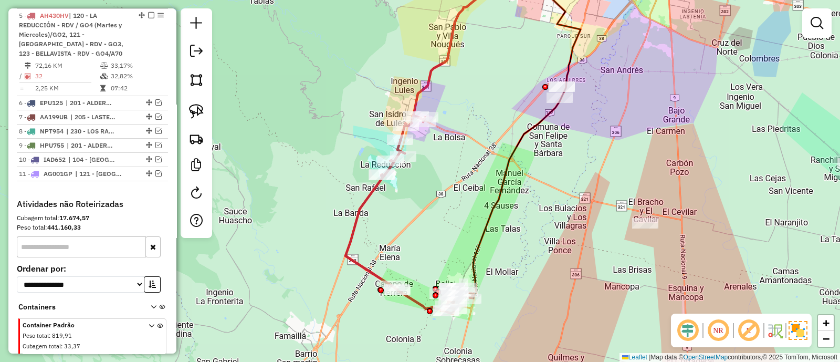
click at [369, 194] on icon at bounding box center [410, 215] width 128 height 198
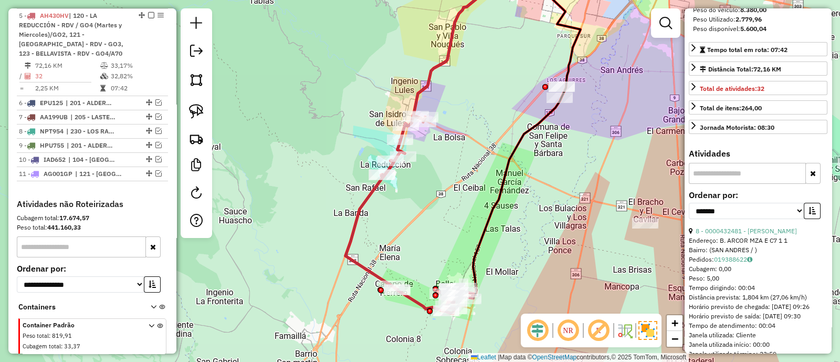
scroll to position [262, 0]
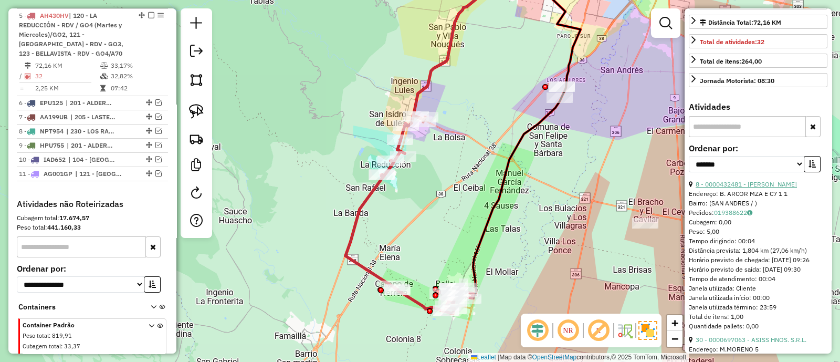
click at [756, 188] on link "8 - 0000432481 - JIMENEZ NELIDA MARGARITA" at bounding box center [746, 184] width 101 height 8
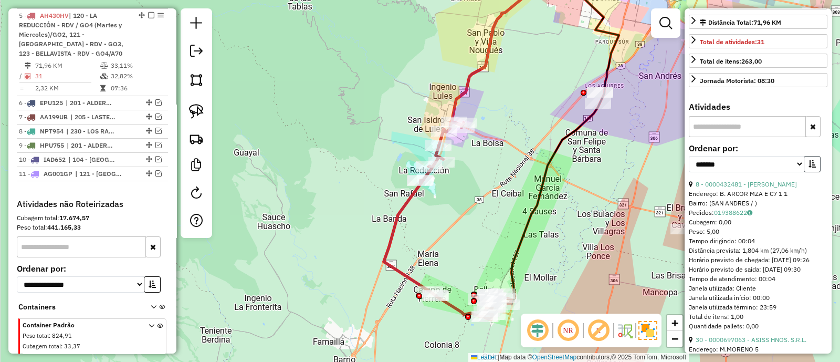
click at [809, 168] on icon "button" at bounding box center [812, 163] width 7 height 7
click at [758, 188] on link "29 - 0000697063 - ASISS HNOS. S.R.L." at bounding box center [751, 184] width 111 height 8
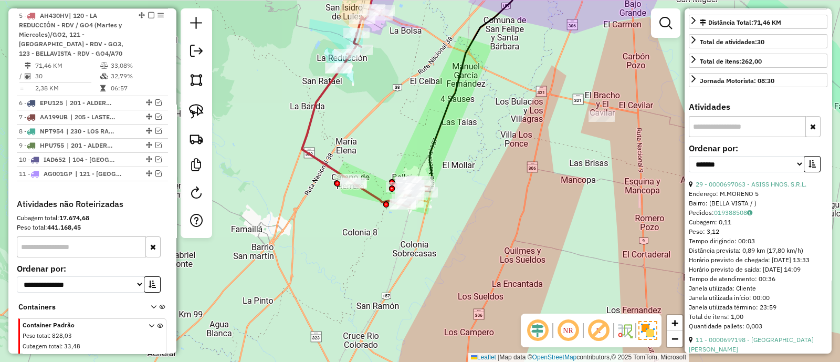
scroll to position [0, 0]
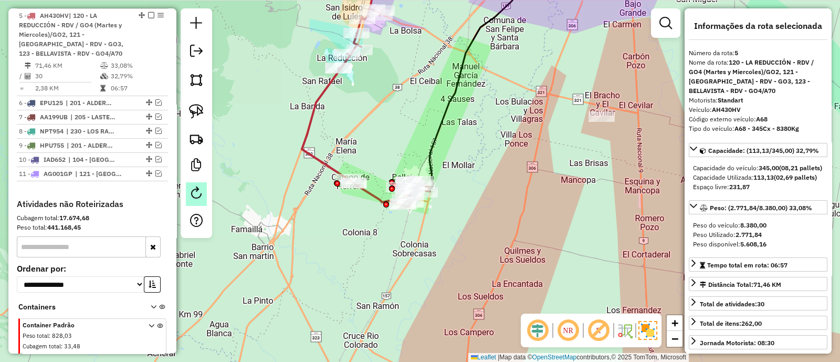
click at [188, 188] on link at bounding box center [196, 194] width 21 height 24
select select "*"
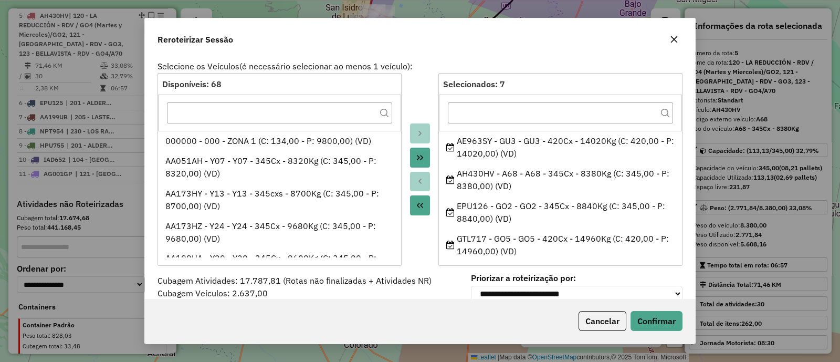
click at [671, 43] on icon "button" at bounding box center [674, 39] width 7 height 7
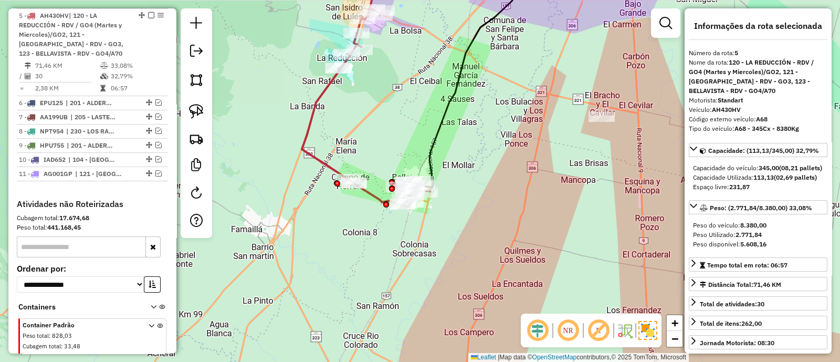
click at [309, 130] on icon at bounding box center [366, 108] width 128 height 198
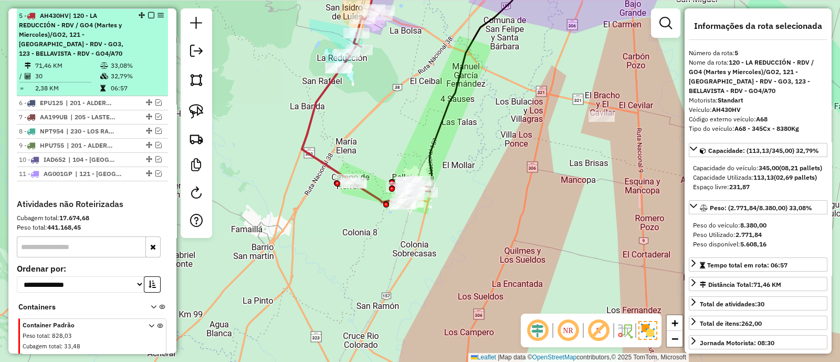
click at [139, 34] on div "5 - AH430HV | 120 - LA REDUCCIÓN - RDV / GO4 (Martes y Miercoles)/GO2, 121 - LU…" at bounding box center [92, 34] width 147 height 47
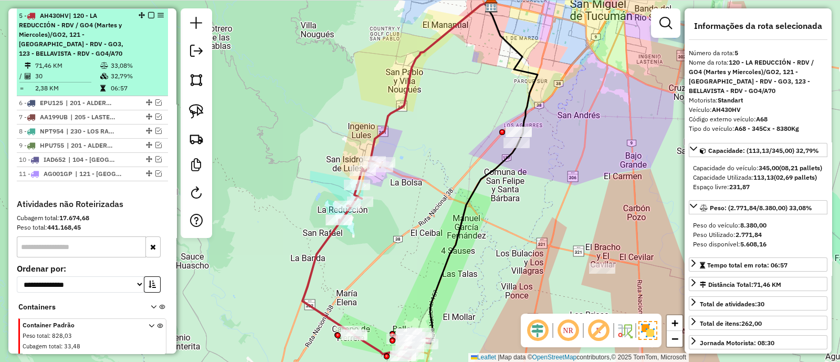
click at [148, 14] on em at bounding box center [151, 15] width 6 height 6
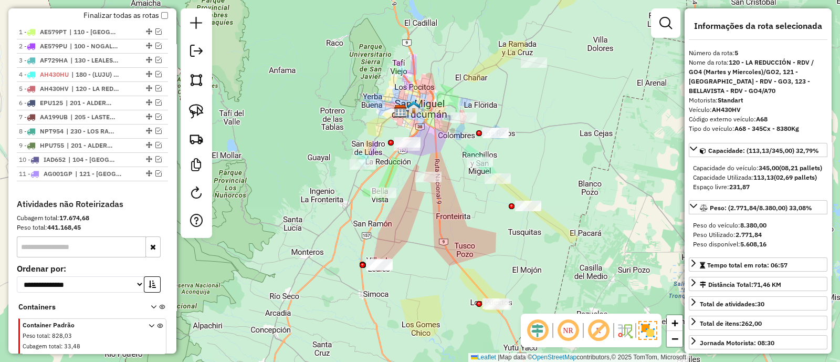
drag, startPoint x: 387, startPoint y: 133, endPoint x: 363, endPoint y: 147, distance: 26.8
click at [360, 142] on div "Janela de atendimento Grade de atendimento Capacidade Transportadoras Veículos …" at bounding box center [420, 181] width 840 height 362
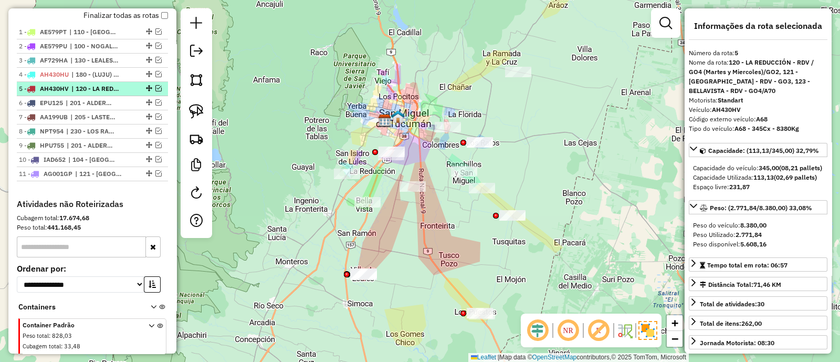
click at [155, 88] on em at bounding box center [158, 88] width 6 height 6
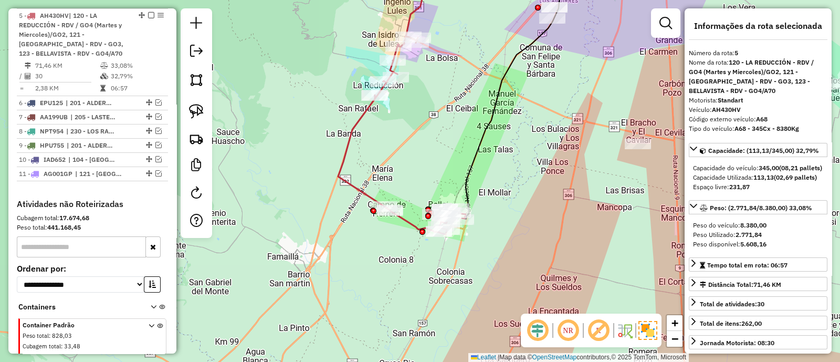
drag, startPoint x: 422, startPoint y: 120, endPoint x: 410, endPoint y: 129, distance: 15.4
click at [410, 129] on div "Janela de atendimento Grade de atendimento Capacidade Transportadoras Veículos …" at bounding box center [420, 181] width 840 height 362
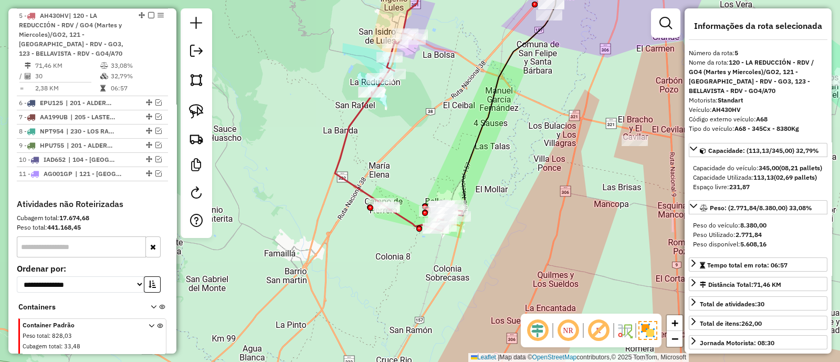
click at [355, 121] on icon at bounding box center [399, 132] width 128 height 198
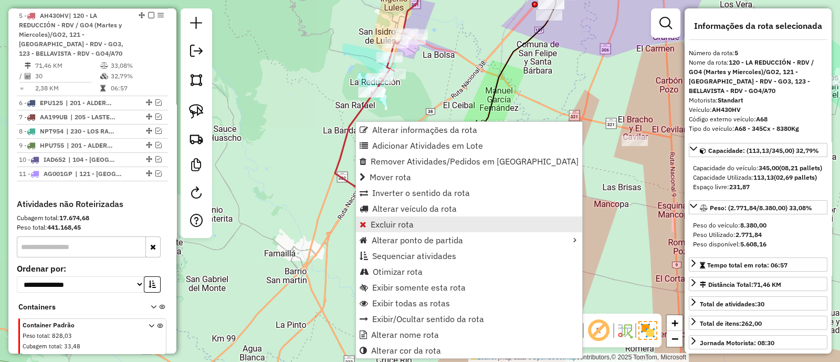
click at [405, 220] on span "Excluir rota" at bounding box center [392, 224] width 43 height 8
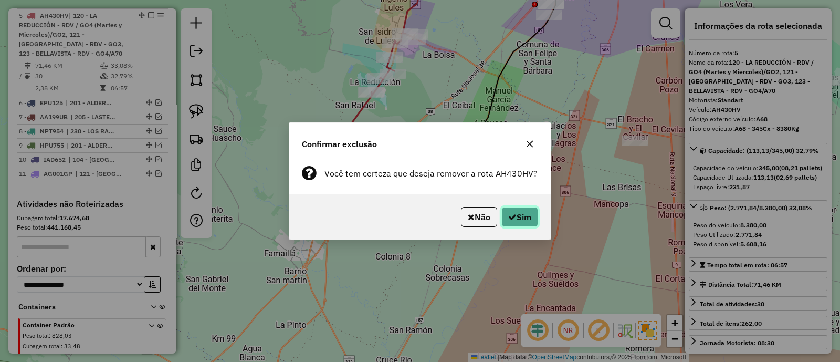
click at [525, 220] on button "Sim" at bounding box center [520, 217] width 37 height 20
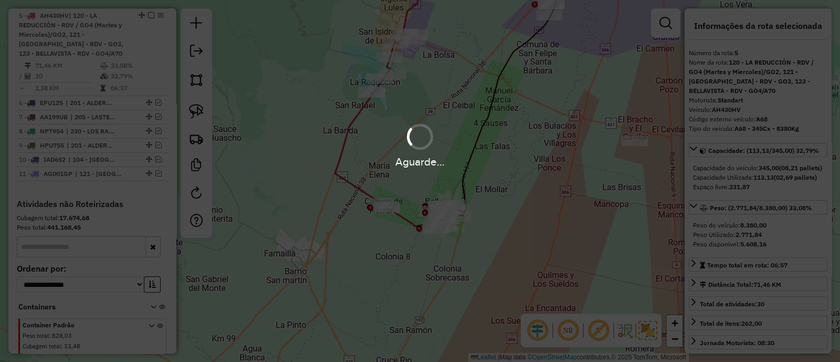
scroll to position [351, 0]
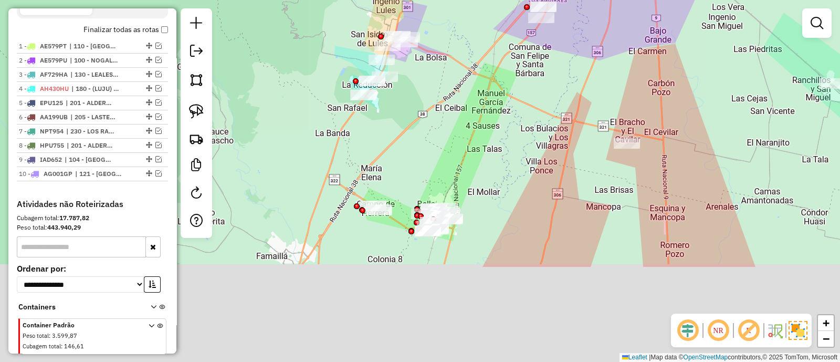
drag, startPoint x: 401, startPoint y: 226, endPoint x: 399, endPoint y: 98, distance: 127.6
click at [401, 101] on div "Janela de atendimento Grade de atendimento Capacidade Transportadoras Veículos …" at bounding box center [420, 181] width 840 height 362
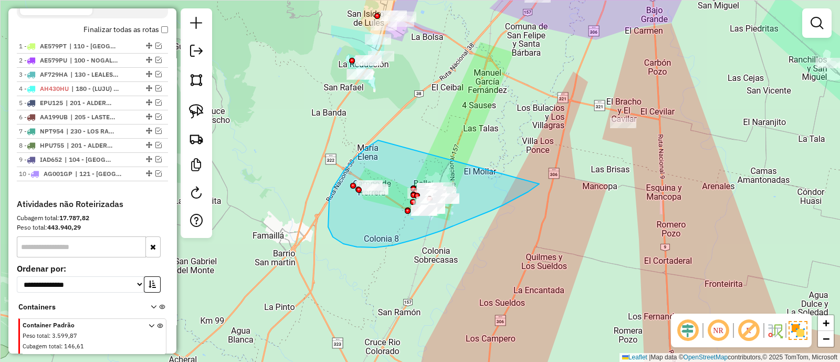
drag, startPoint x: 375, startPoint y: 142, endPoint x: 539, endPoint y: 184, distance: 170.1
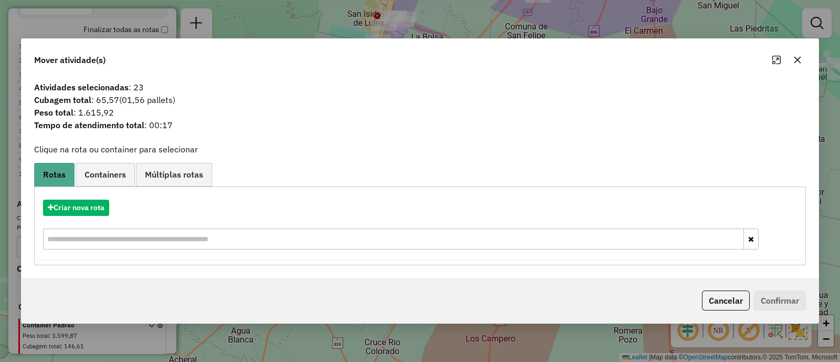
click at [794, 62] on icon "button" at bounding box center [798, 60] width 8 height 8
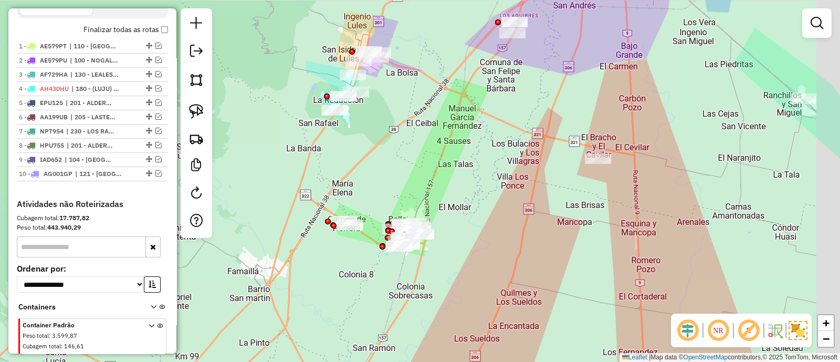
drag, startPoint x: 481, startPoint y: 126, endPoint x: 460, endPoint y: 171, distance: 49.6
click at [462, 165] on div "Janela de atendimento Grade de atendimento Capacidade Transportadoras Veículos …" at bounding box center [420, 181] width 840 height 362
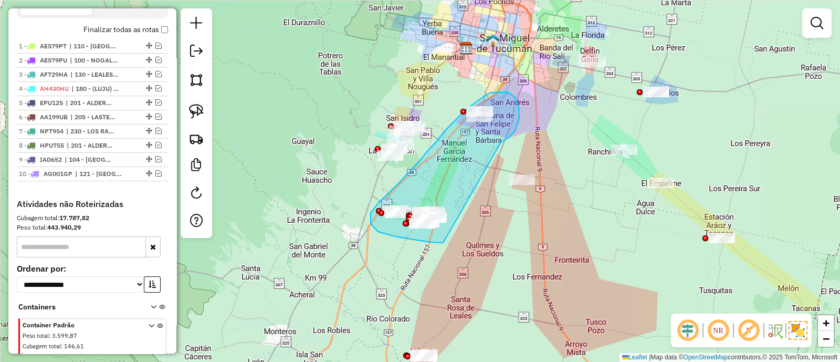
drag, startPoint x: 509, startPoint y: 138, endPoint x: 445, endPoint y: 243, distance: 122.8
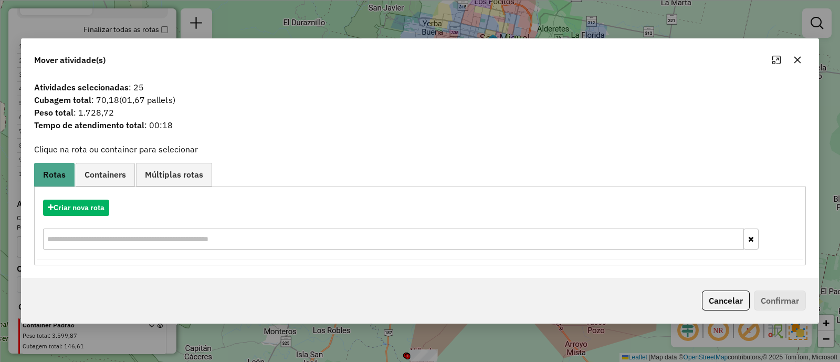
click at [795, 59] on icon "button" at bounding box center [798, 60] width 8 height 8
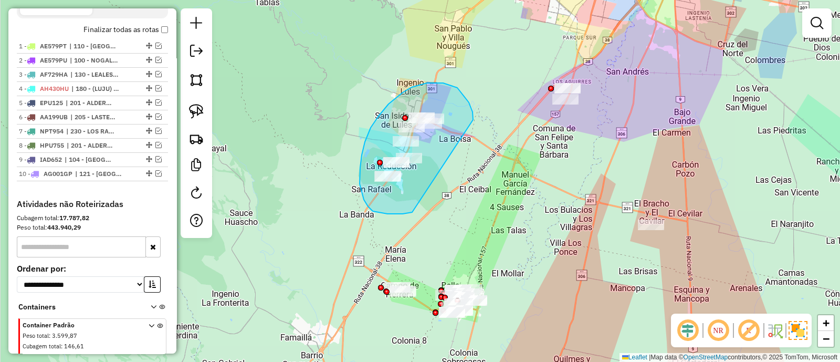
drag, startPoint x: 473, startPoint y: 120, endPoint x: 420, endPoint y: 210, distance: 104.8
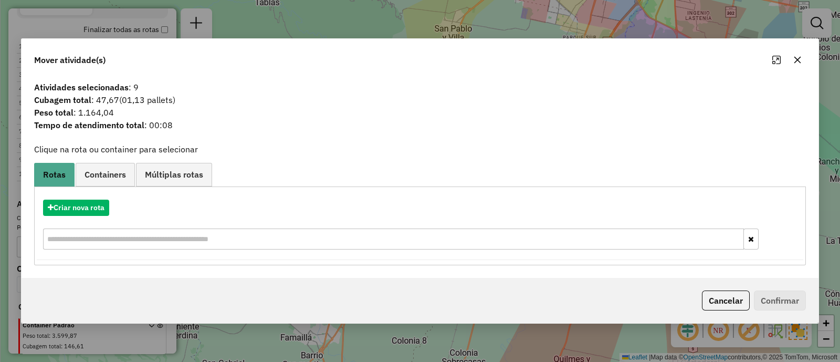
click at [800, 54] on button "button" at bounding box center [797, 59] width 17 height 17
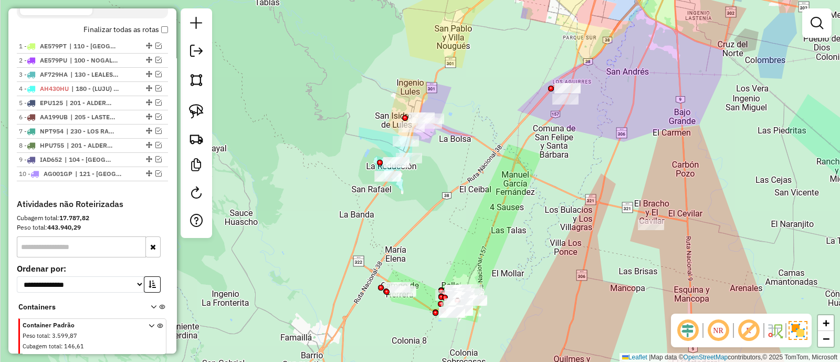
drag, startPoint x: 477, startPoint y: 256, endPoint x: 469, endPoint y: 248, distance: 11.1
click at [475, 251] on div "Janela de atendimento Grade de atendimento Capacidade Transportadoras Veículos …" at bounding box center [420, 181] width 840 height 362
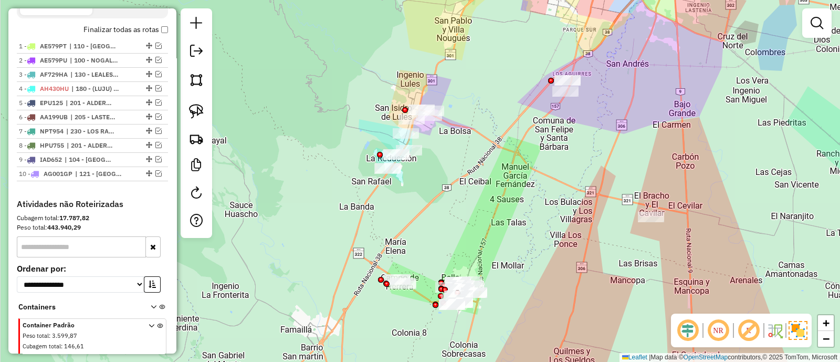
click at [490, 214] on div "Janela de atendimento Grade de atendimento Capacidade Transportadoras Veículos …" at bounding box center [420, 181] width 840 height 362
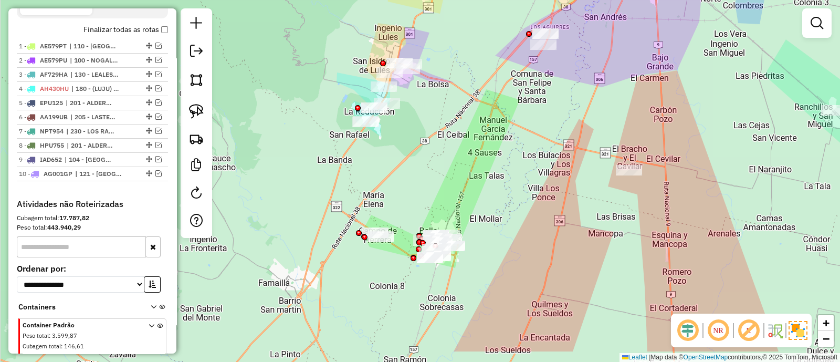
drag, startPoint x: 484, startPoint y: 224, endPoint x: 461, endPoint y: 178, distance: 51.4
click at [461, 178] on div "Janela de atendimento Grade de atendimento Capacidade Transportadoras Veículos …" at bounding box center [420, 181] width 840 height 362
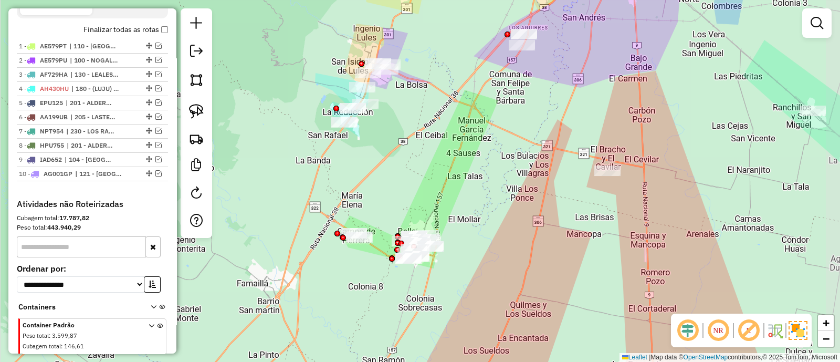
drag, startPoint x: 458, startPoint y: 178, endPoint x: 433, endPoint y: 178, distance: 24.2
click at [433, 178] on div "Janela de atendimento Grade de atendimento Capacidade Transportadoras Veículos …" at bounding box center [420, 181] width 840 height 362
drag, startPoint x: 402, startPoint y: 107, endPoint x: 317, endPoint y: 147, distance: 93.8
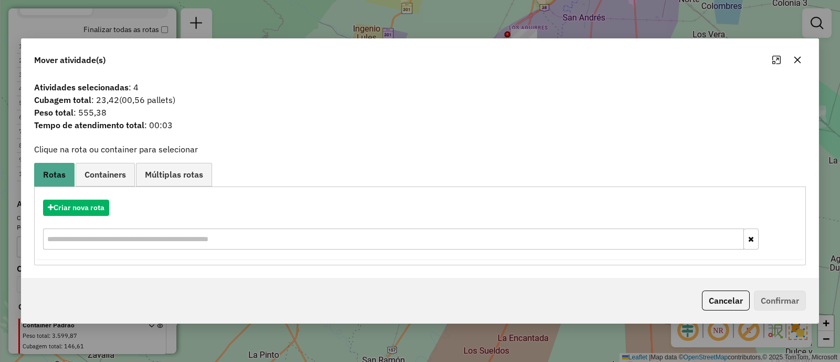
click at [799, 63] on icon "button" at bounding box center [798, 60] width 8 height 8
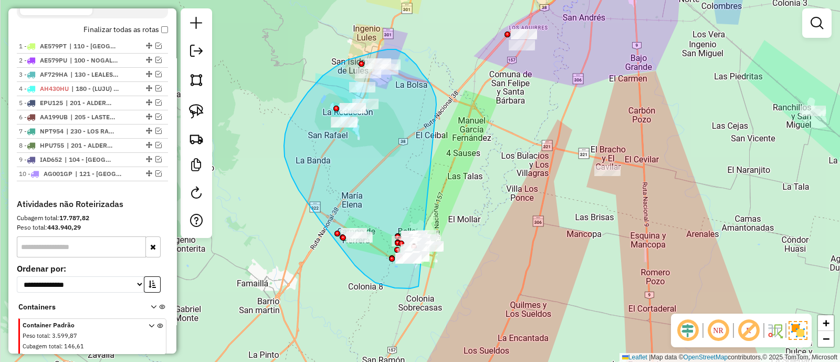
drag, startPoint x: 436, startPoint y: 105, endPoint x: 461, endPoint y: 273, distance: 169.8
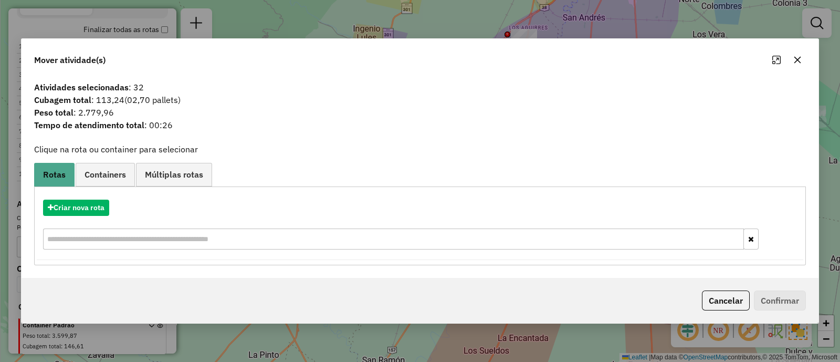
click at [801, 58] on icon "button" at bounding box center [798, 60] width 8 height 8
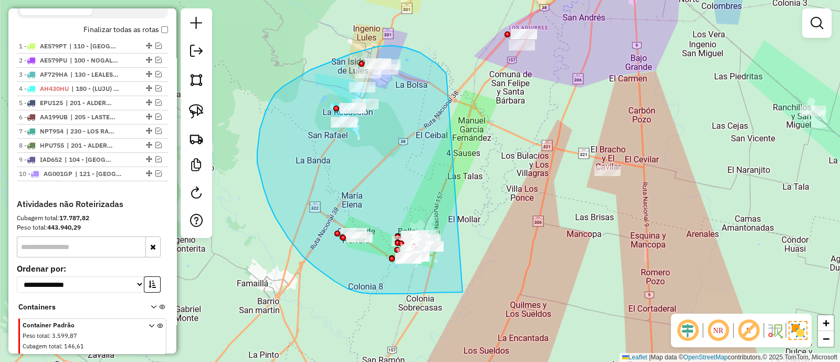
drag, startPoint x: 407, startPoint y: 48, endPoint x: 463, endPoint y: 292, distance: 250.5
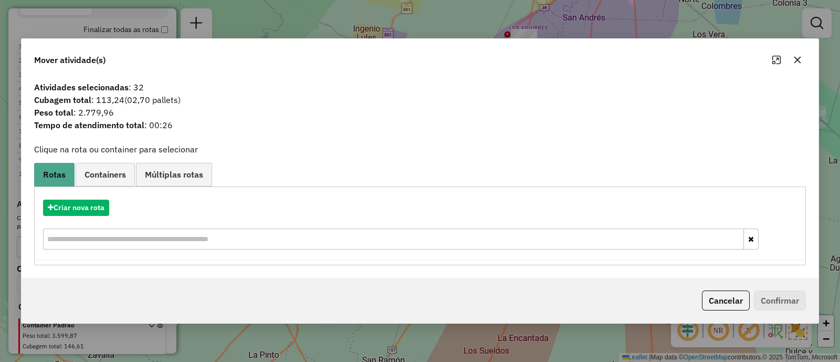
click at [802, 60] on icon "button" at bounding box center [798, 60] width 8 height 8
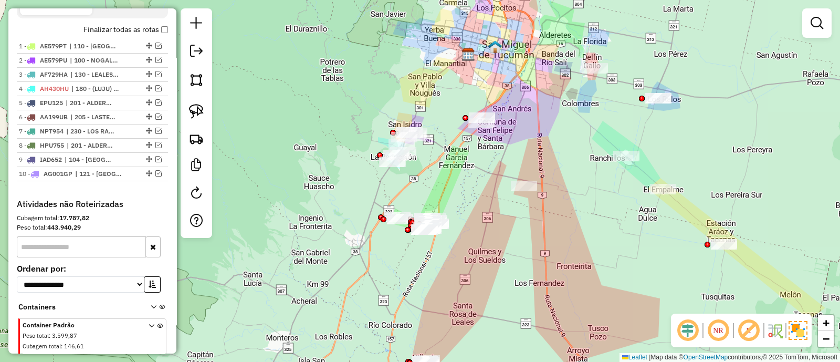
drag, startPoint x: 516, startPoint y: 201, endPoint x: 369, endPoint y: 198, distance: 147.1
click at [369, 198] on div "Janela de atendimento Grade de atendimento Capacidade Transportadoras Veículos …" at bounding box center [420, 181] width 840 height 362
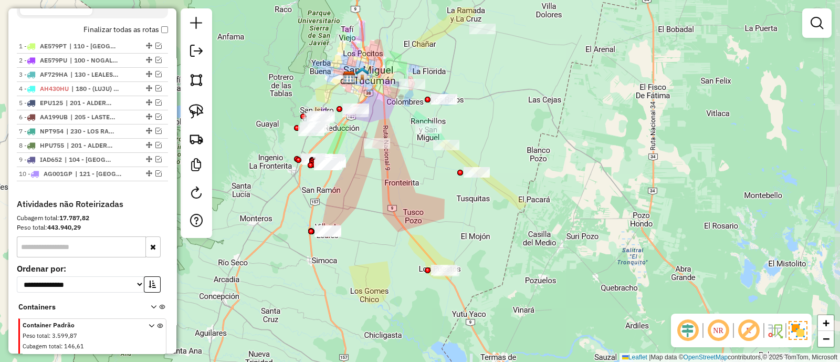
drag, startPoint x: 390, startPoint y: 229, endPoint x: 381, endPoint y: 180, distance: 49.6
click at [381, 180] on div "Janela de atendimento Grade de atendimento Capacidade Transportadoras Veículos …" at bounding box center [420, 181] width 840 height 362
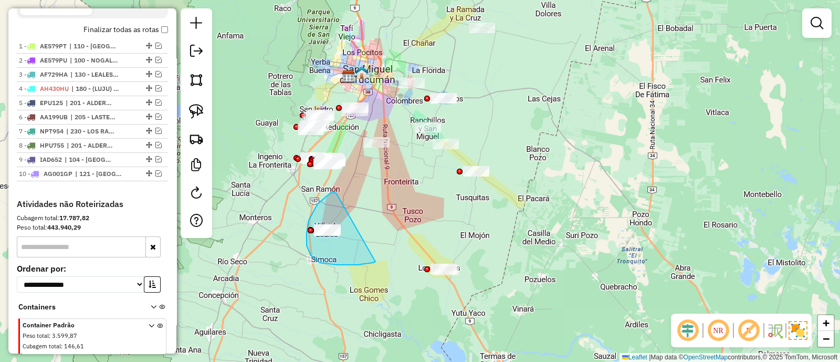
drag, startPoint x: 307, startPoint y: 245, endPoint x: 376, endPoint y: 262, distance: 70.7
click at [376, 262] on div "Janela de atendimento Grade de atendimento Capacidade Transportadoras Veículos …" at bounding box center [420, 181] width 840 height 362
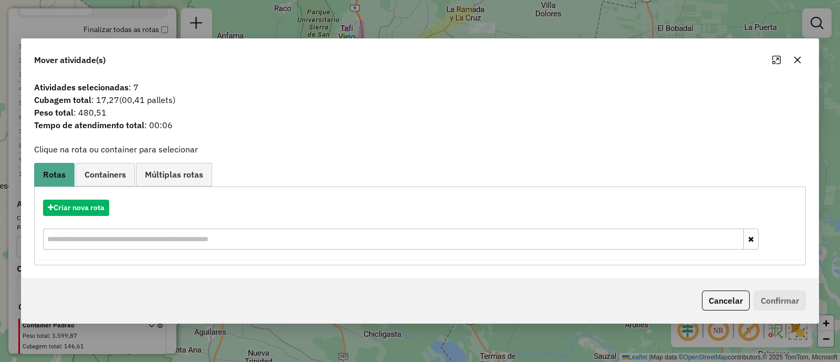
click at [801, 61] on icon "button" at bounding box center [798, 60] width 8 height 8
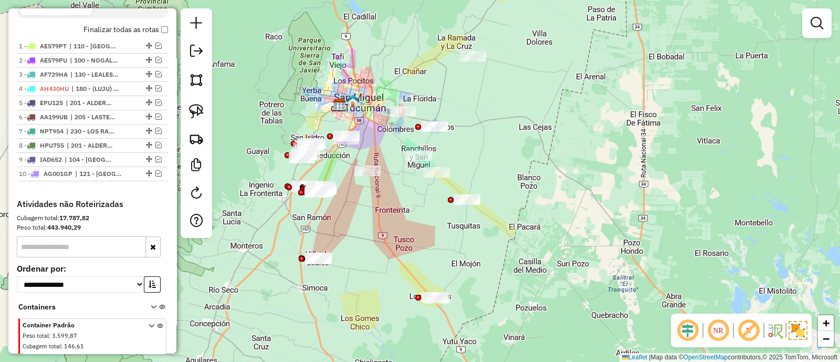
drag, startPoint x: 454, startPoint y: 77, endPoint x: 419, endPoint y: 176, distance: 105.2
click at [419, 176] on div "Janela de atendimento Grade de atendimento Capacidade Transportadoras Veículos …" at bounding box center [420, 181] width 840 height 362
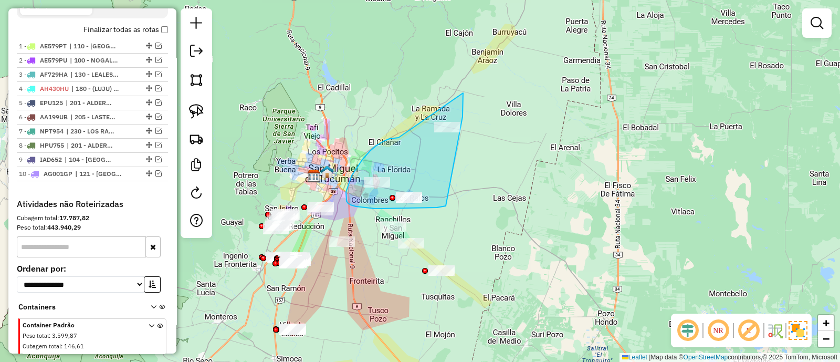
drag, startPoint x: 377, startPoint y: 145, endPoint x: 463, endPoint y: 93, distance: 101.3
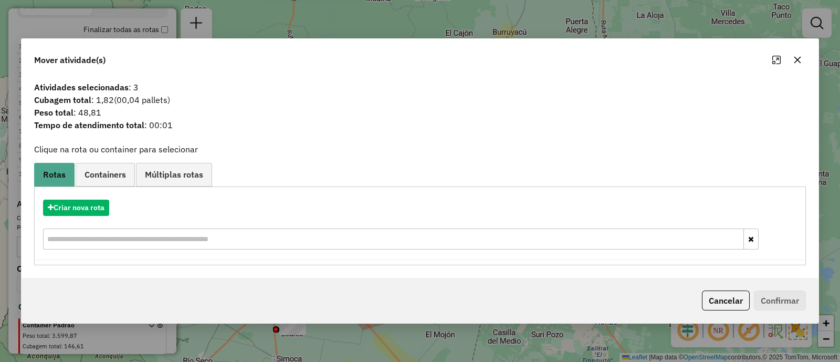
click at [799, 60] on icon "button" at bounding box center [798, 60] width 8 height 8
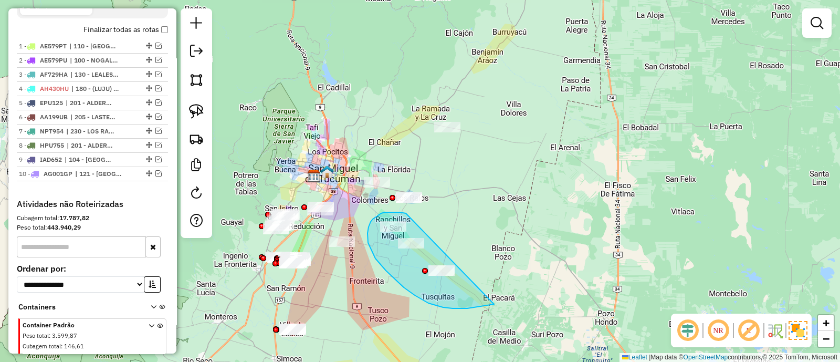
drag, startPoint x: 404, startPoint y: 213, endPoint x: 494, endPoint y: 304, distance: 128.1
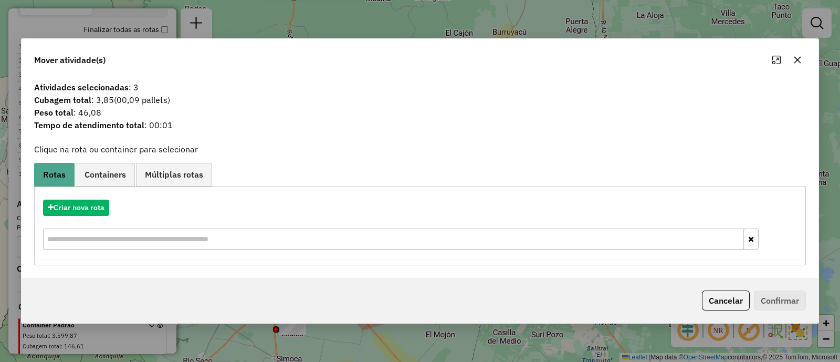
click at [800, 65] on button "button" at bounding box center [797, 59] width 17 height 17
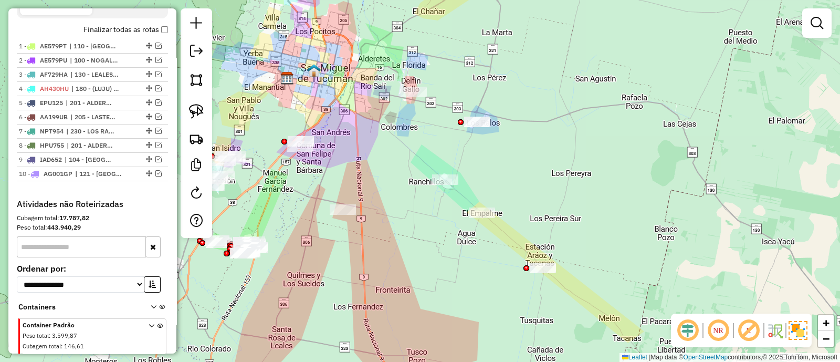
drag, startPoint x: 351, startPoint y: 270, endPoint x: 442, endPoint y: 264, distance: 91.1
click at [442, 264] on div "Janela de atendimento Grade de atendimento Capacidade Transportadoras Veículos …" at bounding box center [420, 181] width 840 height 362
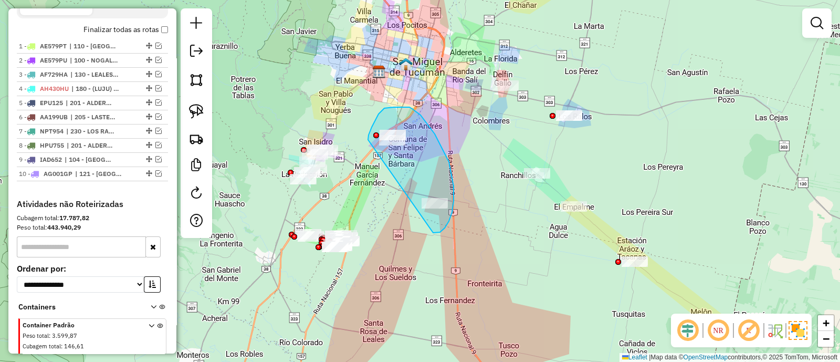
drag, startPoint x: 433, startPoint y: 233, endPoint x: 368, endPoint y: 140, distance: 113.5
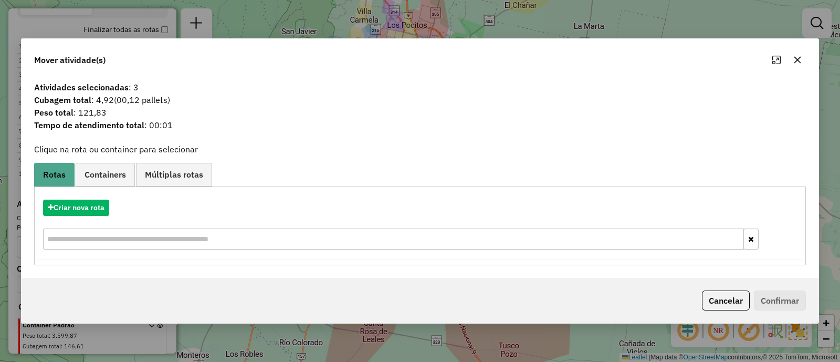
click at [799, 58] on icon "button" at bounding box center [798, 60] width 8 height 8
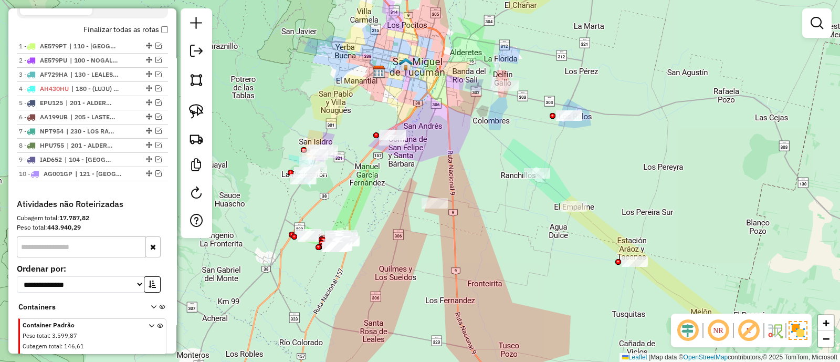
drag, startPoint x: 594, startPoint y: 169, endPoint x: 591, endPoint y: 141, distance: 27.9
click at [591, 141] on div "Janela de atendimento Grade de atendimento Capacidade Transportadoras Veículos …" at bounding box center [420, 181] width 840 height 362
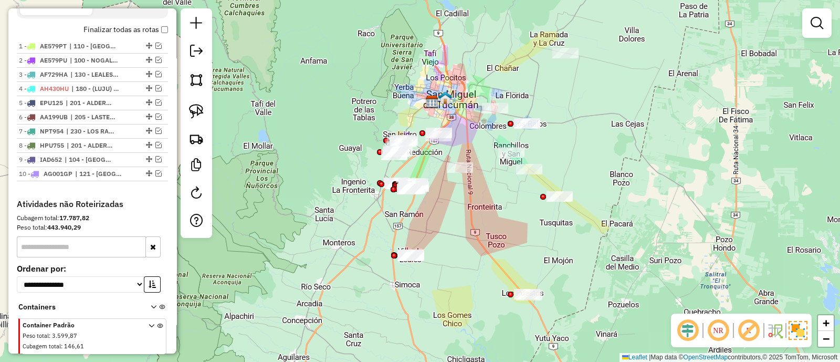
drag, startPoint x: 613, startPoint y: 141, endPoint x: 561, endPoint y: 151, distance: 52.9
click at [561, 151] on div "Janela de atendimento Grade de atendimento Capacidade Transportadoras Veículos …" at bounding box center [420, 181] width 840 height 362
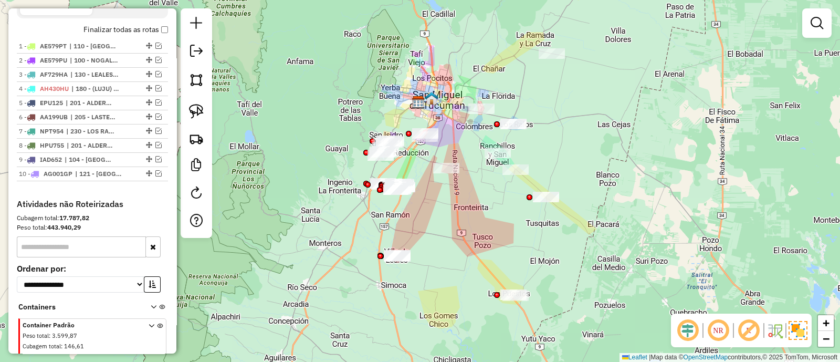
drag, startPoint x: 482, startPoint y: 238, endPoint x: 469, endPoint y: 238, distance: 13.1
click at [469, 238] on div "Janela de atendimento Grade de atendimento Capacidade Transportadoras Veículos …" at bounding box center [420, 181] width 840 height 362
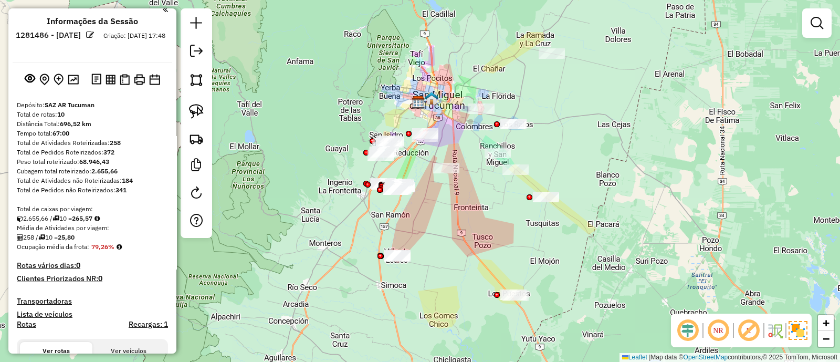
scroll to position [0, 0]
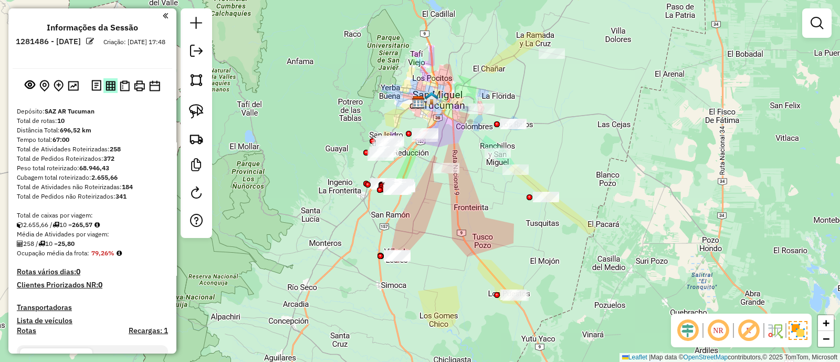
click at [107, 88] on img at bounding box center [111, 86] width 10 height 10
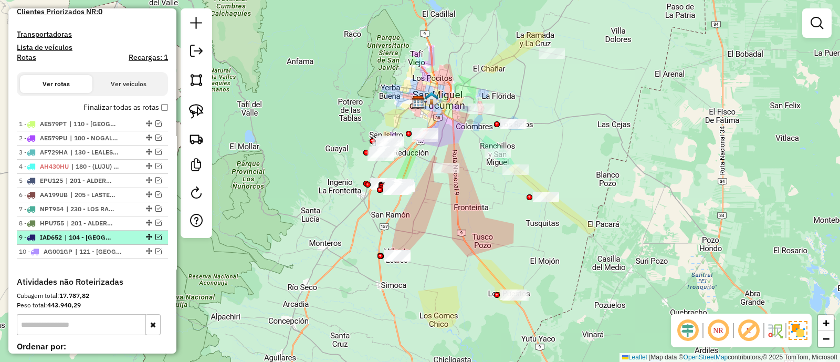
scroll to position [328, 0]
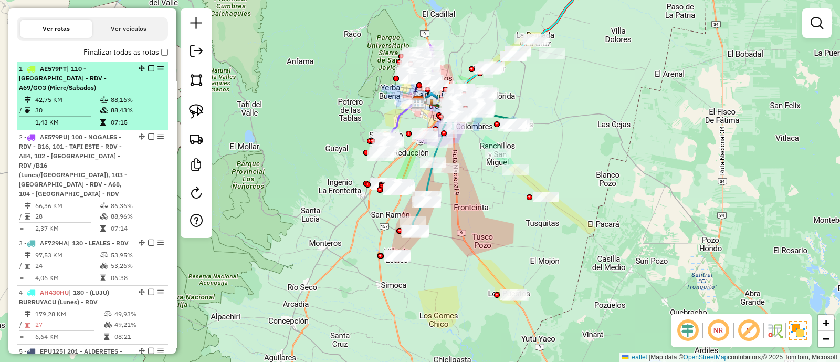
click at [149, 68] on em at bounding box center [151, 68] width 6 height 6
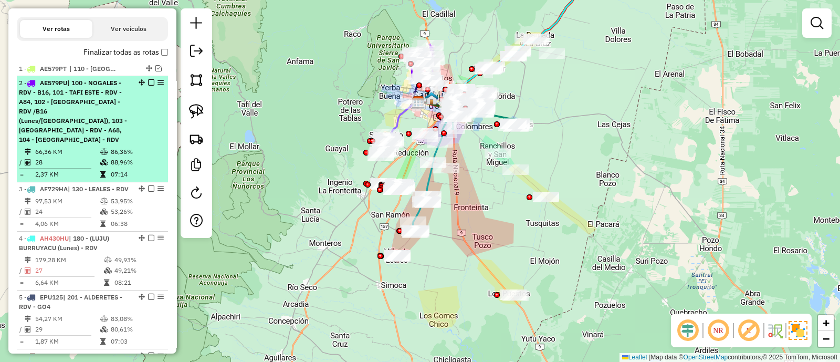
click at [149, 117] on div "2 - AE579PU | 100 - NOGALES - RDV - B16, 101 - TAFI ESTE - RDV - A84, 102 - TAF…" at bounding box center [92, 111] width 147 height 66
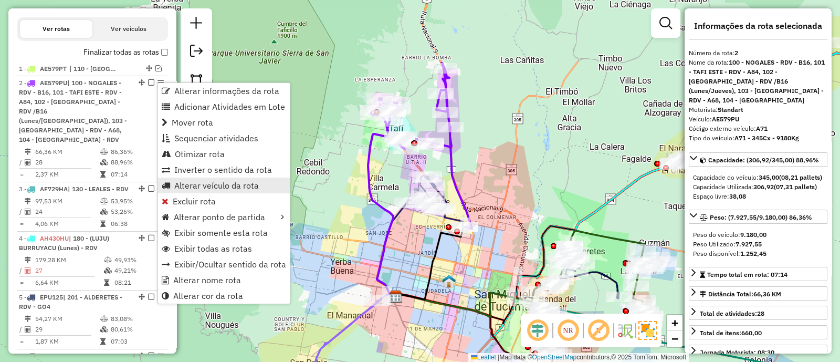
click at [223, 185] on span "Alterar veículo da rota" at bounding box center [216, 185] width 85 height 8
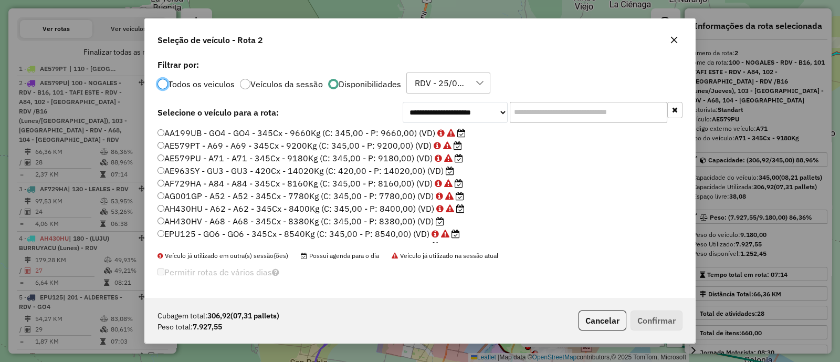
scroll to position [5, 3]
click at [539, 118] on input "text" at bounding box center [589, 112] width 158 height 21
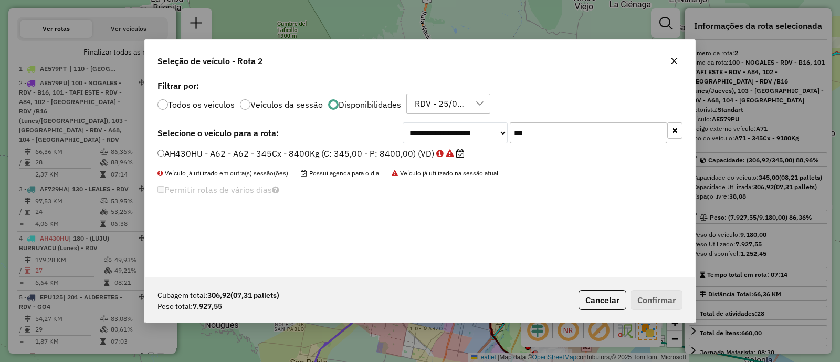
type input "***"
click at [419, 148] on label "AH430HU - A62 - A62 - 345Cx - 8400Kg (C: 345,00 - P: 8400,00) (VD)" at bounding box center [311, 153] width 307 height 13
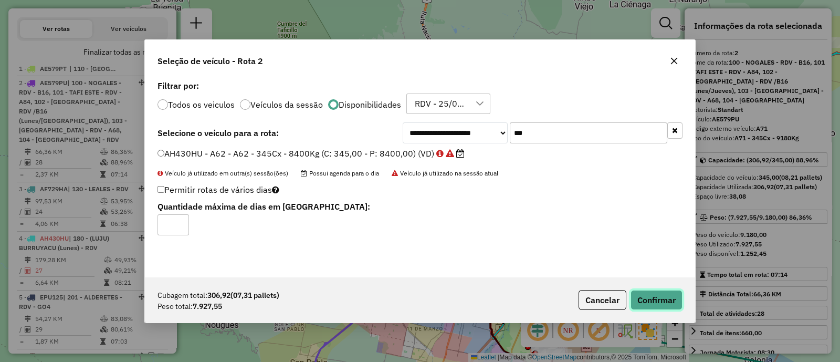
click at [659, 299] on button "Confirmar" at bounding box center [657, 300] width 52 height 20
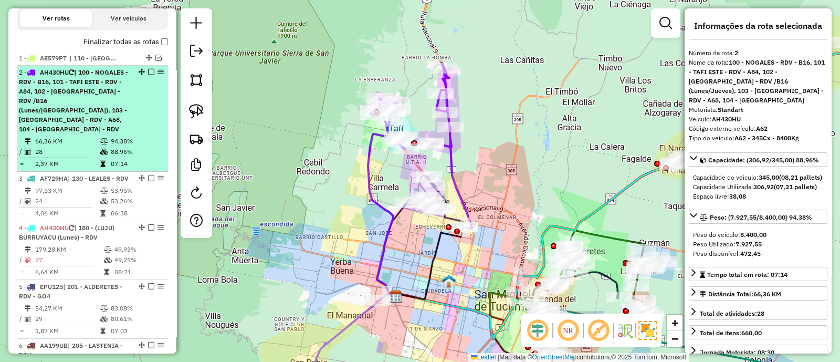
scroll to position [396, 0]
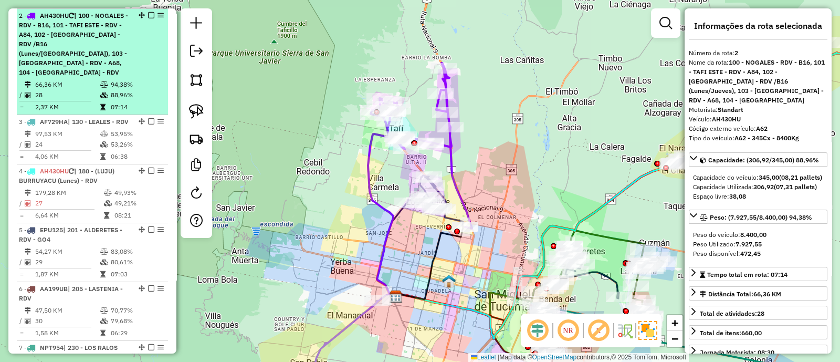
click at [148, 15] on em at bounding box center [151, 15] width 6 height 6
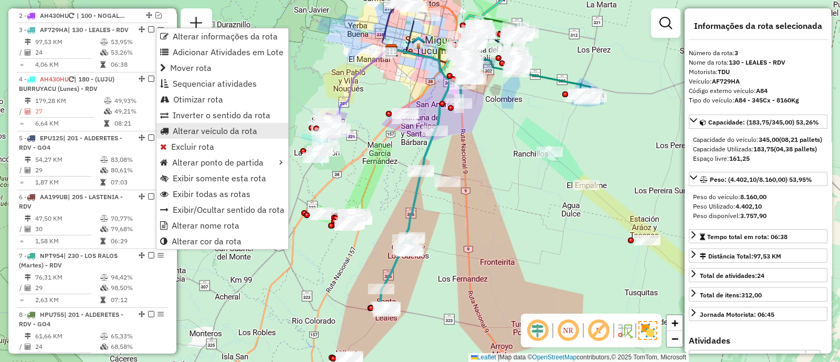
click at [223, 131] on span "Alterar veículo da rota" at bounding box center [215, 131] width 85 height 8
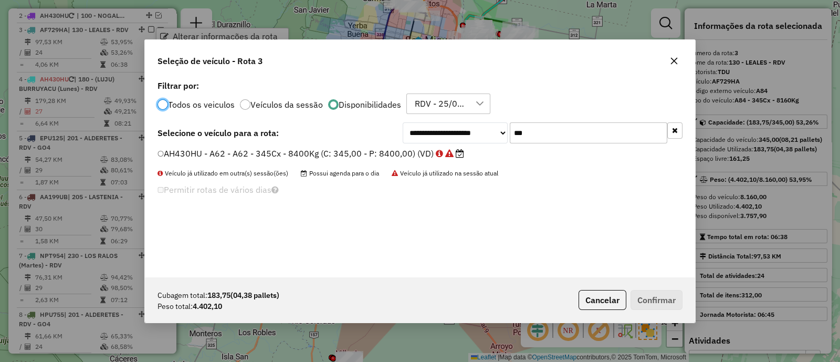
scroll to position [5, 3]
click at [594, 137] on input "***" at bounding box center [589, 132] width 158 height 21
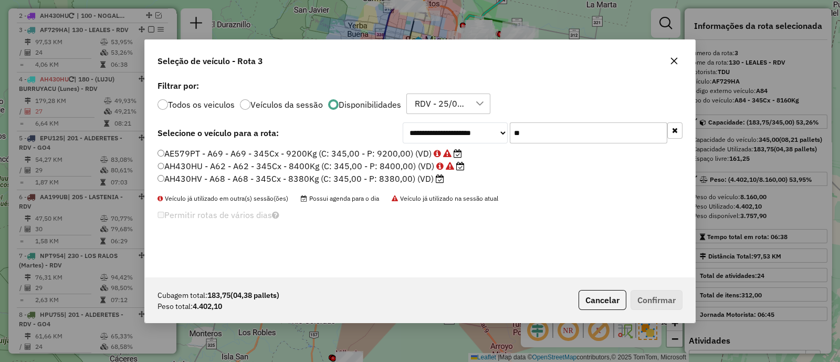
type input "*"
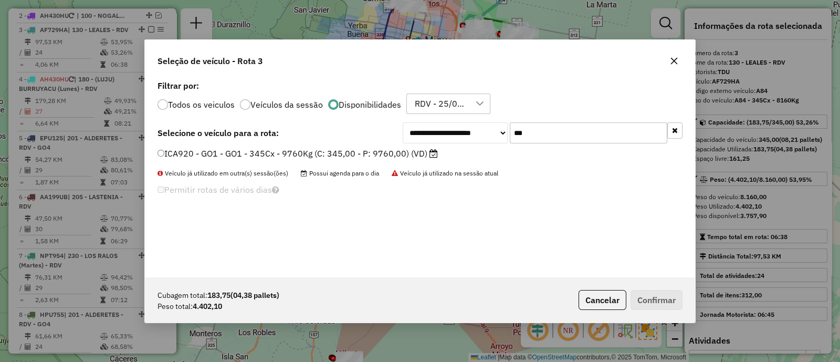
type input "***"
click at [403, 153] on label "ICA920 - GO1 - GO1 - 345Cx - 9760Kg (C: 345,00 - P: 9760,00) (VD)" at bounding box center [298, 153] width 280 height 13
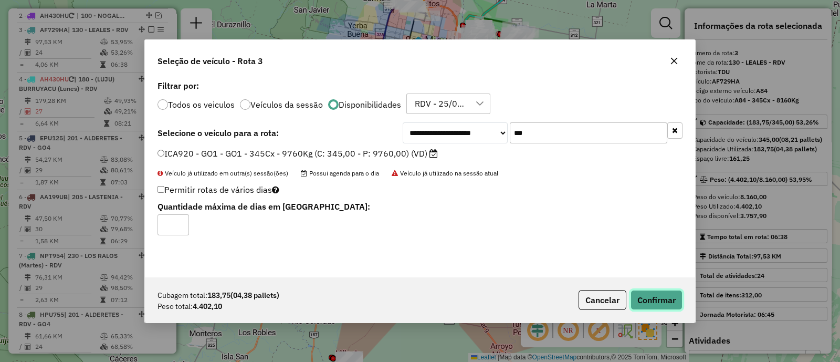
click at [666, 306] on button "Confirmar" at bounding box center [657, 300] width 52 height 20
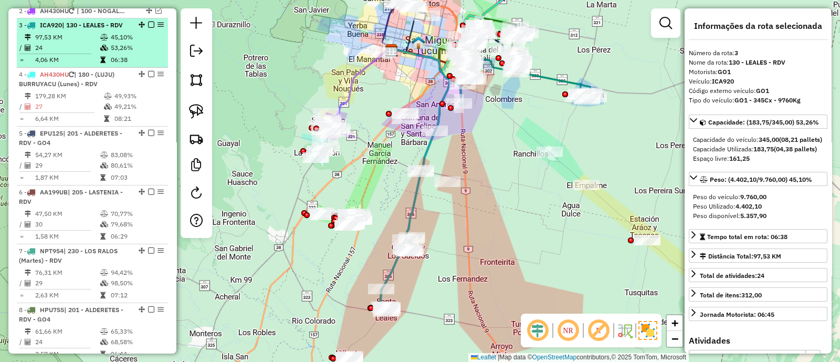
scroll to position [409, 0]
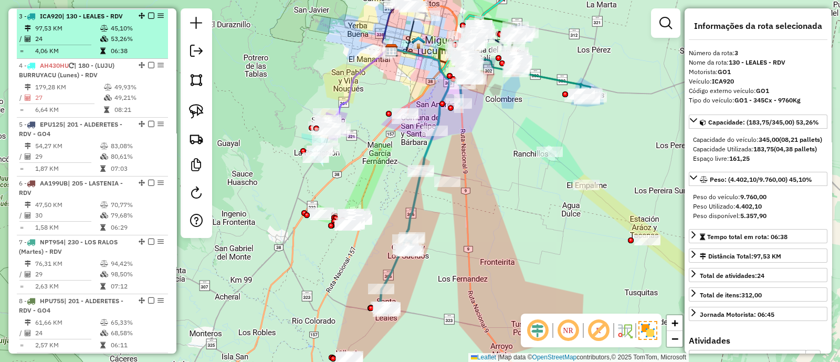
click at [148, 17] on em at bounding box center [151, 16] width 6 height 6
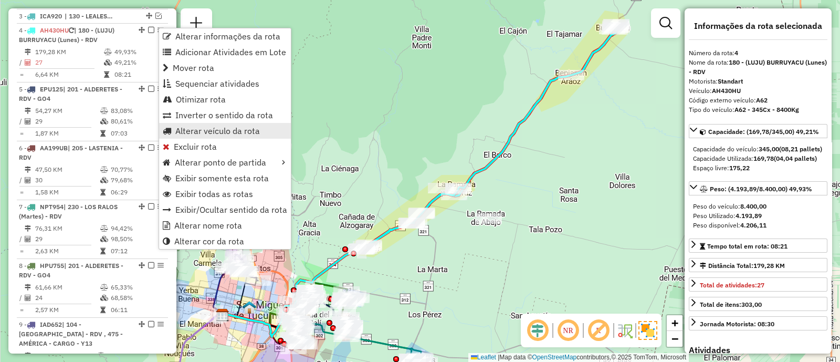
click at [239, 137] on link "Alterar veículo da rota" at bounding box center [225, 131] width 132 height 16
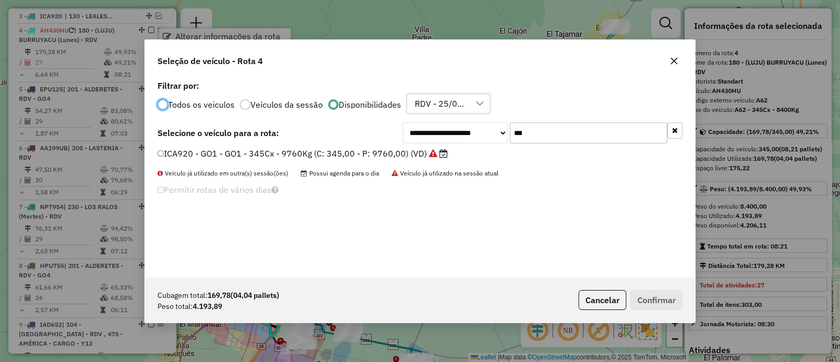
scroll to position [5, 3]
click at [538, 128] on input "***" at bounding box center [589, 132] width 158 height 21
type input "***"
click at [419, 155] on label "NPT954 - GO9 - GO9 - 345Cx - 9380Kg (C: 345,00 - P: 9380,00) (VD)" at bounding box center [309, 153] width 303 height 13
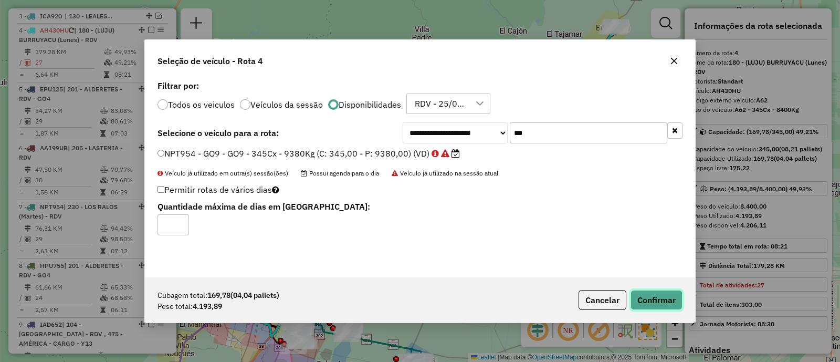
click at [651, 297] on button "Confirmar" at bounding box center [657, 300] width 52 height 20
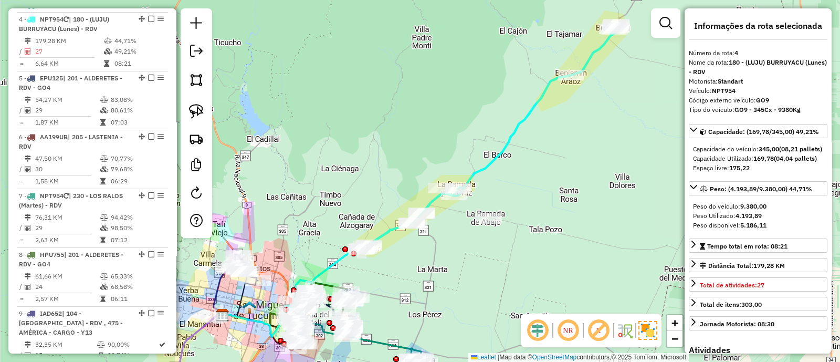
scroll to position [423, 0]
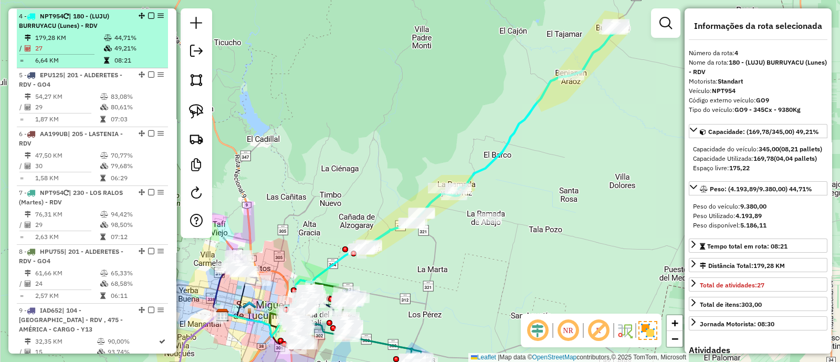
click at [148, 15] on em at bounding box center [151, 16] width 6 height 6
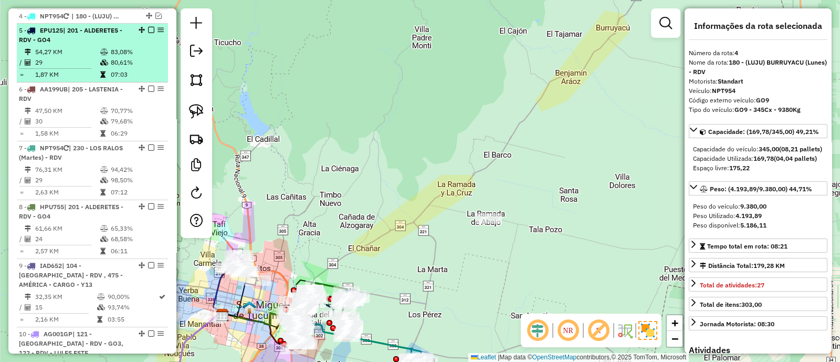
drag, startPoint x: 150, startPoint y: 40, endPoint x: 142, endPoint y: 45, distance: 9.6
click at [142, 47] on td "83,08%" at bounding box center [136, 52] width 53 height 11
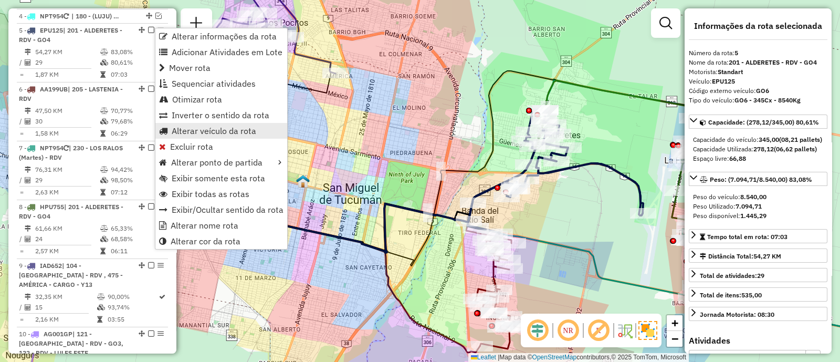
click at [223, 132] on span "Alterar veículo da rota" at bounding box center [214, 131] width 85 height 8
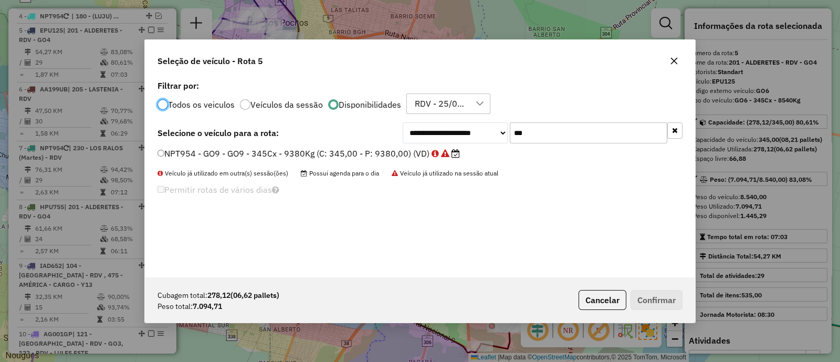
scroll to position [5, 3]
click at [550, 140] on input "***" at bounding box center [589, 132] width 158 height 21
type input "***"
click at [410, 151] on label "EPU126 - GO2 - GO2 - 345Cx - 8840Kg (C: 345,00 - P: 8840,00) (VD)" at bounding box center [299, 153] width 283 height 13
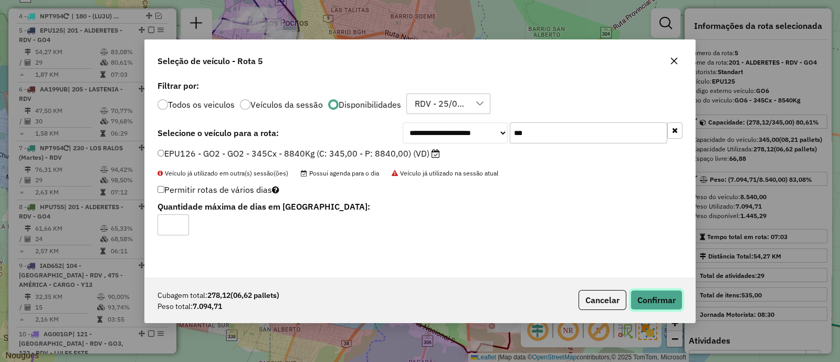
click at [646, 304] on button "Confirmar" at bounding box center [657, 300] width 52 height 20
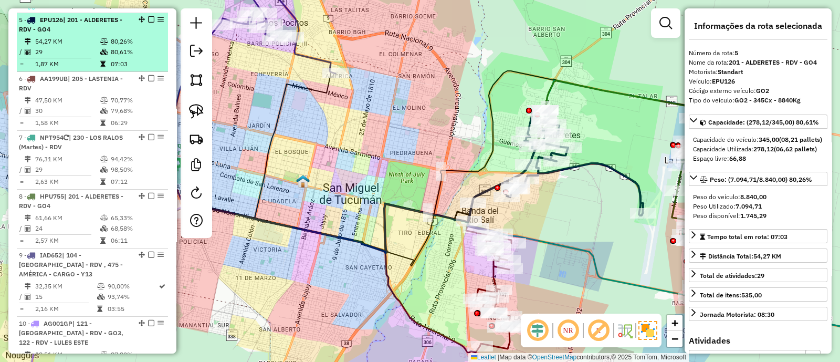
scroll to position [438, 0]
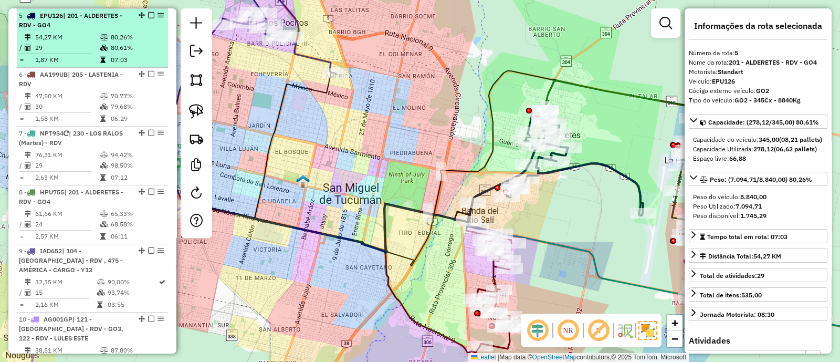
click at [149, 16] on em at bounding box center [151, 15] width 6 height 6
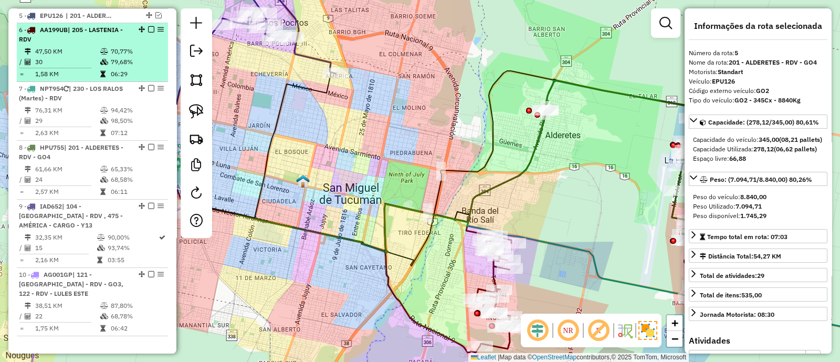
click at [140, 57] on td "79,68%" at bounding box center [136, 62] width 53 height 11
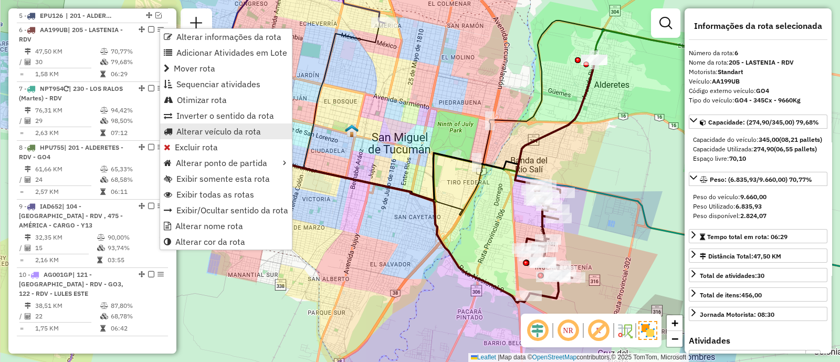
click at [196, 133] on span "Alterar veículo da rota" at bounding box center [218, 131] width 85 height 8
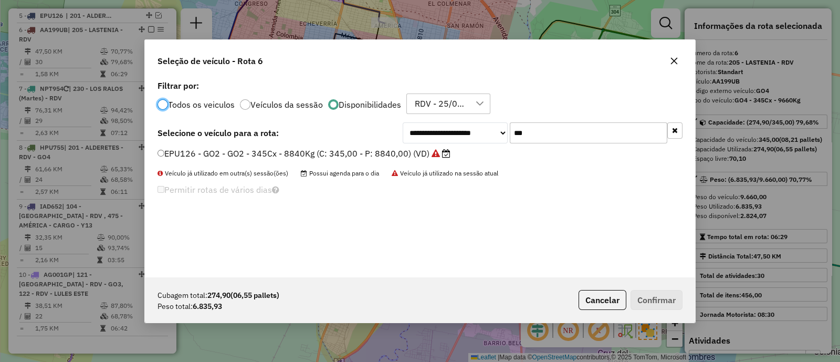
scroll to position [5, 3]
click at [548, 132] on input "***" at bounding box center [589, 132] width 158 height 21
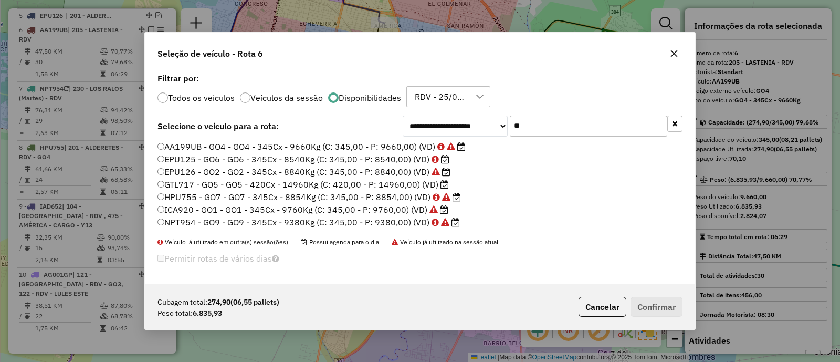
type input "*"
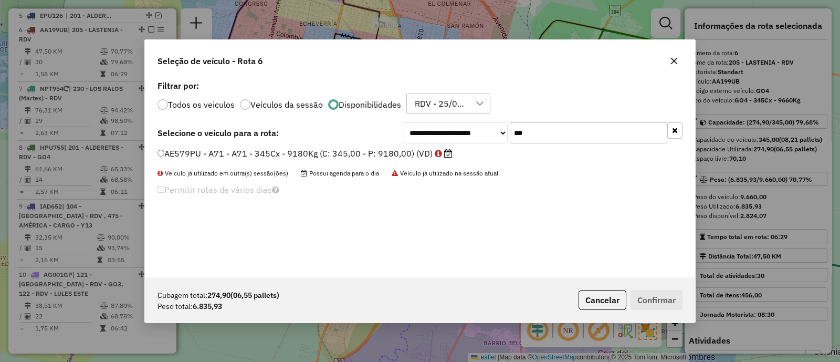
type input "***"
click at [428, 152] on label "AE579PU - A71 - A71 - 345Cx - 9180Kg (C: 345,00 - P: 9180,00) (VD)" at bounding box center [305, 153] width 295 height 13
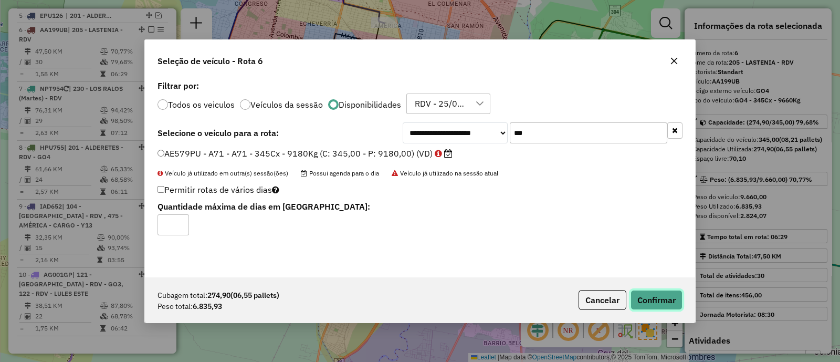
click at [653, 300] on button "Confirmar" at bounding box center [657, 300] width 52 height 20
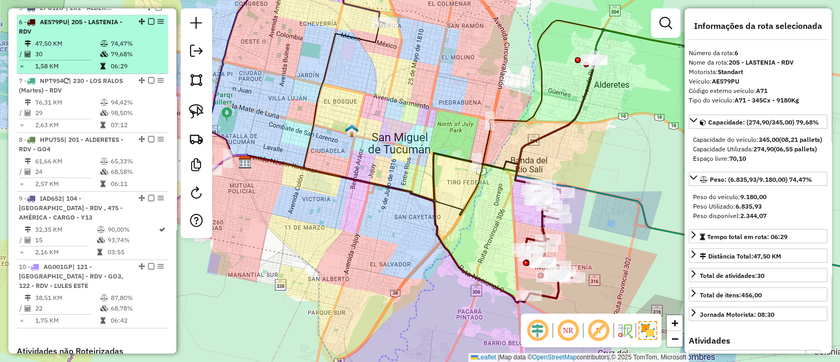
scroll to position [451, 0]
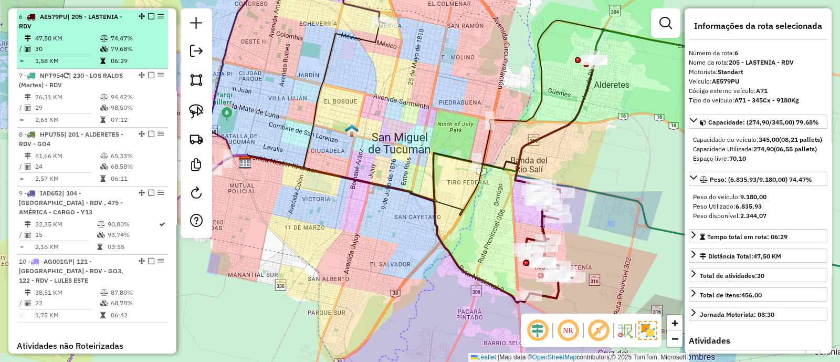
click at [149, 15] on em at bounding box center [151, 16] width 6 height 6
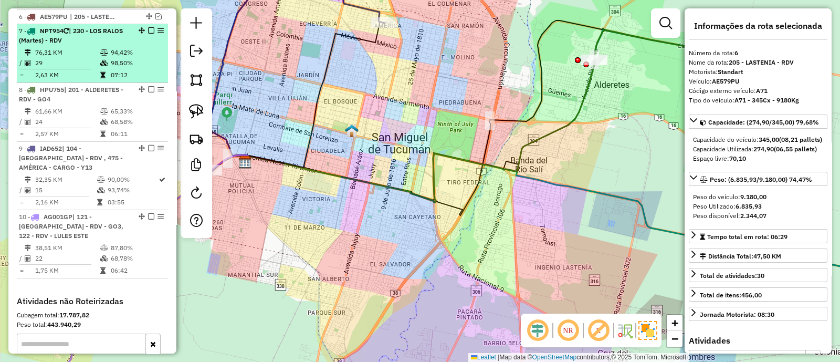
click at [145, 37] on div "7 - NPT954 | 230 - LOS RALOS (Martes) - RDV" at bounding box center [92, 35] width 147 height 19
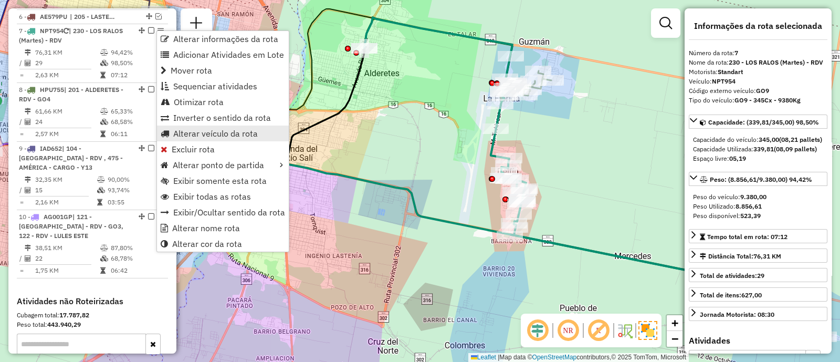
click at [207, 135] on span "Alterar veículo da rota" at bounding box center [215, 133] width 85 height 8
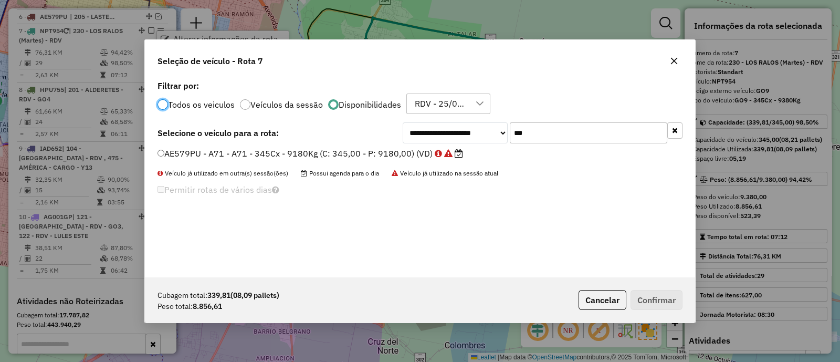
scroll to position [5, 3]
click at [541, 130] on input "***" at bounding box center [589, 132] width 158 height 21
type input "***"
click at [409, 154] on label "ICR907 - A70 - A70 - 342cxs - 10160Kg (C: 342,00 - P: 10160,00) (VD)" at bounding box center [304, 153] width 292 height 13
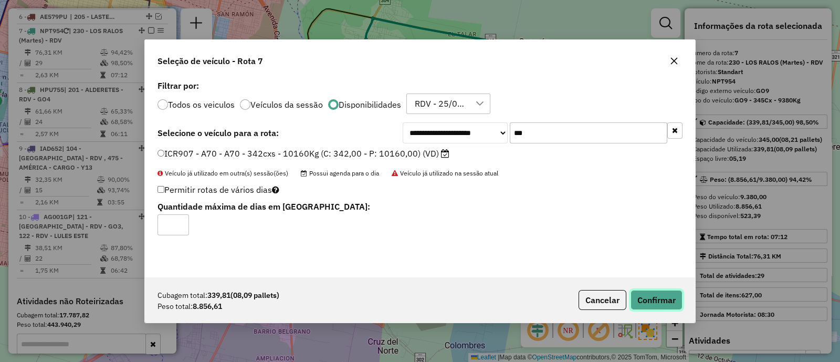
click at [664, 307] on button "Confirmar" at bounding box center [657, 300] width 52 height 20
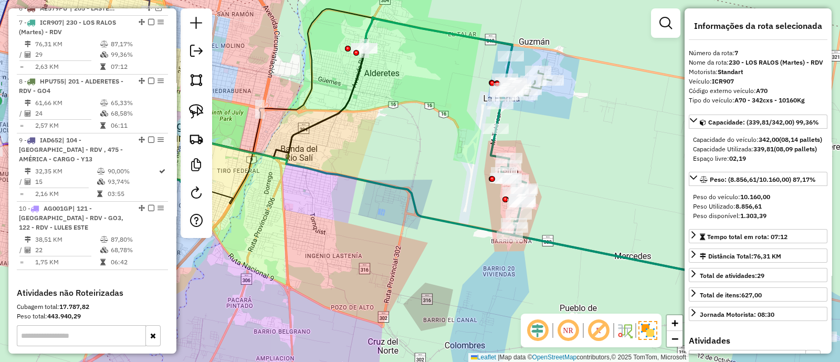
scroll to position [465, 0]
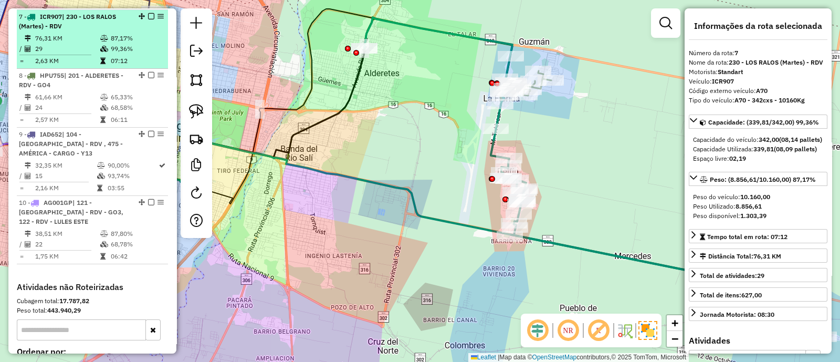
click at [144, 13] on div at bounding box center [148, 16] width 32 height 6
click at [148, 14] on em at bounding box center [151, 16] width 6 height 6
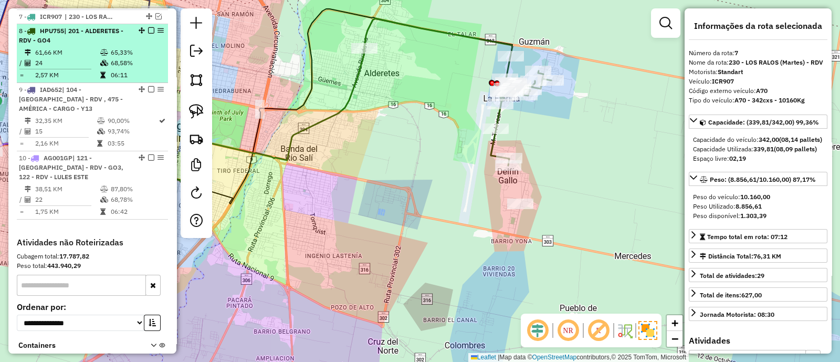
click at [143, 50] on td "65,33%" at bounding box center [136, 52] width 53 height 11
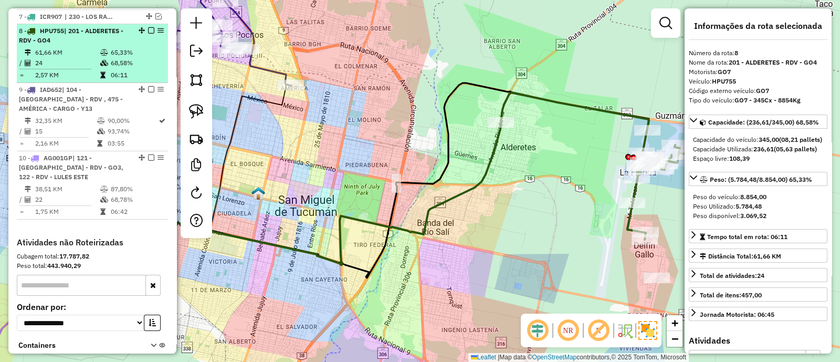
click at [149, 31] on em at bounding box center [151, 30] width 6 height 6
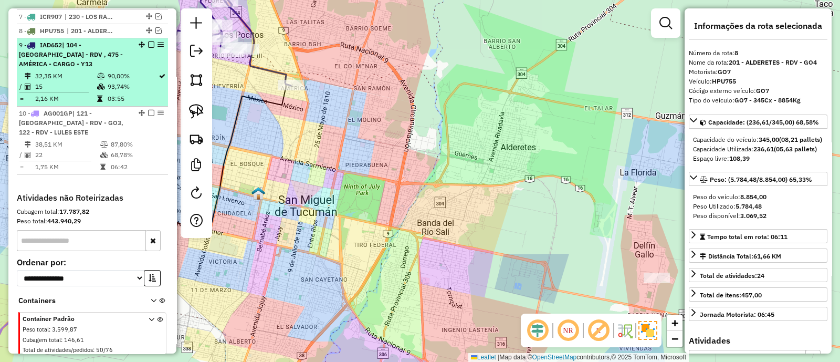
click at [148, 68] on li "9 - IAD652 | 104 - LOMAS DE TAFI - RDV , 475 - AMÉRICA - CARGO - Y13 32,35 KM 9…" at bounding box center [92, 72] width 151 height 68
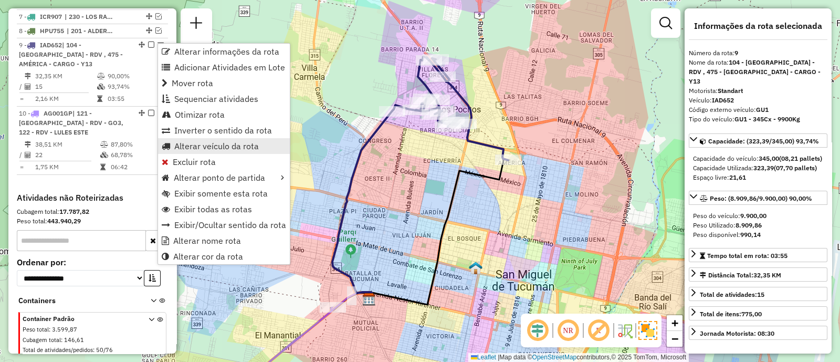
click at [231, 145] on span "Alterar veículo da rota" at bounding box center [216, 146] width 85 height 8
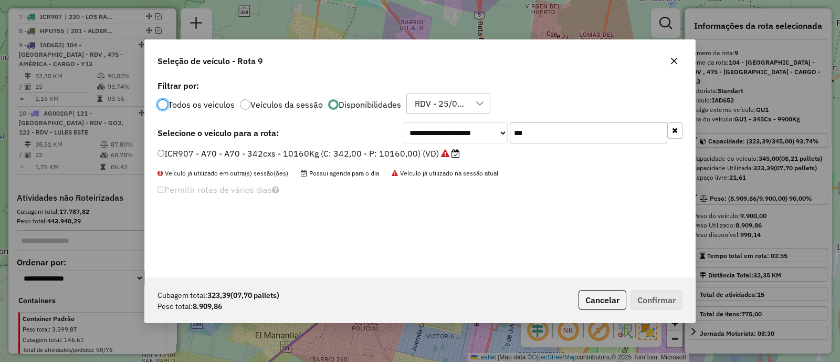
scroll to position [5, 3]
click at [547, 134] on input "***" at bounding box center [589, 132] width 158 height 21
type input "***"
click at [429, 151] on label "AH430HV - A68 - A68 - 345Cx - 8380Kg (C: 345,00 - P: 8380,00) (VD)" at bounding box center [301, 153] width 287 height 13
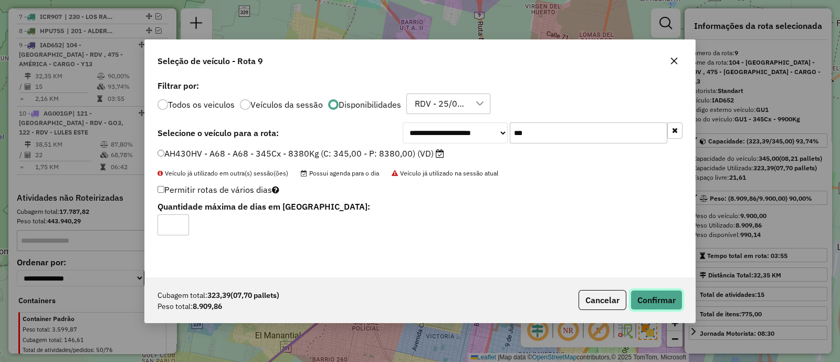
click at [654, 294] on button "Confirmar" at bounding box center [657, 300] width 52 height 20
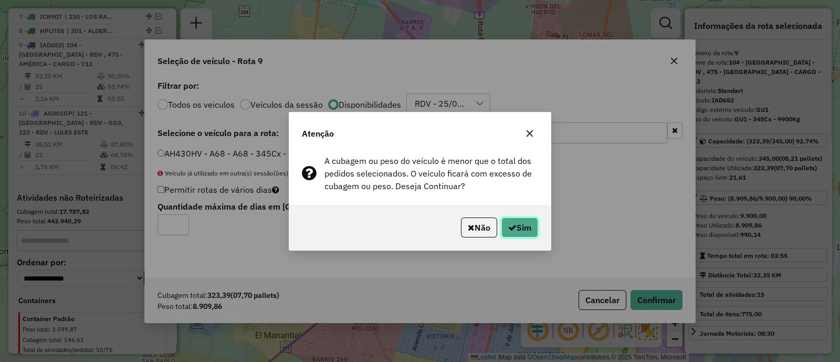
click at [517, 225] on button "Sim" at bounding box center [520, 227] width 37 height 20
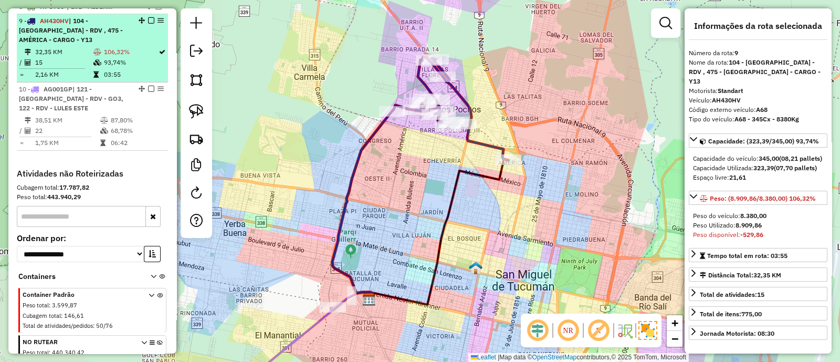
scroll to position [494, 0]
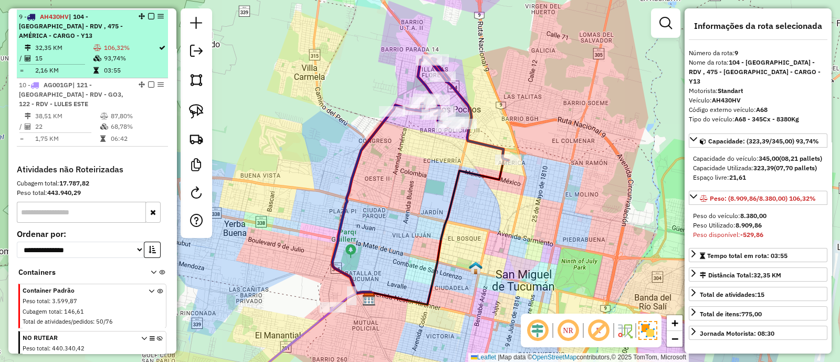
click at [148, 14] on em at bounding box center [151, 16] width 6 height 6
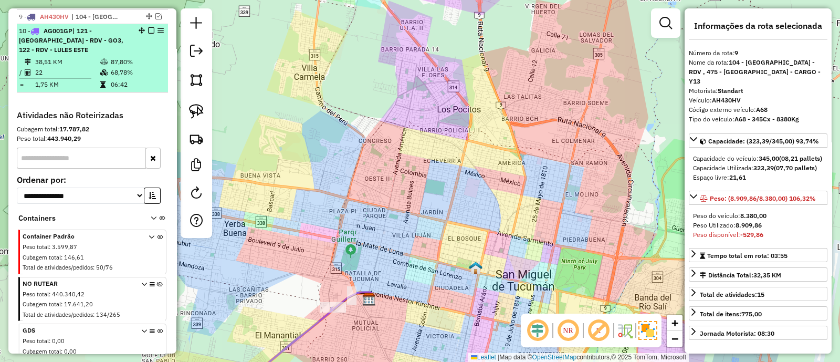
click at [150, 54] on li "10 - AG001GP | 121 - LULES CENTRO - RDV - GO3, 122 - RDV - LULES ESTE 38,51 KM …" at bounding box center [92, 58] width 151 height 68
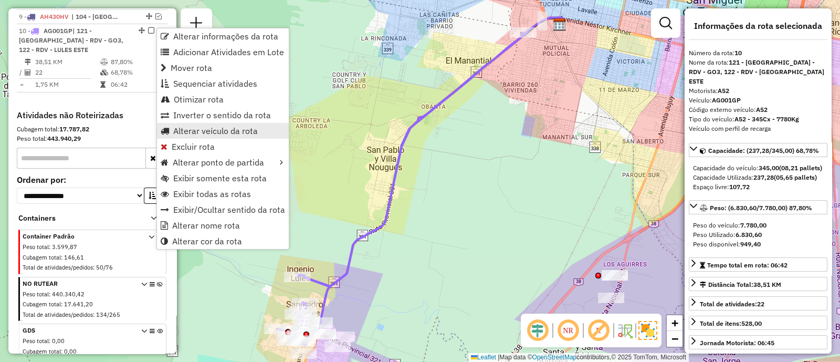
click at [220, 132] on span "Alterar veículo da rota" at bounding box center [215, 131] width 85 height 8
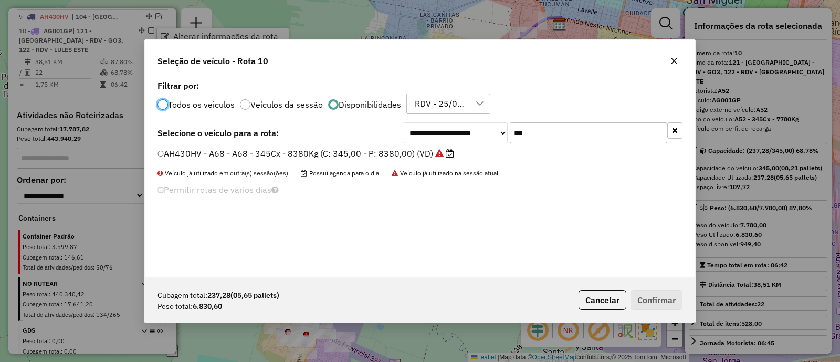
scroll to position [5, 3]
click at [550, 126] on input "***" at bounding box center [589, 132] width 158 height 21
type input "*"
type input "***"
click at [407, 155] on label "EPU125 - GO6 - GO6 - 345Cx - 8540Kg (C: 345,00 - P: 8540,00) (VD)" at bounding box center [304, 153] width 292 height 13
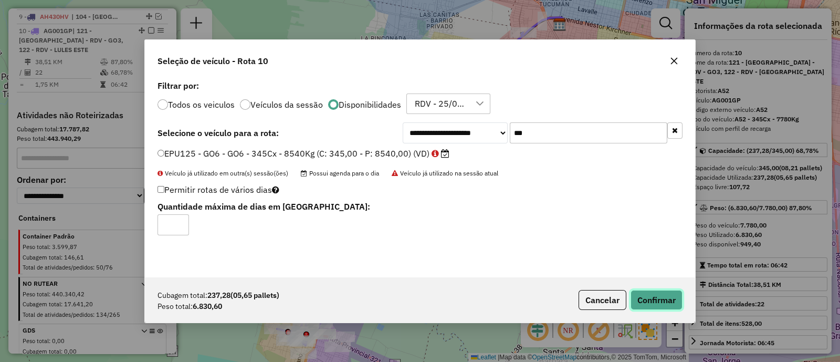
click at [659, 301] on button "Confirmar" at bounding box center [657, 300] width 52 height 20
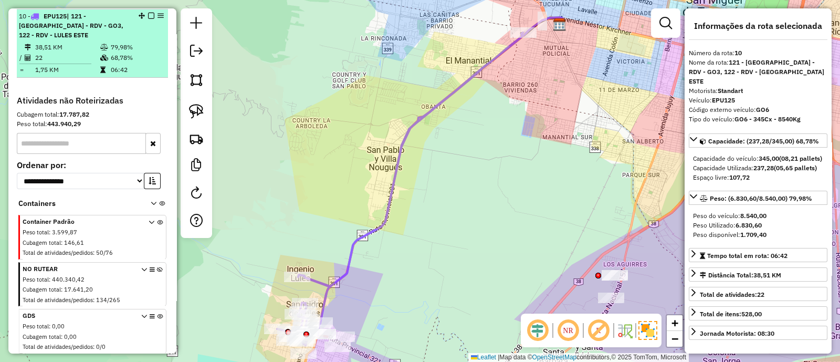
click at [148, 14] on em at bounding box center [151, 16] width 6 height 6
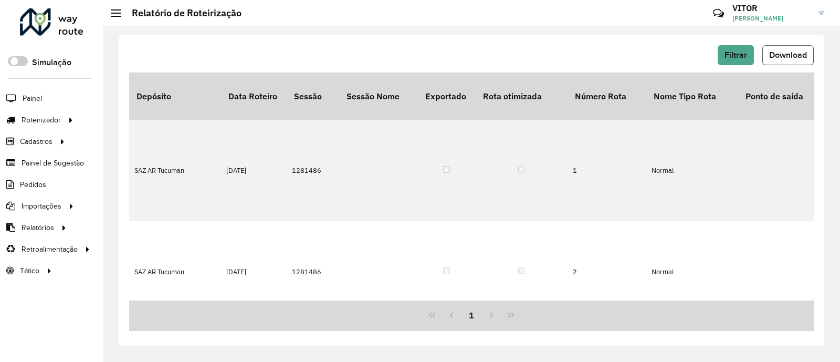
click at [780, 59] on span "Download" at bounding box center [789, 54] width 38 height 9
